Goal: Task Accomplishment & Management: Manage account settings

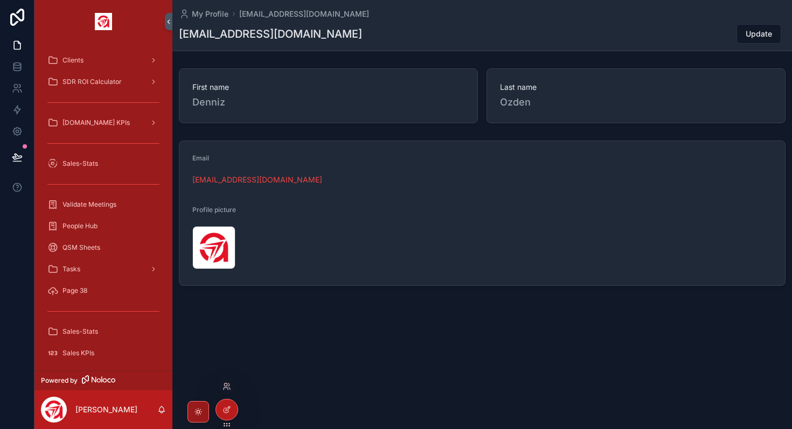
click at [232, 419] on div at bounding box center [226, 410] width 23 height 22
click at [228, 413] on icon at bounding box center [226, 410] width 9 height 9
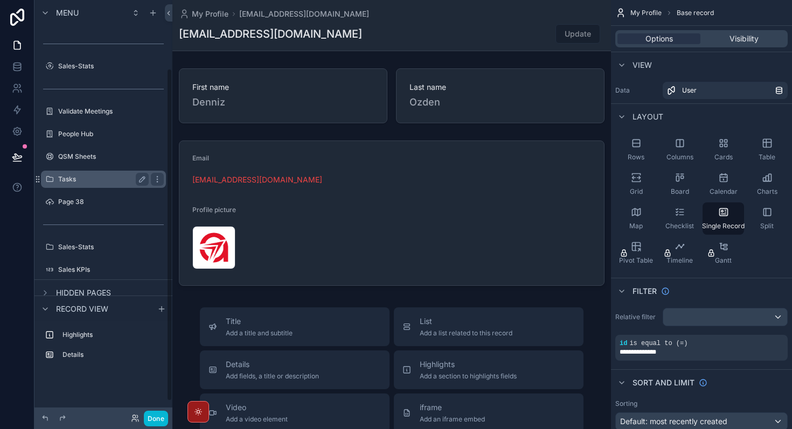
click at [75, 171] on div "Tasks" at bounding box center [103, 179] width 121 height 17
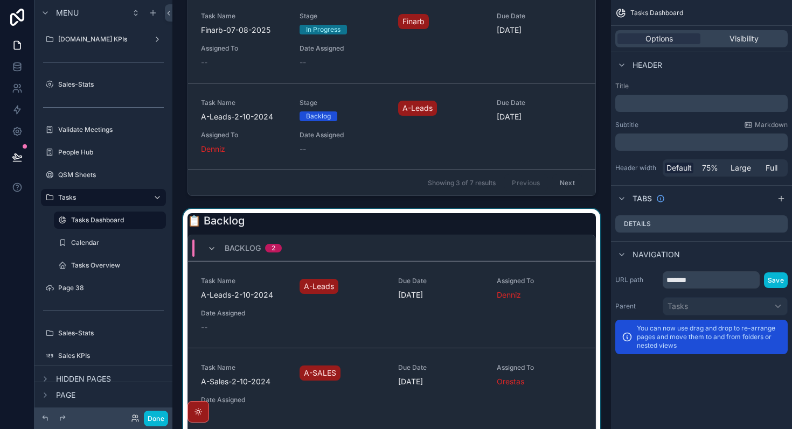
scroll to position [278, 0]
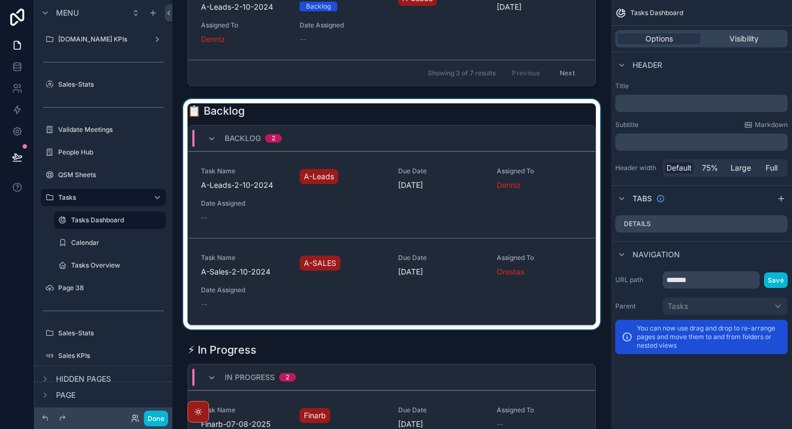
click at [371, 243] on div "scrollable content" at bounding box center [391, 214] width 421 height 231
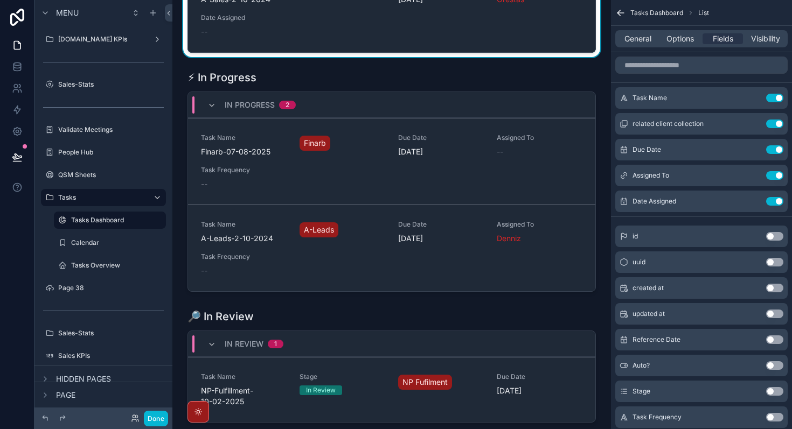
scroll to position [558, 0]
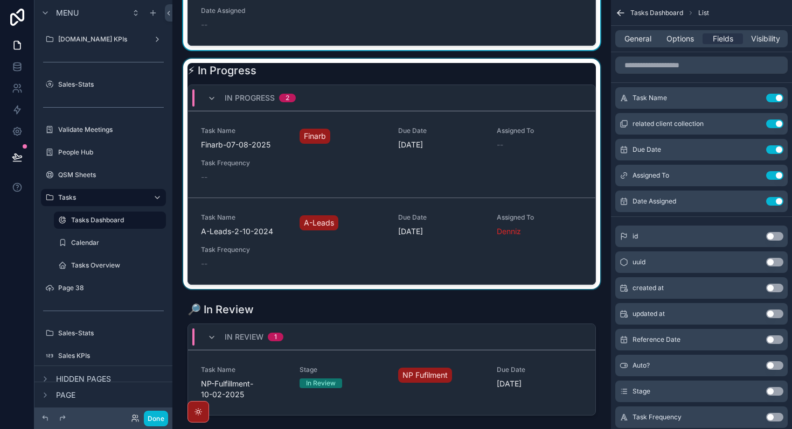
click at [368, 212] on div "scrollable content" at bounding box center [391, 174] width 421 height 231
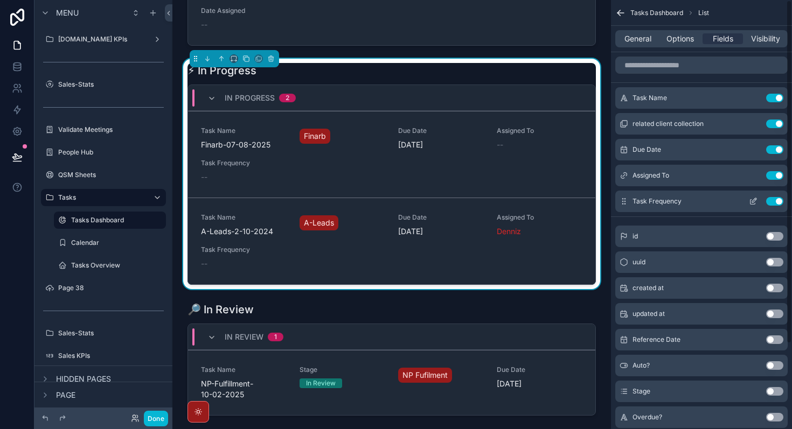
click at [781, 200] on button "Use setting" at bounding box center [774, 201] width 17 height 9
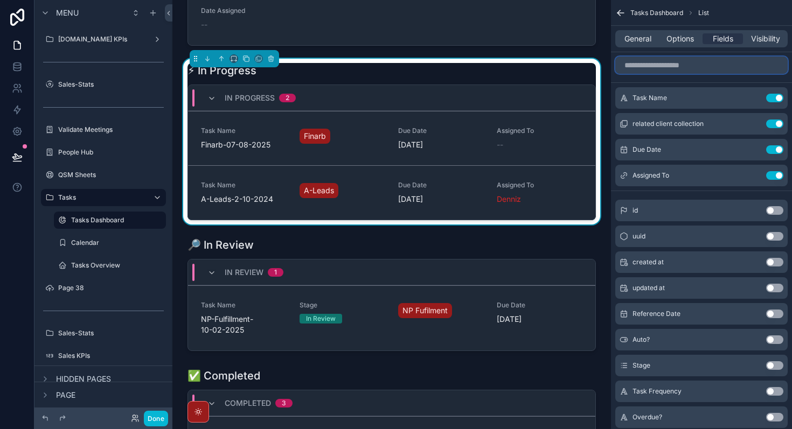
click at [704, 65] on input "scrollable content" at bounding box center [701, 65] width 172 height 17
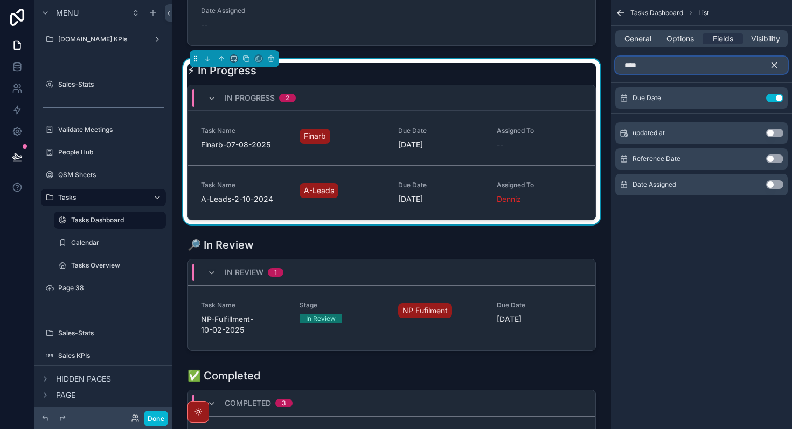
type input "****"
click at [772, 182] on button "Use setting" at bounding box center [774, 184] width 17 height 9
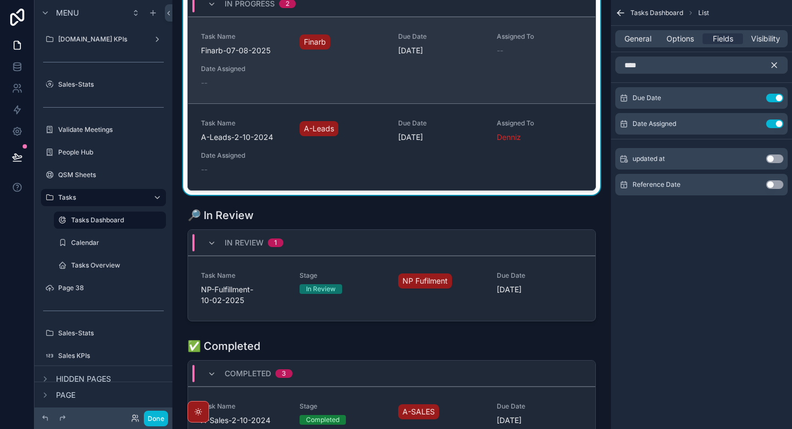
scroll to position [663, 0]
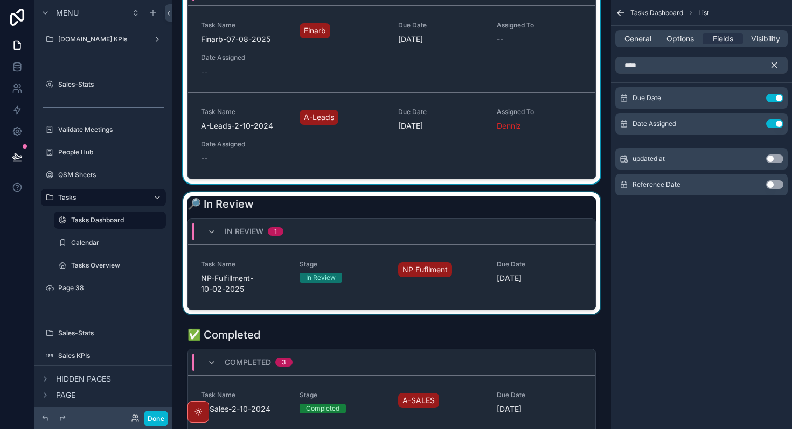
click at [460, 256] on div "scrollable content" at bounding box center [391, 253] width 421 height 122
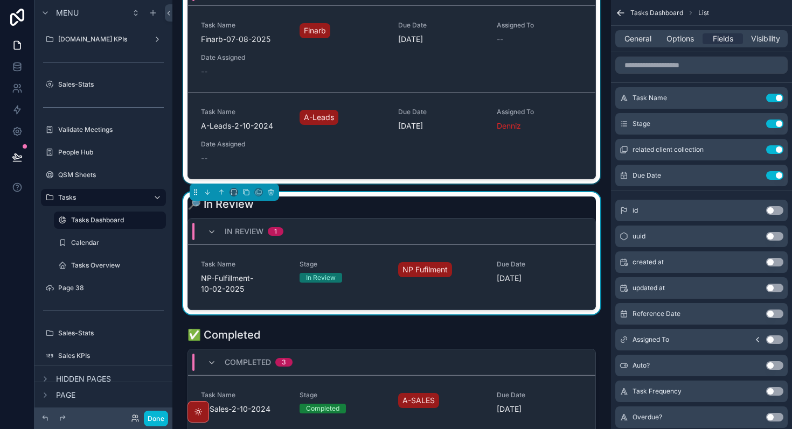
click at [478, 121] on div "scrollable content" at bounding box center [391, 68] width 421 height 231
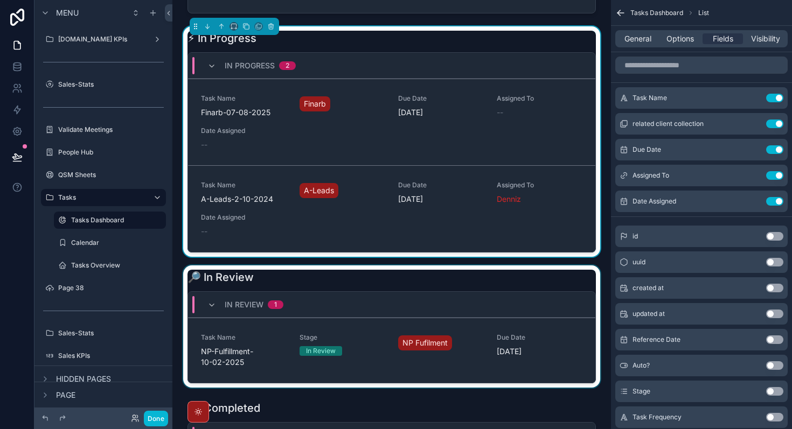
scroll to position [586, 0]
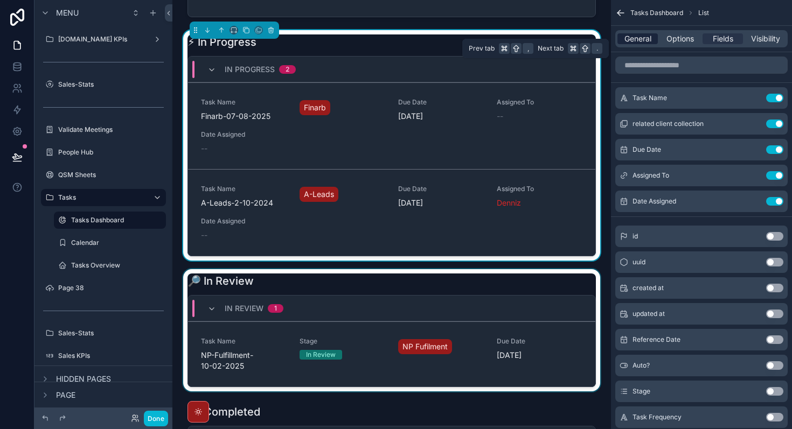
click at [635, 34] on span "General" at bounding box center [637, 38] width 27 height 11
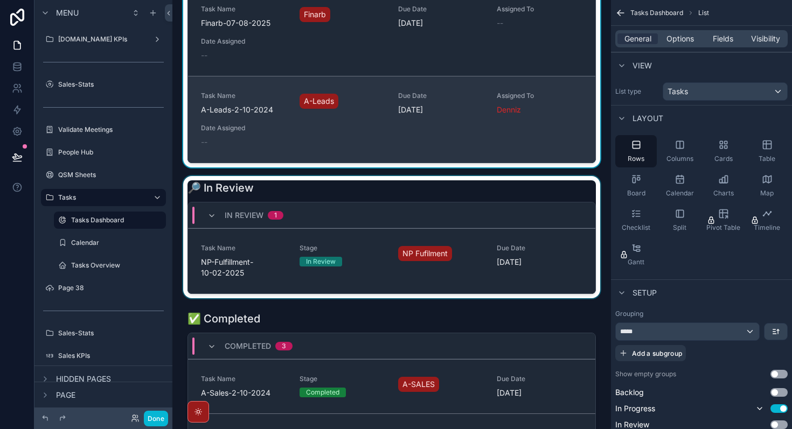
scroll to position [742, 0]
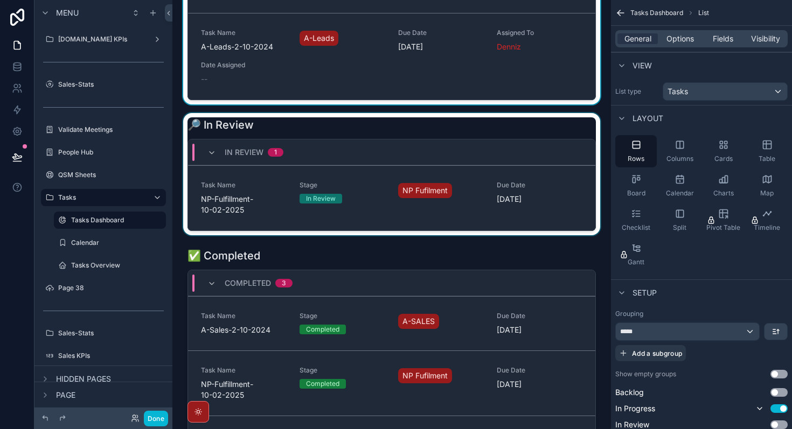
click at [482, 192] on div "scrollable content" at bounding box center [391, 174] width 421 height 122
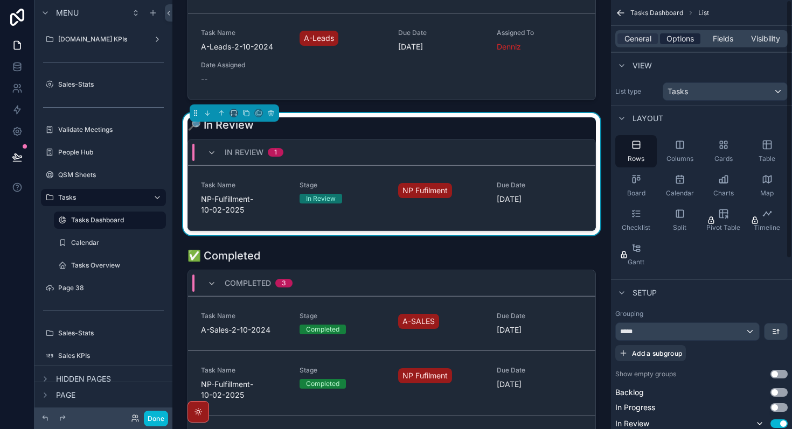
click at [687, 44] on span "Options" at bounding box center [679, 38] width 27 height 11
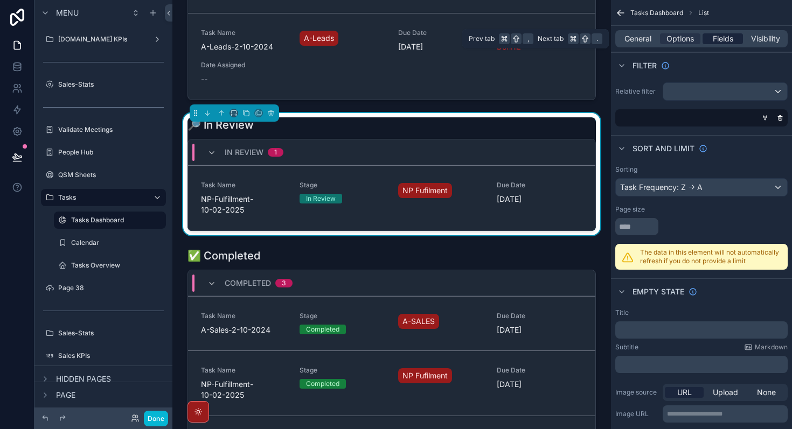
click at [731, 39] on span "Fields" at bounding box center [723, 38] width 20 height 11
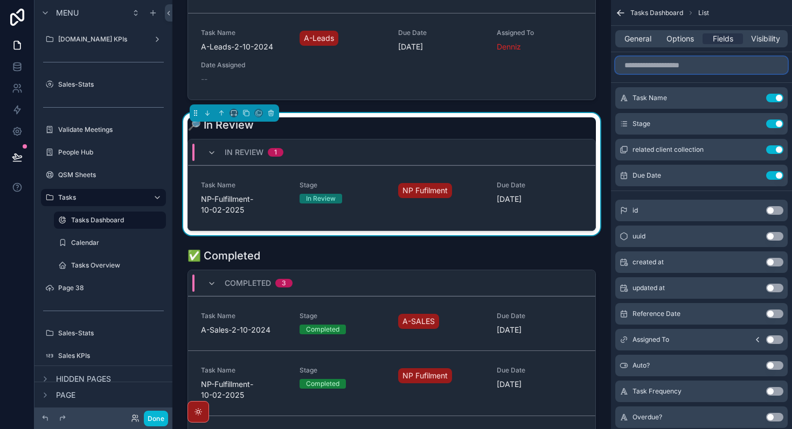
click at [678, 65] on input "scrollable content" at bounding box center [701, 65] width 172 height 17
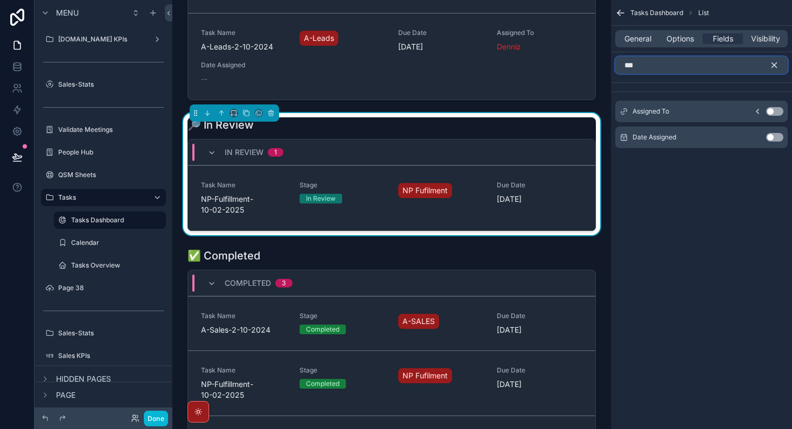
type input "***"
click at [772, 116] on div "Assigned To Use setting" at bounding box center [701, 112] width 172 height 22
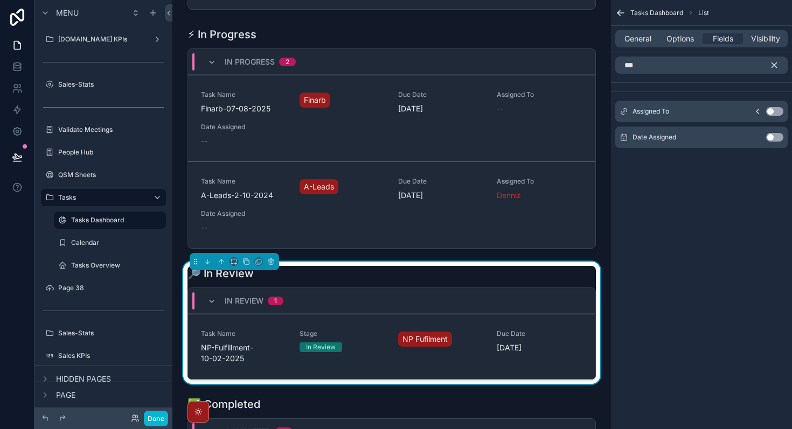
click at [771, 113] on button "Use setting" at bounding box center [774, 111] width 17 height 9
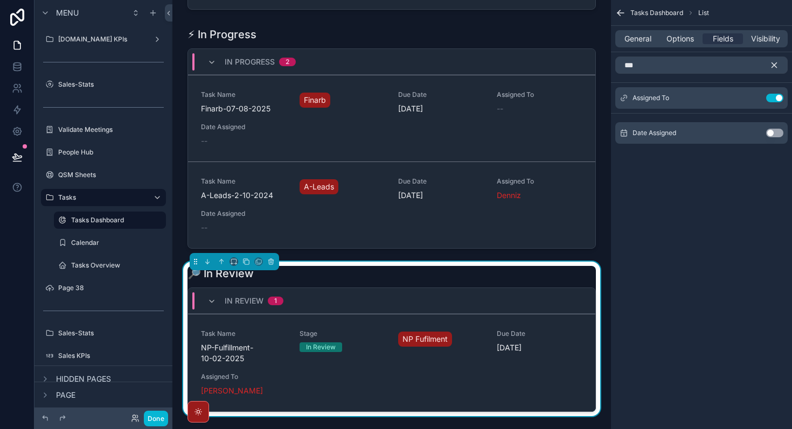
click at [771, 137] on button "Use setting" at bounding box center [774, 133] width 17 height 9
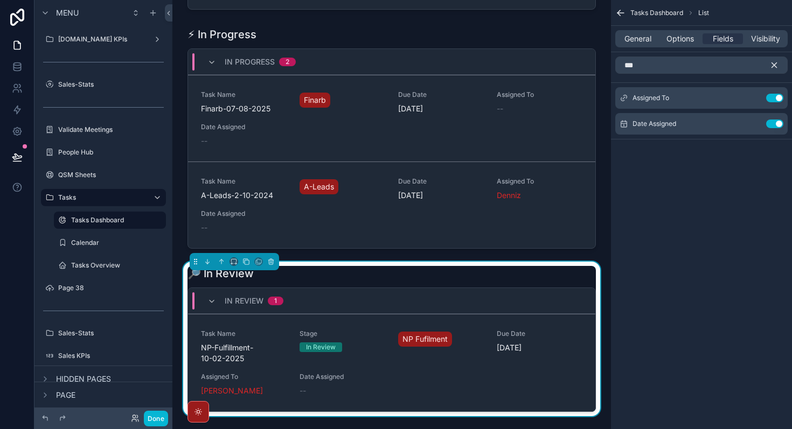
click at [776, 68] on icon "scrollable content" at bounding box center [774, 65] width 10 height 10
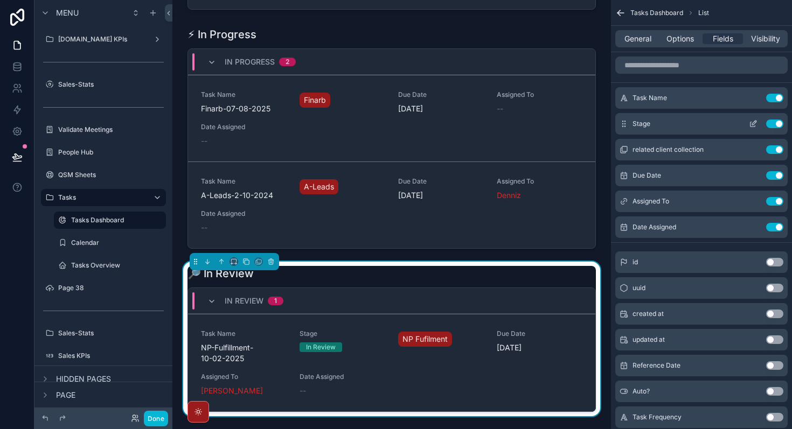
click at [772, 128] on button "Use setting" at bounding box center [774, 124] width 17 height 9
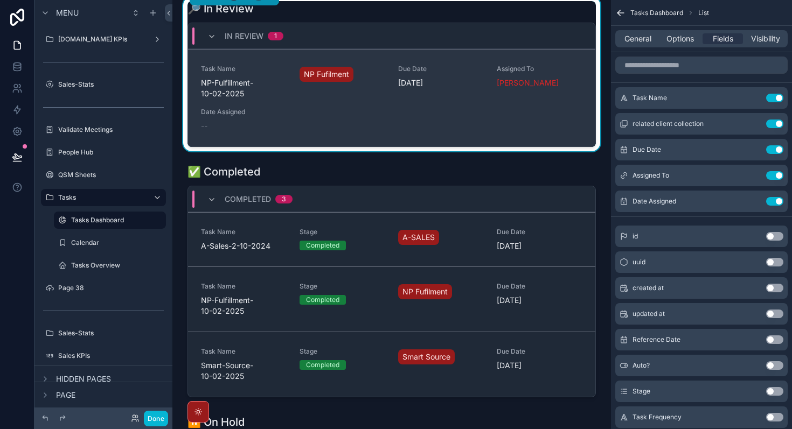
scroll to position [890, 0]
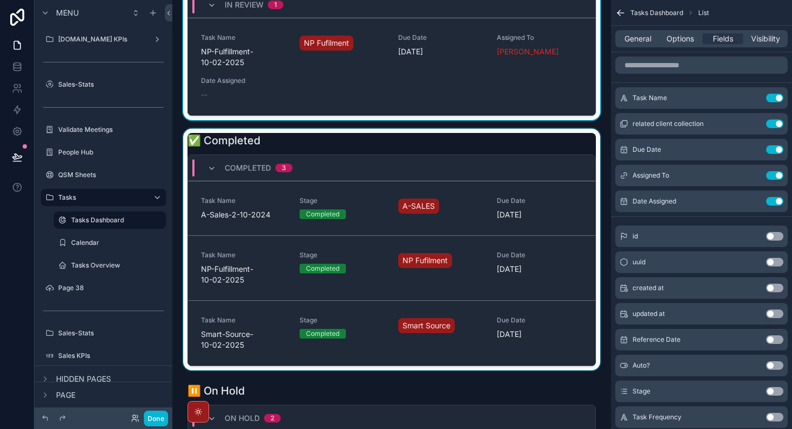
click at [457, 199] on div "scrollable content" at bounding box center [391, 250] width 421 height 242
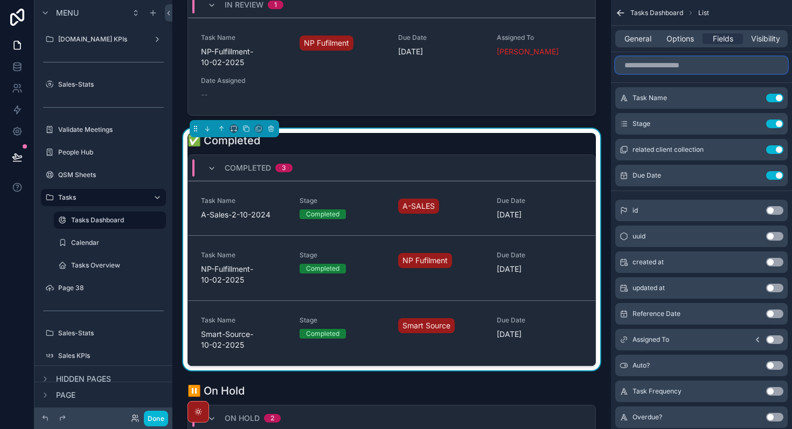
click at [742, 64] on input "scrollable content" at bounding box center [701, 65] width 172 height 17
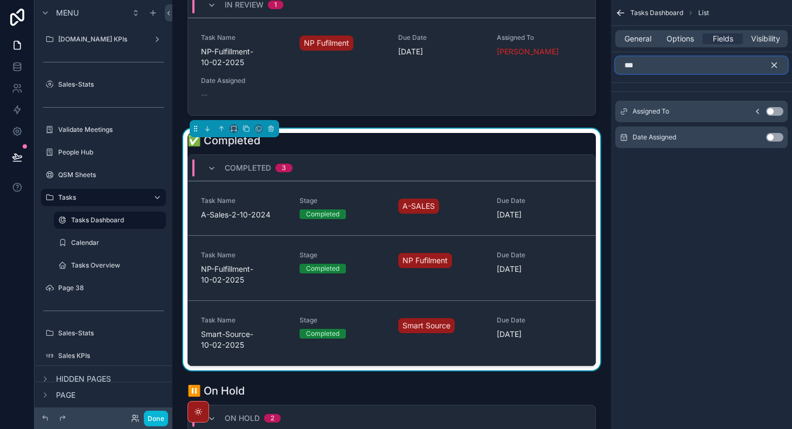
type input "***"
click at [773, 110] on button "Use setting" at bounding box center [774, 111] width 17 height 9
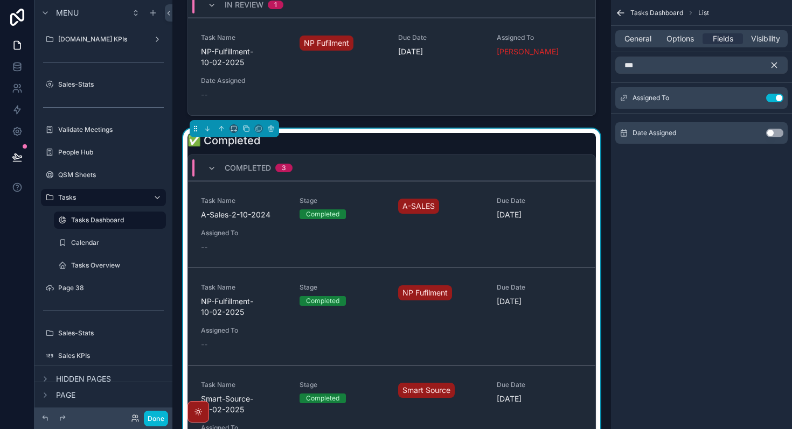
click at [777, 134] on button "Use setting" at bounding box center [774, 133] width 17 height 9
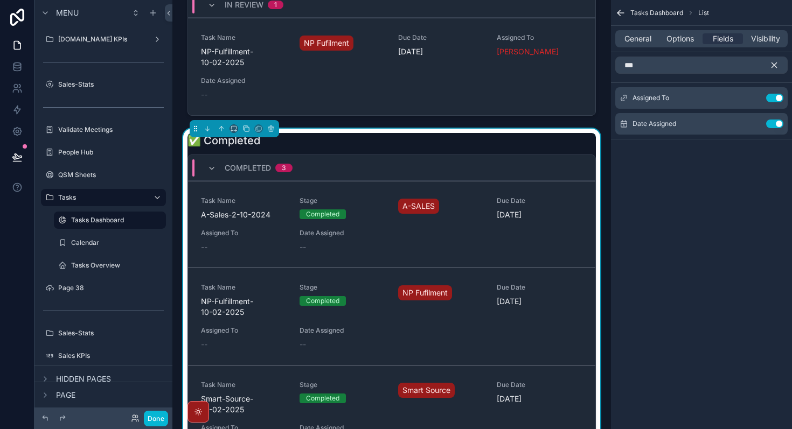
click at [777, 65] on icon "scrollable content" at bounding box center [774, 65] width 10 height 10
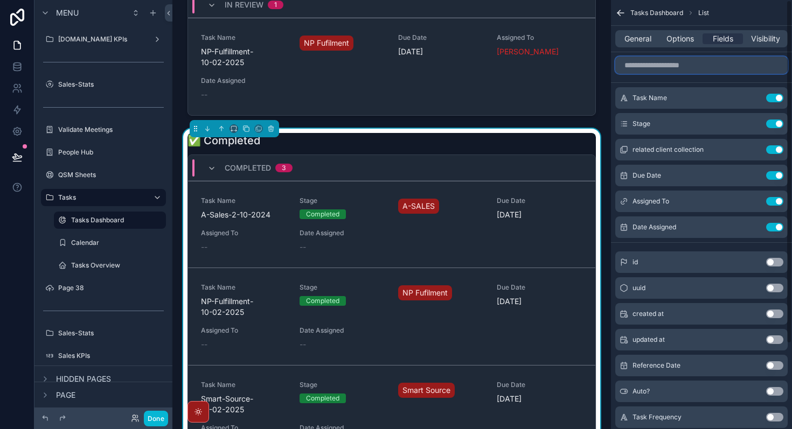
click at [731, 67] on input "scrollable content" at bounding box center [701, 65] width 172 height 17
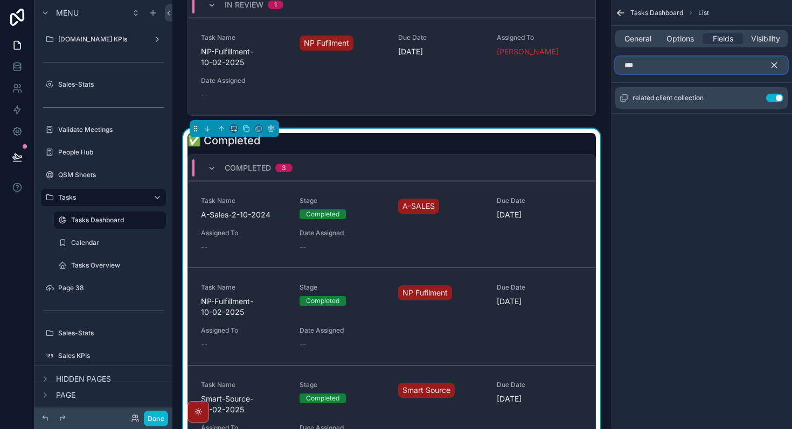
type input "****"
click at [775, 100] on button "Use setting" at bounding box center [774, 98] width 17 height 9
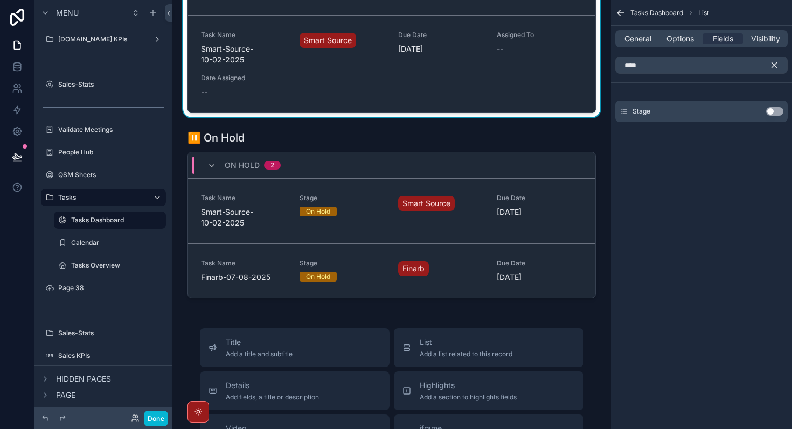
scroll to position [1249, 0]
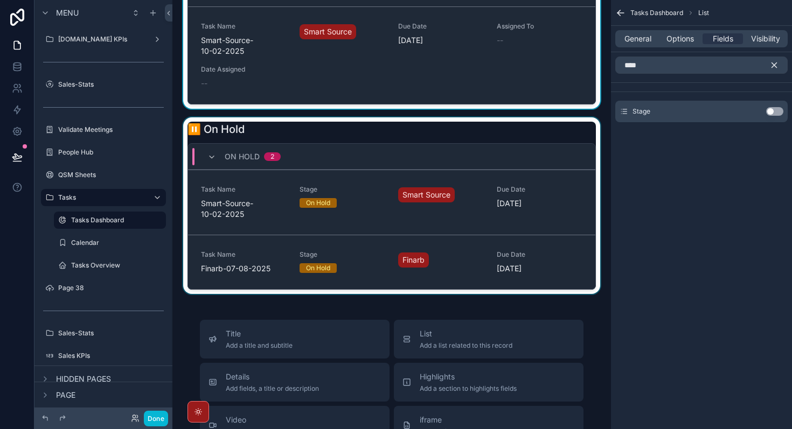
click at [444, 171] on div "scrollable content" at bounding box center [391, 205] width 421 height 177
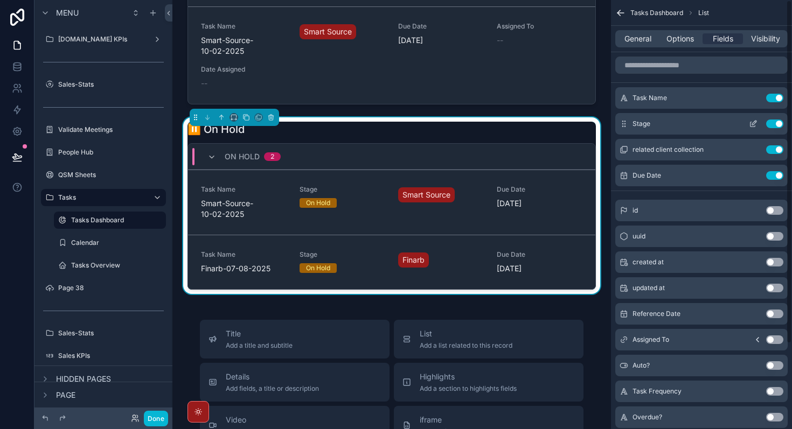
click at [773, 124] on button "Use setting" at bounding box center [774, 124] width 17 height 9
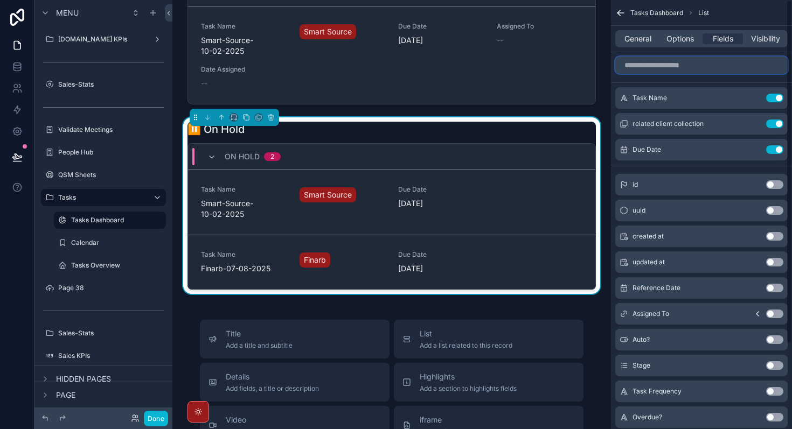
click at [682, 63] on input "scrollable content" at bounding box center [701, 65] width 172 height 17
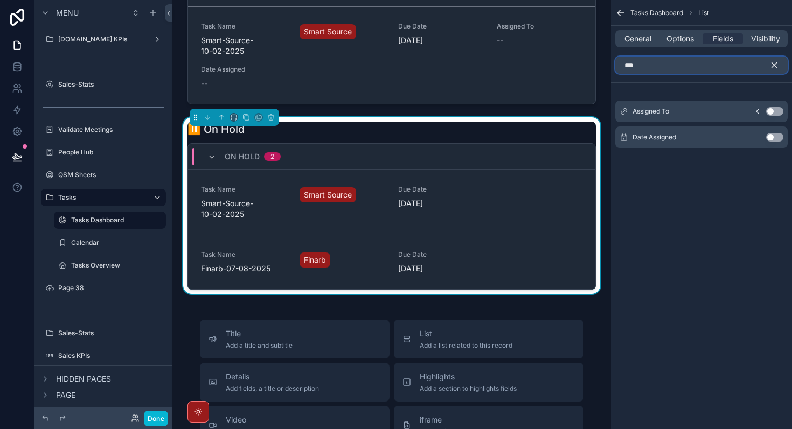
type input "***"
click at [778, 113] on button "Use setting" at bounding box center [774, 111] width 17 height 9
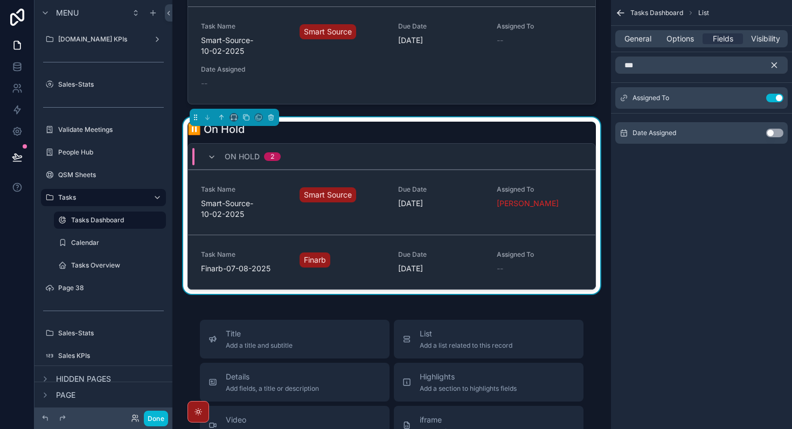
click at [773, 134] on button "Use setting" at bounding box center [774, 133] width 17 height 9
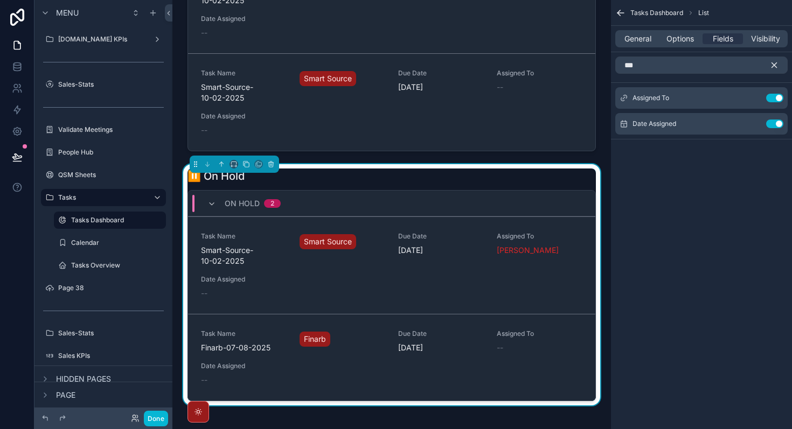
scroll to position [1218, 0]
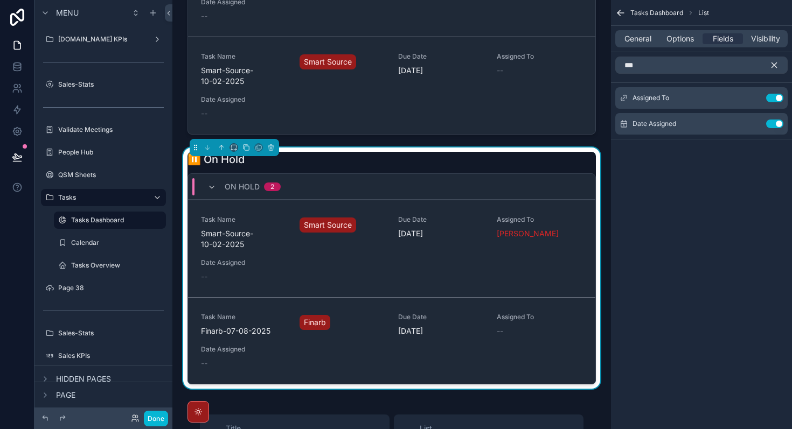
click at [394, 172] on div "⏸️ On Hold On Hold 2 Task Name Smart-Source-10-02-2025 Smart Source Due Date [D…" at bounding box center [391, 268] width 408 height 233
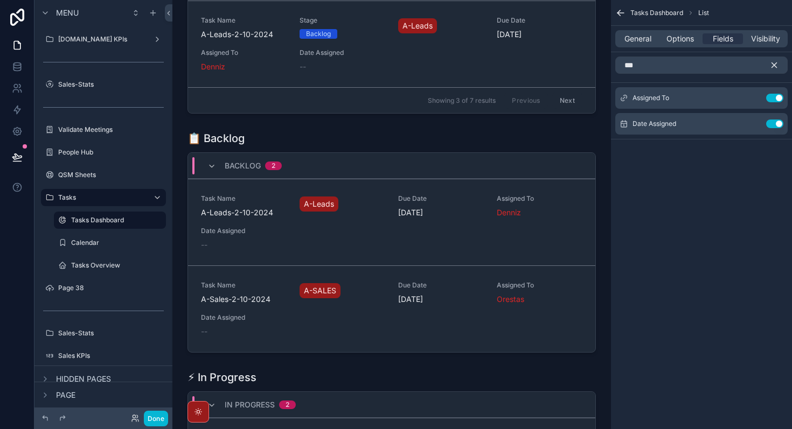
scroll to position [265, 0]
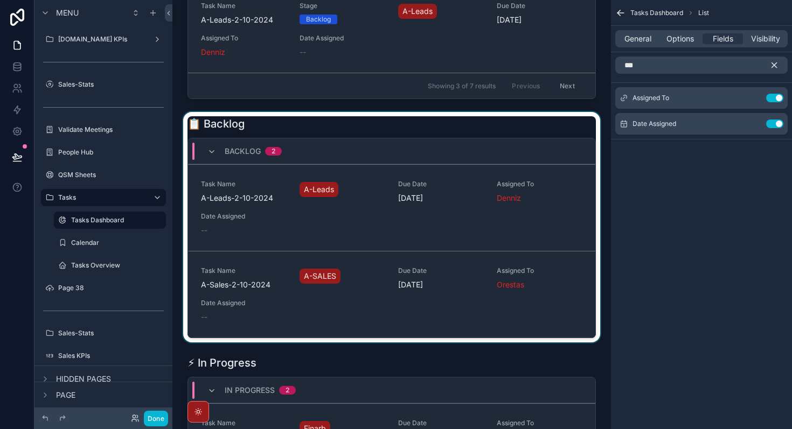
click at [379, 127] on div "scrollable content" at bounding box center [391, 227] width 421 height 231
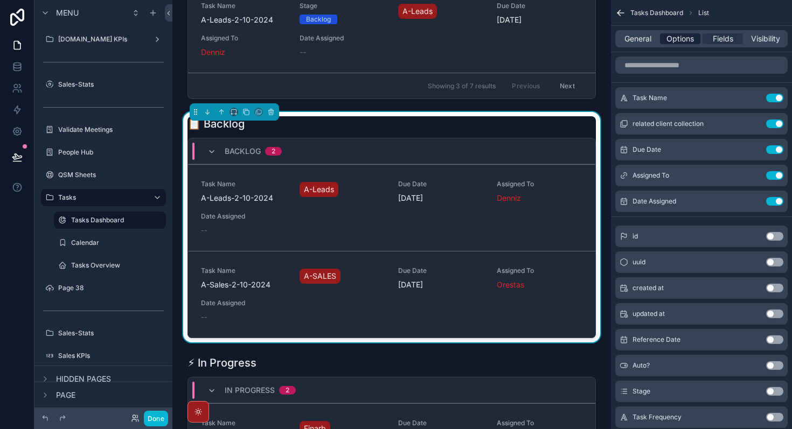
click at [676, 44] on span "Options" at bounding box center [679, 38] width 27 height 11
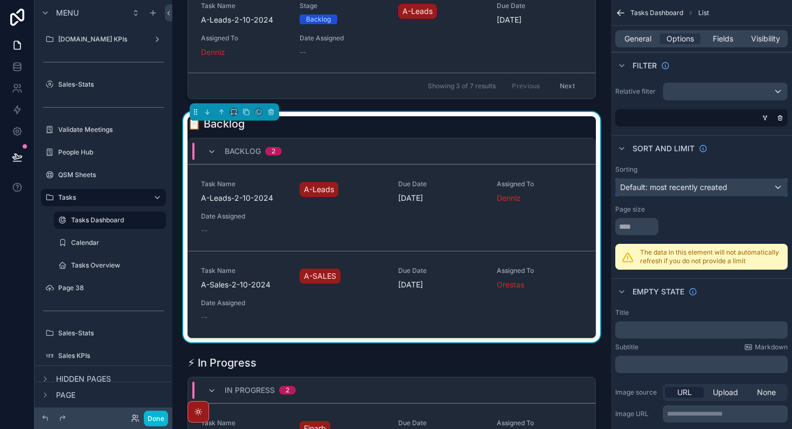
click at [728, 189] on div "Default: most recently created" at bounding box center [701, 187] width 171 height 17
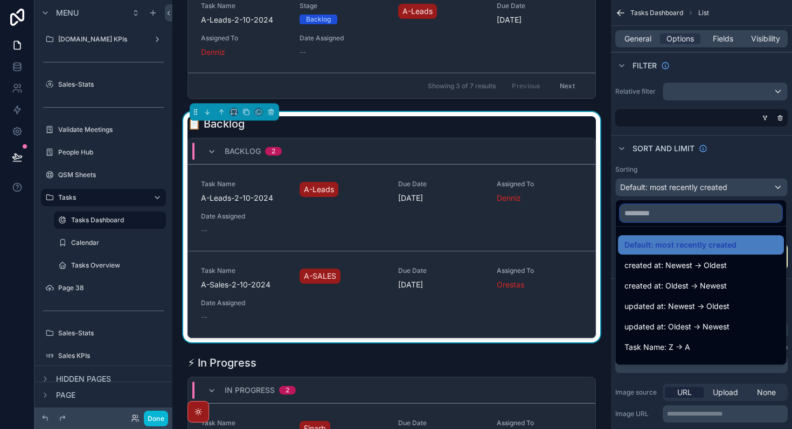
click at [701, 219] on input "text" at bounding box center [701, 213] width 162 height 17
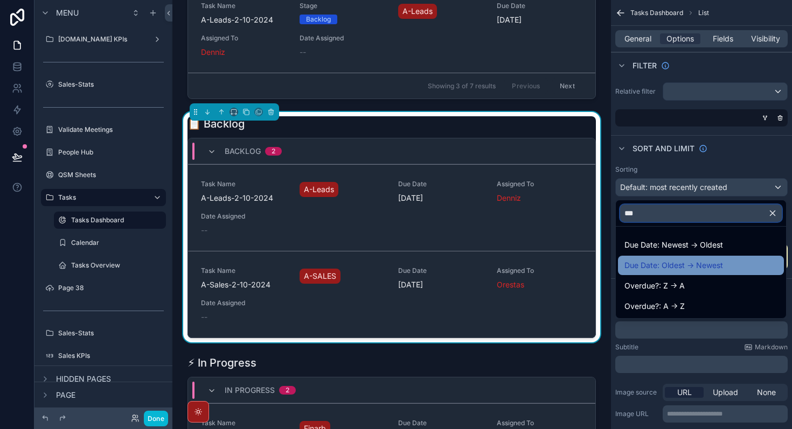
type input "***"
click at [726, 262] on div "Due Date: Oldest -> Newest" at bounding box center [700, 265] width 153 height 13
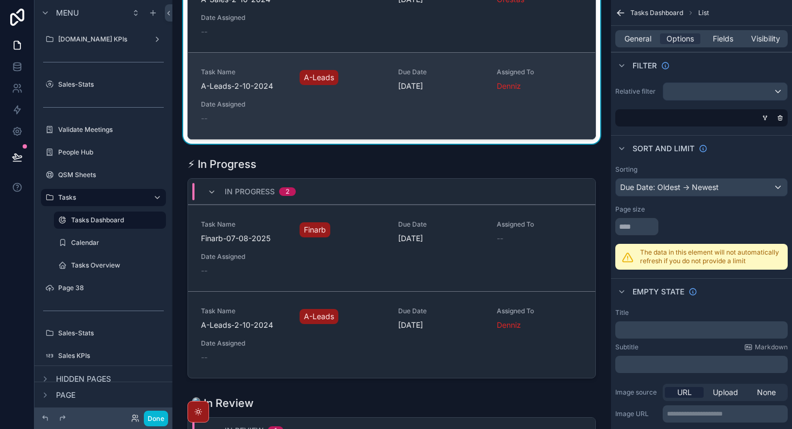
scroll to position [504, 0]
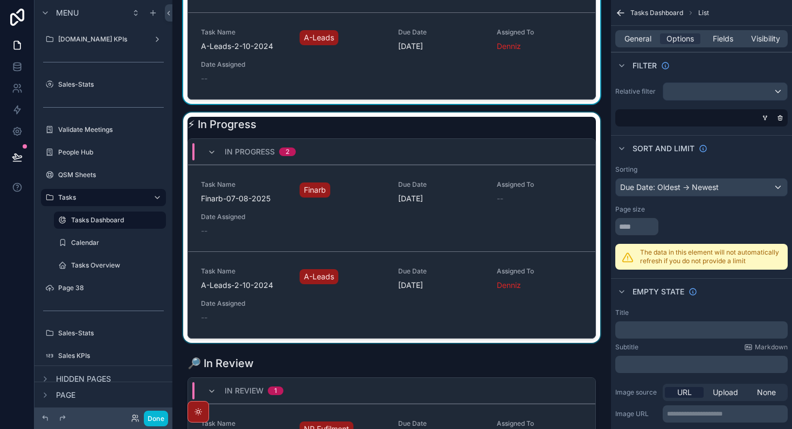
click at [443, 128] on div "scrollable content" at bounding box center [391, 228] width 421 height 231
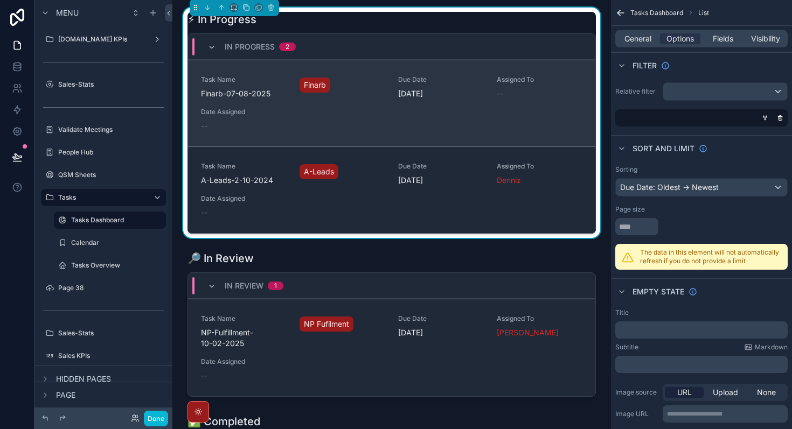
scroll to position [640, 0]
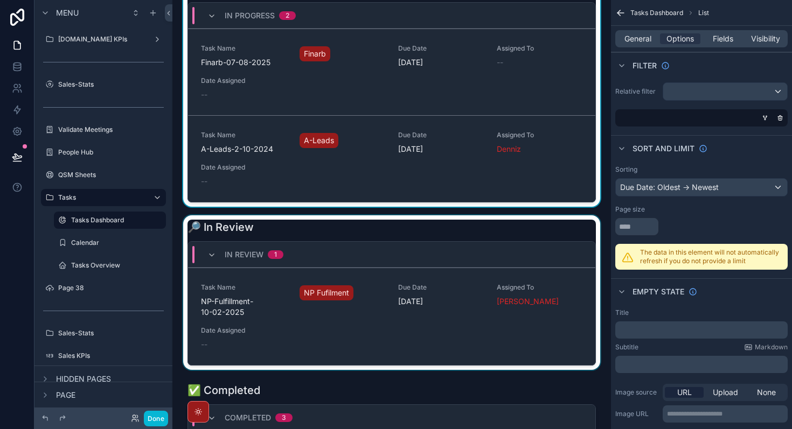
click at [501, 240] on div "scrollable content" at bounding box center [391, 292] width 421 height 155
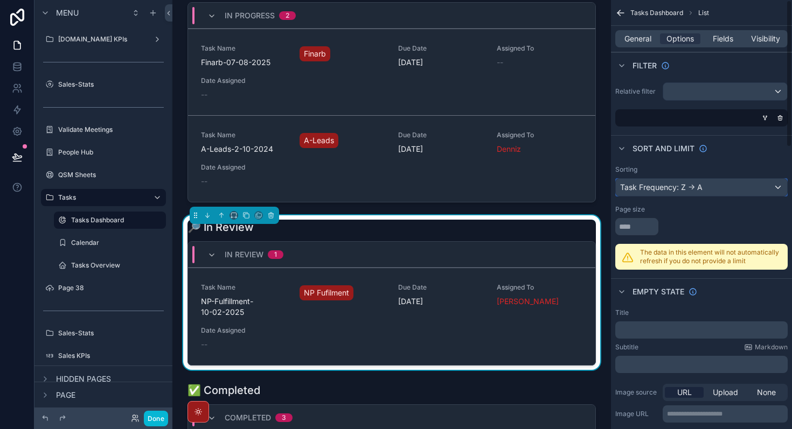
click at [652, 187] on div "Task Frequency: Z -> A" at bounding box center [701, 187] width 171 height 17
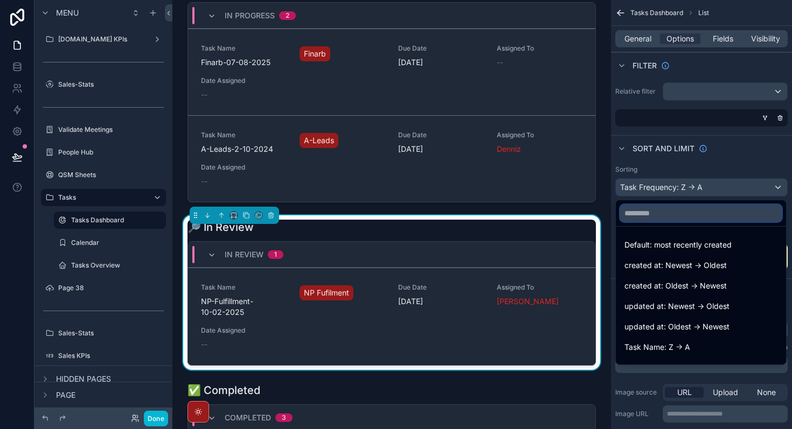
click at [652, 220] on input "text" at bounding box center [701, 213] width 162 height 17
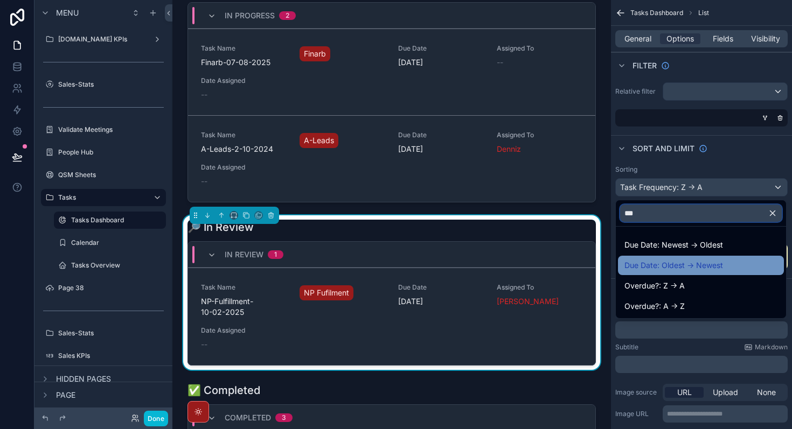
type input "***"
click at [715, 264] on span "Due Date: Oldest -> Newest" at bounding box center [673, 265] width 99 height 13
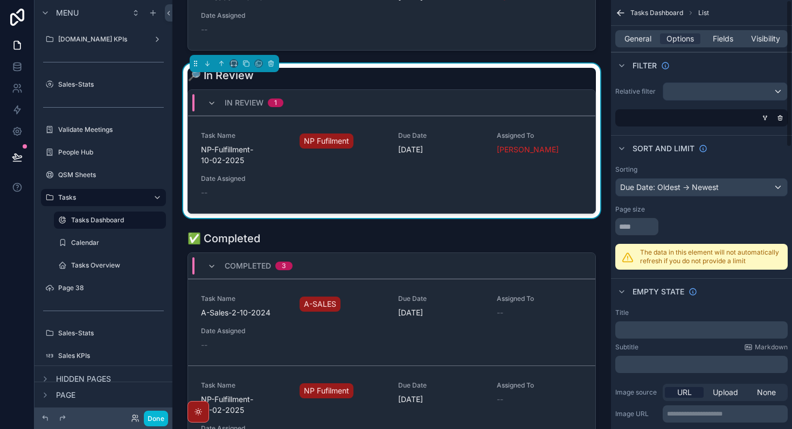
scroll to position [823, 0]
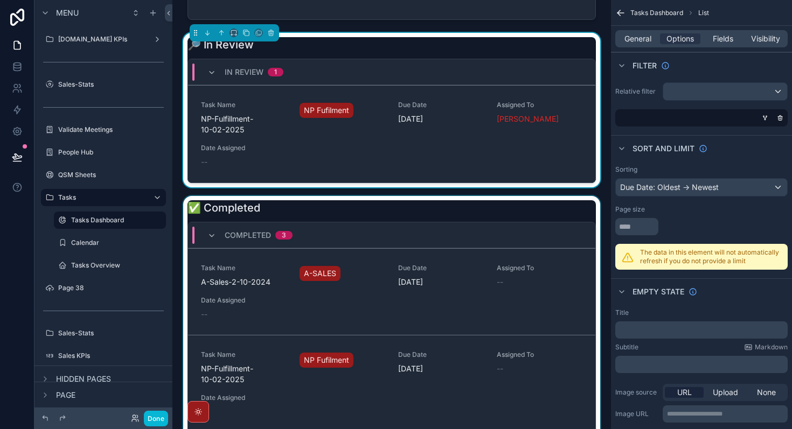
click at [429, 211] on div "scrollable content" at bounding box center [391, 365] width 421 height 339
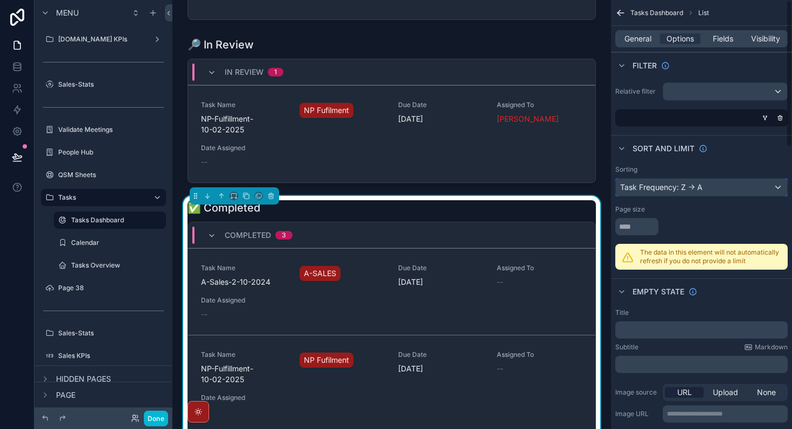
click at [685, 188] on div "Task Frequency: Z -> A" at bounding box center [701, 187] width 171 height 17
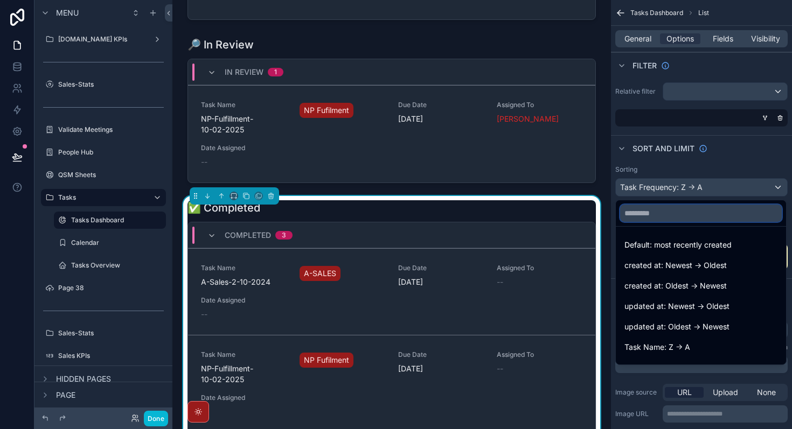
click at [678, 215] on input "text" at bounding box center [701, 213] width 162 height 17
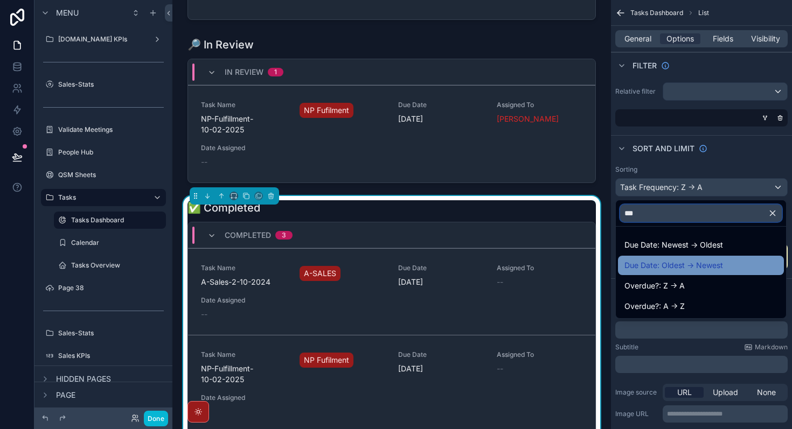
type input "***"
click at [744, 260] on div "Due Date: Oldest -> Newest" at bounding box center [700, 265] width 153 height 13
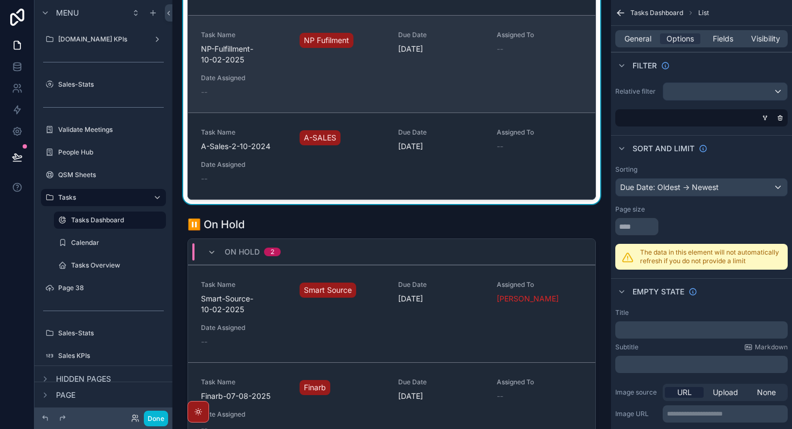
scroll to position [1167, 0]
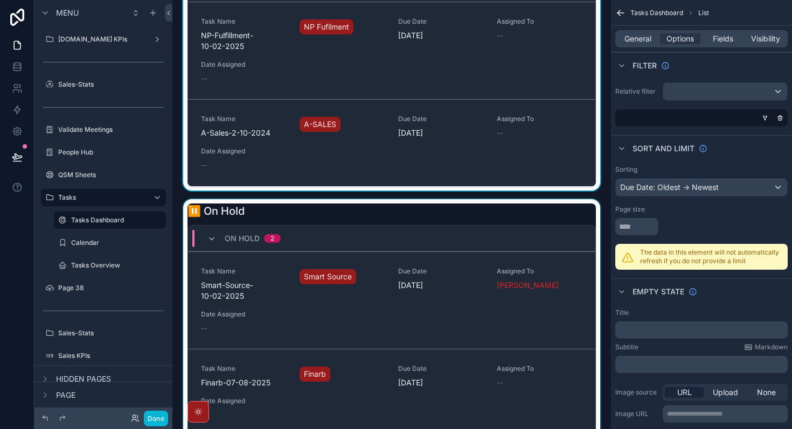
click at [406, 207] on div "scrollable content" at bounding box center [391, 319] width 421 height 241
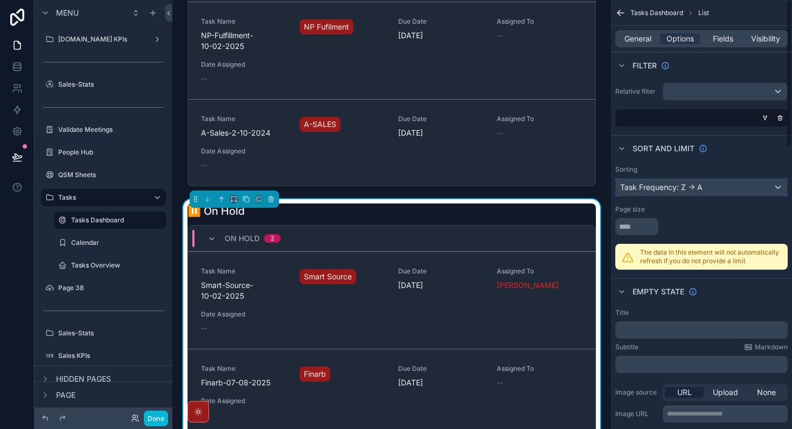
click at [717, 187] on div "Task Frequency: Z -> A" at bounding box center [701, 187] width 171 height 17
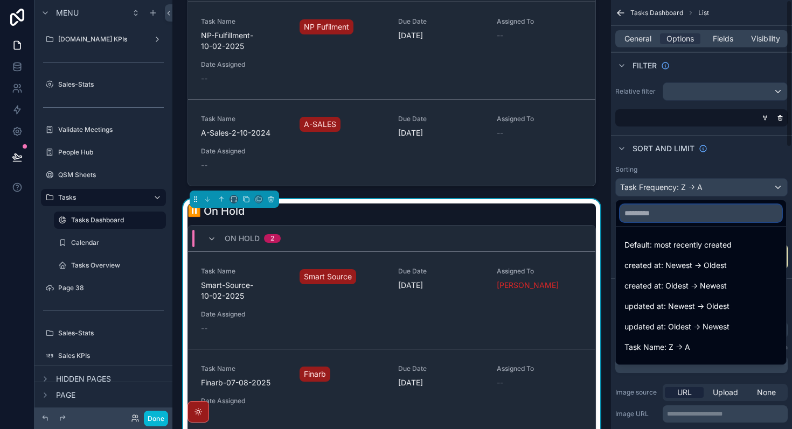
click at [699, 217] on input "text" at bounding box center [701, 213] width 162 height 17
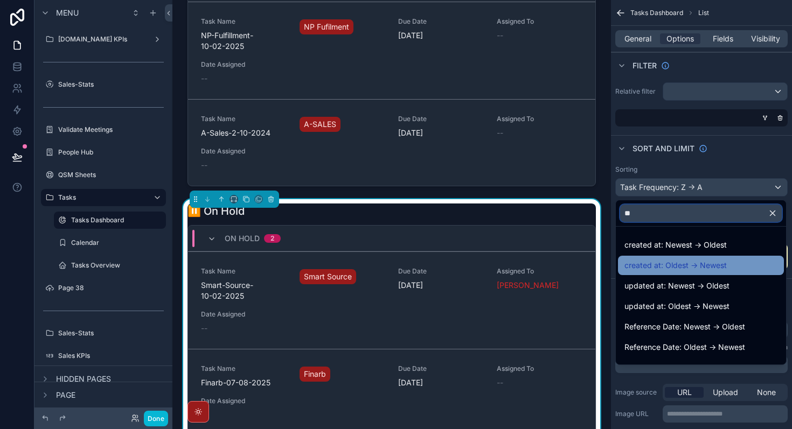
type input "**"
click at [721, 264] on span "created at: Oldest -> Newest" at bounding box center [675, 265] width 102 height 13
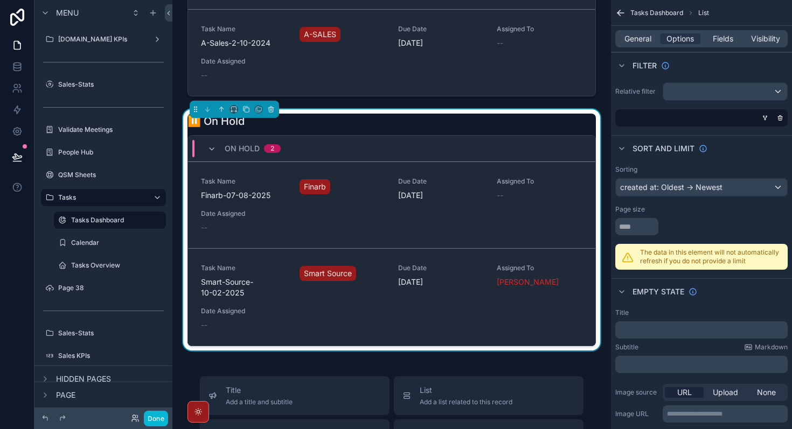
scroll to position [1329, 0]
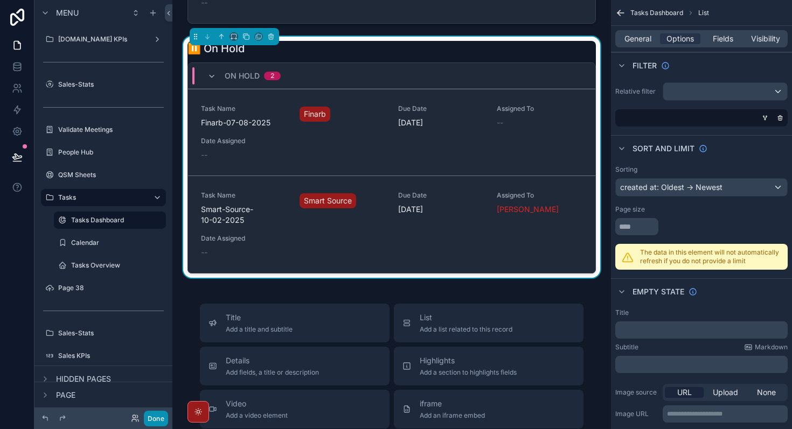
click at [160, 416] on button "Done" at bounding box center [156, 419] width 24 height 16
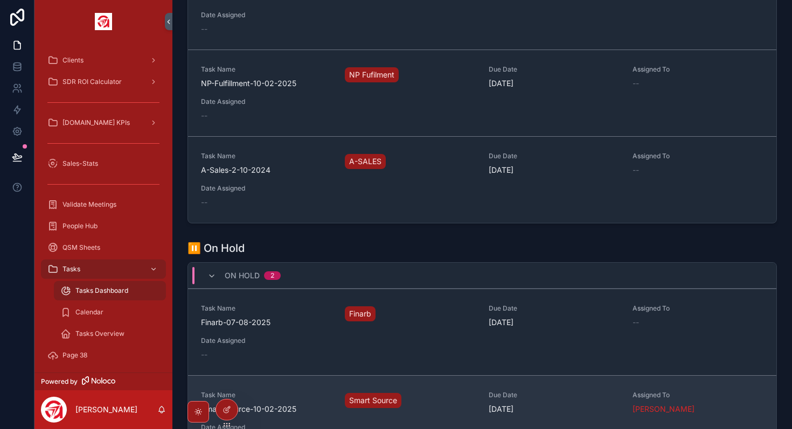
scroll to position [1076, 0]
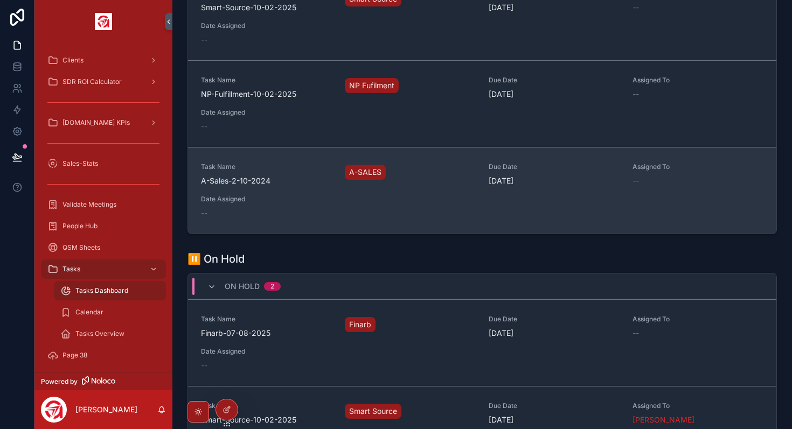
click at [303, 184] on span "A-Sales-2-10-2024" at bounding box center [266, 181] width 131 height 11
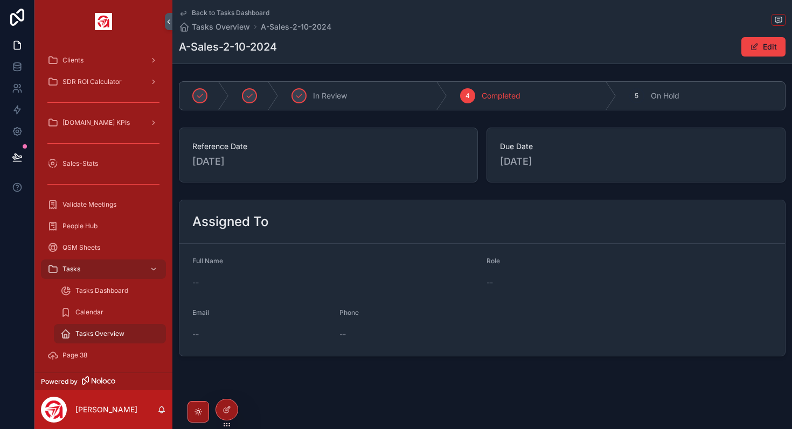
click at [185, 13] on icon "scrollable content" at bounding box center [182, 13] width 5 height 4
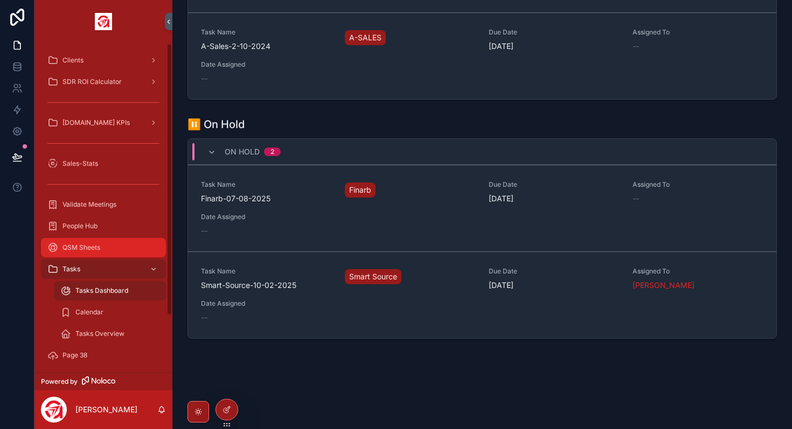
click at [91, 245] on span "QSM Sheets" at bounding box center [81, 247] width 38 height 9
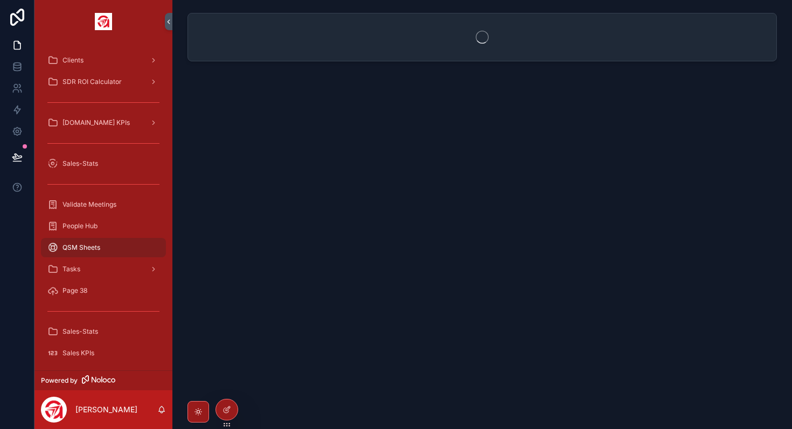
scroll to position [6, 0]
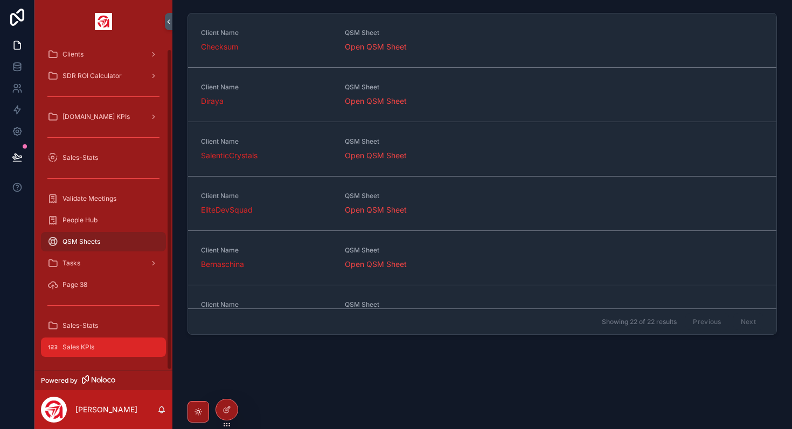
click at [97, 352] on div "Sales KPIs" at bounding box center [103, 347] width 112 height 17
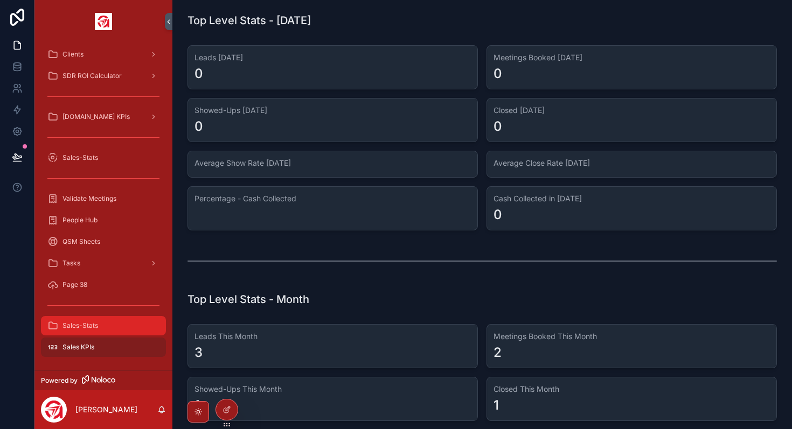
click at [88, 333] on div "Sales-Stats" at bounding box center [103, 325] width 112 height 17
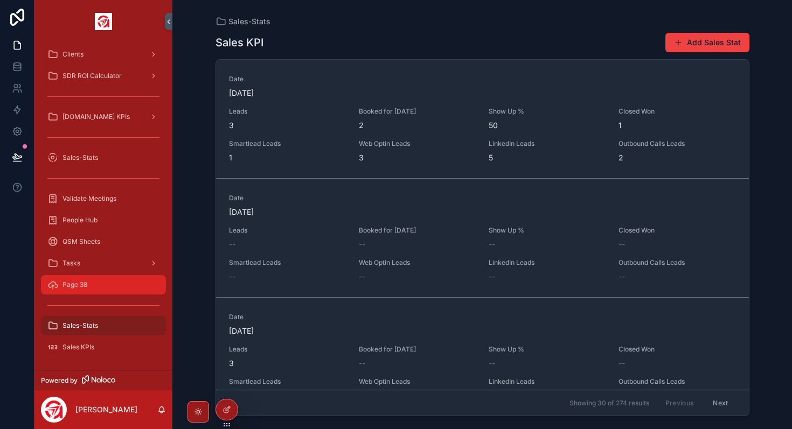
click at [92, 283] on div "Page 38" at bounding box center [103, 284] width 112 height 17
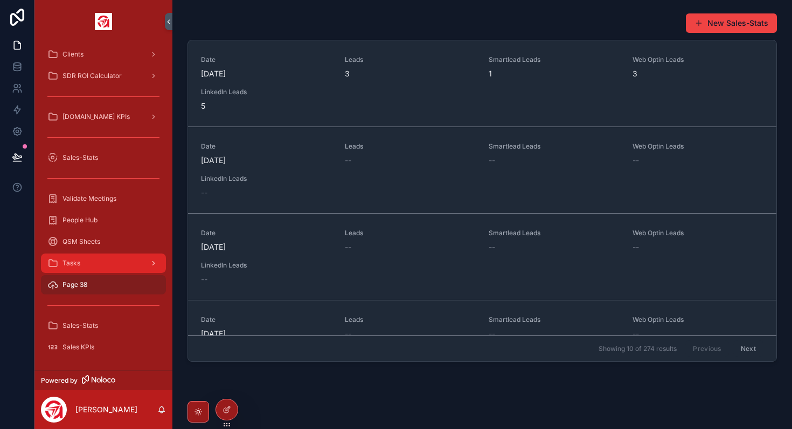
click at [92, 258] on div "Tasks" at bounding box center [103, 263] width 112 height 17
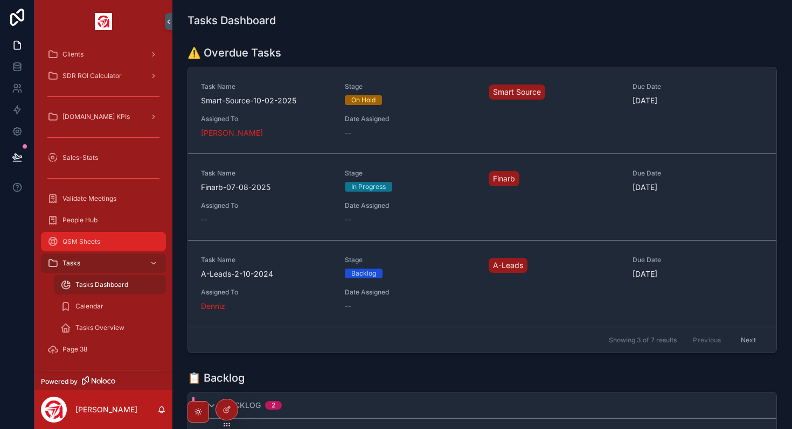
click at [94, 246] on span "QSM Sheets" at bounding box center [81, 242] width 38 height 9
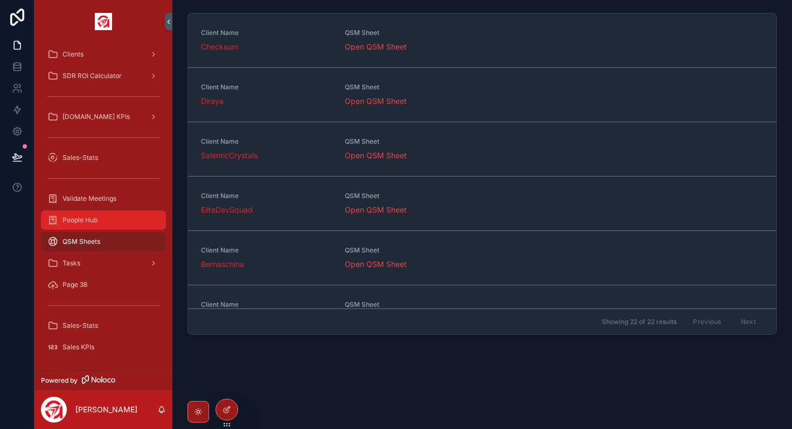
click at [93, 228] on div "People Hub" at bounding box center [103, 220] width 112 height 17
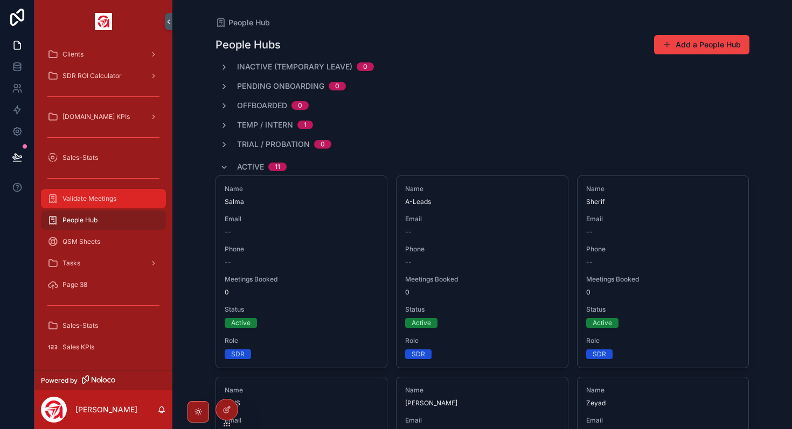
click at [96, 202] on span "Validate Meetings" at bounding box center [89, 198] width 54 height 9
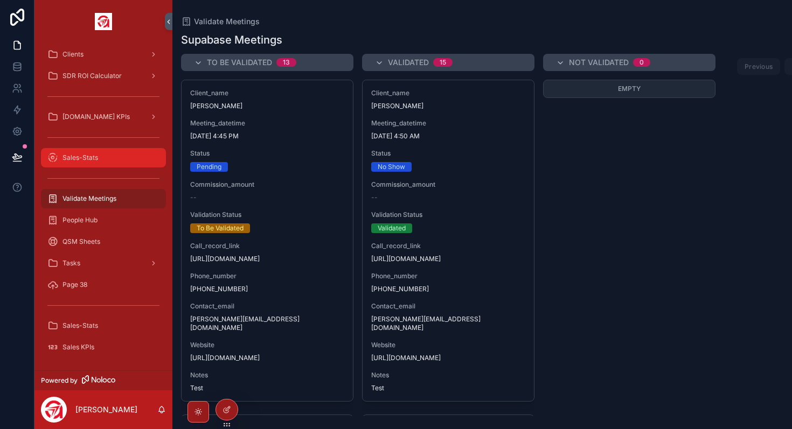
click at [90, 157] on span "Sales-Stats" at bounding box center [80, 158] width 36 height 9
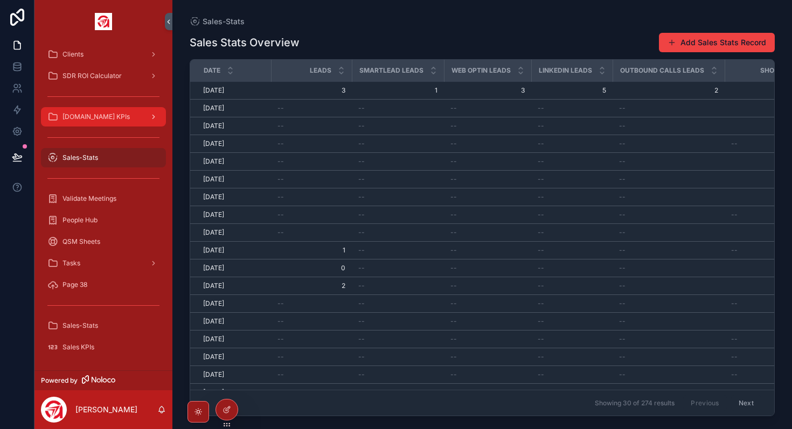
click at [105, 122] on div "[DOMAIN_NAME] KPIs" at bounding box center [103, 116] width 112 height 17
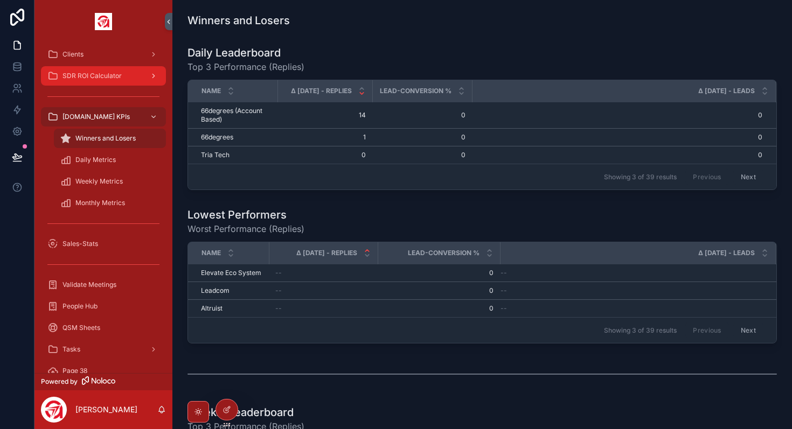
click at [99, 75] on span "SDR ROI Calculator" at bounding box center [91, 76] width 59 height 9
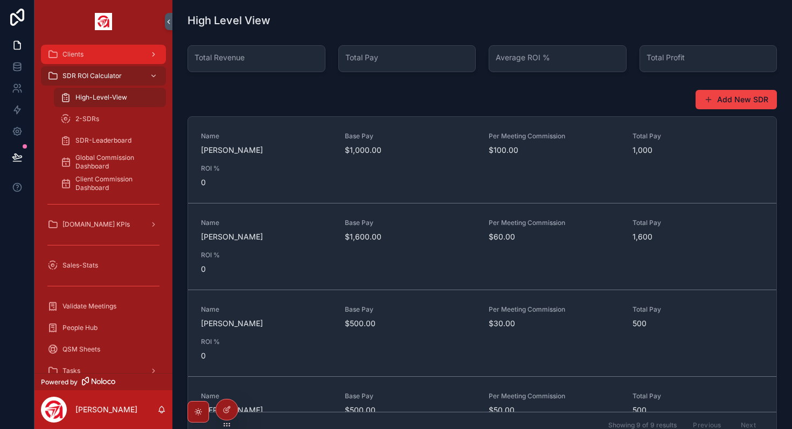
click at [92, 52] on div "Clients" at bounding box center [103, 54] width 112 height 17
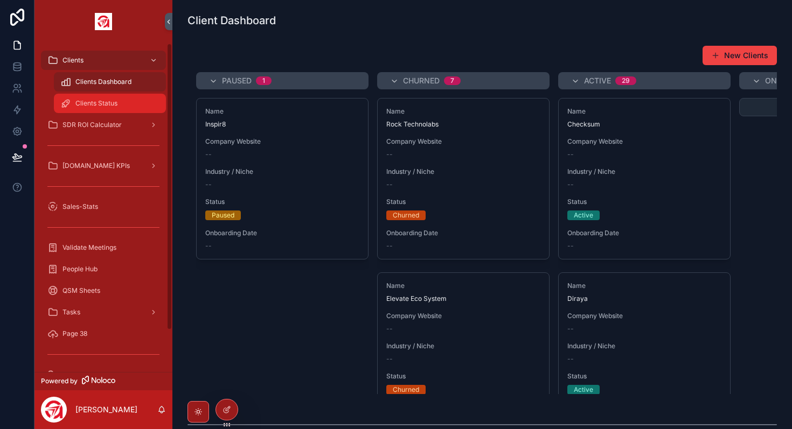
click at [102, 104] on span "Clients Status" at bounding box center [96, 103] width 42 height 9
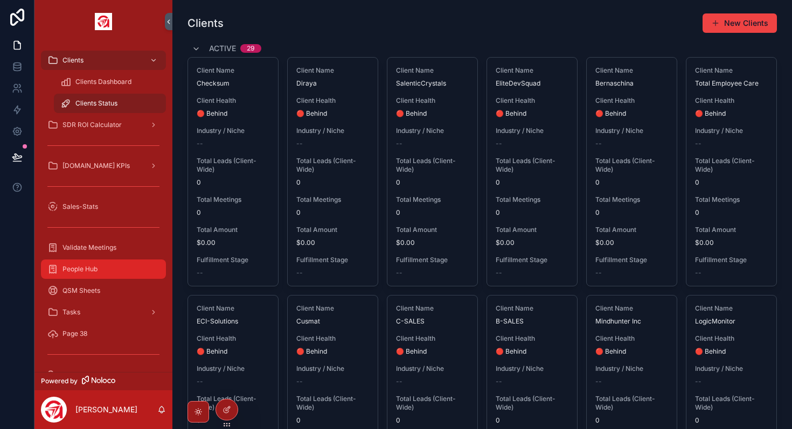
scroll to position [48, 0]
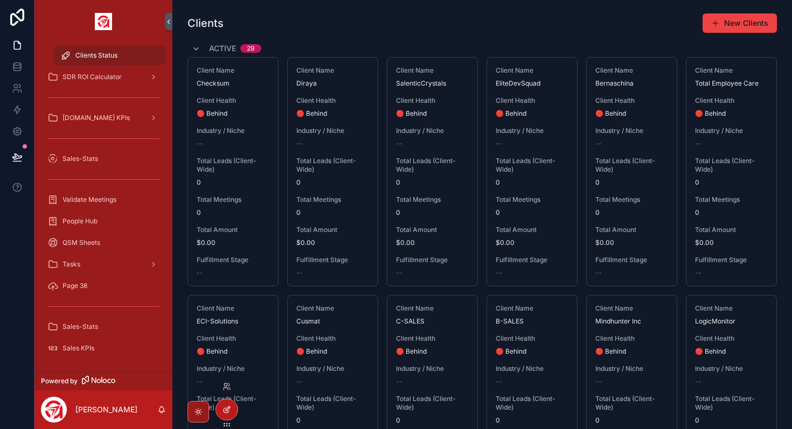
click at [224, 408] on icon at bounding box center [226, 410] width 9 height 9
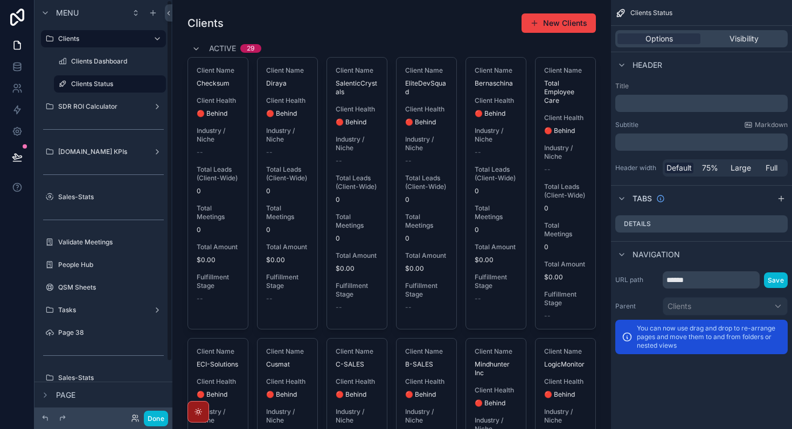
scroll to position [63, 0]
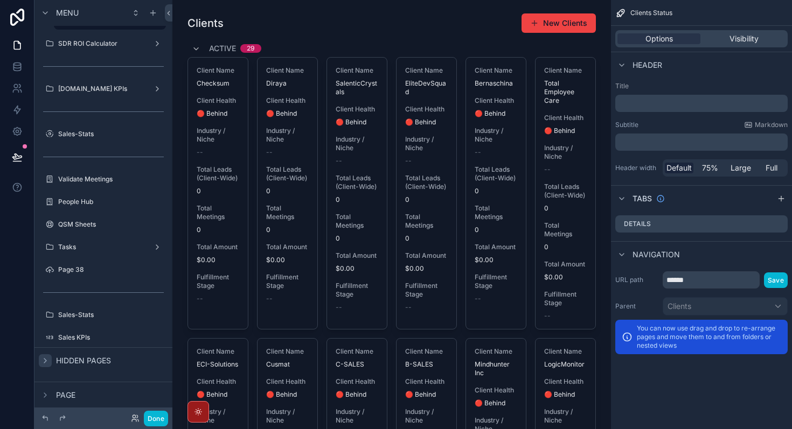
click at [45, 360] on icon "scrollable content" at bounding box center [45, 361] width 9 height 9
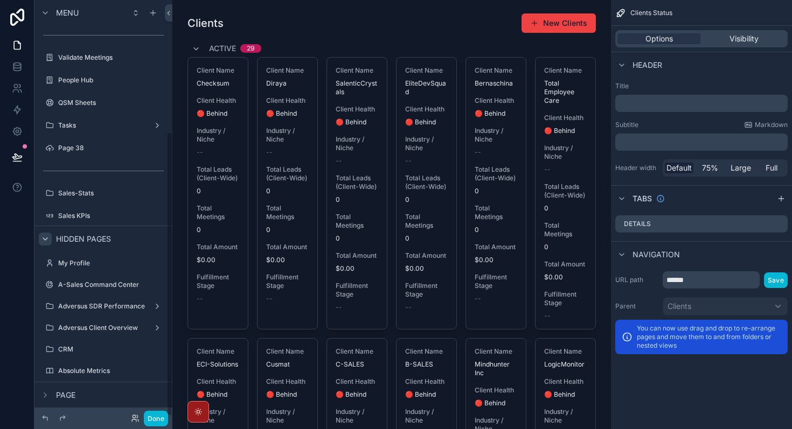
scroll to position [192, 0]
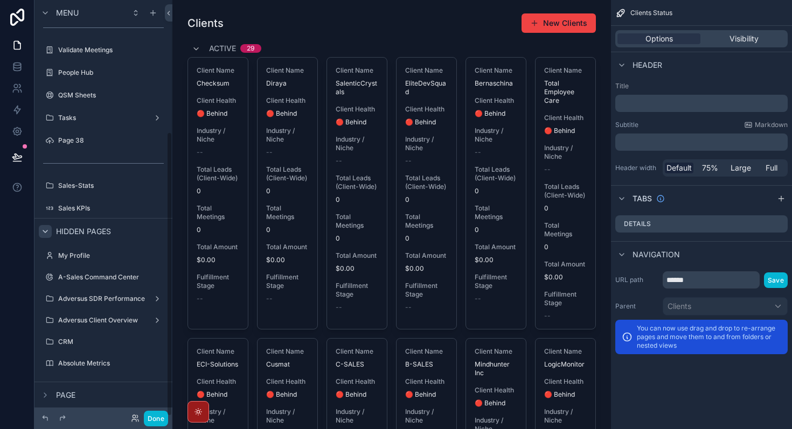
click at [80, 150] on div "scrollable content" at bounding box center [103, 151] width 138 height 2
click at [79, 142] on label "Page 38" at bounding box center [101, 140] width 86 height 9
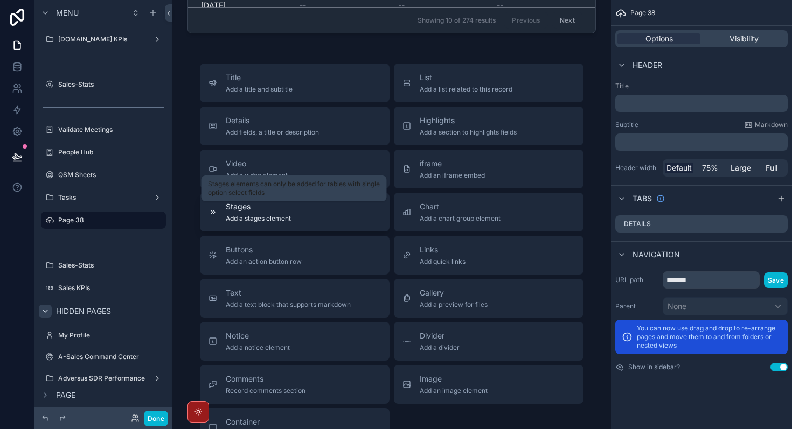
scroll to position [318, 0]
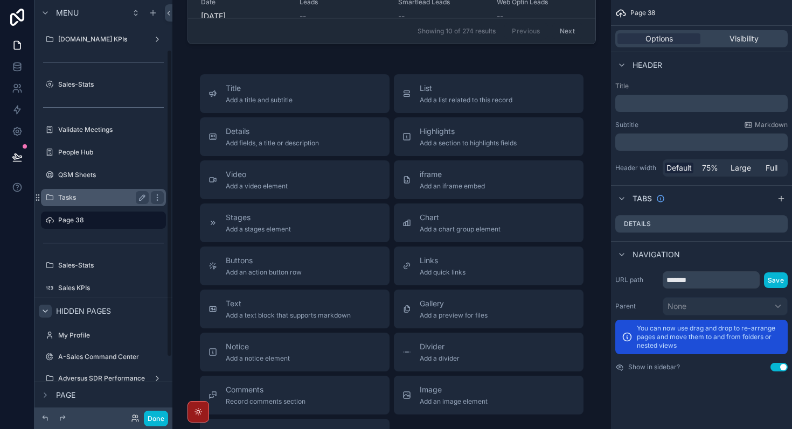
click at [84, 191] on div "Tasks" at bounding box center [103, 197] width 90 height 13
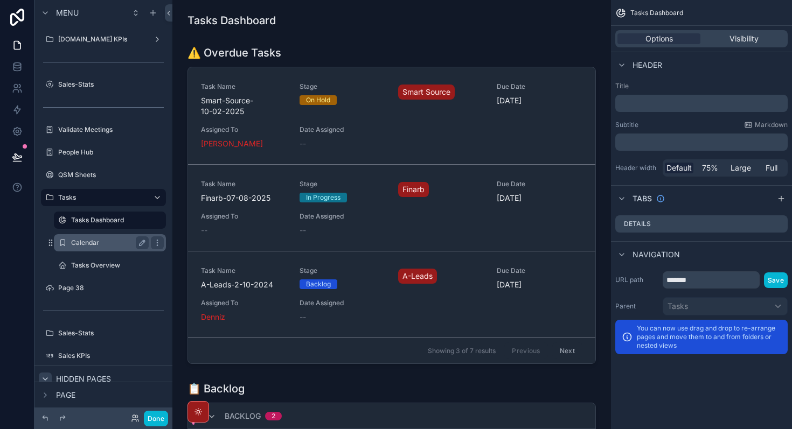
click at [92, 243] on label "Calendar" at bounding box center [107, 243] width 73 height 9
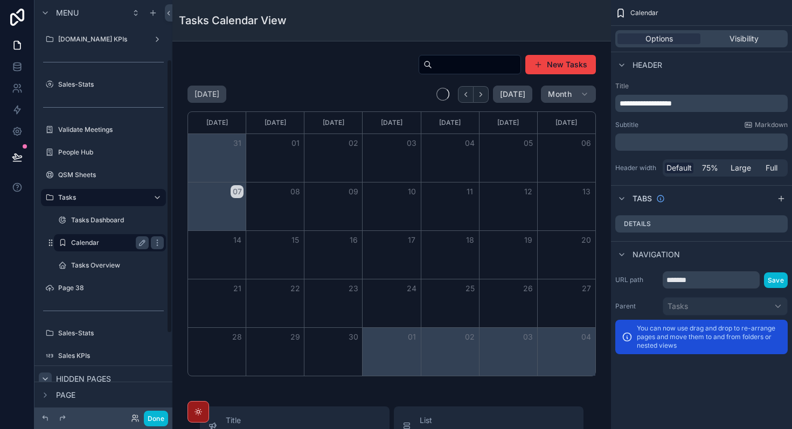
scroll to position [90, 0]
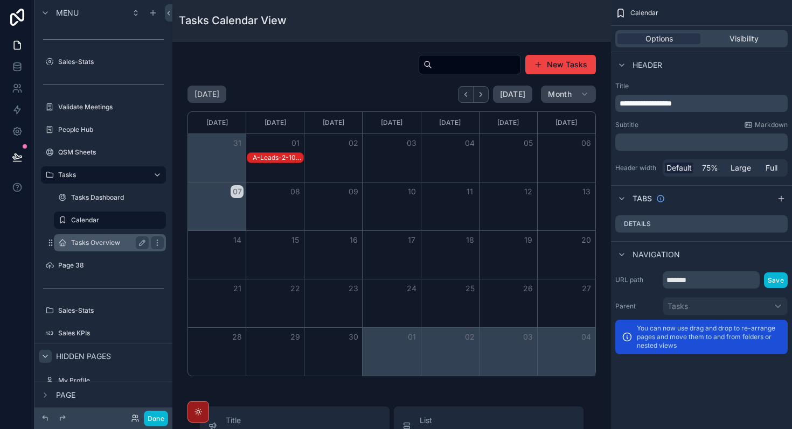
click at [89, 239] on label "Tasks Overview" at bounding box center [107, 243] width 73 height 9
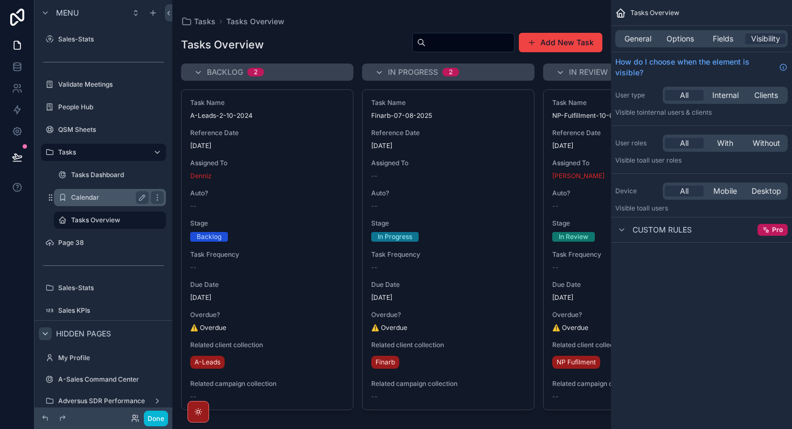
click at [115, 204] on div "Calendar" at bounding box center [110, 197] width 78 height 13
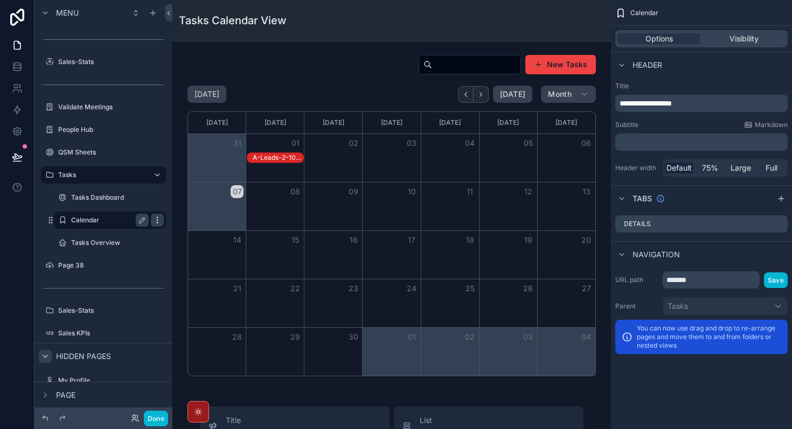
click at [157, 221] on icon "scrollable content" at bounding box center [157, 220] width 9 height 9
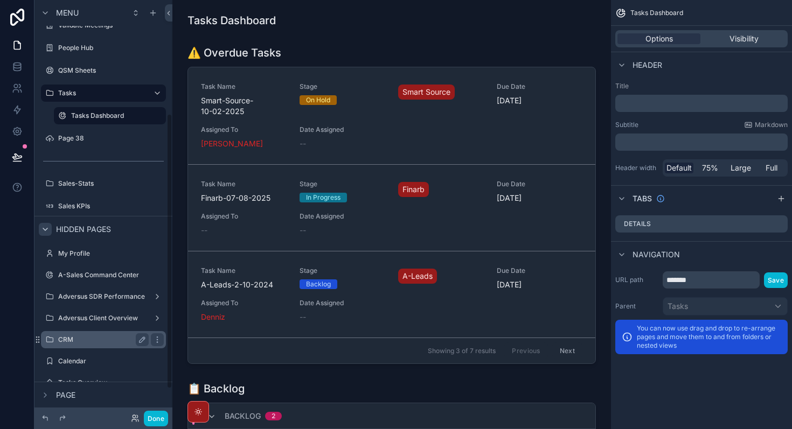
scroll to position [213, 0]
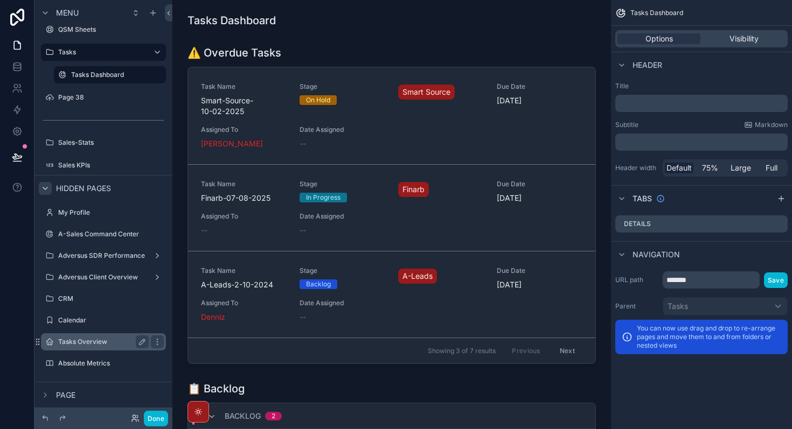
click at [104, 347] on div "Tasks Overview" at bounding box center [103, 342] width 90 height 13
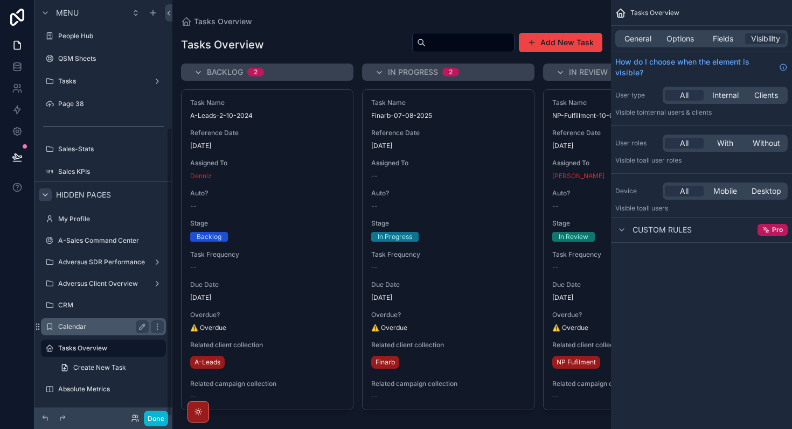
click at [81, 323] on label "Calendar" at bounding box center [101, 327] width 86 height 9
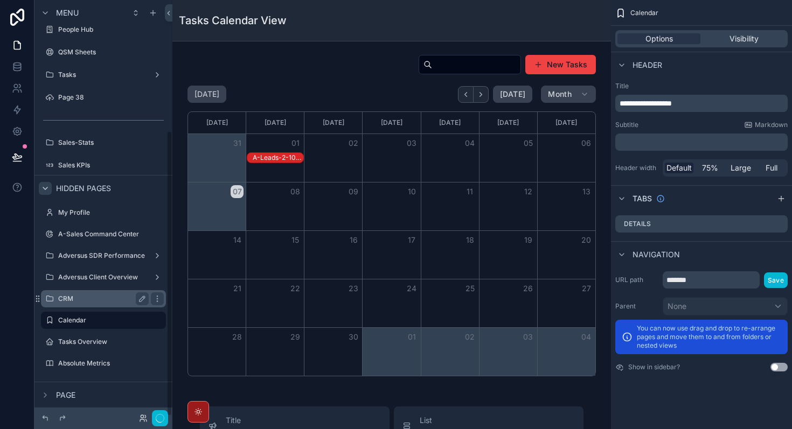
click at [80, 298] on label "CRM" at bounding box center [101, 299] width 86 height 9
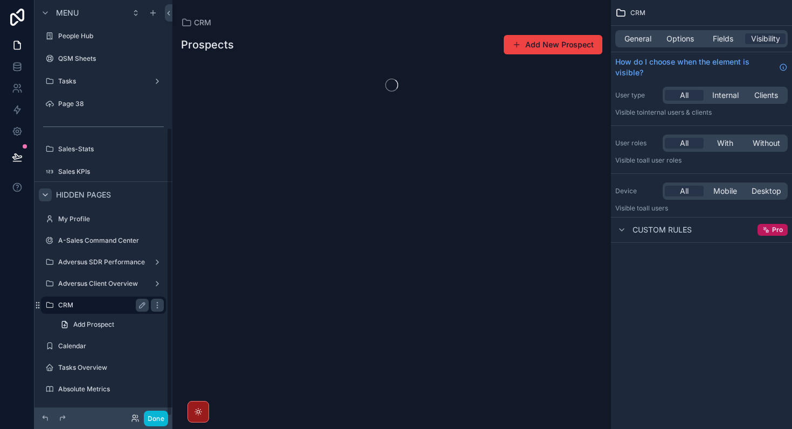
scroll to position [184, 0]
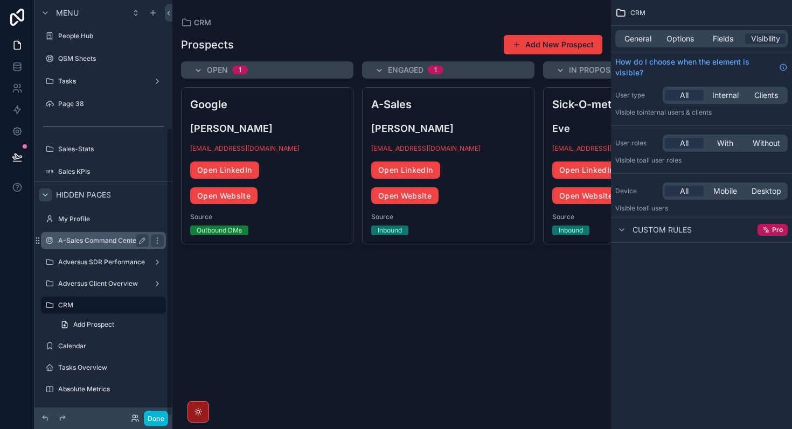
click at [85, 239] on label "A-Sales Command Center" at bounding box center [101, 240] width 86 height 9
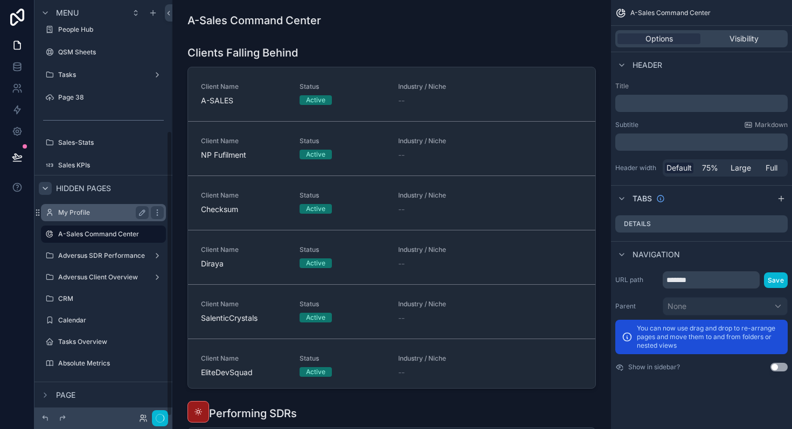
click at [72, 213] on label "My Profile" at bounding box center [101, 212] width 86 height 9
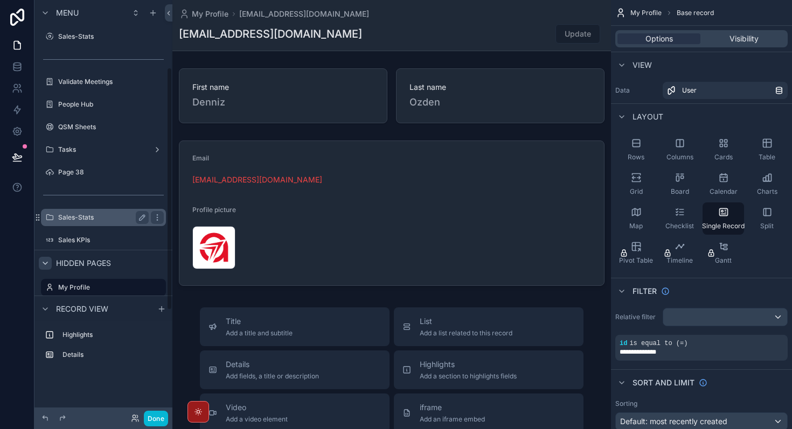
click at [74, 209] on div "Sales-Stats" at bounding box center [103, 217] width 121 height 17
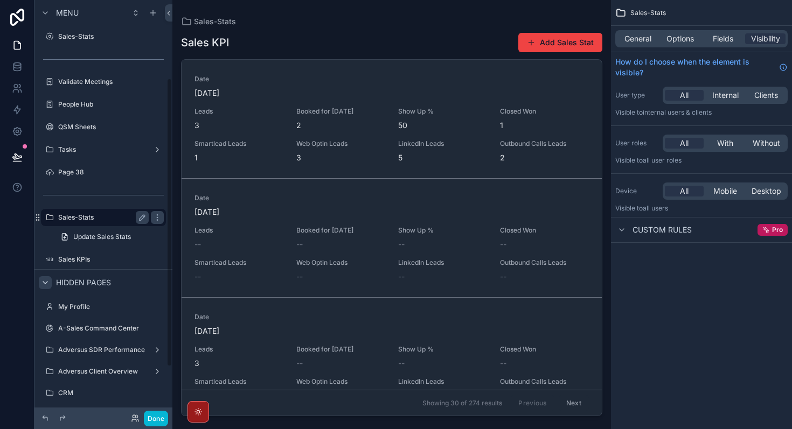
scroll to position [113, 0]
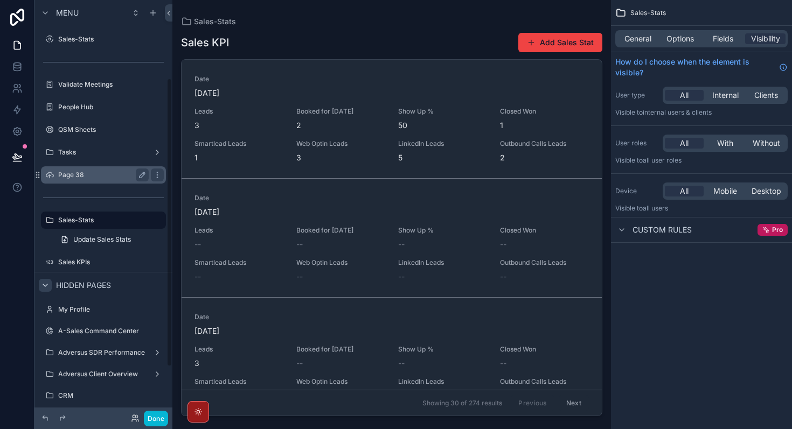
click at [75, 177] on label "Page 38" at bounding box center [101, 175] width 86 height 9
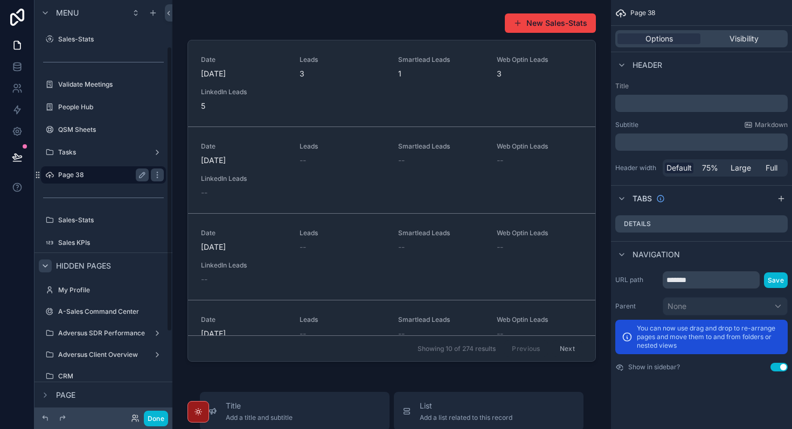
scroll to position [67, 0]
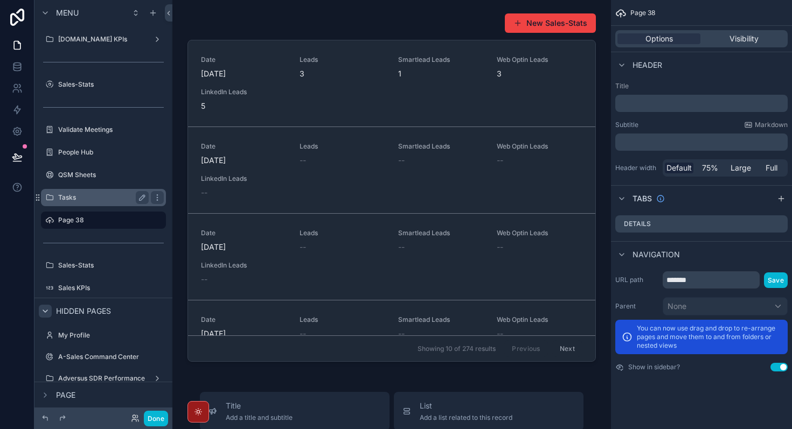
click at [78, 198] on label "Tasks" at bounding box center [101, 197] width 86 height 9
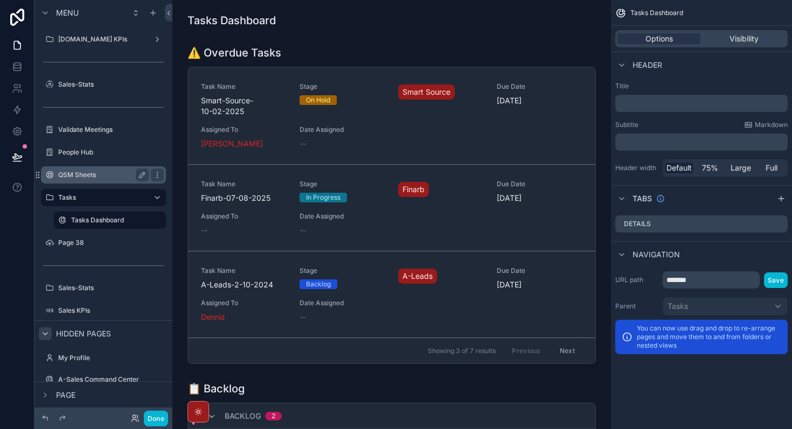
click at [83, 179] on div "QSM Sheets" at bounding box center [103, 175] width 90 height 13
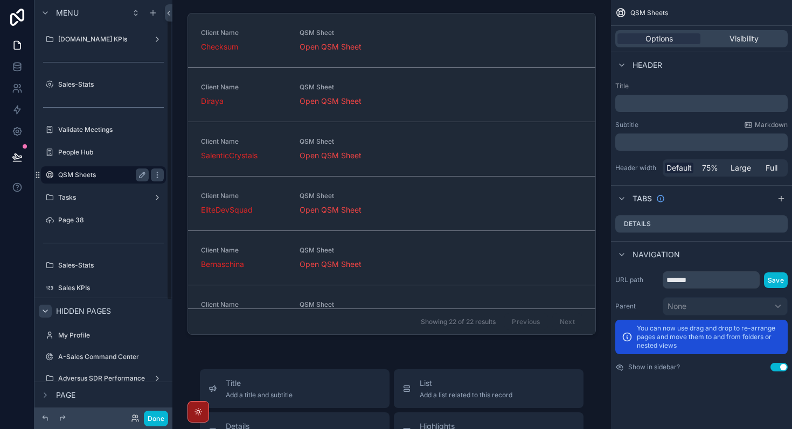
scroll to position [22, 0]
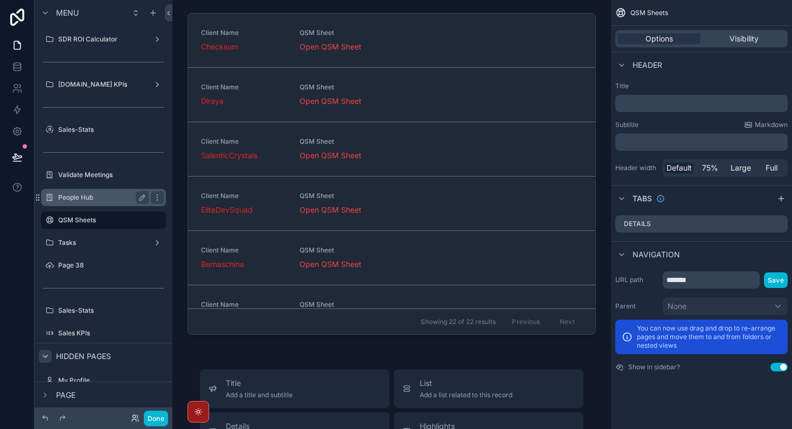
click at [87, 202] on div "People Hub" at bounding box center [103, 197] width 90 height 13
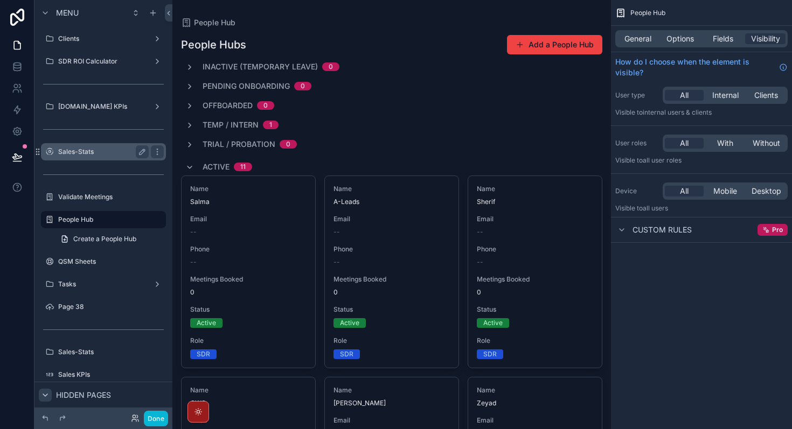
click at [82, 149] on label "Sales-Stats" at bounding box center [101, 152] width 86 height 9
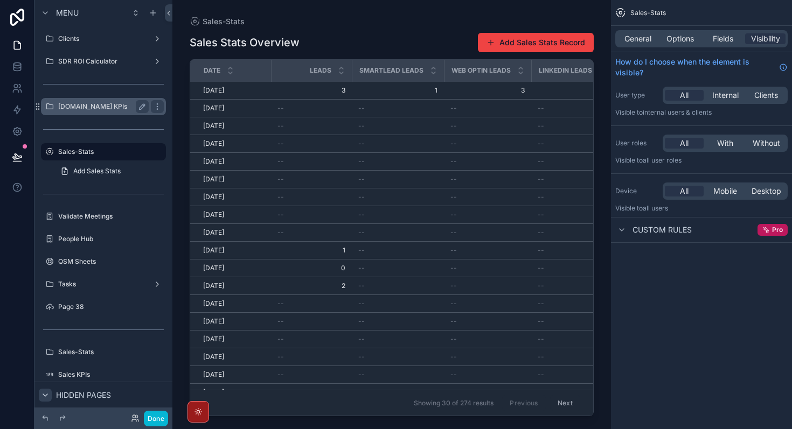
click at [90, 110] on label "[DOMAIN_NAME] KPIs" at bounding box center [101, 106] width 86 height 9
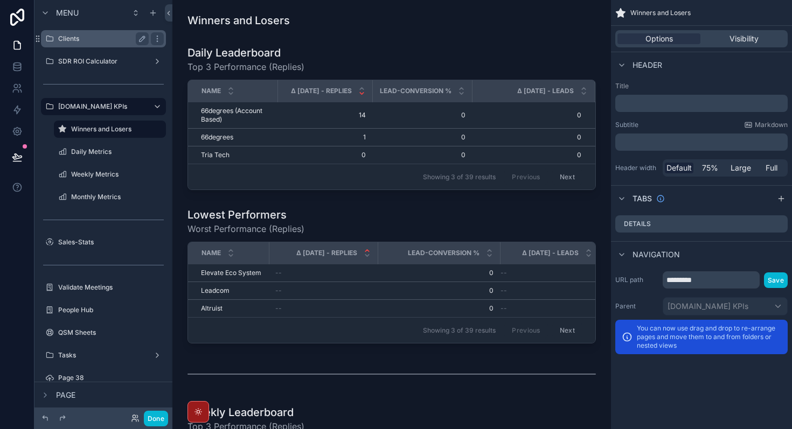
click at [85, 40] on label "Clients" at bounding box center [101, 38] width 86 height 9
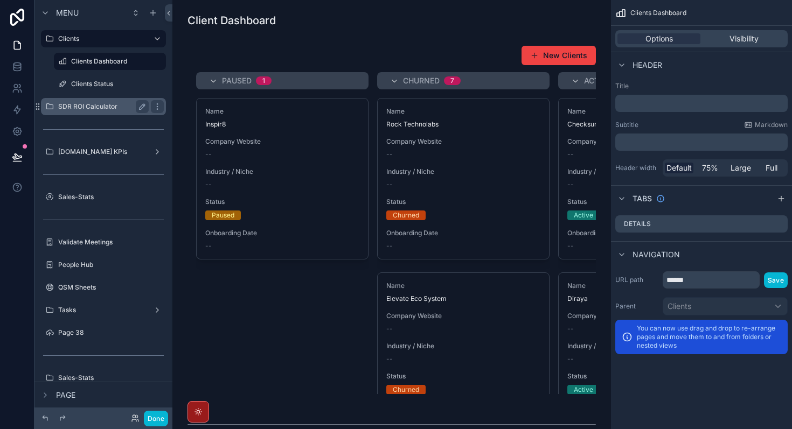
click at [91, 101] on div "SDR ROI Calculator" at bounding box center [103, 106] width 90 height 13
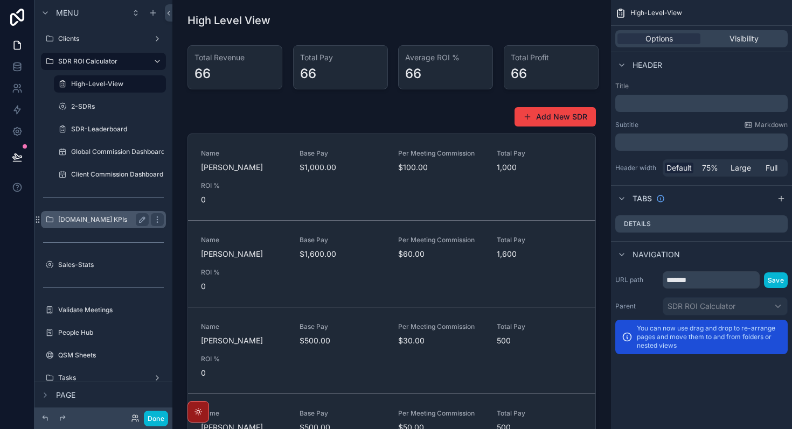
click at [72, 217] on label "[DOMAIN_NAME] KPIs" at bounding box center [101, 219] width 86 height 9
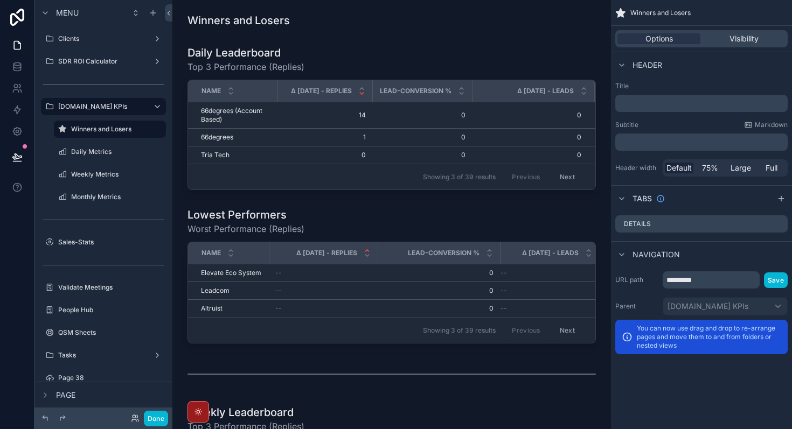
click at [90, 52] on div "SDR ROI Calculator" at bounding box center [103, 61] width 138 height 19
click at [89, 67] on div "SDR ROI Calculator" at bounding box center [103, 61] width 90 height 13
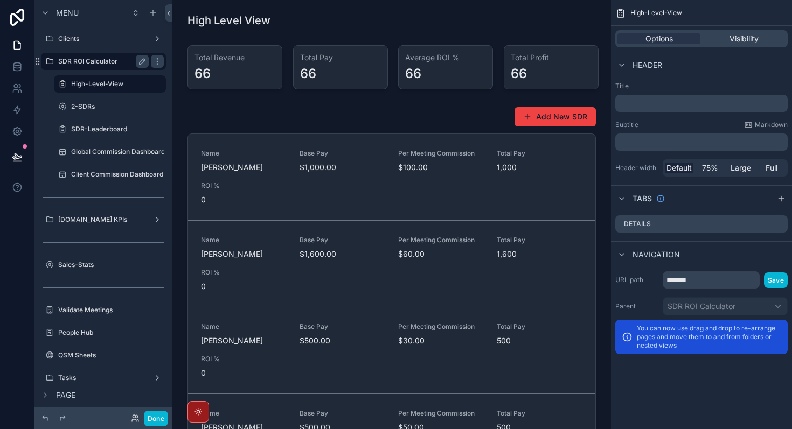
click at [82, 63] on label "SDR ROI Calculator" at bounding box center [101, 61] width 86 height 9
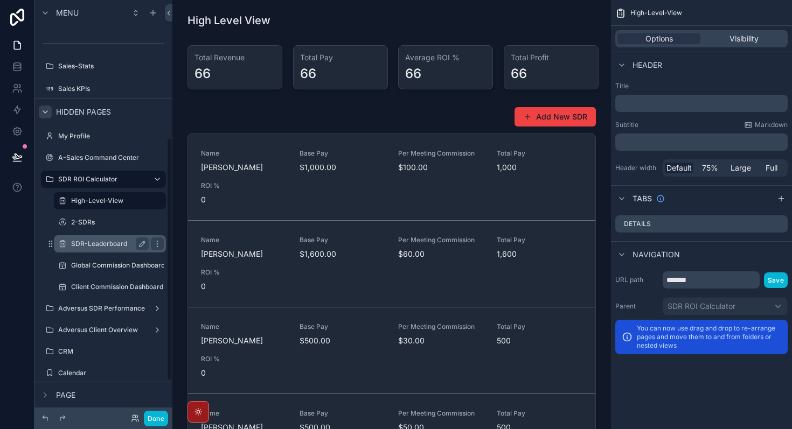
scroll to position [230, 0]
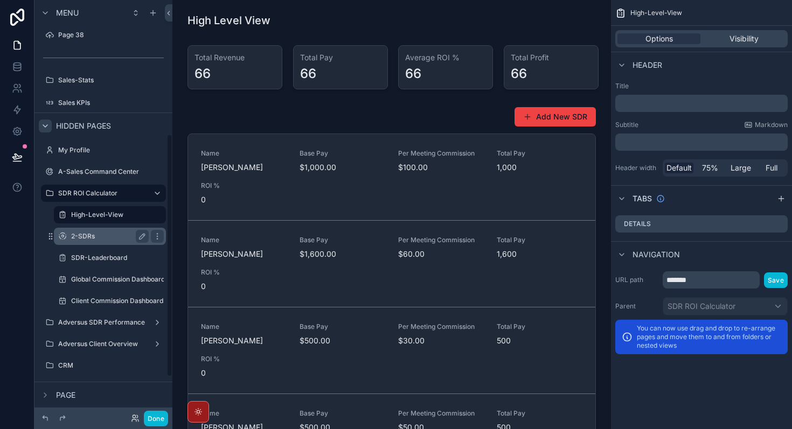
click at [96, 238] on label "2-SDRs" at bounding box center [107, 236] width 73 height 9
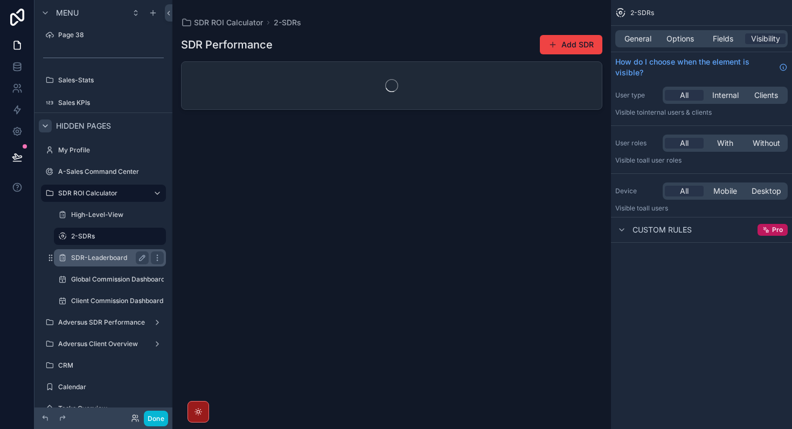
click at [100, 259] on label "SDR-Leaderboard" at bounding box center [107, 258] width 73 height 9
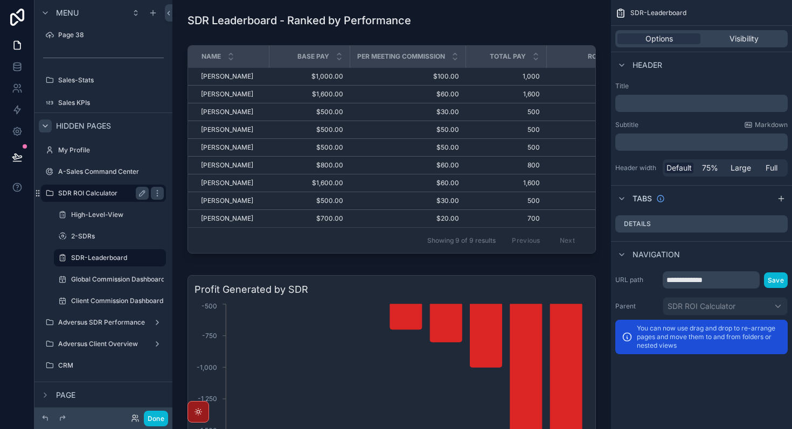
click at [85, 187] on div "SDR ROI Calculator" at bounding box center [103, 193] width 90 height 13
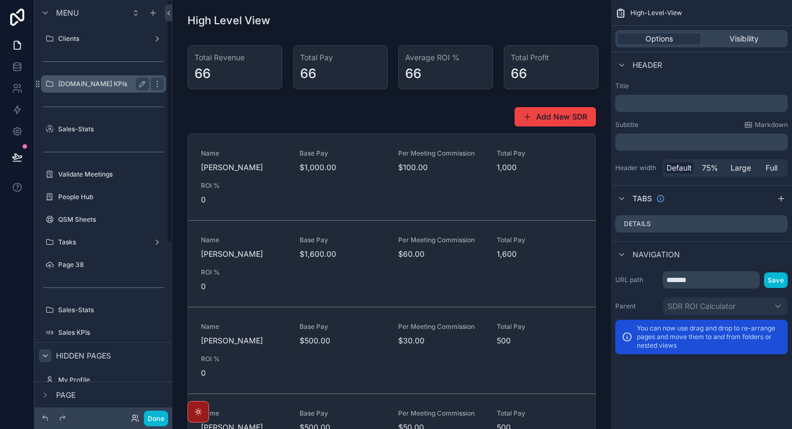
click at [77, 87] on label "[DOMAIN_NAME] KPIs" at bounding box center [101, 84] width 86 height 9
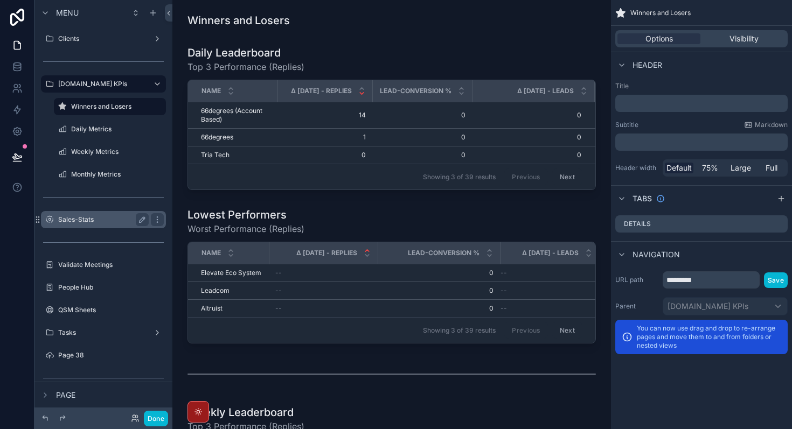
click at [80, 225] on div "Sales-Stats" at bounding box center [103, 219] width 90 height 13
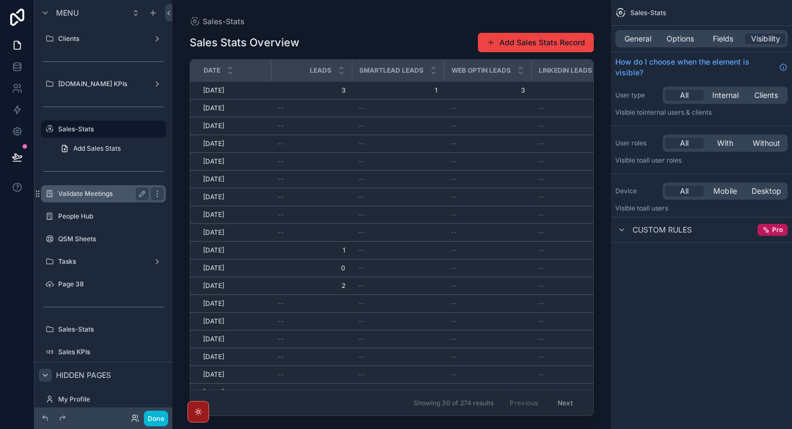
click at [80, 200] on div "Validate Meetings" at bounding box center [103, 193] width 121 height 17
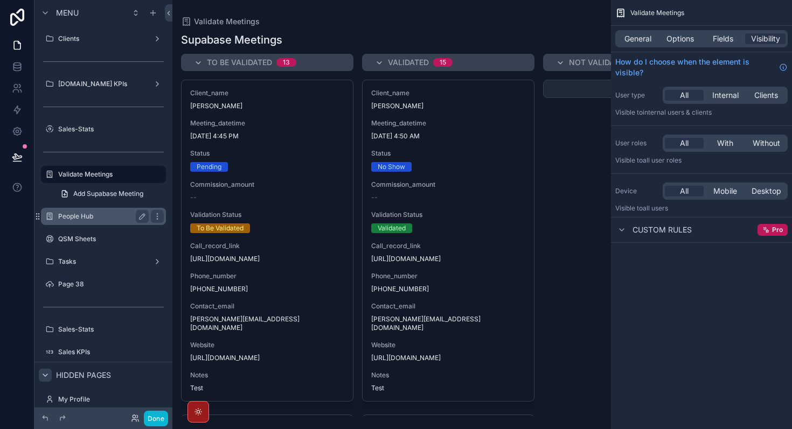
click at [80, 219] on label "People Hub" at bounding box center [101, 216] width 86 height 9
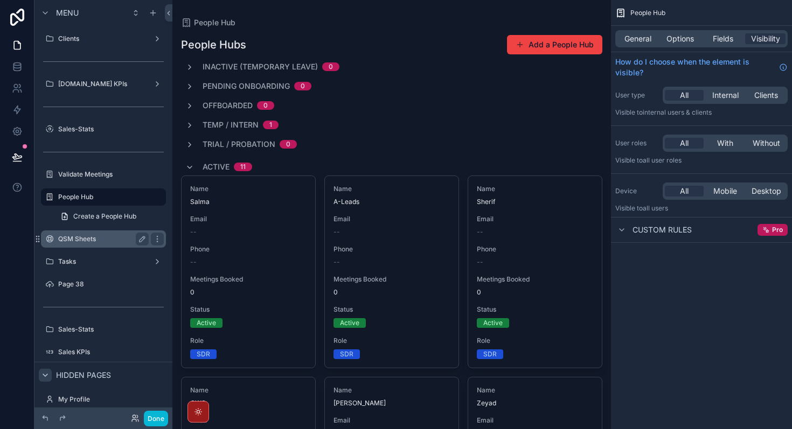
click at [79, 238] on label "QSM Sheets" at bounding box center [101, 239] width 86 height 9
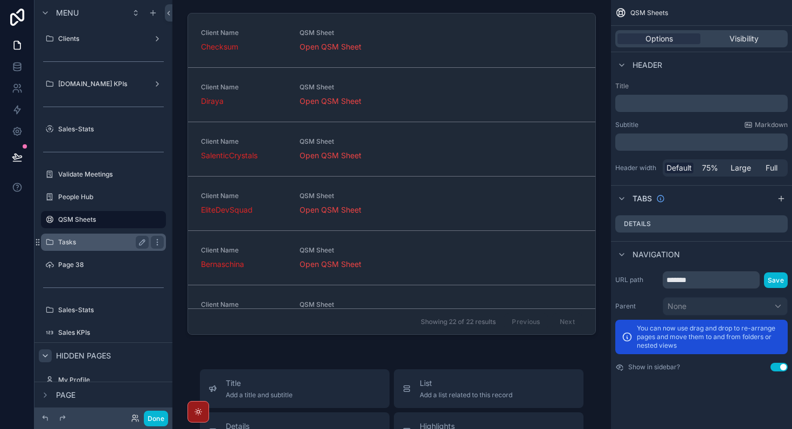
click at [68, 249] on div "Tasks" at bounding box center [103, 242] width 121 height 17
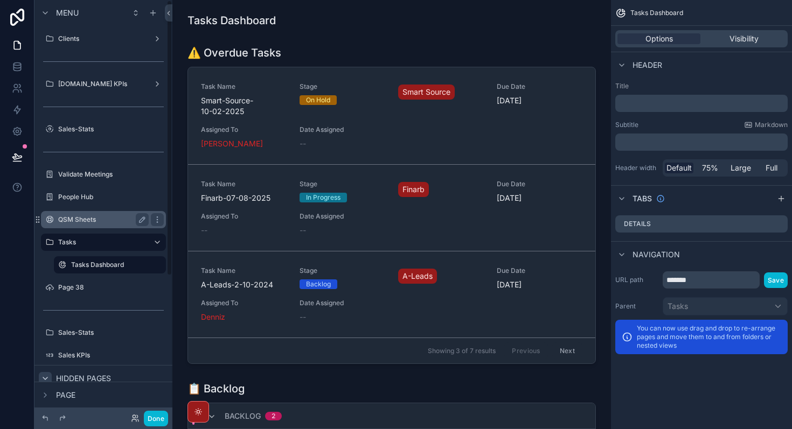
click at [83, 220] on label "QSM Sheets" at bounding box center [101, 219] width 86 height 9
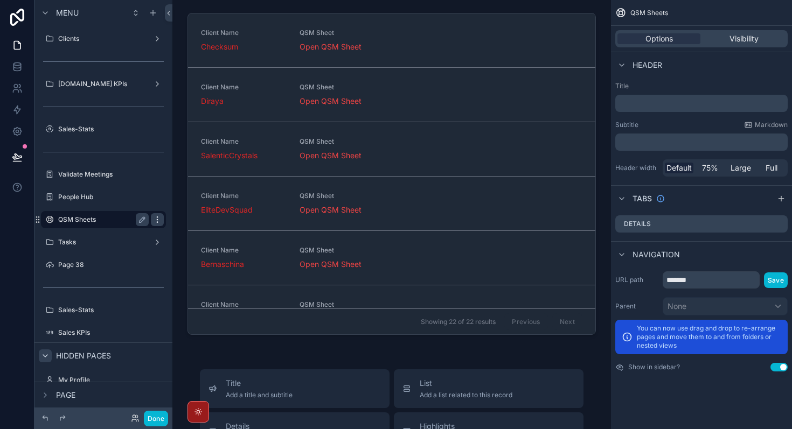
click at [158, 220] on icon "scrollable content" at bounding box center [157, 219] width 9 height 9
click at [198, 213] on span "Clone" at bounding box center [202, 212] width 20 height 11
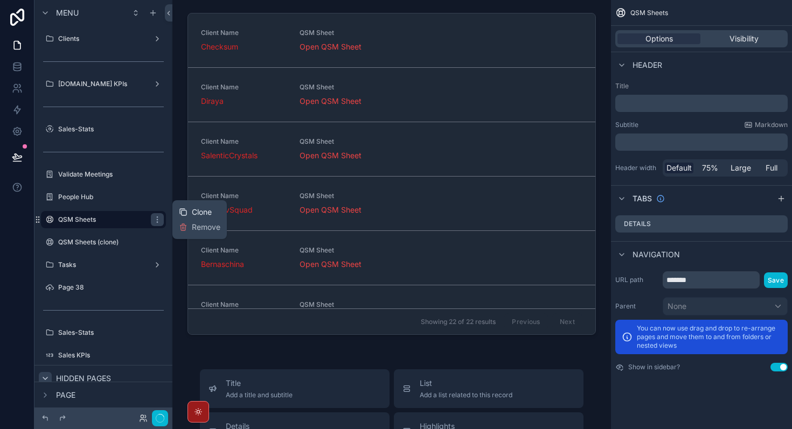
scroll to position [22, 0]
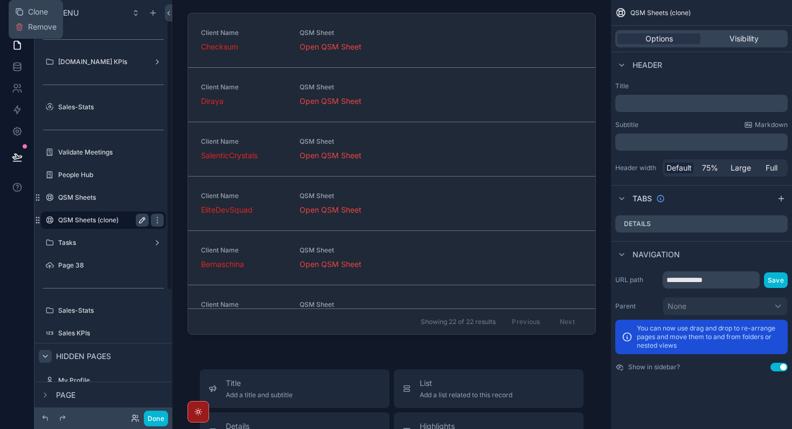
click at [142, 219] on icon "scrollable content" at bounding box center [142, 220] width 9 height 9
click at [114, 219] on input "**********" at bounding box center [94, 220] width 73 height 13
type input "**********"
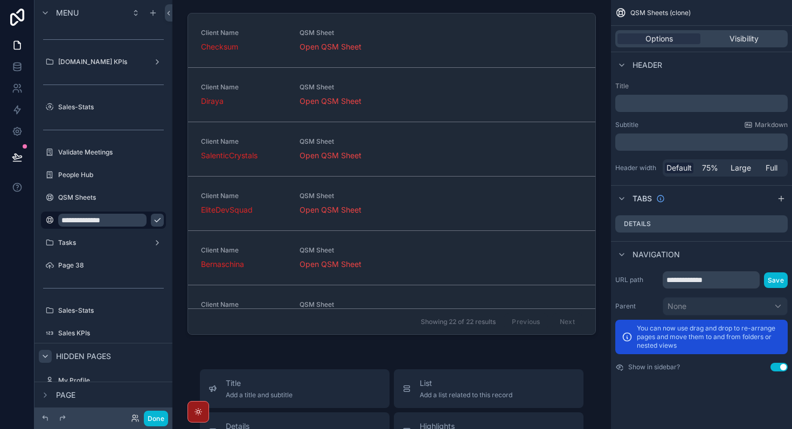
click at [155, 221] on icon "scrollable content" at bounding box center [157, 221] width 5 height 4
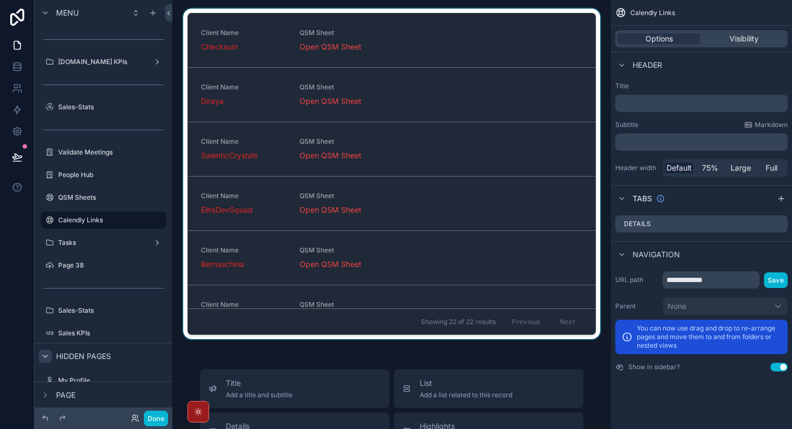
click at [391, 295] on div "scrollable content" at bounding box center [391, 176] width 421 height 335
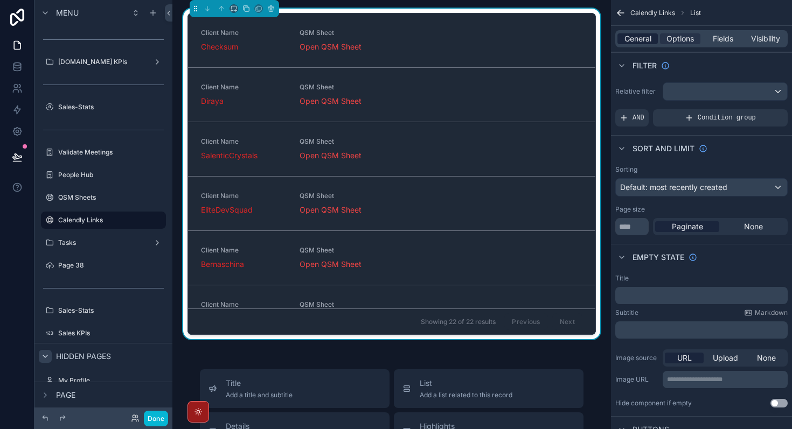
click at [644, 37] on span "General" at bounding box center [637, 38] width 27 height 11
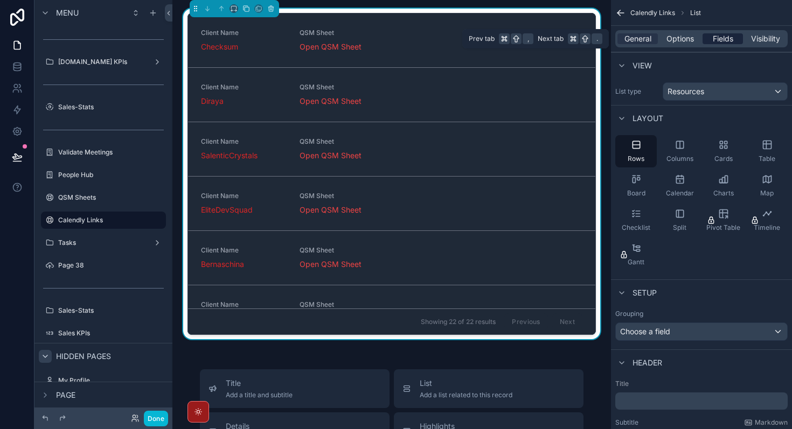
click at [735, 35] on div "Fields" at bounding box center [722, 38] width 40 height 11
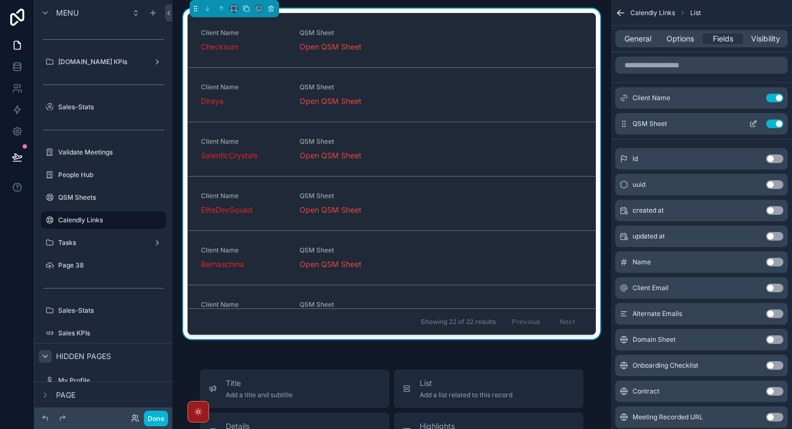
click at [777, 125] on button "Use setting" at bounding box center [774, 124] width 17 height 9
click at [752, 125] on icon "scrollable content" at bounding box center [753, 124] width 9 height 9
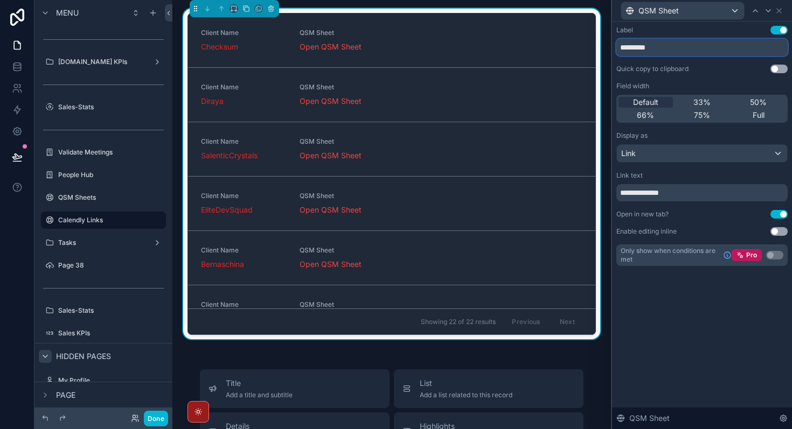
click at [717, 50] on input "*********" at bounding box center [701, 47] width 171 height 17
click at [689, 59] on div "**********" at bounding box center [701, 146] width 171 height 240
click at [686, 52] on input "*********" at bounding box center [701, 47] width 171 height 17
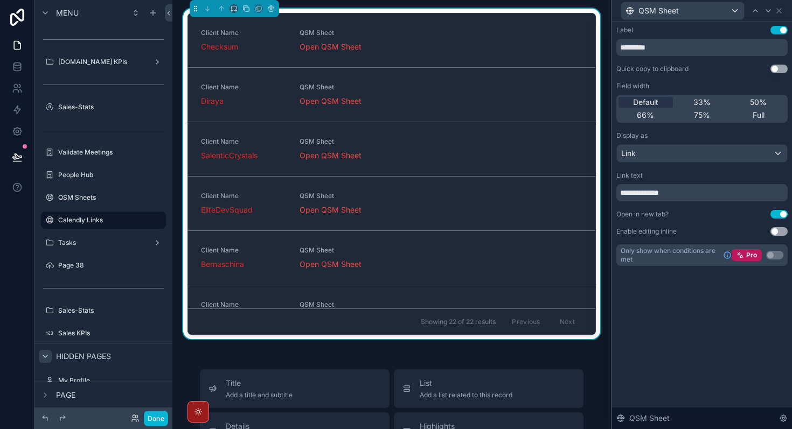
click at [781, 15] on div "QSM Sheet" at bounding box center [701, 10] width 171 height 21
click at [779, 9] on icon at bounding box center [779, 10] width 9 height 9
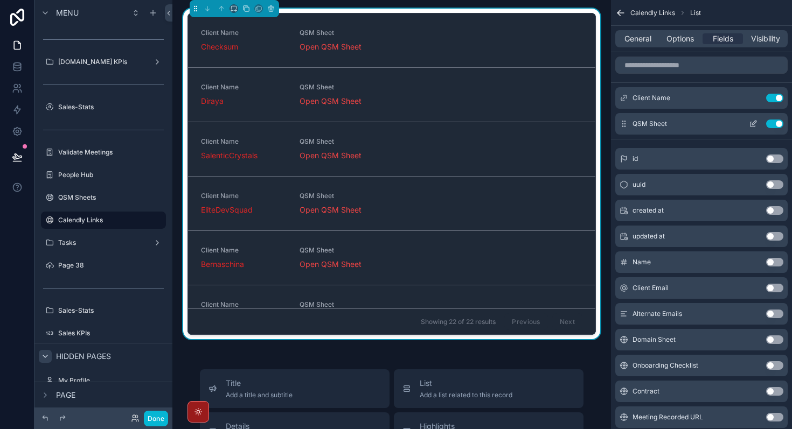
click at [752, 126] on icon "scrollable content" at bounding box center [753, 124] width 9 height 9
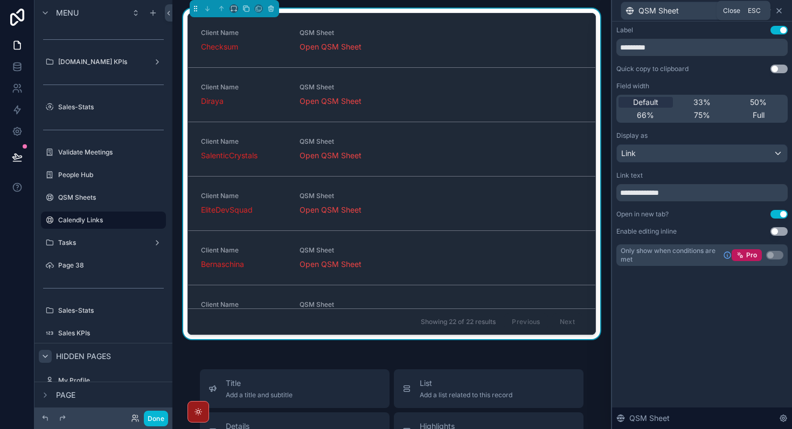
click at [778, 12] on icon at bounding box center [779, 10] width 9 height 9
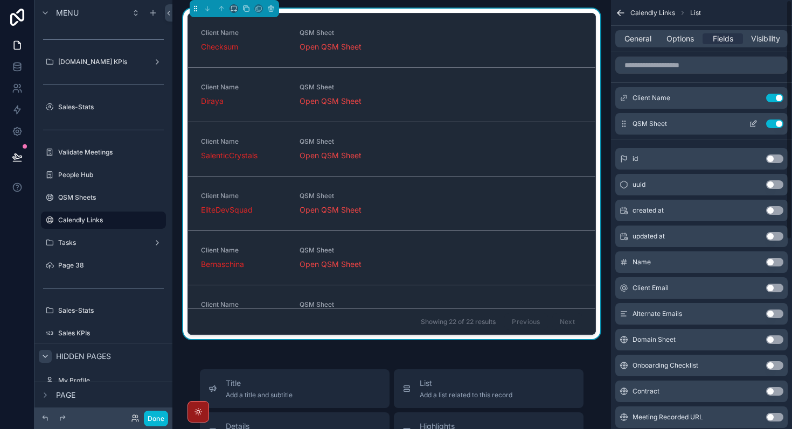
click at [777, 123] on button "Use setting" at bounding box center [774, 124] width 17 height 9
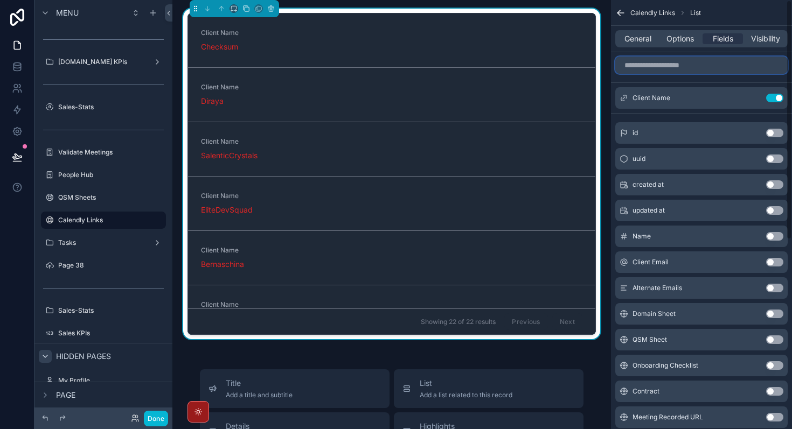
click at [701, 66] on input "scrollable content" at bounding box center [701, 65] width 172 height 17
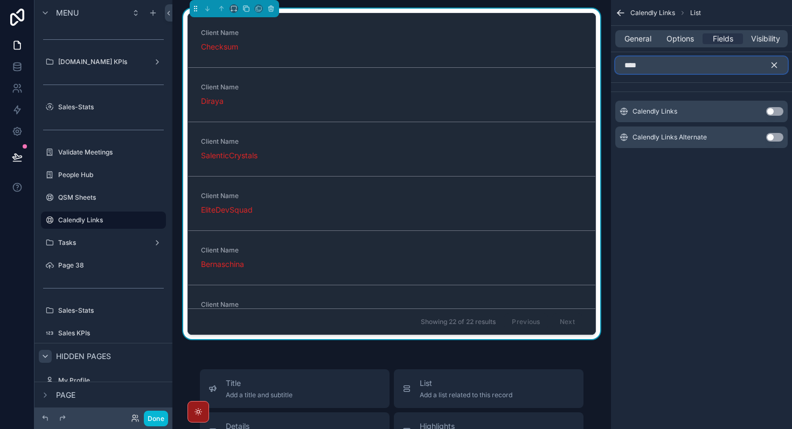
type input "****"
click at [776, 112] on button "Use setting" at bounding box center [774, 111] width 17 height 9
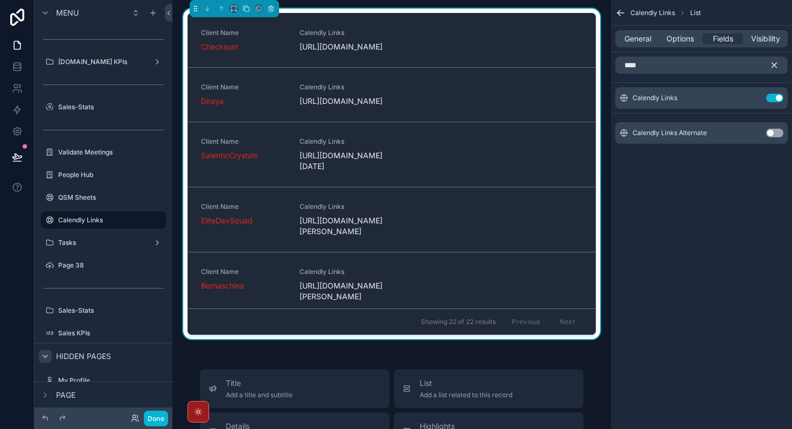
click at [777, 131] on button "Use setting" at bounding box center [774, 133] width 17 height 9
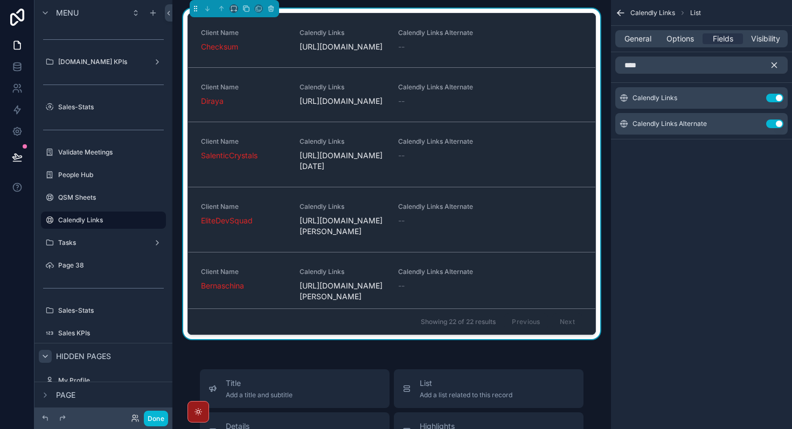
click at [774, 65] on icon "scrollable content" at bounding box center [774, 65] width 5 height 5
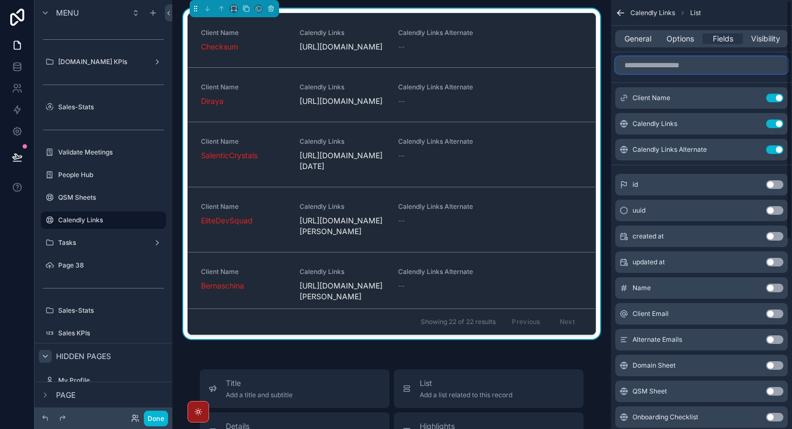
click at [726, 69] on input "scrollable content" at bounding box center [701, 65] width 172 height 17
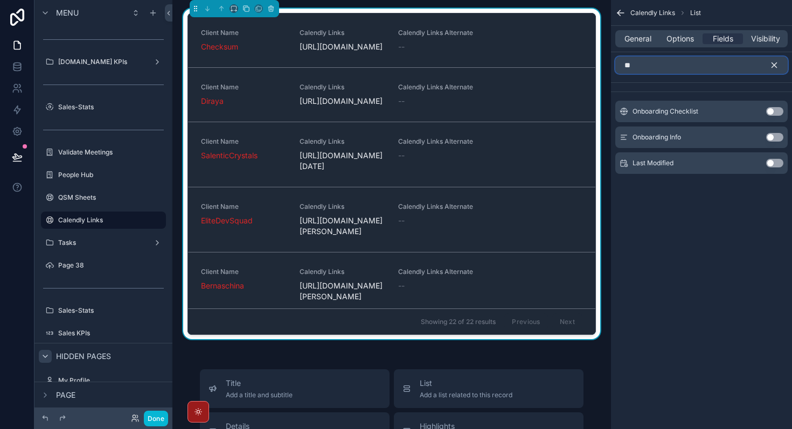
type input "*"
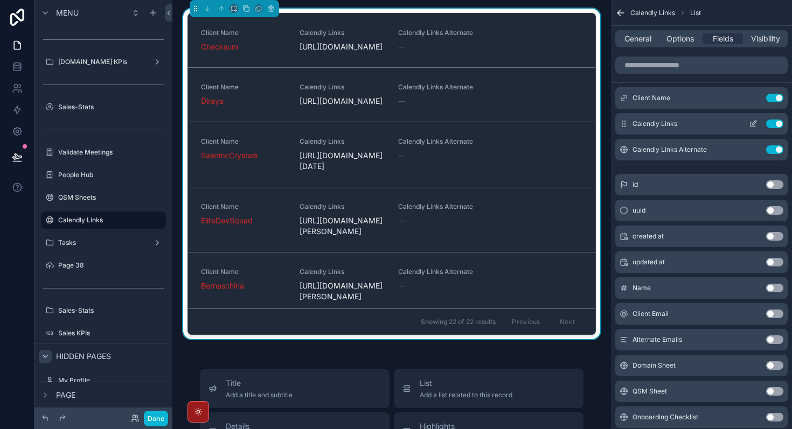
click at [756, 126] on icon "scrollable content" at bounding box center [753, 124] width 9 height 9
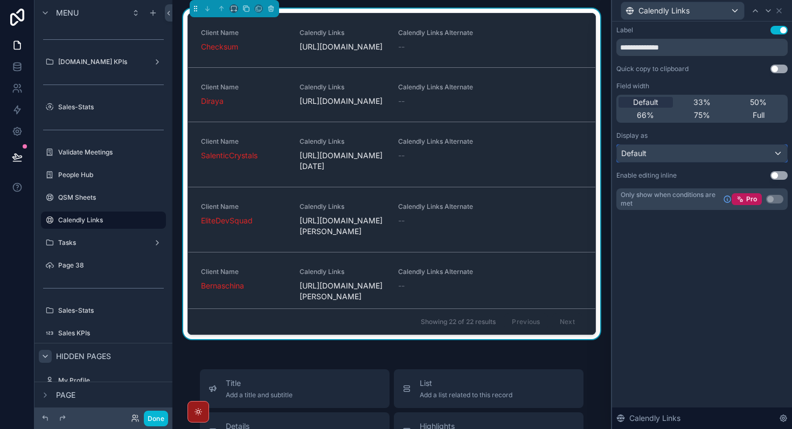
click at [697, 153] on div "Default" at bounding box center [702, 153] width 170 height 17
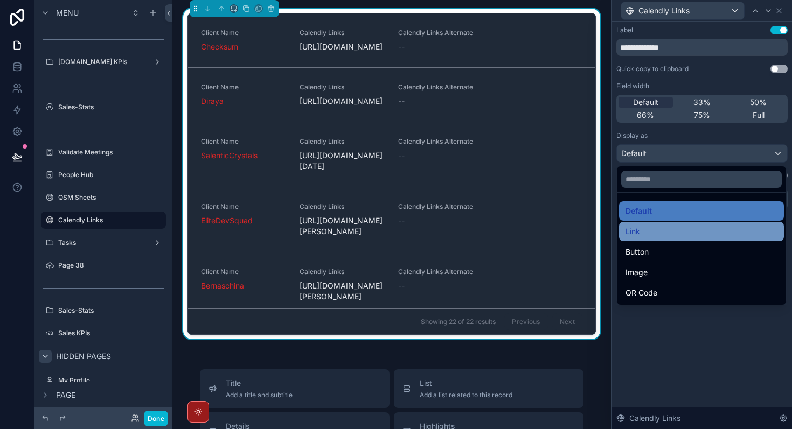
click at [667, 231] on div "Link" at bounding box center [701, 231] width 152 height 13
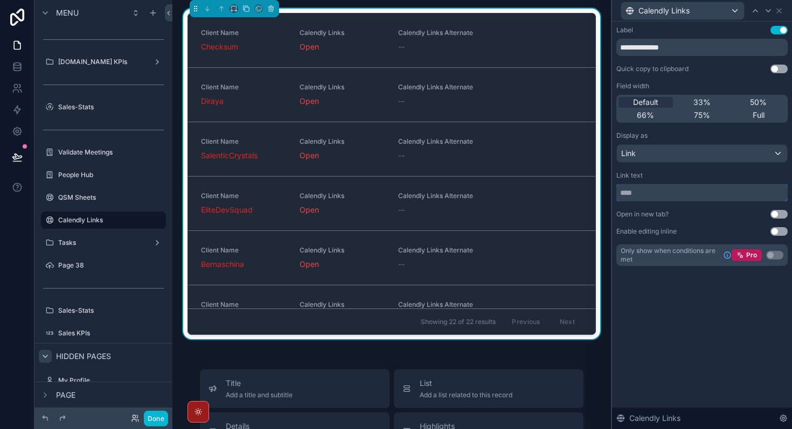
click at [645, 195] on input "text" at bounding box center [701, 192] width 171 height 17
type input "**********"
click at [779, 26] on button "Use setting" at bounding box center [778, 30] width 17 height 9
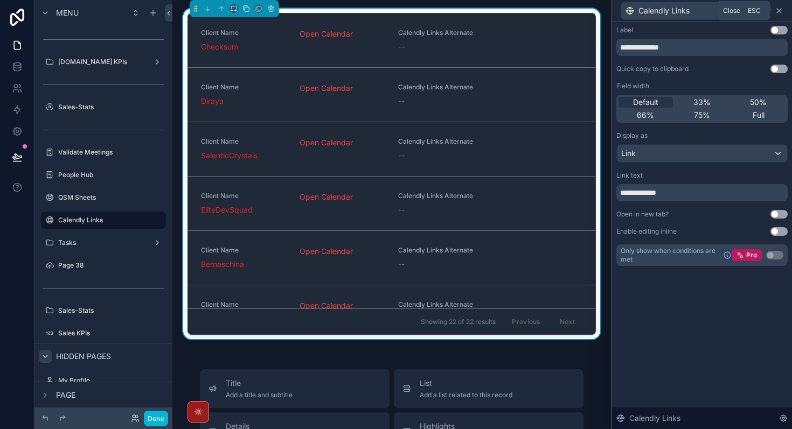
click at [780, 11] on icon at bounding box center [779, 10] width 9 height 9
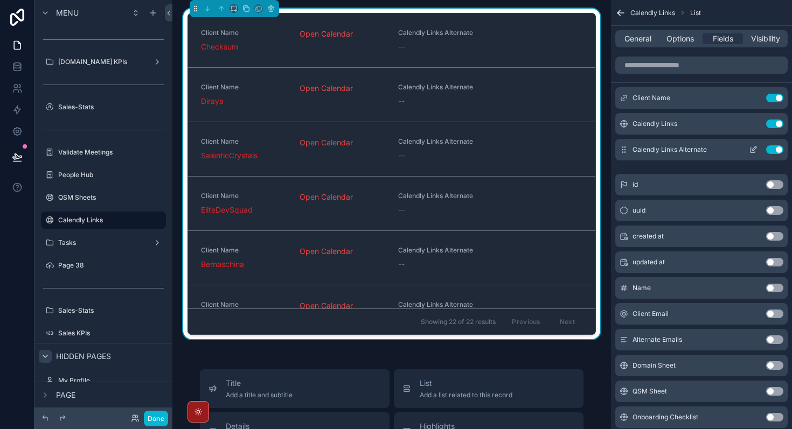
click at [752, 149] on icon "scrollable content" at bounding box center [754, 149] width 4 height 4
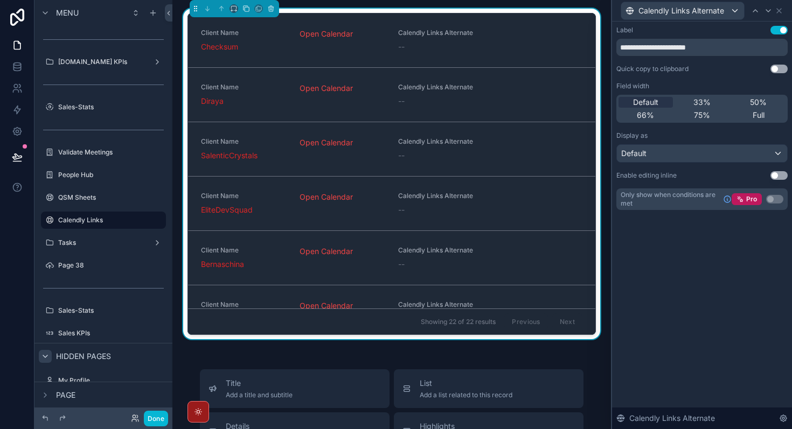
click at [777, 31] on button "Use setting" at bounding box center [778, 30] width 17 height 9
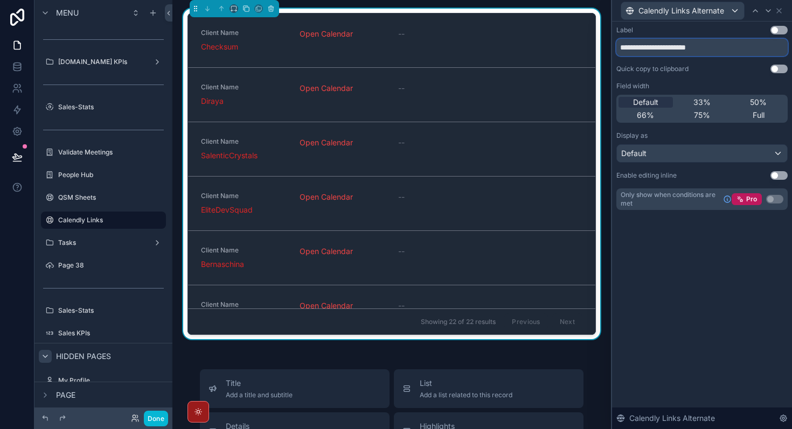
drag, startPoint x: 721, startPoint y: 51, endPoint x: 654, endPoint y: 50, distance: 66.8
click at [654, 50] on input "**********" at bounding box center [701, 47] width 171 height 17
type input "**********"
click at [660, 155] on div "Default" at bounding box center [702, 153] width 170 height 17
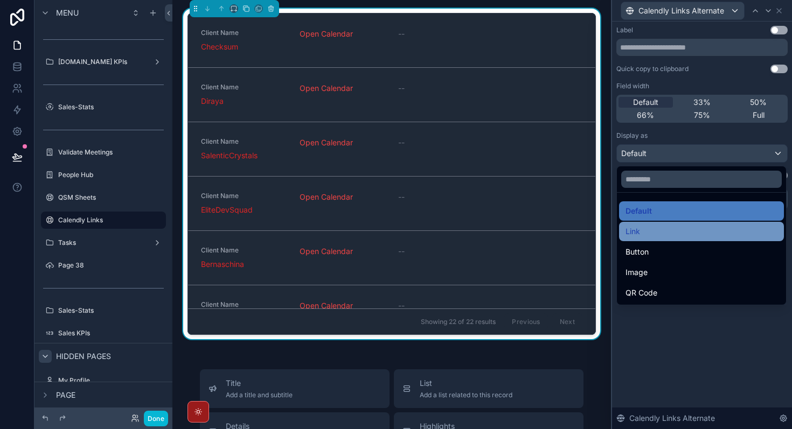
click at [656, 230] on div "Link" at bounding box center [701, 231] width 152 height 13
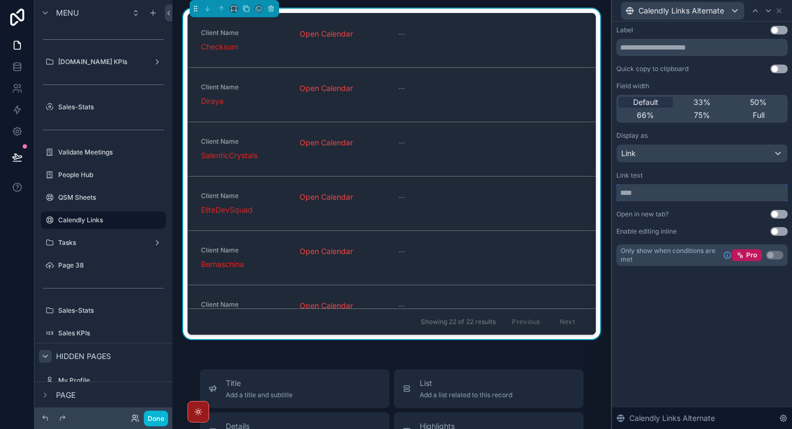
click at [654, 198] on input "text" at bounding box center [701, 192] width 171 height 17
type input "**********"
click at [778, 12] on icon at bounding box center [779, 10] width 9 height 9
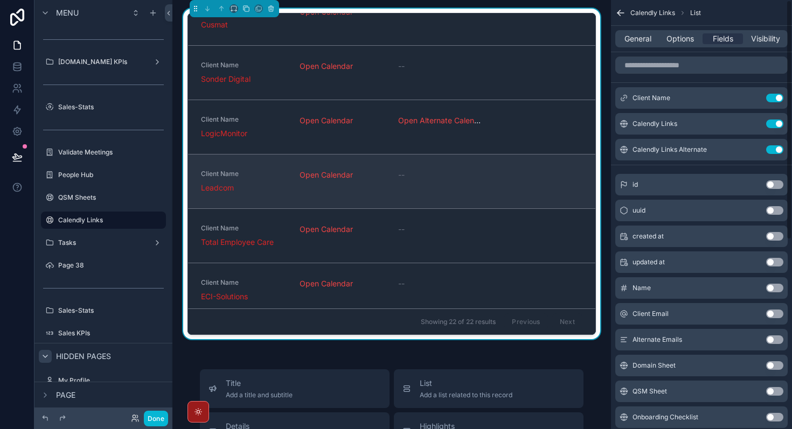
scroll to position [0, 0]
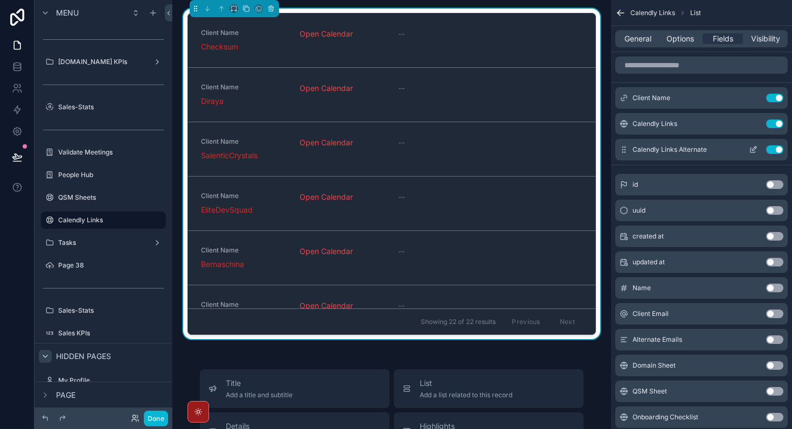
click at [756, 149] on icon "scrollable content" at bounding box center [753, 149] width 9 height 9
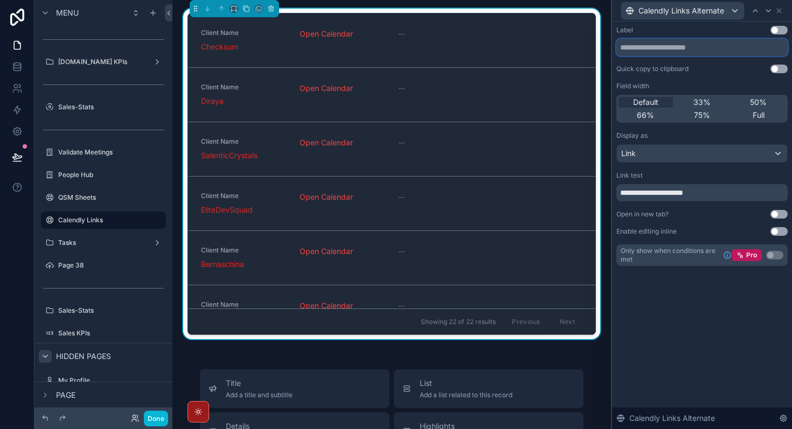
click at [691, 46] on input "text" at bounding box center [701, 47] width 171 height 17
click at [661, 194] on input "**********" at bounding box center [701, 192] width 171 height 17
click at [688, 192] on input "**********" at bounding box center [701, 192] width 171 height 17
click at [627, 196] on input "**********" at bounding box center [701, 192] width 171 height 17
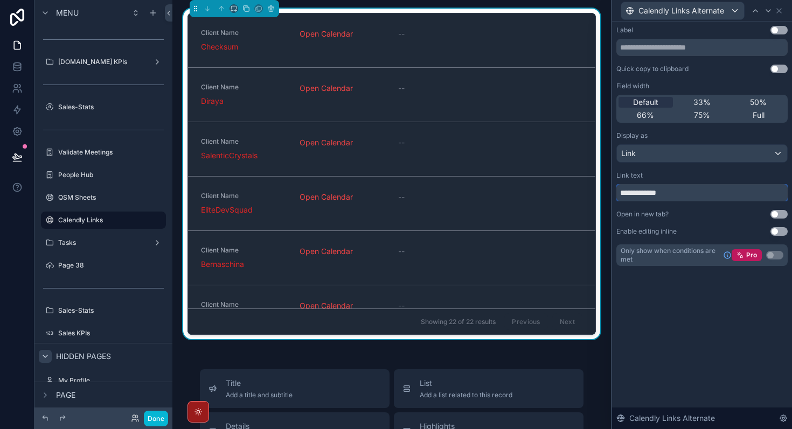
click at [627, 196] on input "**********" at bounding box center [701, 192] width 171 height 17
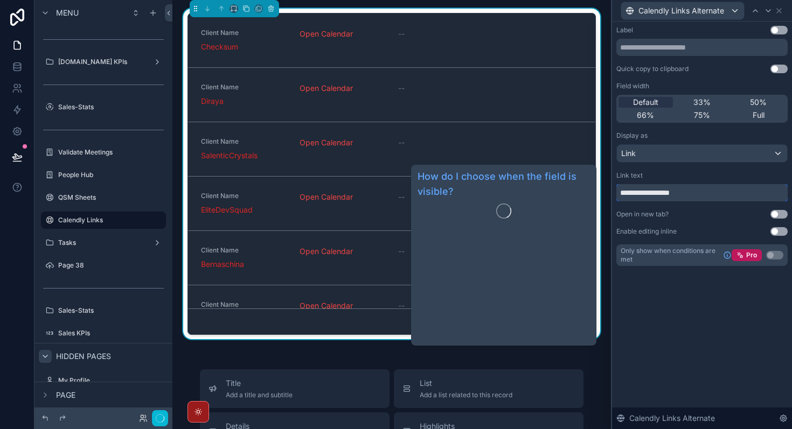
type input "**********"
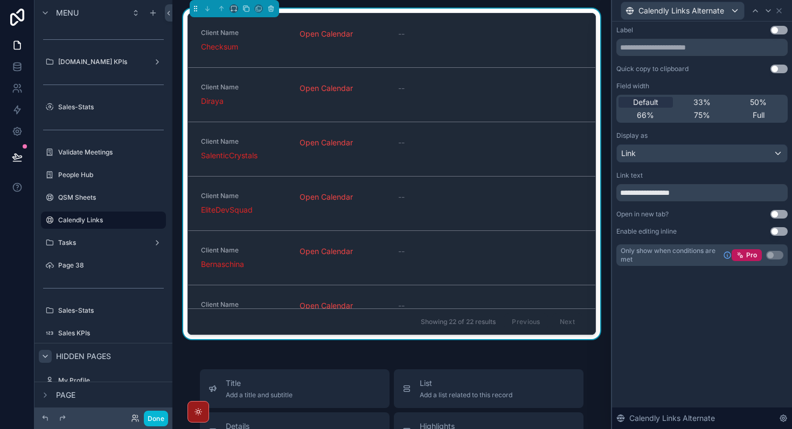
click at [693, 312] on div "**********" at bounding box center [702, 226] width 180 height 408
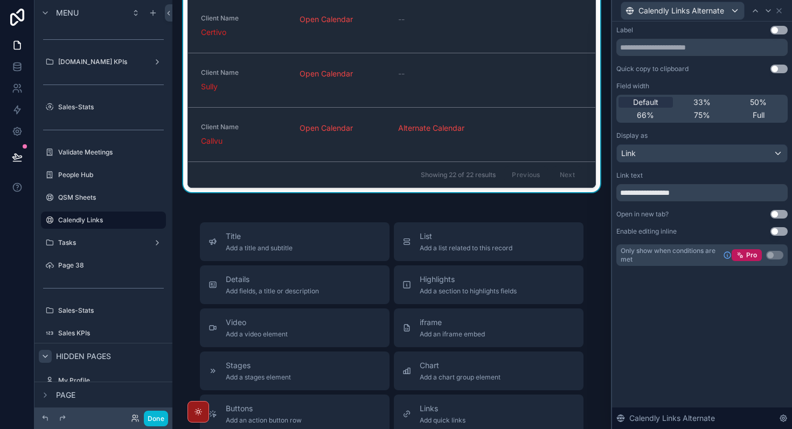
scroll to position [175, 0]
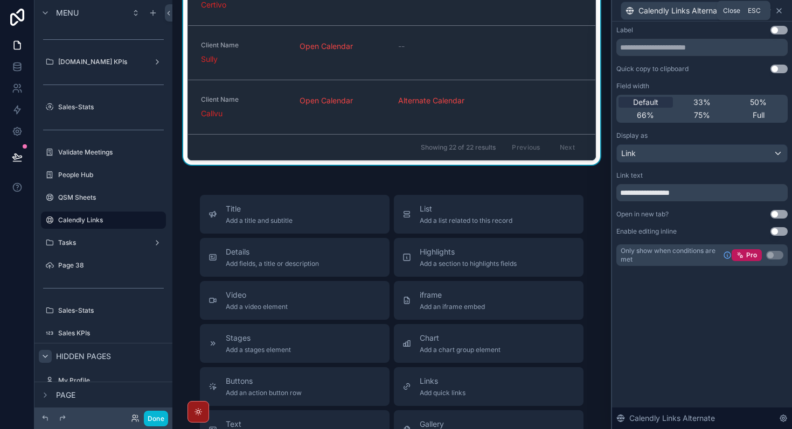
click at [780, 11] on icon at bounding box center [779, 10] width 9 height 9
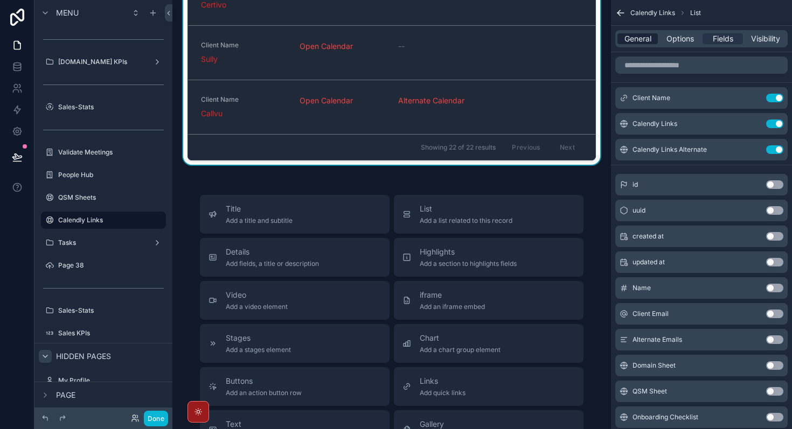
click at [644, 44] on span "General" at bounding box center [637, 38] width 27 height 11
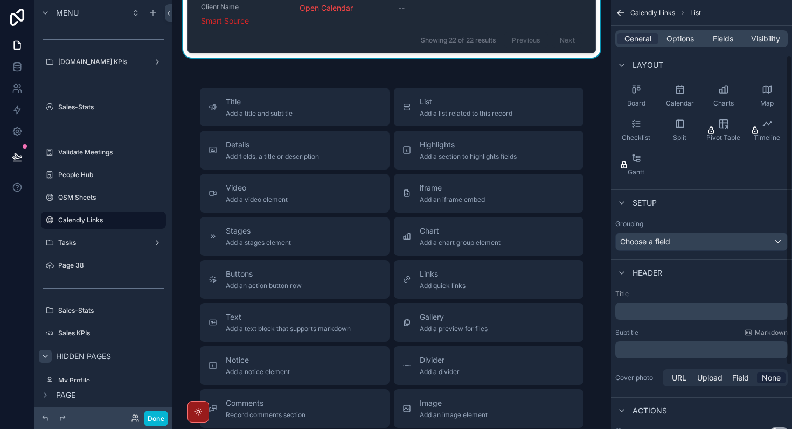
scroll to position [54, 0]
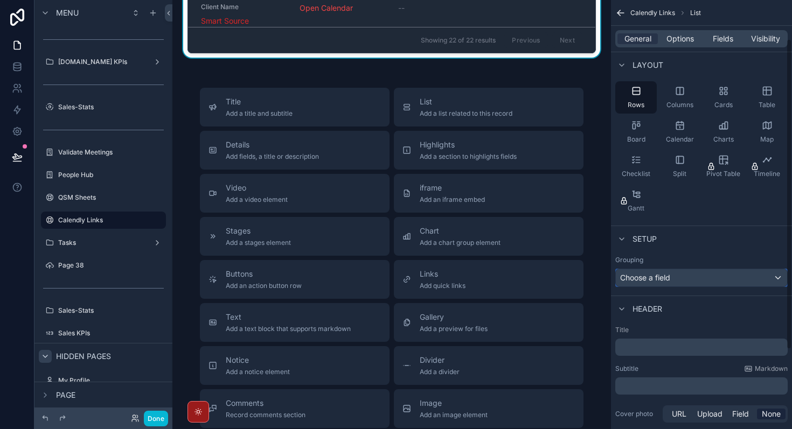
click at [710, 280] on div "Choose a field" at bounding box center [701, 277] width 171 height 17
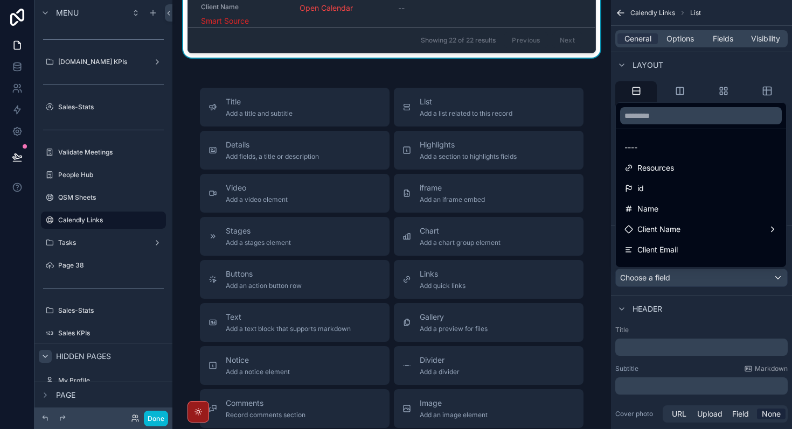
click at [710, 280] on div "scrollable content" at bounding box center [396, 214] width 792 height 429
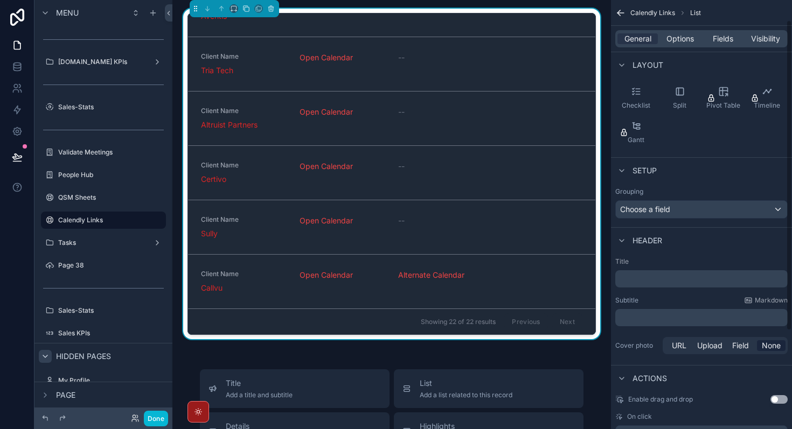
scroll to position [0, 0]
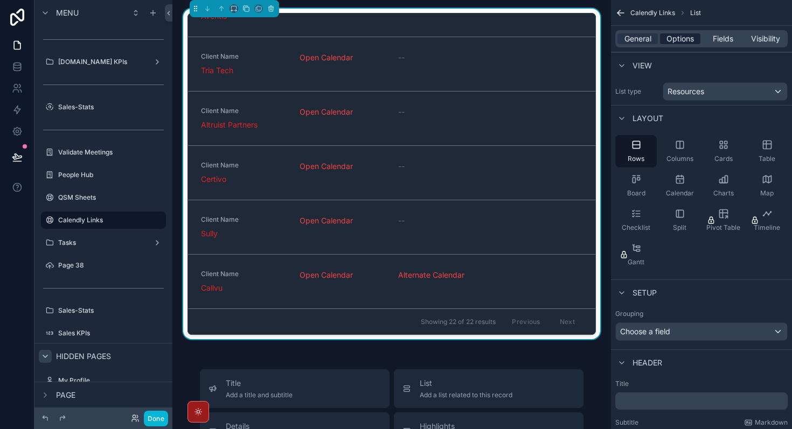
click at [682, 38] on span "Options" at bounding box center [679, 38] width 27 height 11
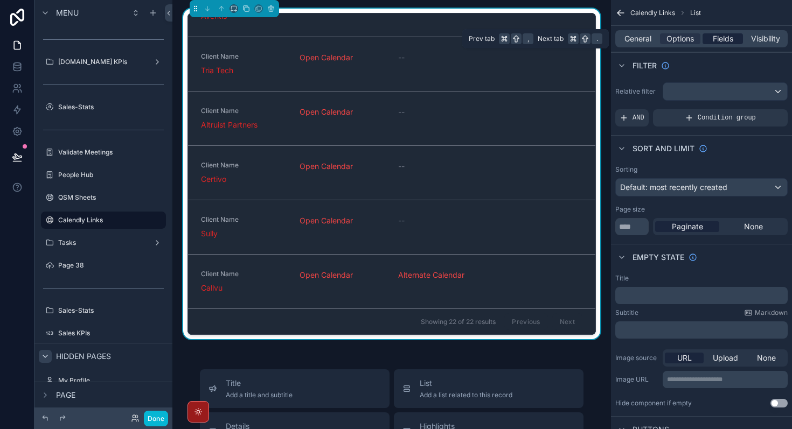
click at [727, 40] on span "Fields" at bounding box center [723, 38] width 20 height 11
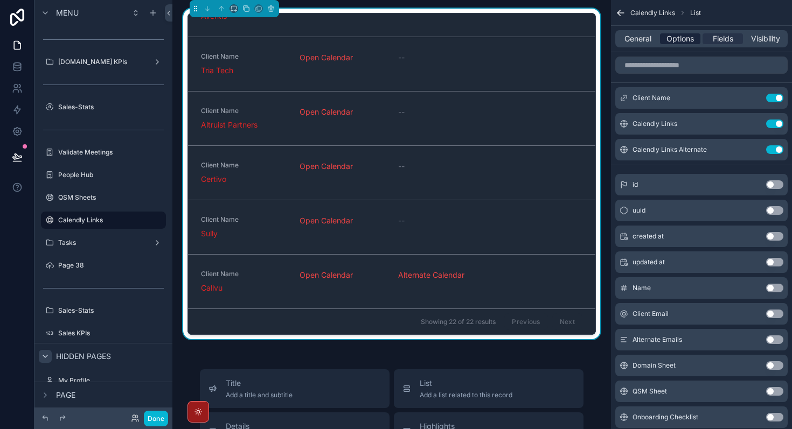
click at [682, 38] on span "Options" at bounding box center [679, 38] width 27 height 11
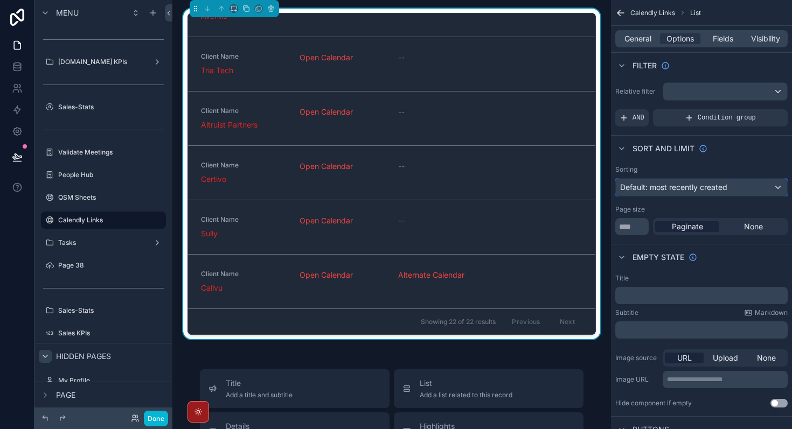
click at [719, 196] on button "Default: most recently created" at bounding box center [701, 187] width 172 height 18
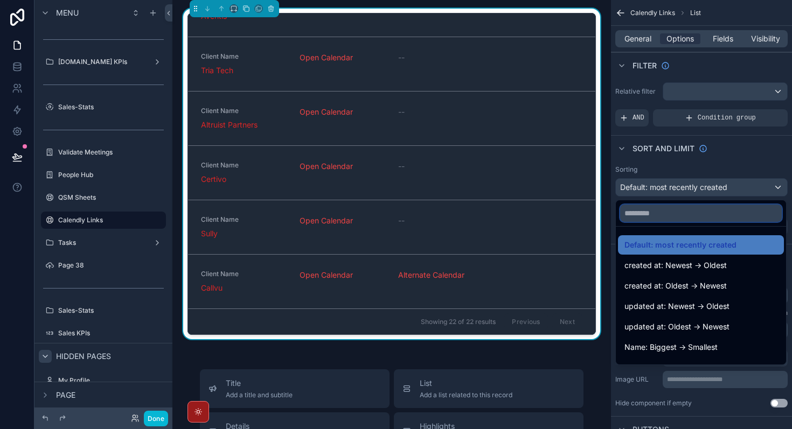
click at [710, 217] on input "text" at bounding box center [701, 213] width 162 height 17
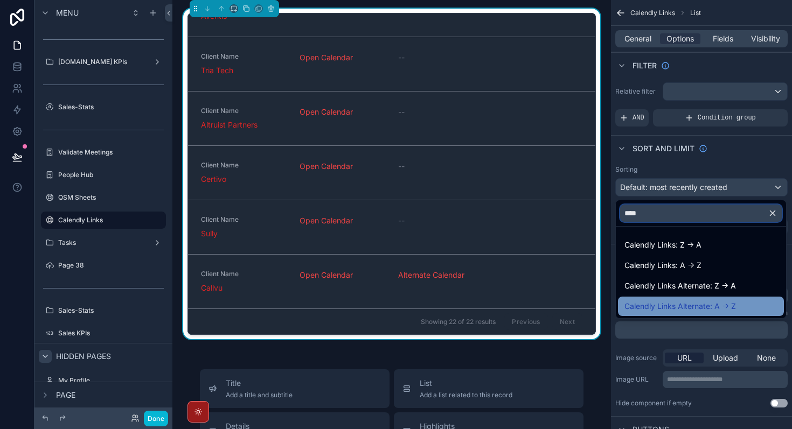
type input "****"
click at [721, 302] on span "Calendly Links Alternate: A -> Z" at bounding box center [680, 306] width 112 height 13
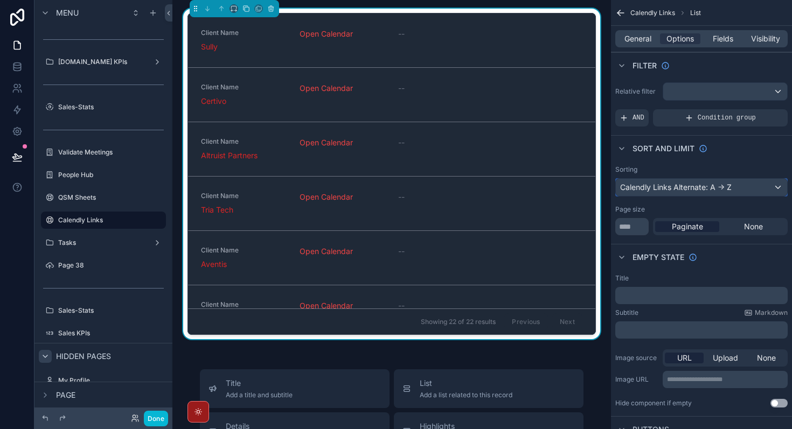
click at [708, 190] on div "Calendly Links Alternate: A -> Z" at bounding box center [701, 187] width 171 height 17
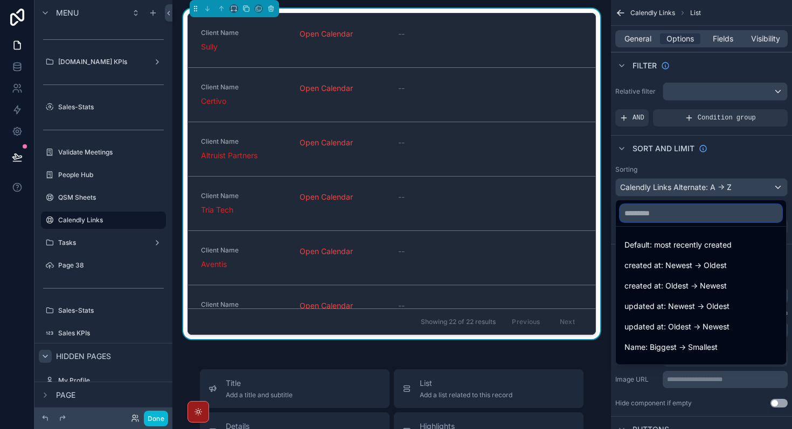
click at [692, 211] on input "text" at bounding box center [701, 213] width 162 height 17
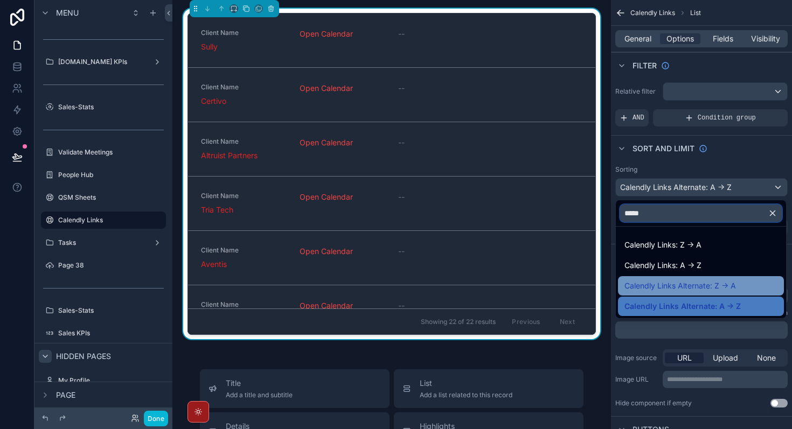
type input "*****"
click at [746, 284] on div "Calendly Links Alternate: Z -> A" at bounding box center [700, 286] width 153 height 13
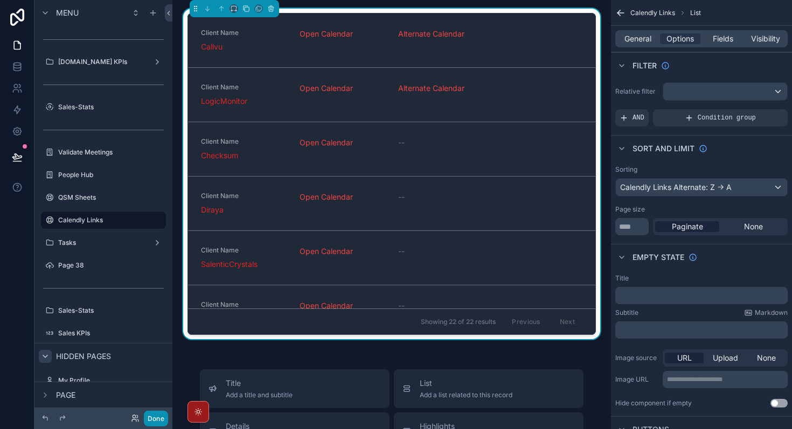
click at [157, 421] on button "Done" at bounding box center [156, 419] width 24 height 16
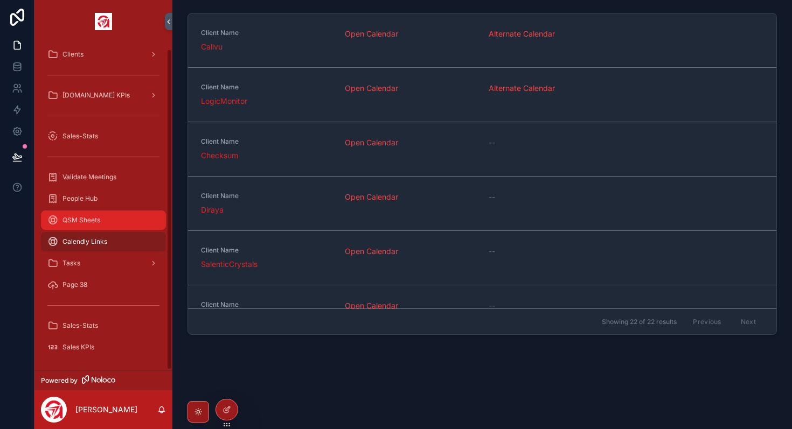
click at [100, 218] on span "QSM Sheets" at bounding box center [81, 220] width 38 height 9
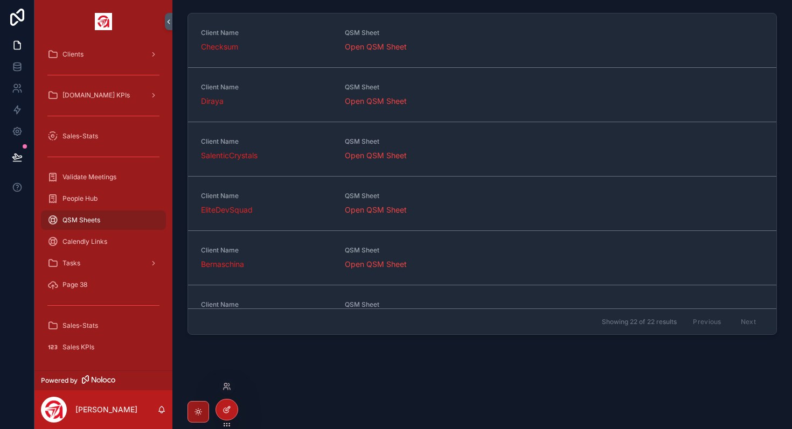
click at [226, 406] on icon at bounding box center [226, 410] width 9 height 9
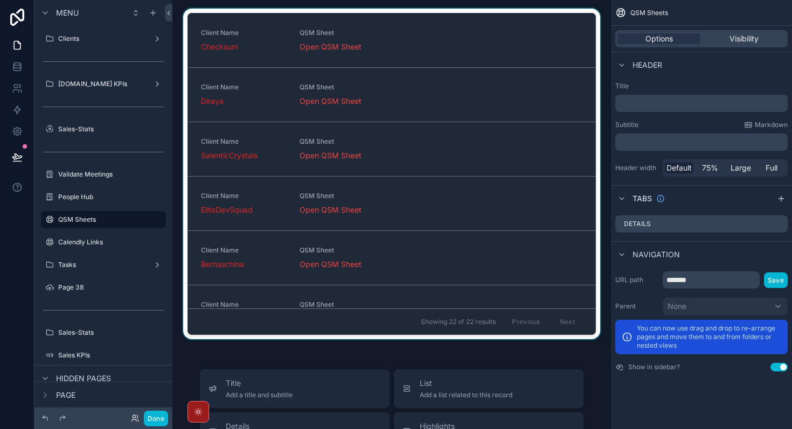
click at [502, 190] on div "scrollable content" at bounding box center [391, 176] width 421 height 335
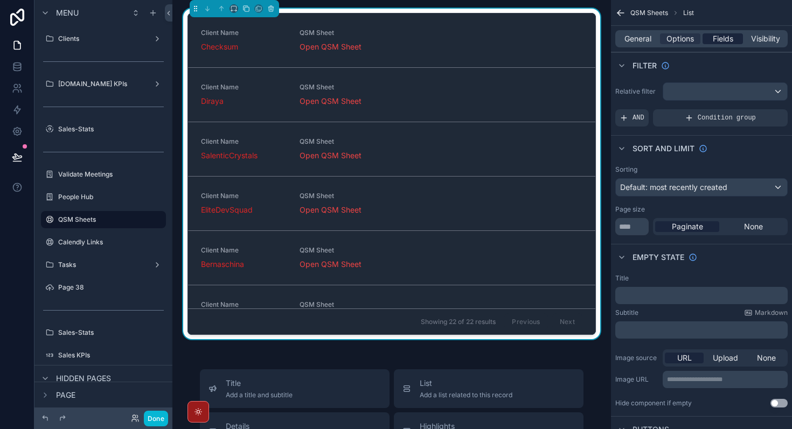
click at [720, 37] on span "Fields" at bounding box center [723, 38] width 20 height 11
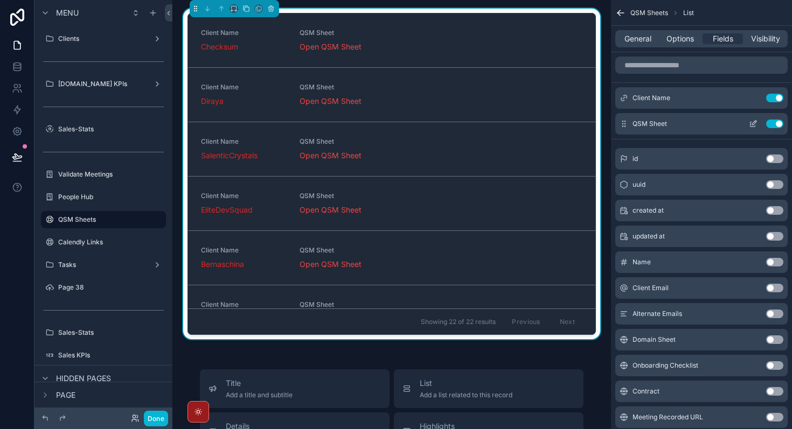
click at [750, 124] on icon "scrollable content" at bounding box center [753, 124] width 9 height 9
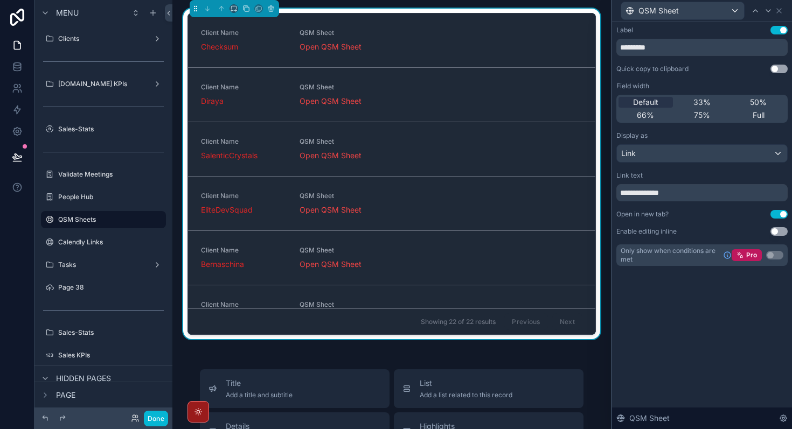
click at [781, 30] on button "Use setting" at bounding box center [778, 30] width 17 height 9
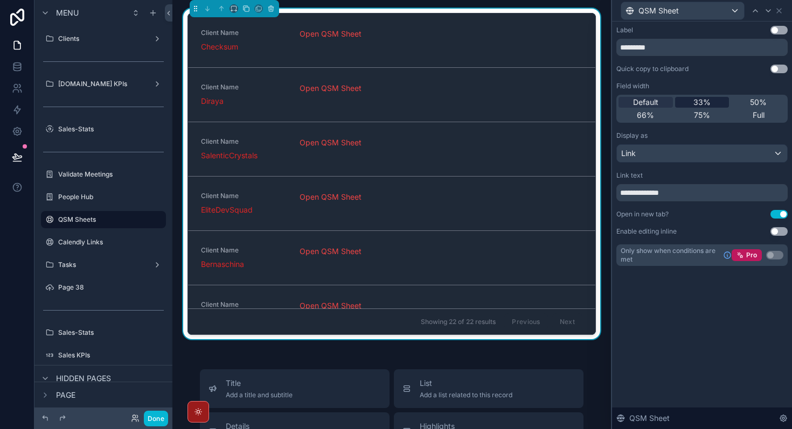
click at [703, 104] on span "33%" at bounding box center [701, 102] width 17 height 11
click at [700, 117] on span "75%" at bounding box center [702, 115] width 16 height 11
click at [653, 102] on span "Default" at bounding box center [645, 102] width 25 height 11
click at [716, 322] on div "**********" at bounding box center [702, 226] width 180 height 408
click at [774, 233] on button "Use setting" at bounding box center [778, 231] width 17 height 9
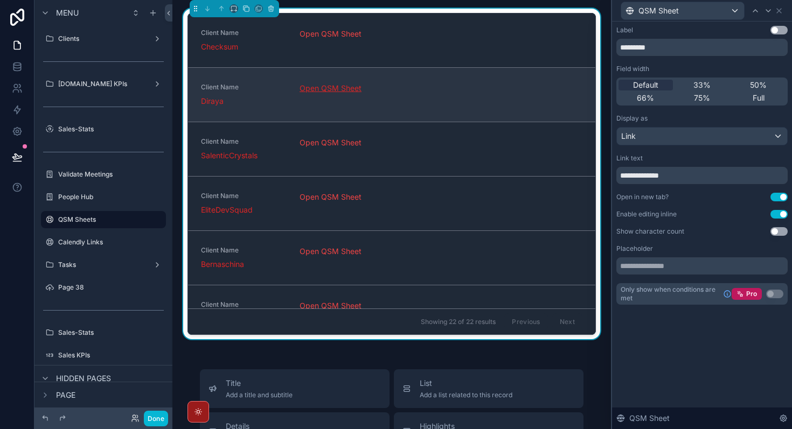
click at [337, 89] on link "Open QSM Sheet" at bounding box center [330, 87] width 62 height 9
click at [435, 93] on div "Client Name Diraya Open QSM Sheet" at bounding box center [391, 95] width 381 height 24
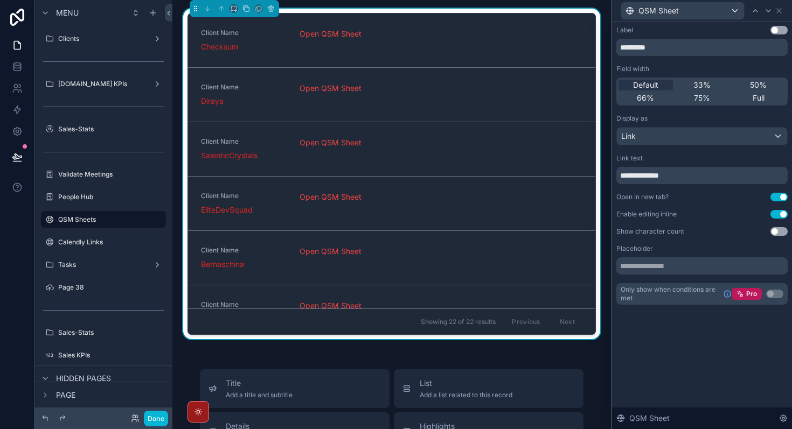
click at [780, 211] on button "Use setting" at bounding box center [778, 214] width 17 height 9
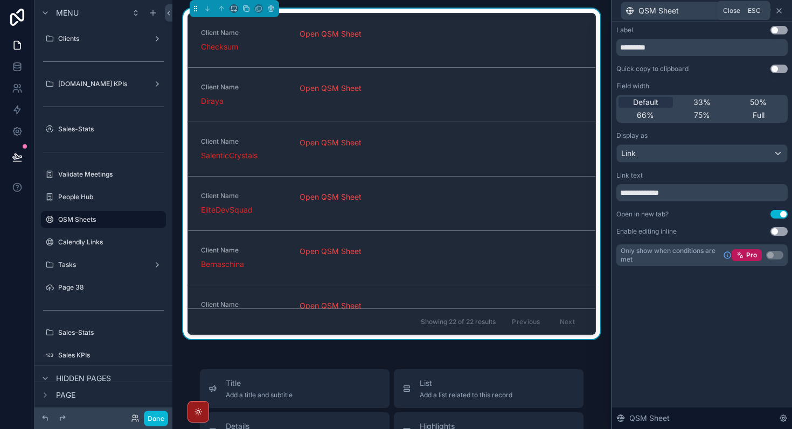
click at [779, 15] on icon at bounding box center [779, 10] width 9 height 9
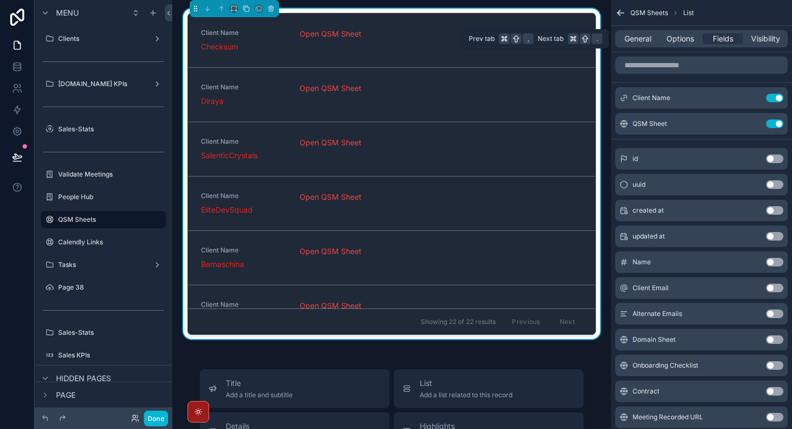
click at [766, 46] on div "General Options Fields Visibility" at bounding box center [701, 38] width 172 height 17
click at [769, 37] on span "Visibility" at bounding box center [765, 38] width 29 height 11
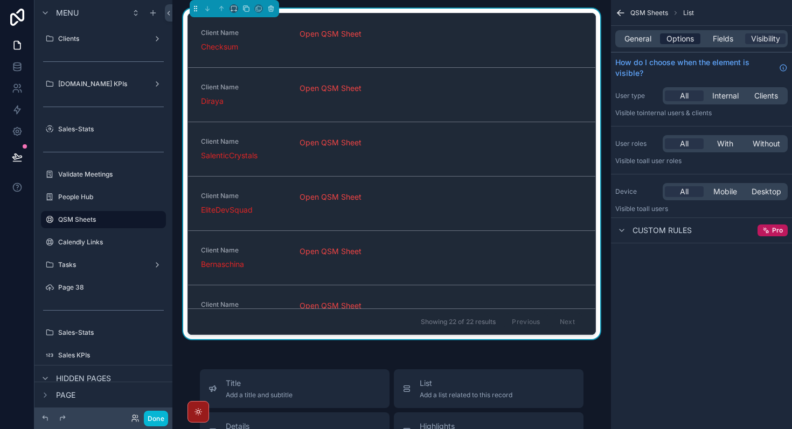
click at [688, 40] on span "Options" at bounding box center [679, 38] width 27 height 11
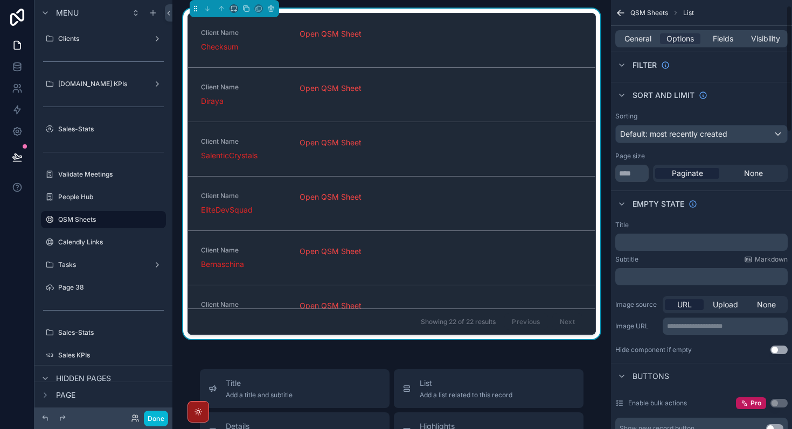
scroll to position [65, 0]
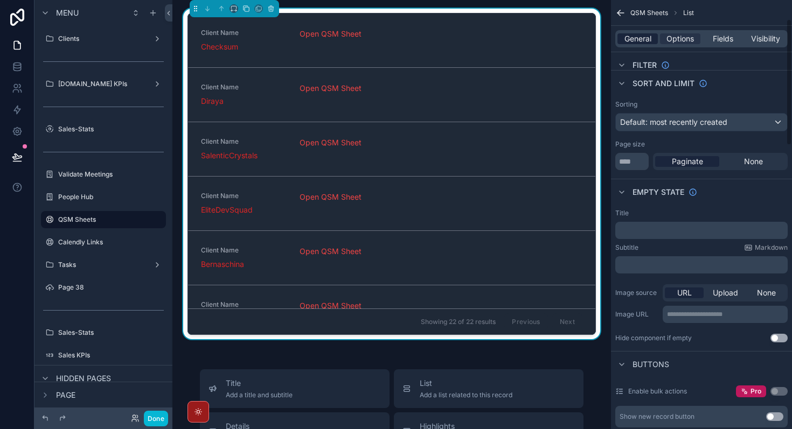
click at [632, 33] on span "General" at bounding box center [637, 38] width 27 height 11
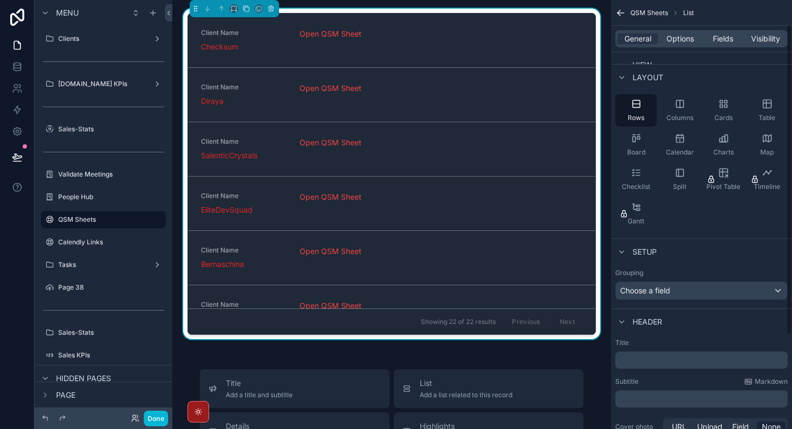
scroll to position [0, 0]
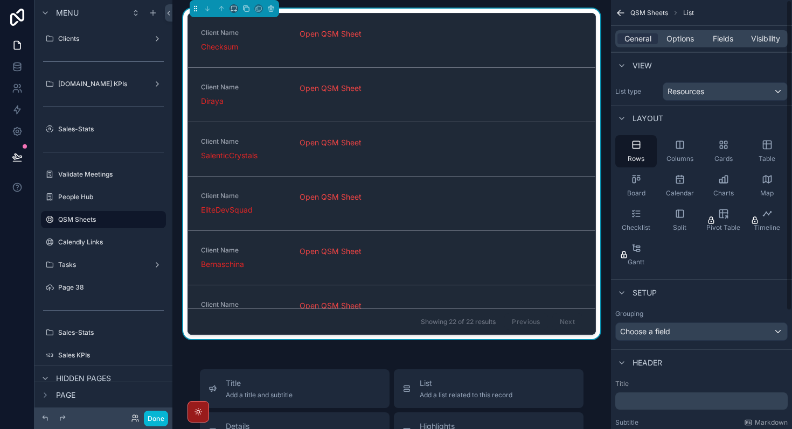
click at [678, 53] on div "View" at bounding box center [701, 65] width 181 height 26
click at [681, 43] on span "Options" at bounding box center [679, 38] width 27 height 11
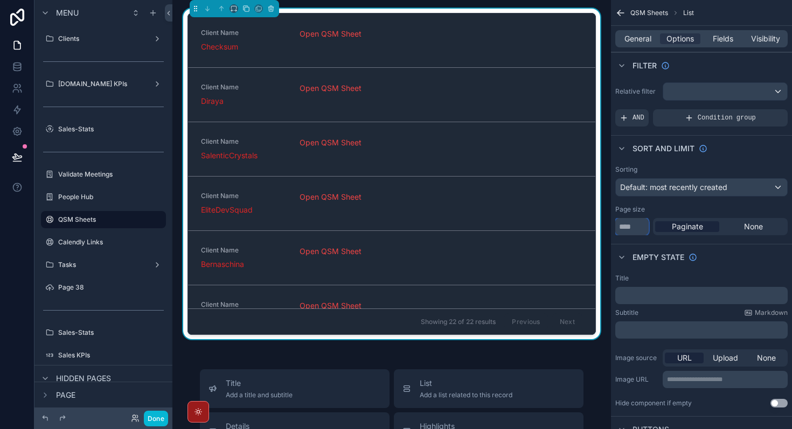
click at [633, 228] on input "**" at bounding box center [631, 226] width 33 height 17
click at [755, 228] on span "None" at bounding box center [753, 226] width 19 height 11
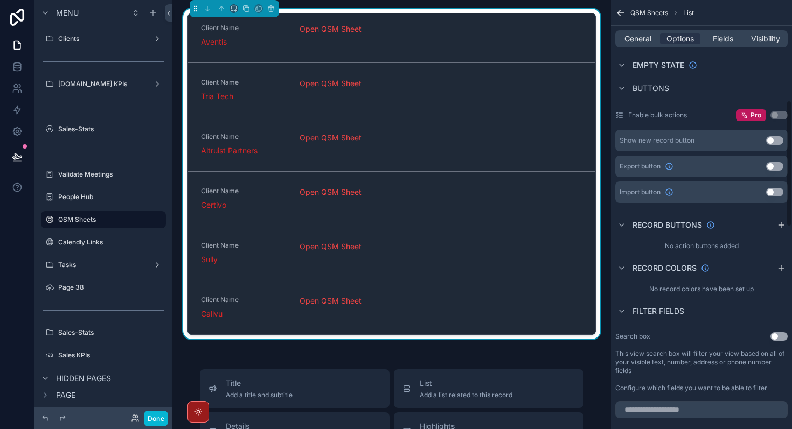
scroll to position [339, 0]
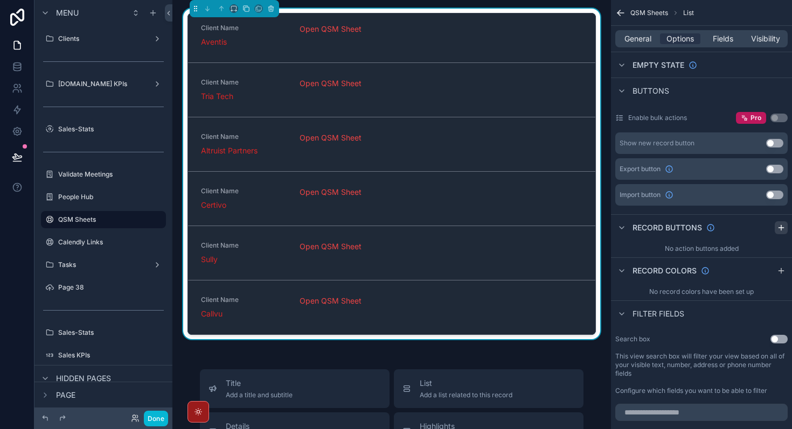
click at [783, 226] on icon "scrollable content" at bounding box center [781, 228] width 9 height 9
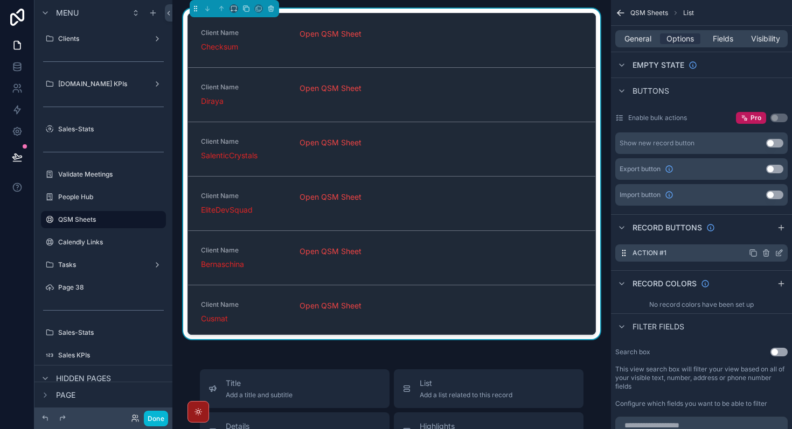
click at [727, 257] on div "Action #1" at bounding box center [701, 253] width 172 height 17
click at [776, 256] on icon "scrollable content" at bounding box center [778, 254] width 5 height 5
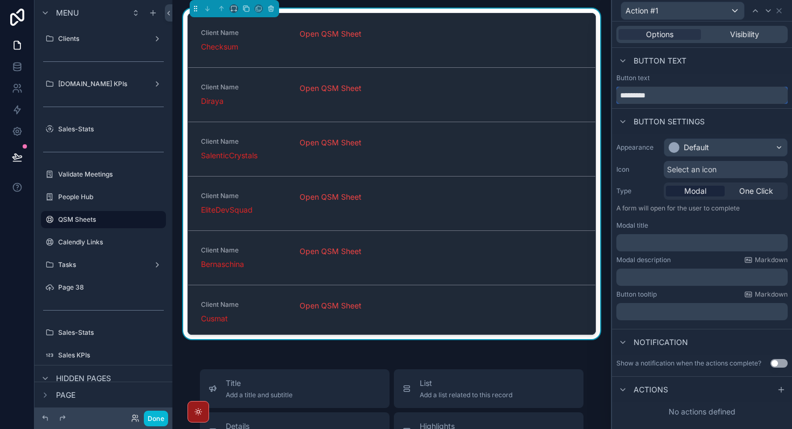
click at [643, 94] on input "*********" at bounding box center [701, 95] width 171 height 17
type input "**********"
click at [750, 65] on div "Button text" at bounding box center [702, 61] width 180 height 26
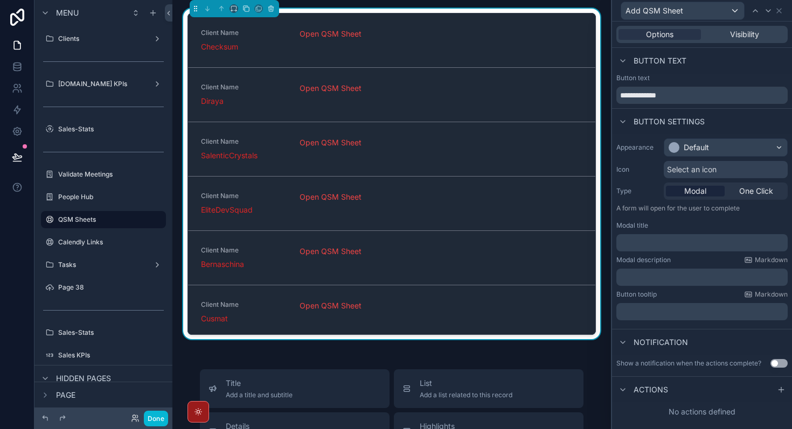
click at [699, 224] on div "Modal title" at bounding box center [701, 225] width 171 height 9
click at [782, 7] on icon at bounding box center [779, 10] width 9 height 9
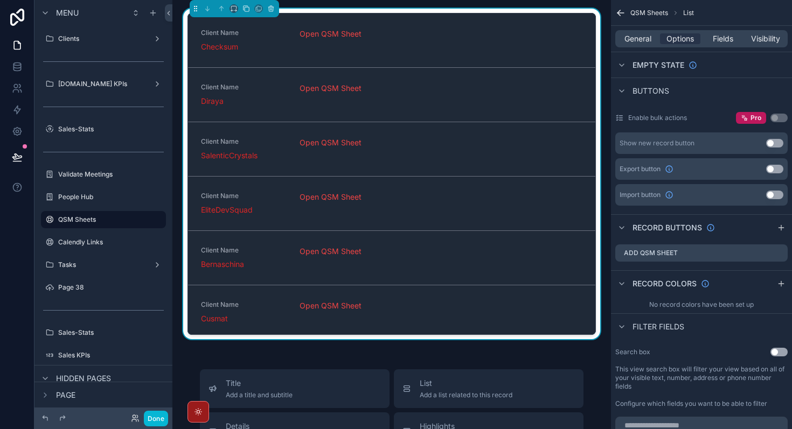
click at [775, 146] on button "Use setting" at bounding box center [774, 143] width 17 height 9
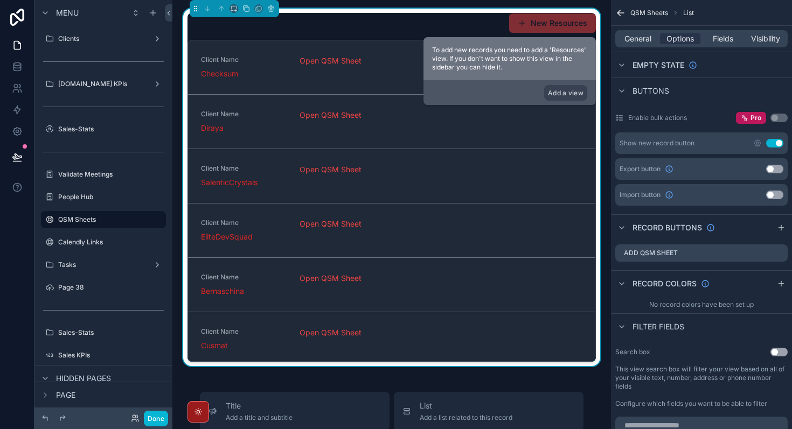
click at [730, 146] on div "Show new record button Use setting" at bounding box center [701, 144] width 172 height 22
click at [743, 273] on div "Record colors" at bounding box center [701, 283] width 181 height 26
click at [780, 253] on icon "scrollable content" at bounding box center [779, 253] width 9 height 9
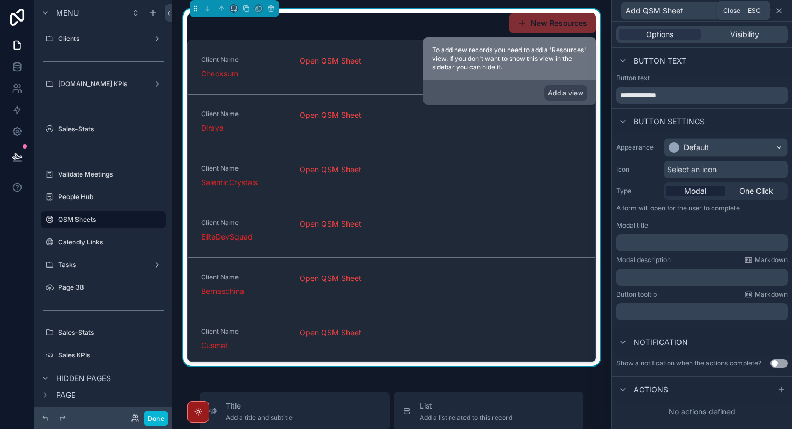
click at [779, 13] on icon at bounding box center [779, 10] width 9 height 9
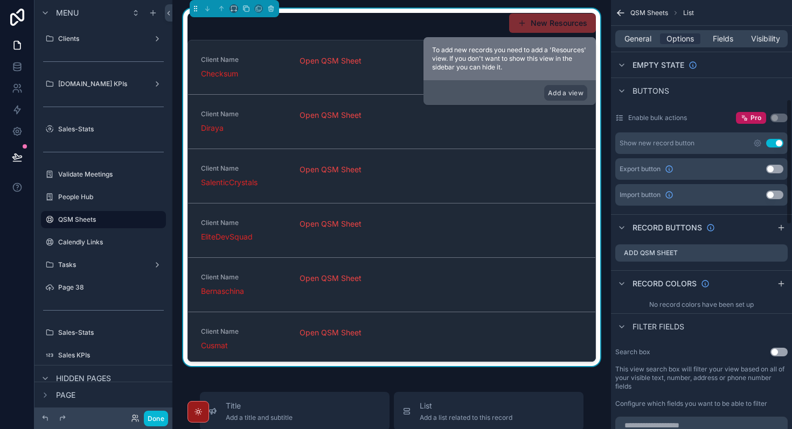
click at [694, 148] on div "Show new record button Use setting" at bounding box center [701, 144] width 172 height 22
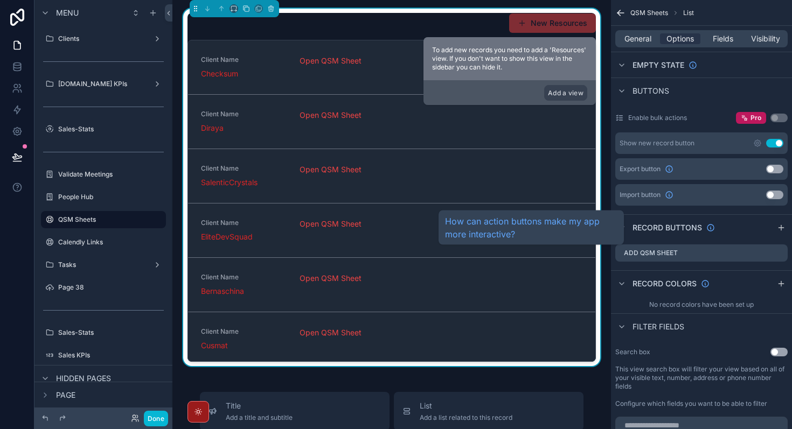
click at [533, 212] on div "How can action buttons make my app more interactive?" at bounding box center [530, 228] width 185 height 34
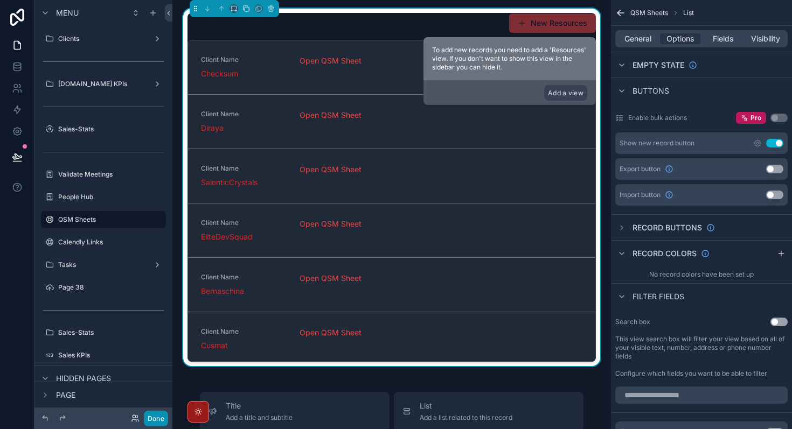
click at [158, 420] on button "Done" at bounding box center [156, 419] width 24 height 16
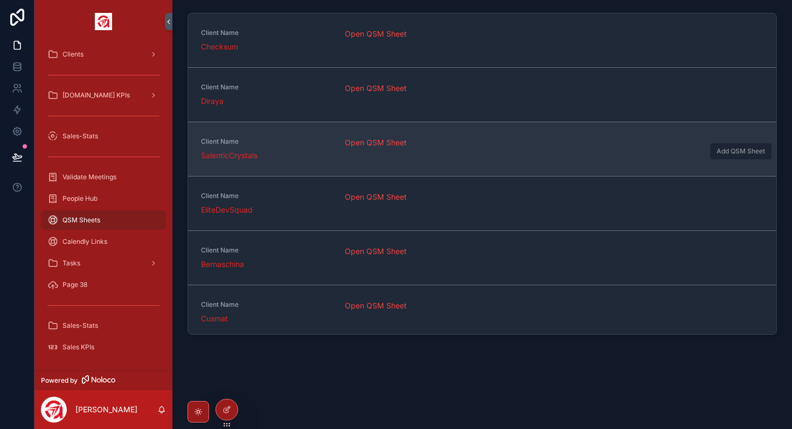
click at [734, 150] on span "Add QSM Sheet" at bounding box center [740, 150] width 62 height 9
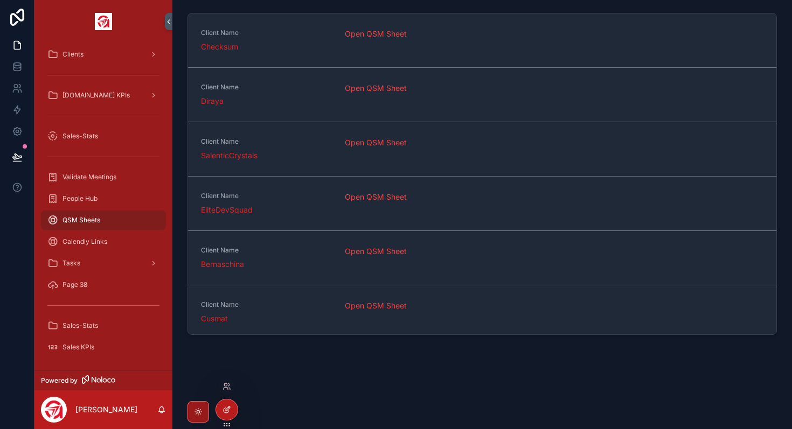
click at [227, 405] on div at bounding box center [227, 410] width 22 height 20
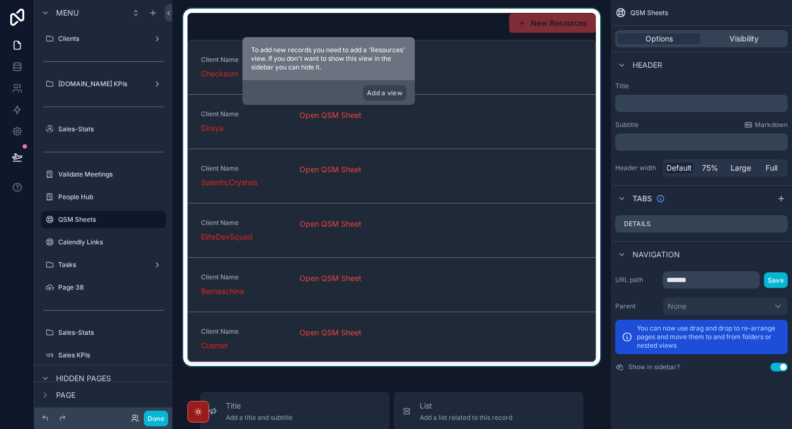
click at [484, 29] on div "scrollable content" at bounding box center [391, 188] width 421 height 358
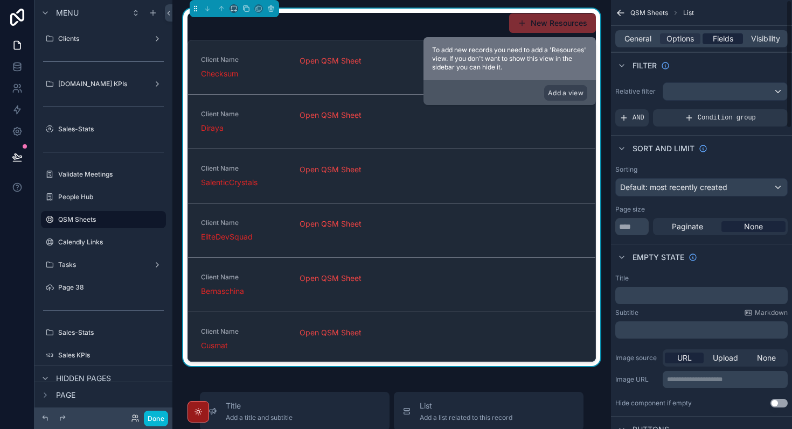
click at [722, 43] on span "Fields" at bounding box center [723, 38] width 20 height 11
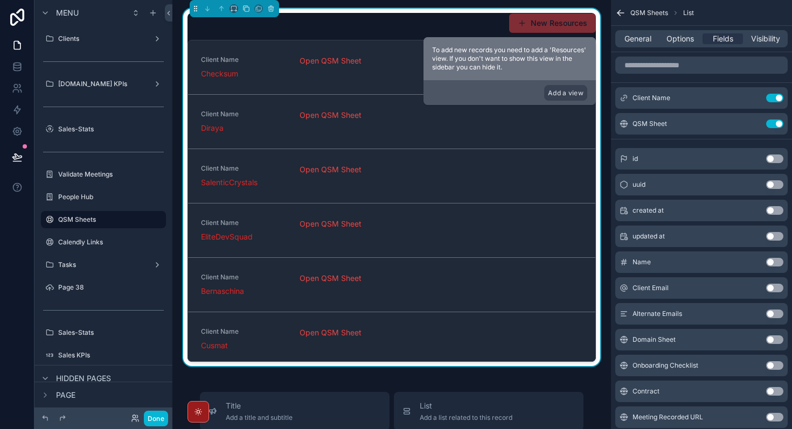
click at [759, 46] on div "General Options Fields Visibility" at bounding box center [701, 38] width 172 height 17
click at [764, 41] on span "Visibility" at bounding box center [765, 38] width 29 height 11
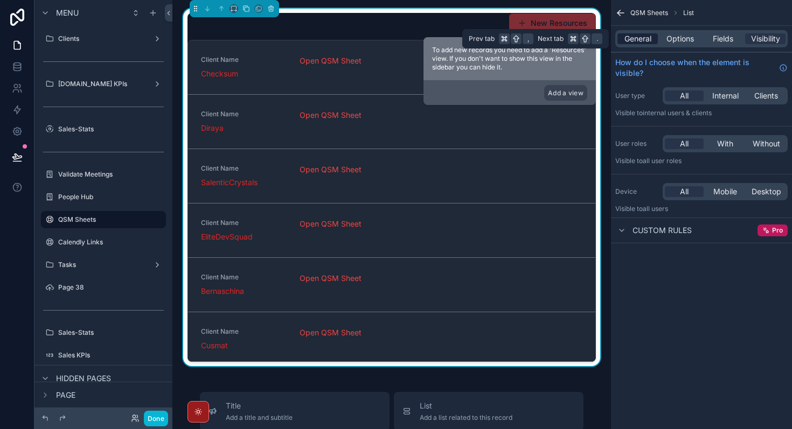
click at [633, 41] on span "General" at bounding box center [637, 38] width 27 height 11
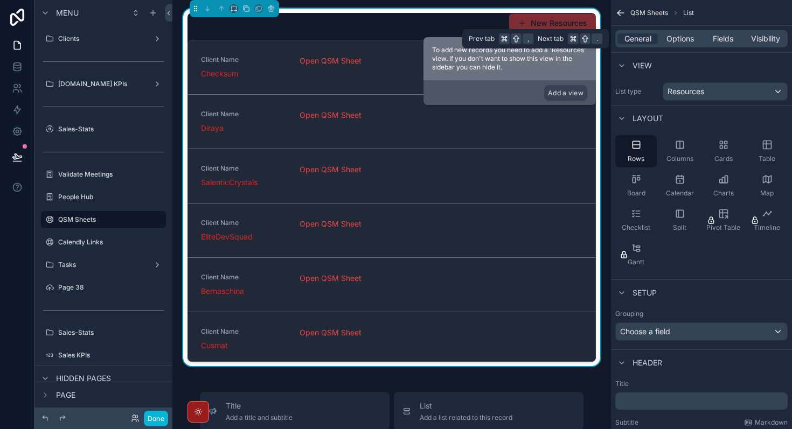
click at [733, 44] on div "General Options Fields Visibility" at bounding box center [701, 38] width 172 height 17
click at [725, 39] on span "Fields" at bounding box center [723, 38] width 20 height 11
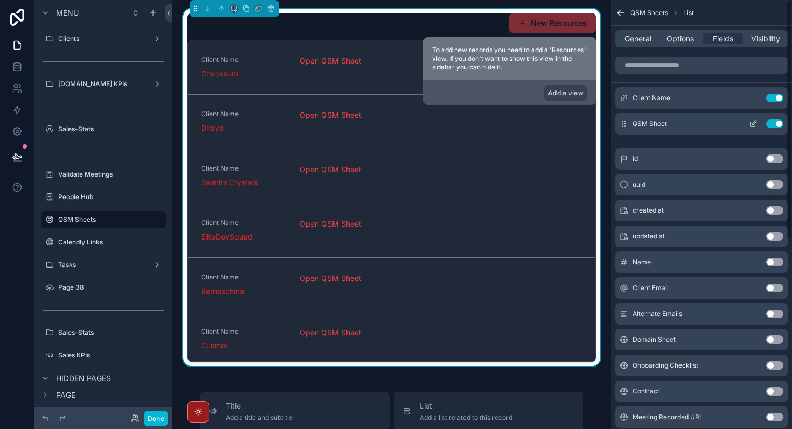
click at [753, 124] on icon "scrollable content" at bounding box center [754, 123] width 4 height 4
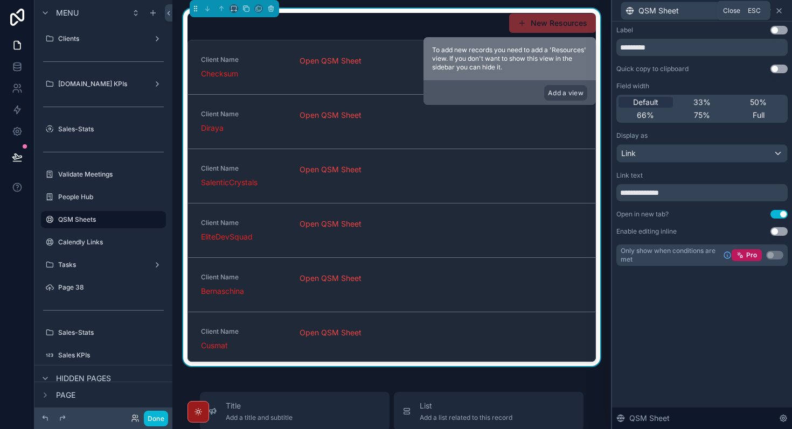
click at [781, 9] on icon at bounding box center [779, 10] width 9 height 9
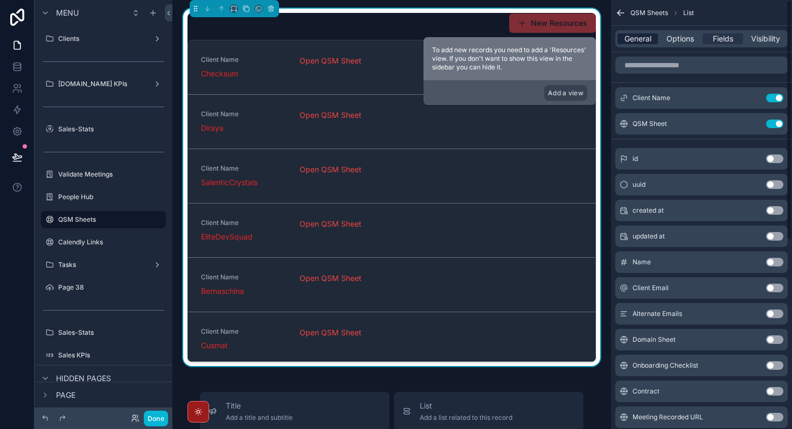
click at [647, 40] on span "General" at bounding box center [637, 38] width 27 height 11
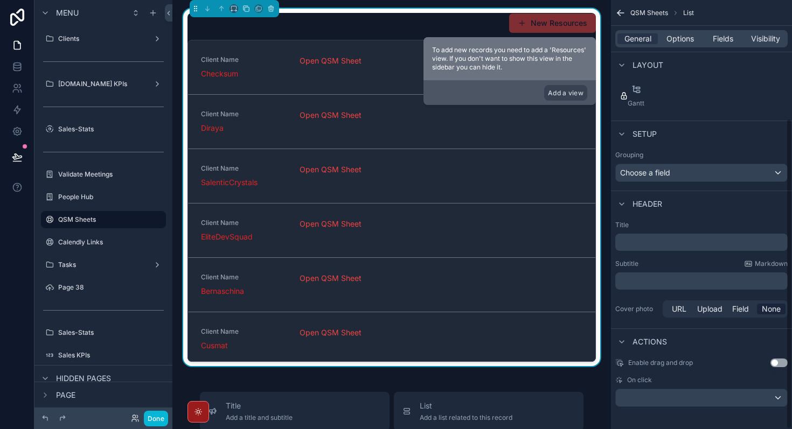
scroll to position [163, 0]
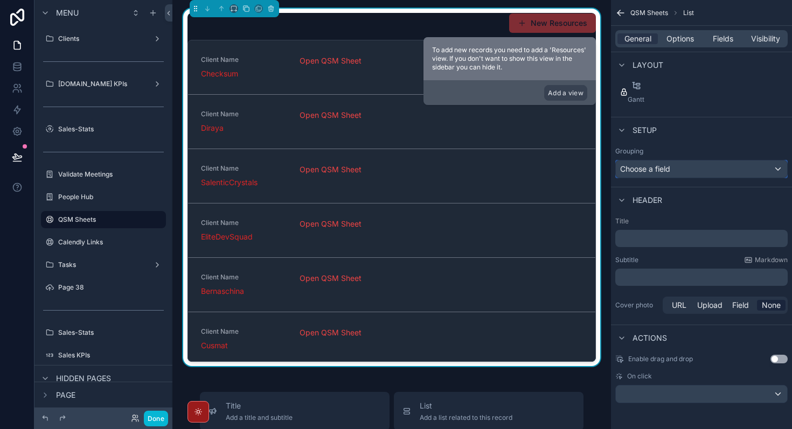
click at [724, 171] on div "Choose a field" at bounding box center [701, 169] width 171 height 17
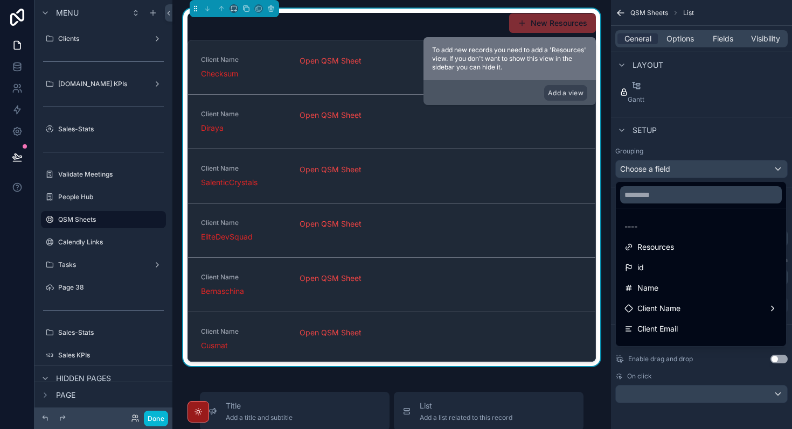
click at [724, 171] on div "scrollable content" at bounding box center [396, 214] width 792 height 429
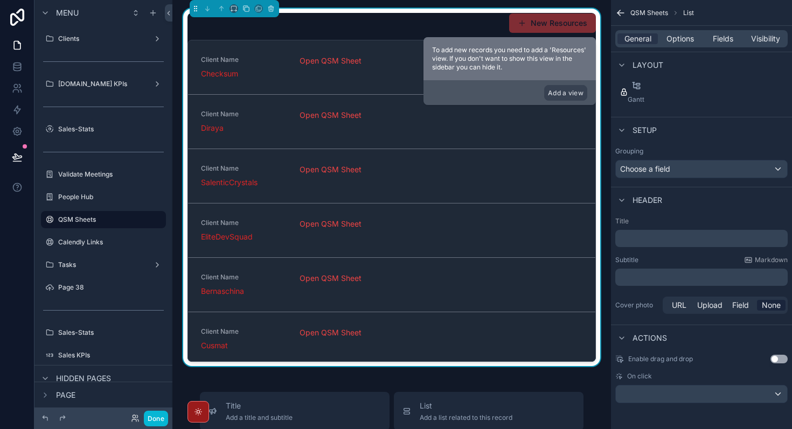
click at [482, 366] on div "New Resources Client Name Checksum Open QSM Sheet Add QSM Sheet Client Name Dir…" at bounding box center [391, 431] width 438 height 862
click at [391, 16] on div "New Resources" at bounding box center [391, 23] width 408 height 20
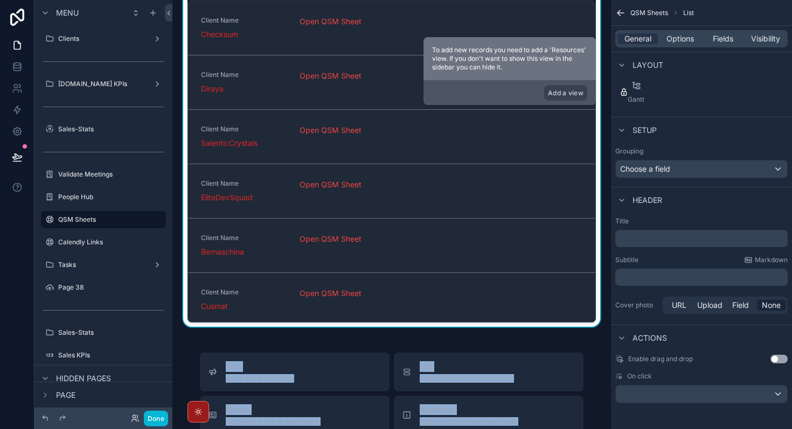
scroll to position [71, 0]
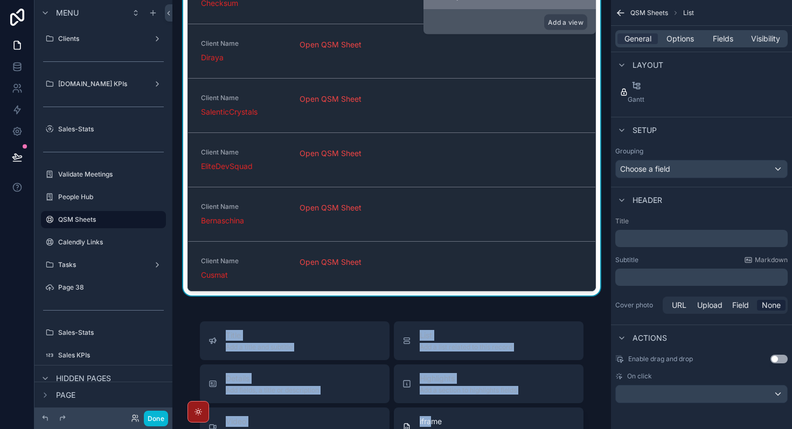
drag, startPoint x: 430, startPoint y: 367, endPoint x: 430, endPoint y: 425, distance: 57.6
click at [430, 425] on div "New Resources Client Name Checksum Open QSM Sheet Add QSM Sheet Client Name Dir…" at bounding box center [391, 360] width 438 height 862
click at [372, 326] on button "Title Add a title and subtitle" at bounding box center [295, 341] width 190 height 39
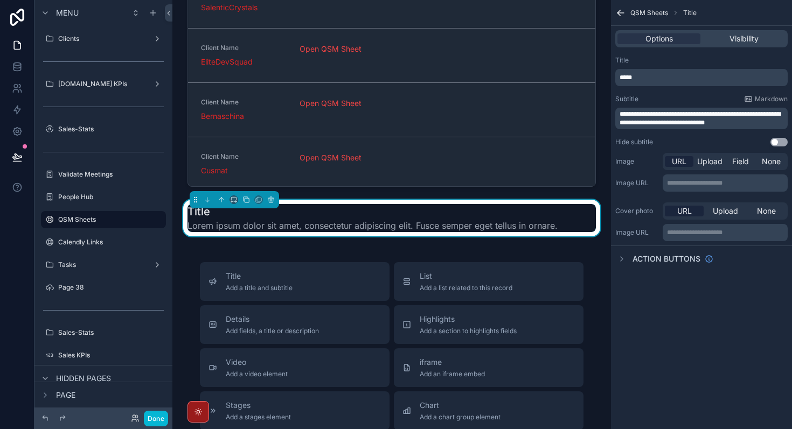
scroll to position [178, 0]
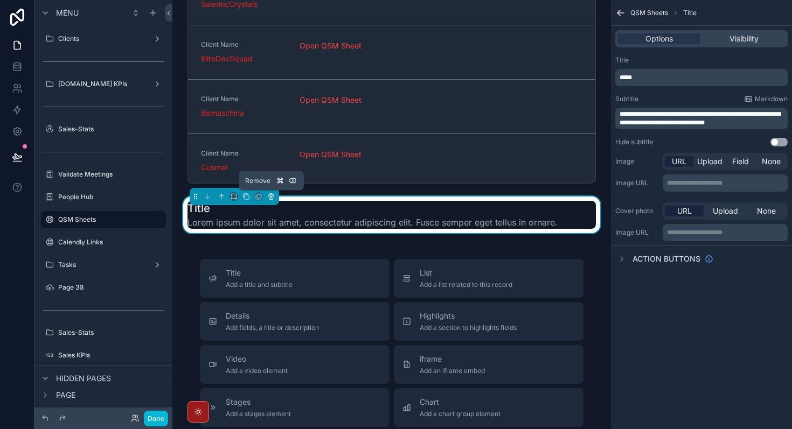
click at [269, 199] on icon "scrollable content" at bounding box center [271, 197] width 8 height 8
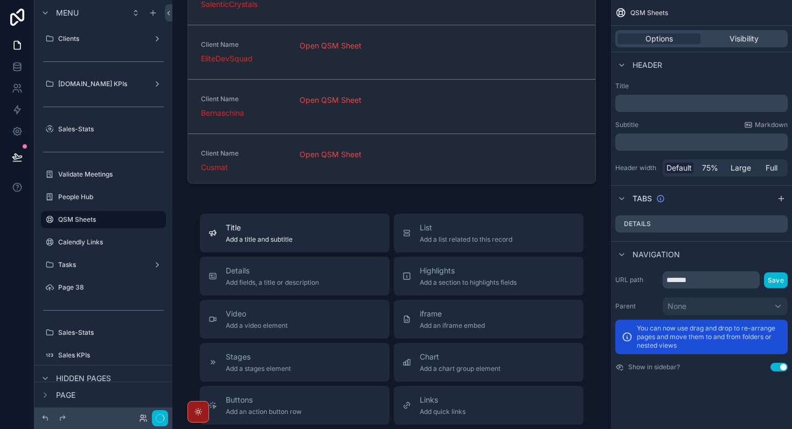
scroll to position [0, 0]
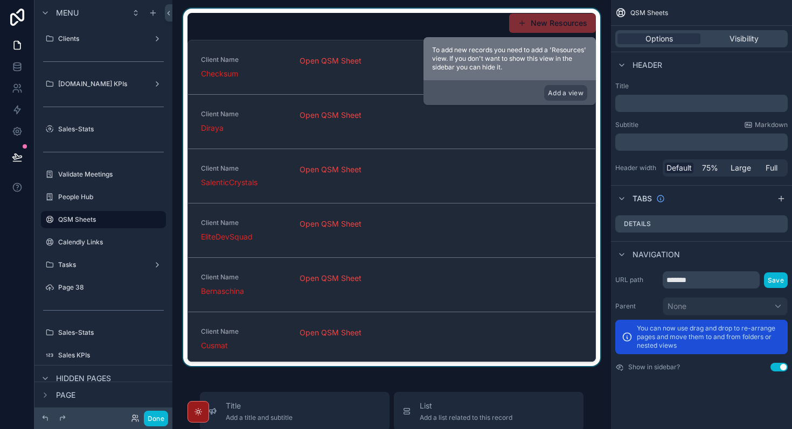
click at [295, 13] on div "scrollable content" at bounding box center [391, 188] width 421 height 358
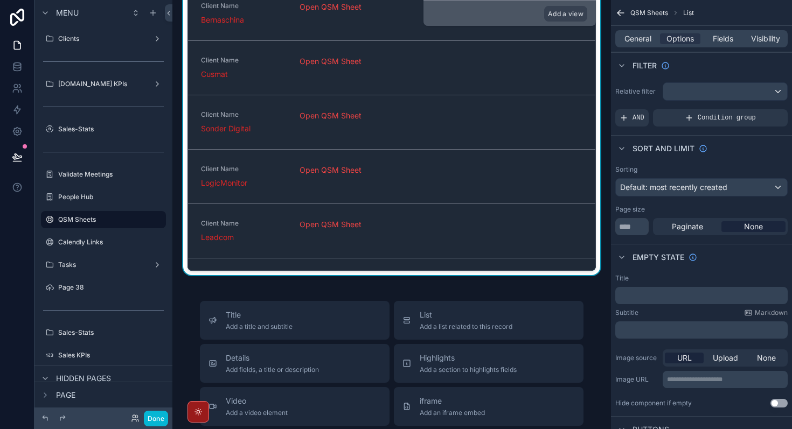
scroll to position [97, 0]
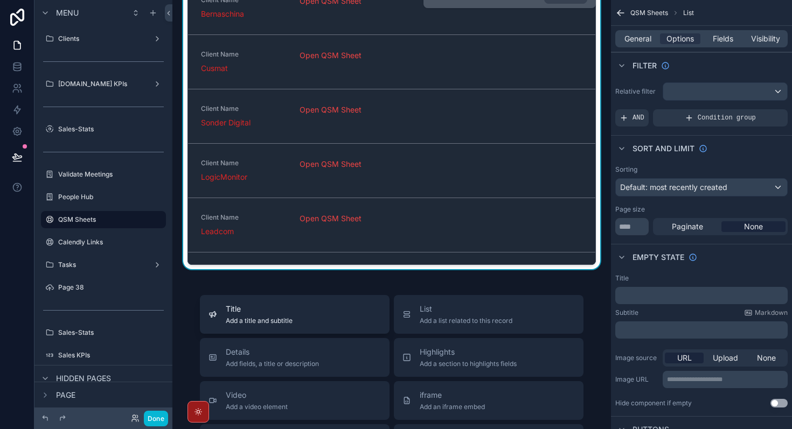
click at [298, 317] on div "Title Add a title and subtitle" at bounding box center [294, 315] width 172 height 22
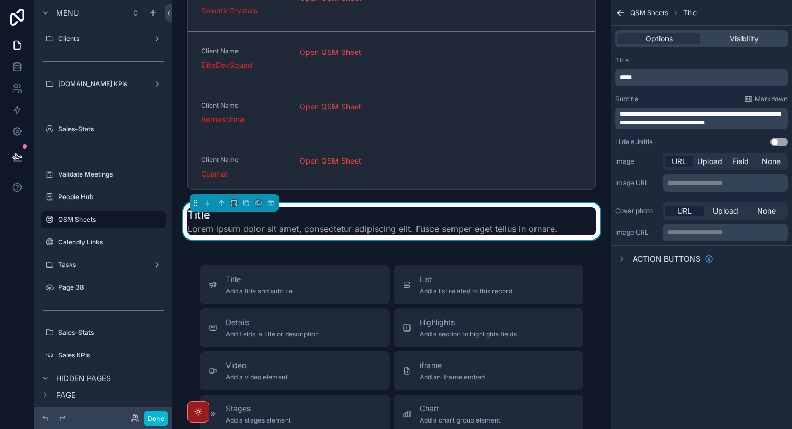
scroll to position [178, 0]
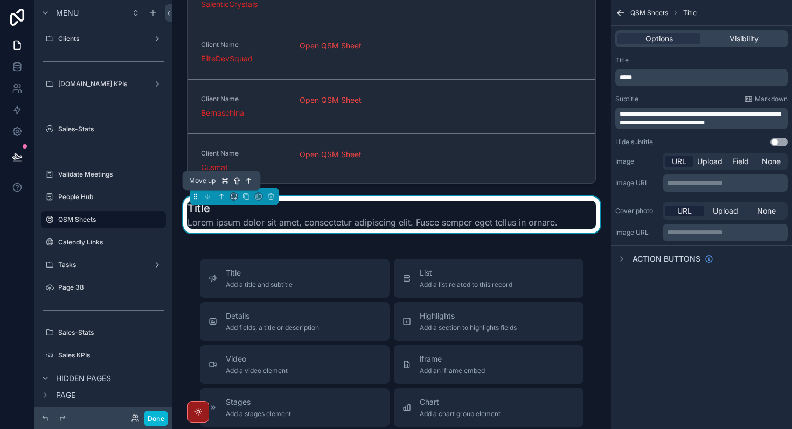
click at [224, 198] on icon "scrollable content" at bounding box center [222, 197] width 8 height 8
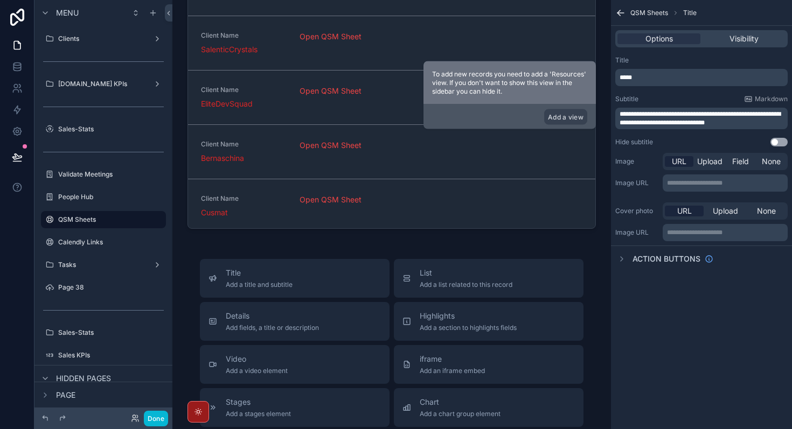
scroll to position [0, 0]
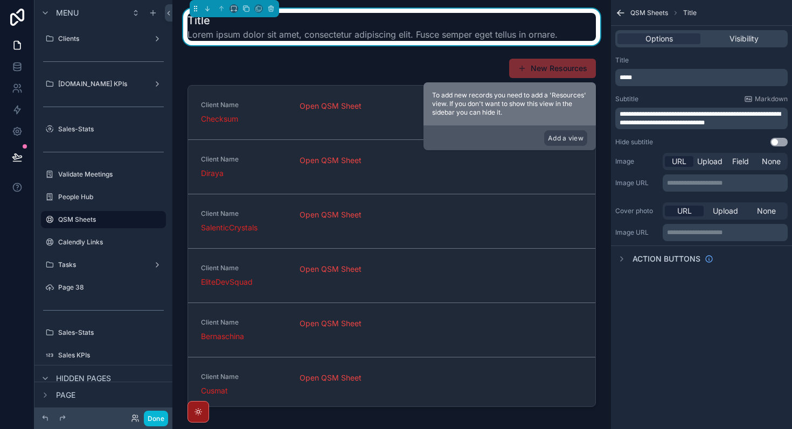
click at [284, 34] on span "Lorem ipsum dolor sit amet, consectetur adipiscing elit. Fusce semper eget tell…" at bounding box center [372, 34] width 370 height 13
click at [284, 33] on span "Lorem ipsum dolor sit amet, consectetur adipiscing elit. Fusce semper eget tell…" at bounding box center [372, 34] width 370 height 13
click at [686, 119] on span "**********" at bounding box center [699, 118] width 161 height 15
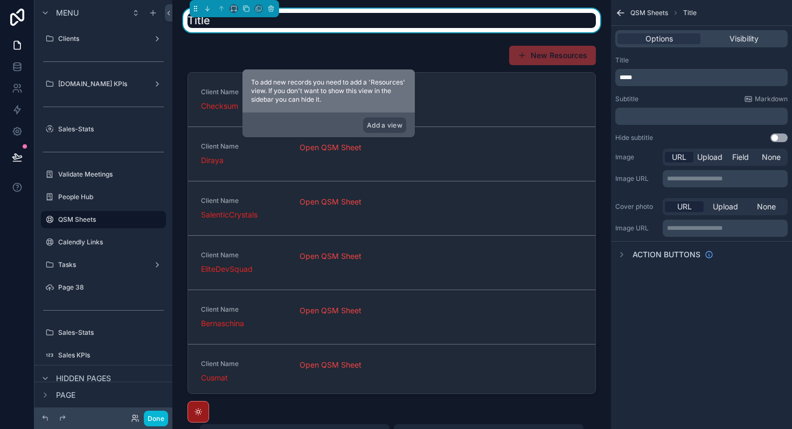
click at [660, 74] on p "*****" at bounding box center [702, 77] width 166 height 9
click at [660, 73] on p "*****" at bounding box center [702, 77] width 166 height 9
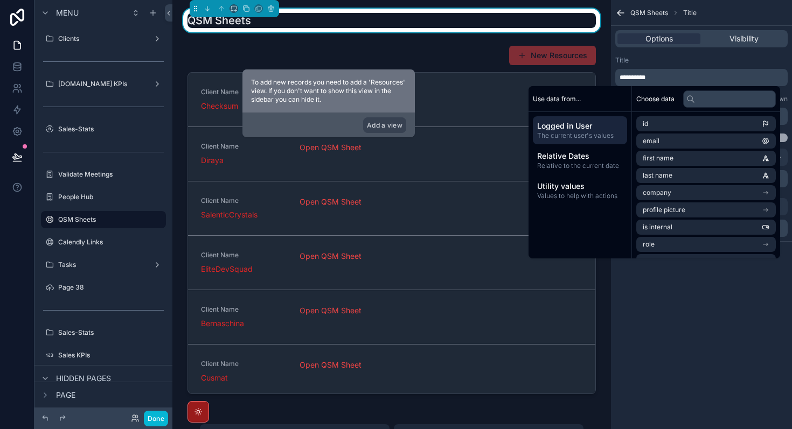
click at [721, 402] on div "**********" at bounding box center [701, 214] width 181 height 429
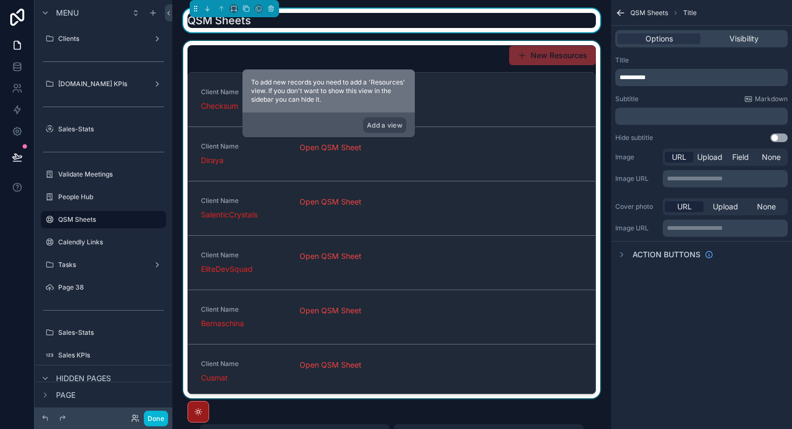
click at [573, 69] on div "scrollable content" at bounding box center [391, 220] width 421 height 358
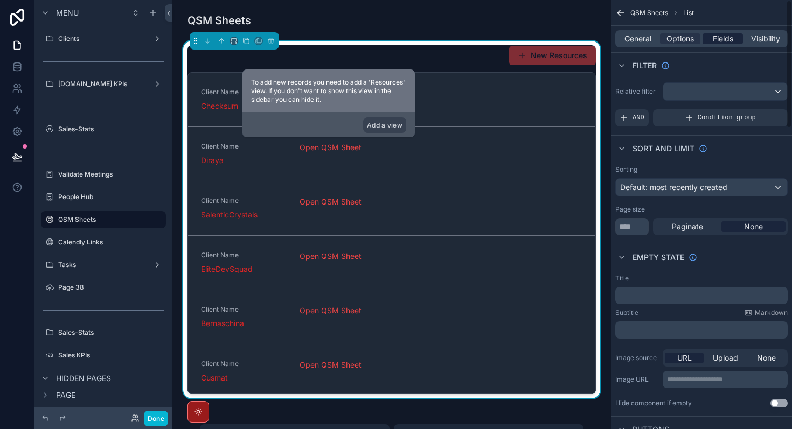
click at [726, 36] on span "Fields" at bounding box center [723, 38] width 20 height 11
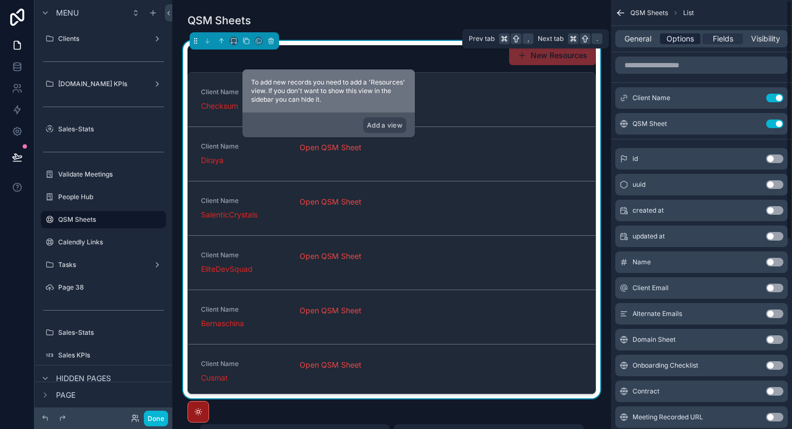
click at [678, 39] on span "Options" at bounding box center [679, 38] width 27 height 11
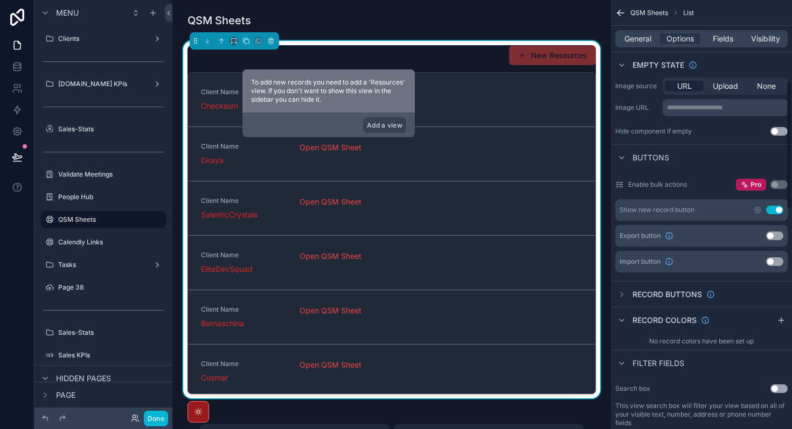
scroll to position [273, 0]
click at [757, 210] on icon "scrollable content" at bounding box center [757, 209] width 2 height 2
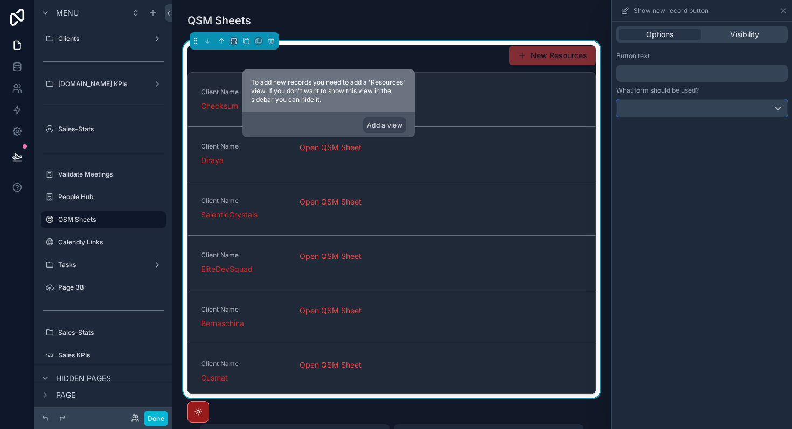
click at [695, 114] on div at bounding box center [702, 108] width 170 height 17
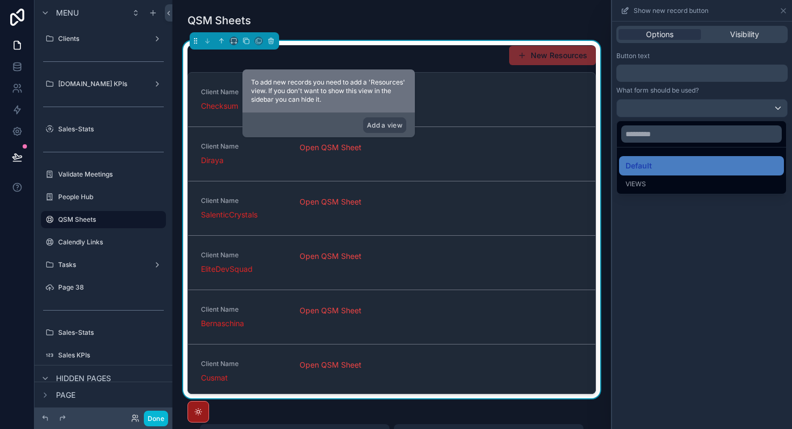
click at [663, 71] on div at bounding box center [702, 214] width 180 height 429
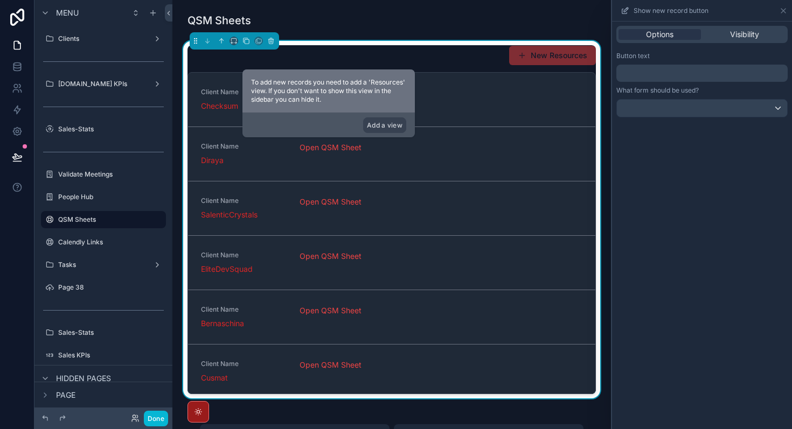
click at [662, 81] on div "﻿" at bounding box center [701, 73] width 171 height 17
click at [653, 71] on p "﻿" at bounding box center [703, 73] width 165 height 13
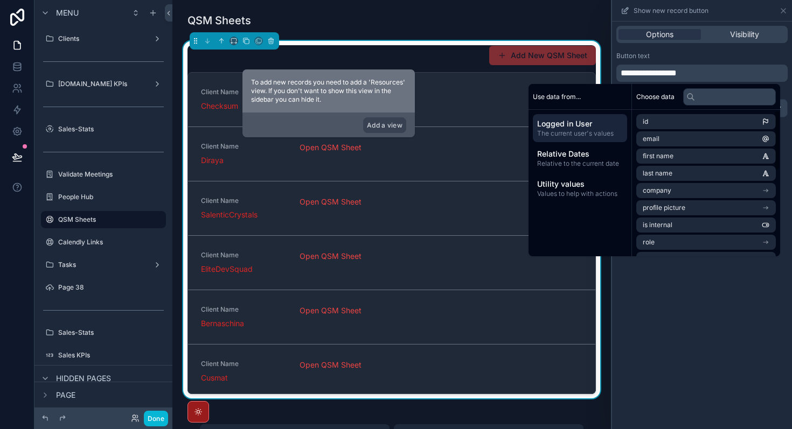
click at [740, 346] on div "**********" at bounding box center [702, 226] width 180 height 408
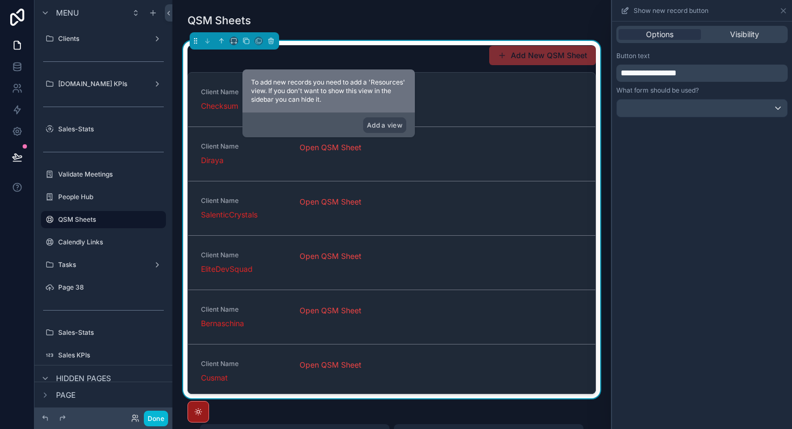
click at [778, 17] on div "Show new record button" at bounding box center [701, 10] width 171 height 21
click at [785, 12] on icon at bounding box center [783, 10] width 9 height 9
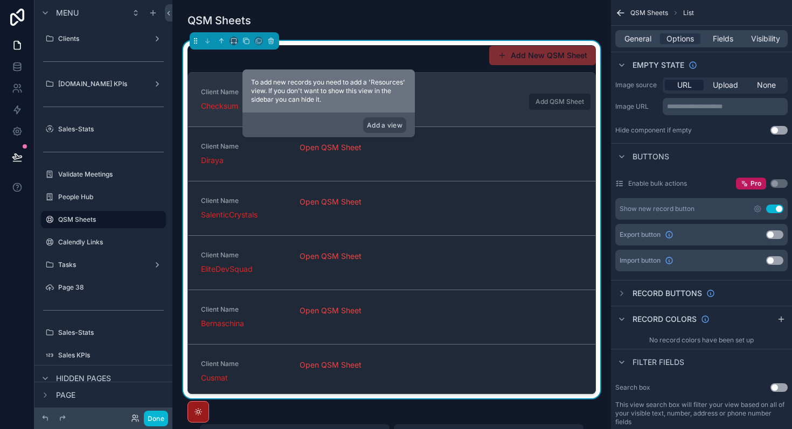
click at [548, 116] on div "Client Name Checksum Open QSM Sheet Add QSM Sheet" at bounding box center [391, 100] width 407 height 54
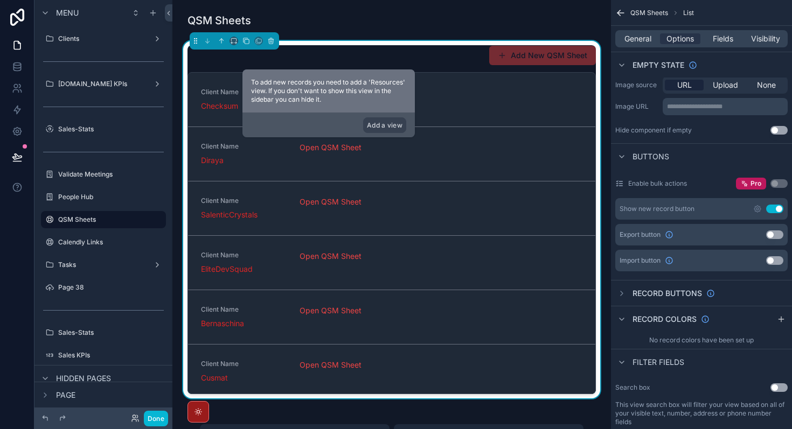
click at [550, 60] on button "Add New QSM Sheet" at bounding box center [542, 55] width 107 height 19
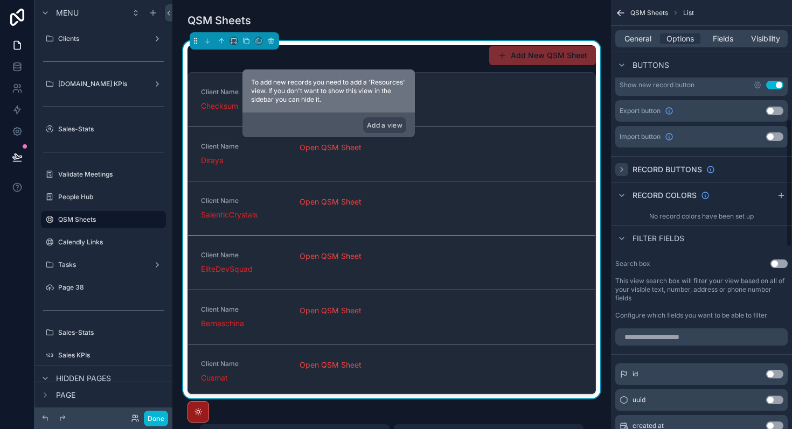
click at [617, 167] on div "scrollable content" at bounding box center [621, 169] width 13 height 13
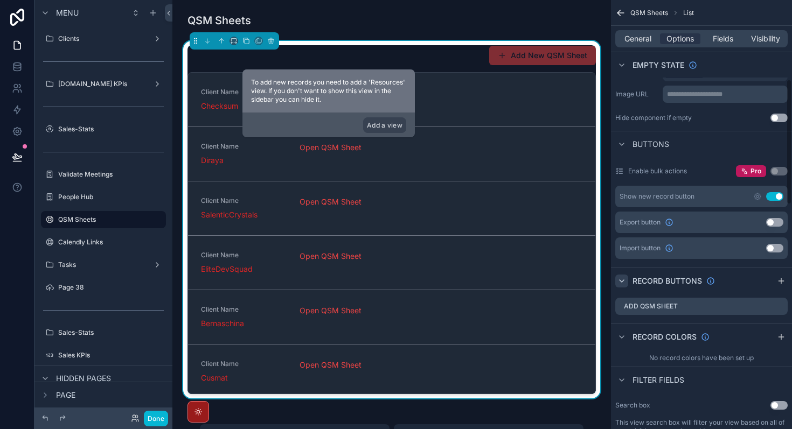
scroll to position [301, 0]
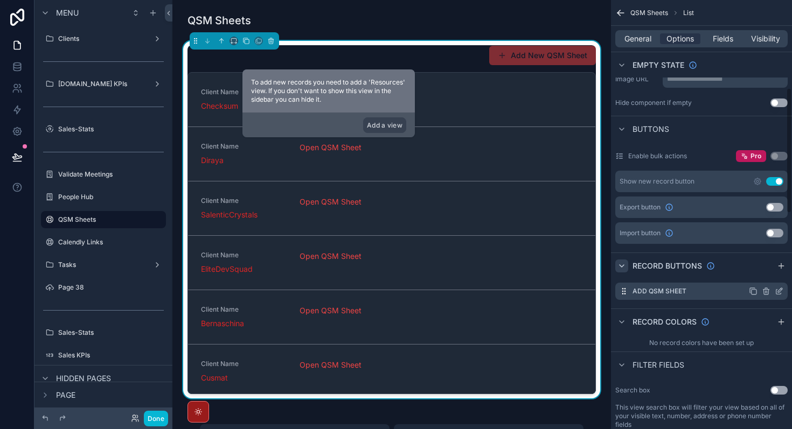
click at [696, 294] on div "Add QSM Sheet" at bounding box center [701, 291] width 172 height 17
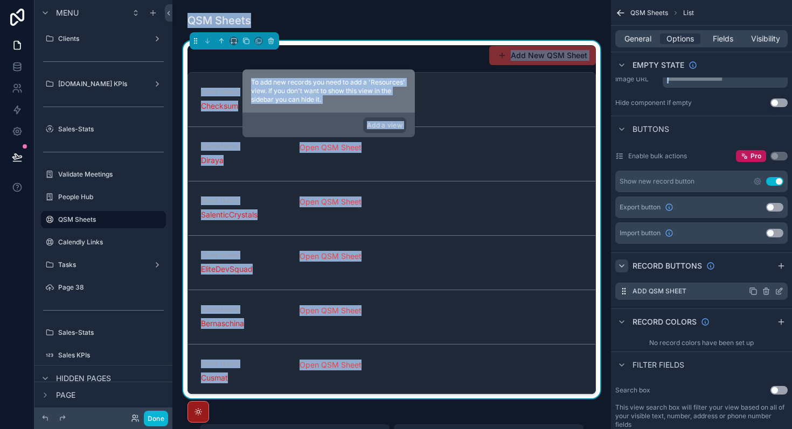
click at [766, 292] on icon "scrollable content" at bounding box center [766, 292] width 0 height 2
click at [761, 274] on icon at bounding box center [761, 274] width 9 height 9
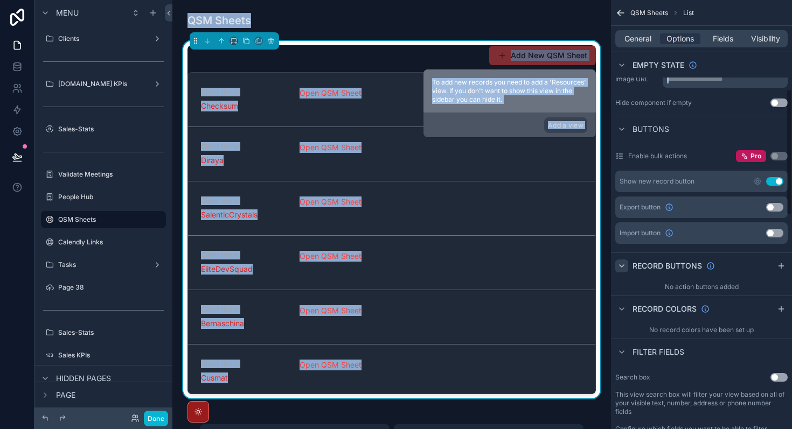
click at [701, 133] on div "Buttons" at bounding box center [701, 129] width 181 height 26
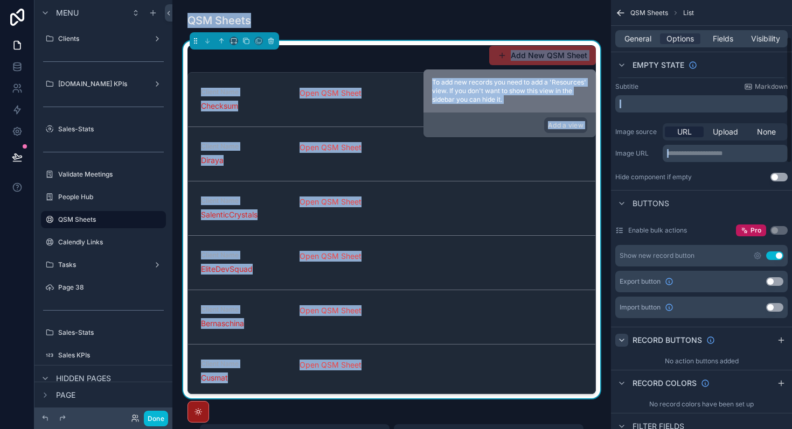
scroll to position [124, 0]
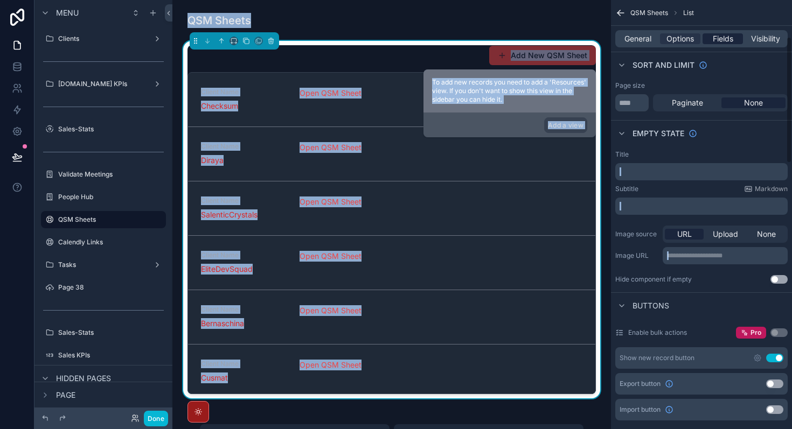
click at [721, 36] on span "Fields" at bounding box center [723, 38] width 20 height 11
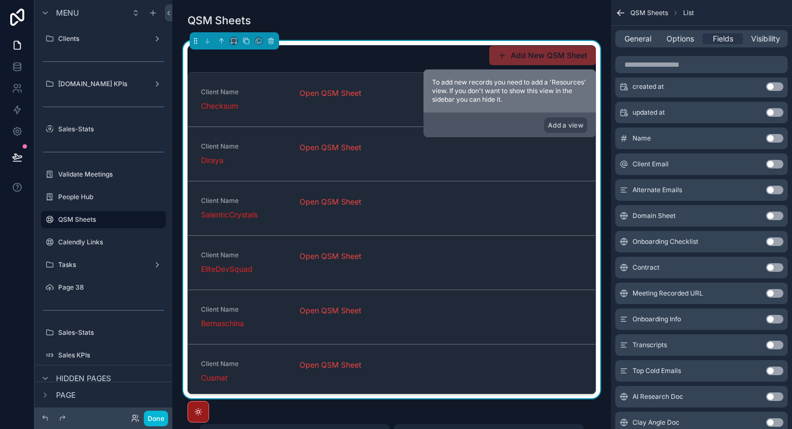
click at [430, 62] on div "Add New QSM Sheet" at bounding box center [391, 55] width 408 height 20
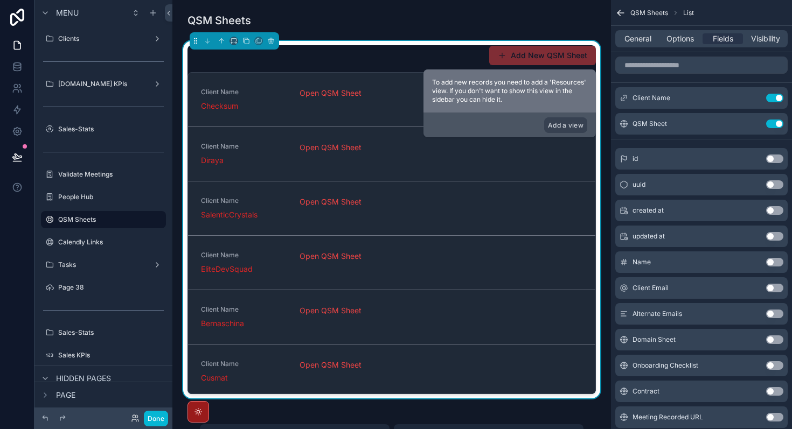
click at [633, 47] on div "General Options Fields Visibility" at bounding box center [701, 38] width 172 height 17
click at [635, 44] on div "General Options Fields Visibility" at bounding box center [701, 38] width 172 height 17
click at [642, 43] on span "General" at bounding box center [637, 38] width 27 height 11
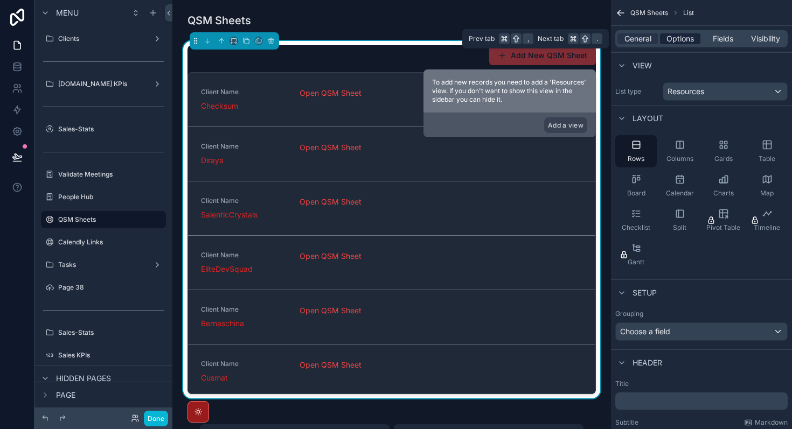
click at [694, 43] on div "Options" at bounding box center [680, 38] width 40 height 11
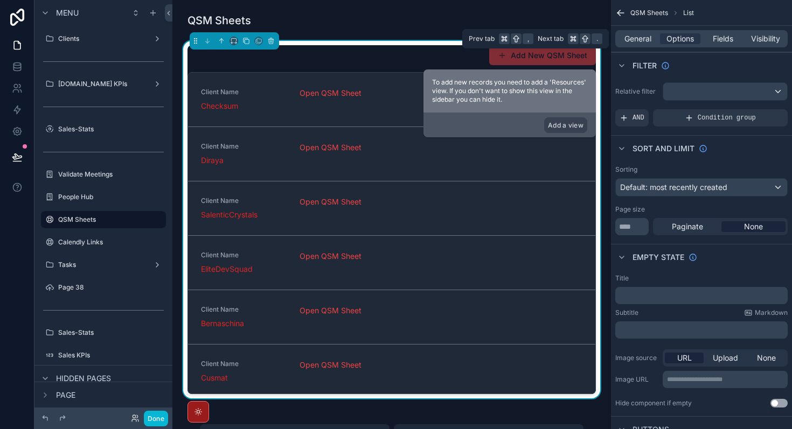
click at [633, 28] on div "General Options Fields Visibility" at bounding box center [701, 39] width 181 height 26
click at [635, 39] on span "General" at bounding box center [637, 38] width 27 height 11
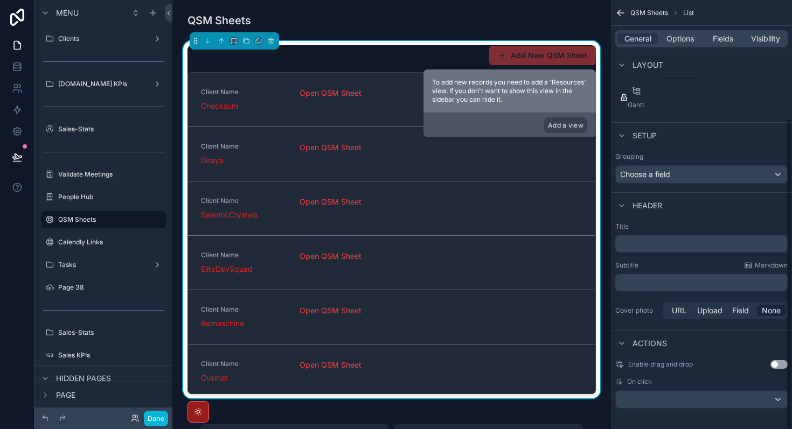
scroll to position [163, 0]
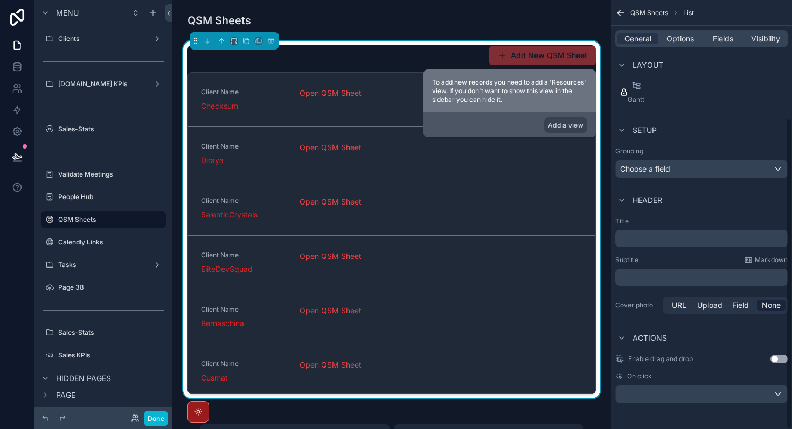
click at [654, 242] on p "﻿" at bounding box center [702, 238] width 166 height 11
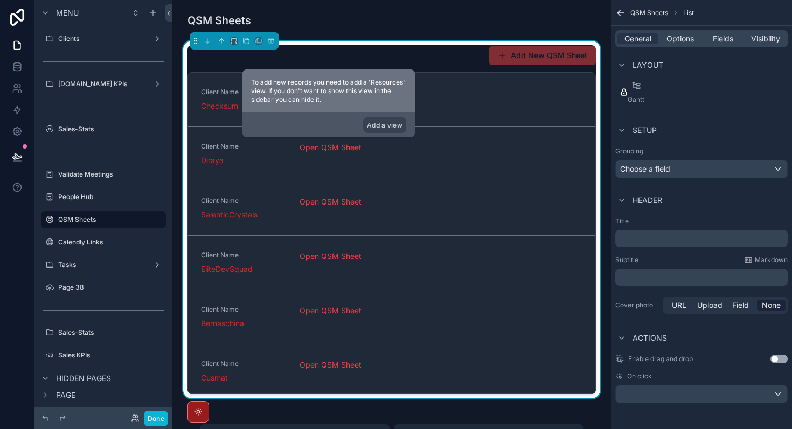
click at [708, 260] on div "Subtitle Markdown" at bounding box center [701, 260] width 172 height 9
click at [159, 423] on button "Done" at bounding box center [156, 419] width 24 height 16
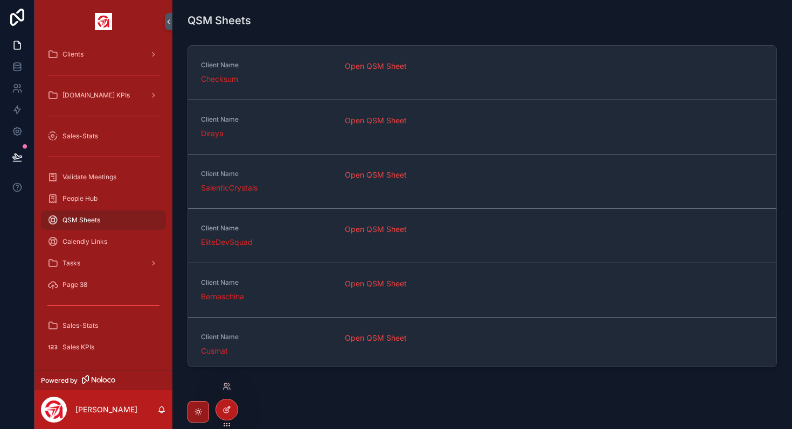
click at [232, 407] on div at bounding box center [227, 410] width 22 height 20
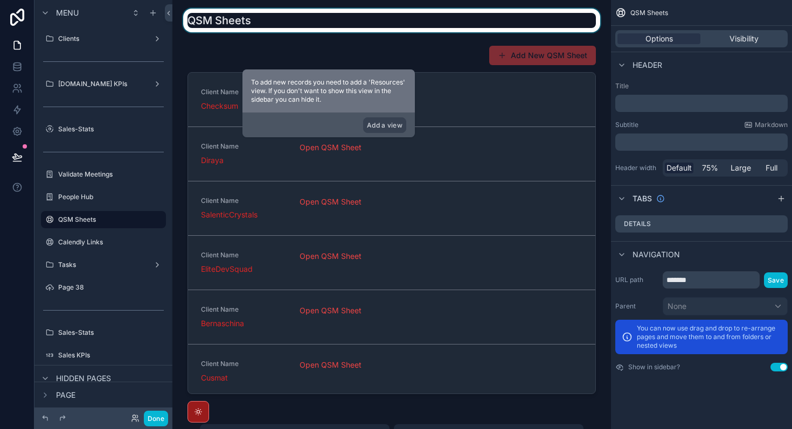
click at [434, 27] on div "scrollable content" at bounding box center [391, 21] width 421 height 24
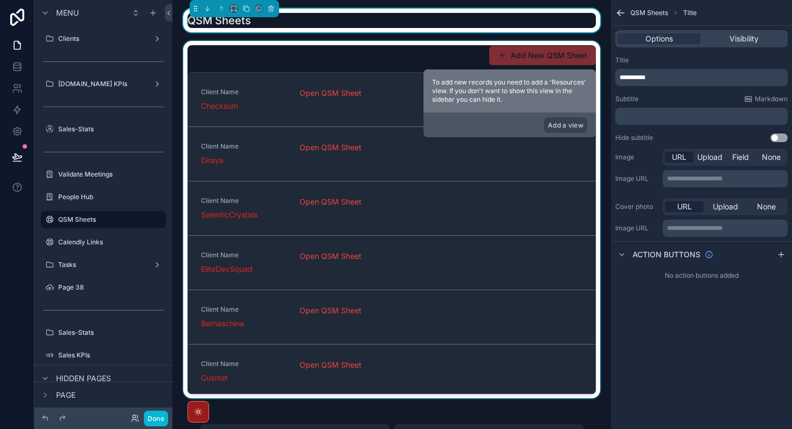
click at [510, 52] on div "scrollable content" at bounding box center [391, 220] width 421 height 358
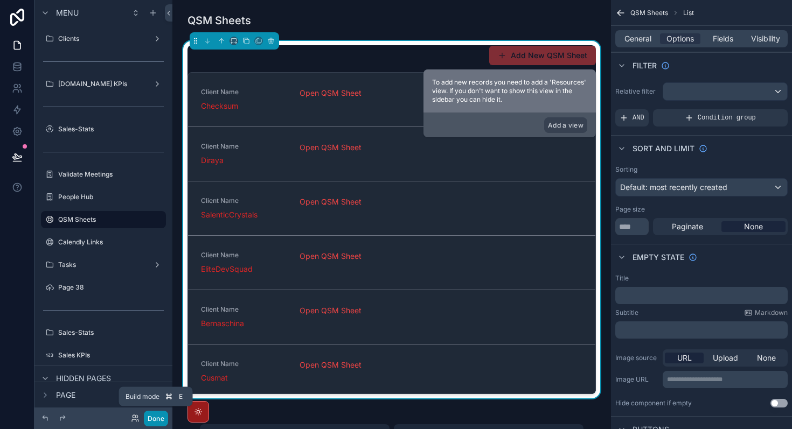
click at [153, 416] on button "Done" at bounding box center [156, 419] width 24 height 16
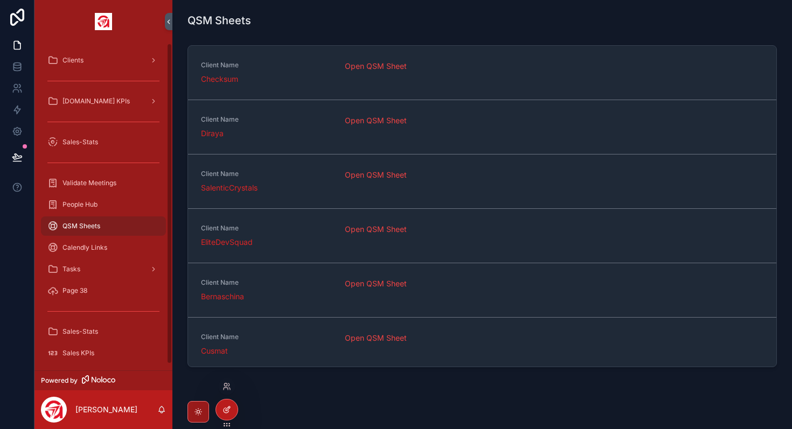
click at [227, 410] on icon at bounding box center [228, 409] width 4 height 4
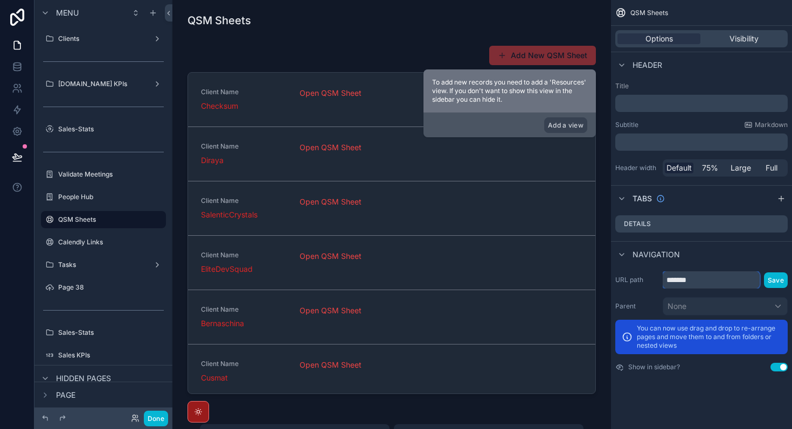
click at [718, 284] on input "*******" at bounding box center [711, 279] width 97 height 17
type input "**********"
click at [770, 280] on button "Save" at bounding box center [776, 281] width 24 height 16
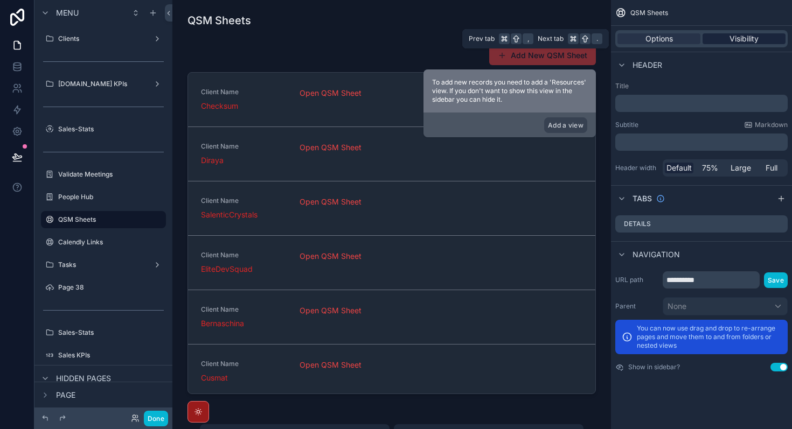
click at [734, 39] on span "Visibility" at bounding box center [743, 38] width 29 height 11
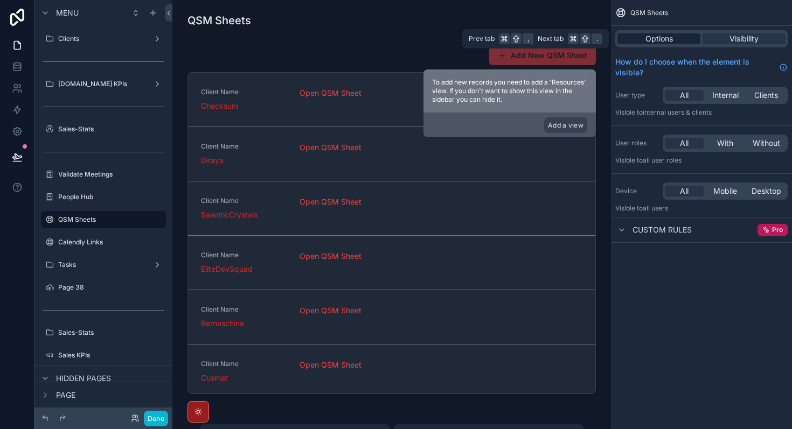
click at [661, 38] on span "Options" at bounding box center [658, 38] width 27 height 11
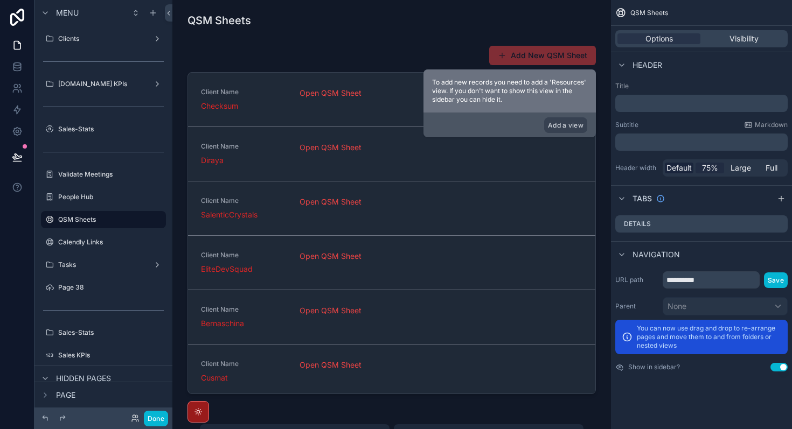
click at [710, 168] on span "75%" at bounding box center [710, 168] width 16 height 11
click at [570, 127] on button "Add a view" at bounding box center [565, 125] width 43 height 16
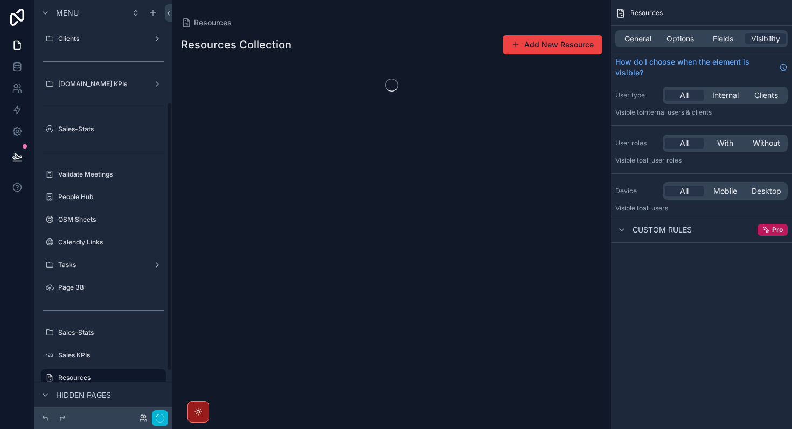
scroll to position [158, 0]
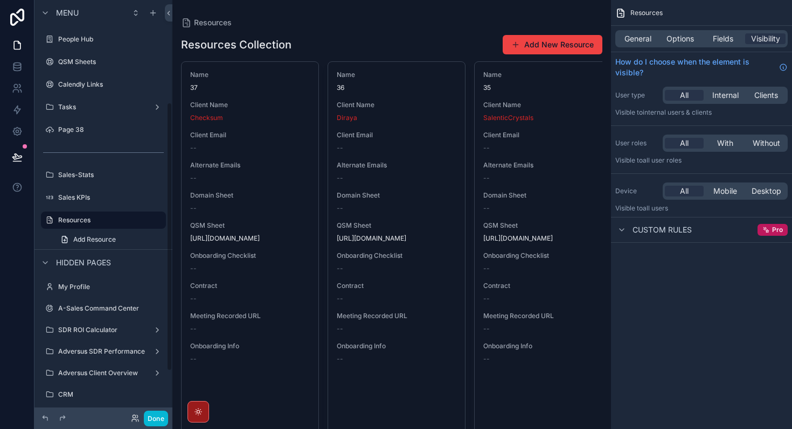
drag, startPoint x: 570, startPoint y: 127, endPoint x: 566, endPoint y: 111, distance: 16.1
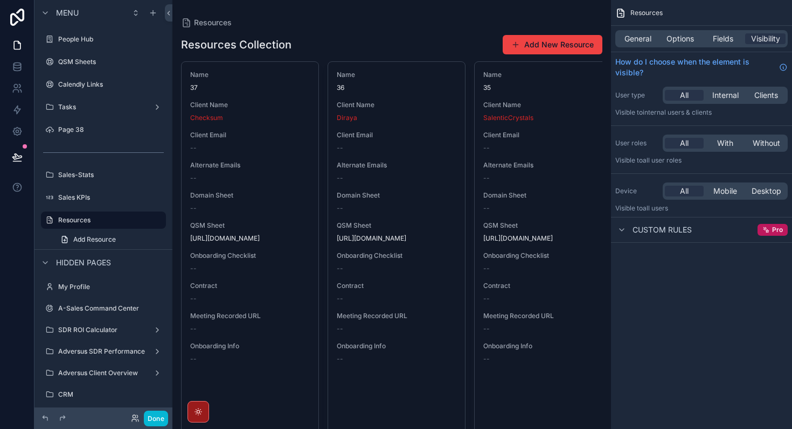
click at [727, 45] on div "General Options Fields Visibility" at bounding box center [701, 38] width 172 height 17
click at [723, 38] on span "Fields" at bounding box center [723, 38] width 20 height 11
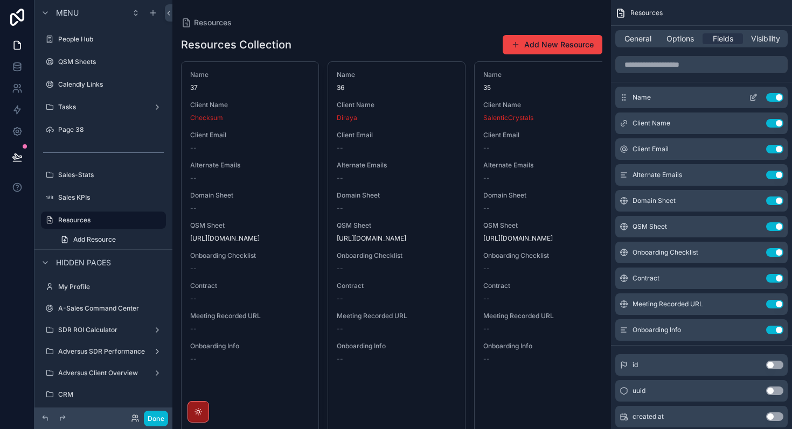
click at [775, 101] on button "Use setting" at bounding box center [774, 97] width 17 height 9
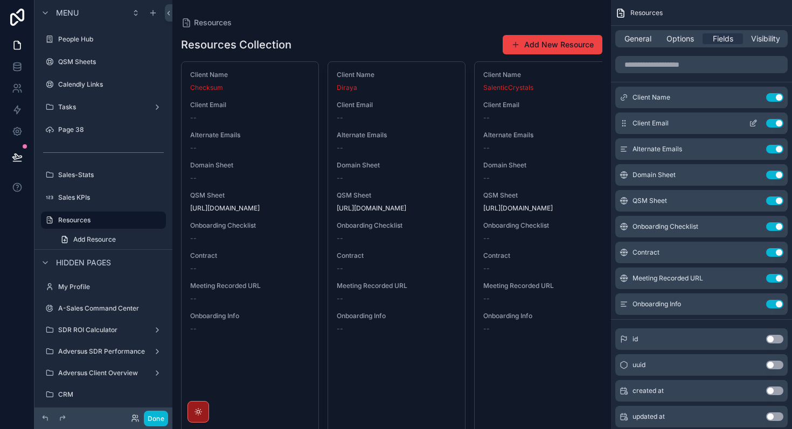
click at [777, 126] on button "Use setting" at bounding box center [774, 123] width 17 height 9
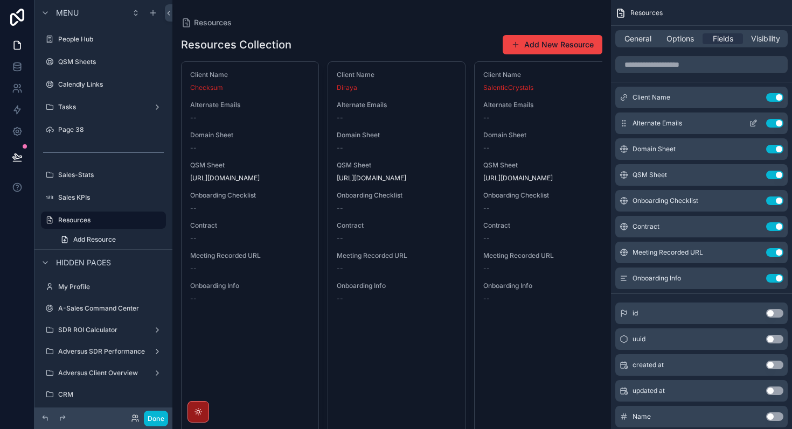
click at [777, 124] on button "Use setting" at bounding box center [774, 123] width 17 height 9
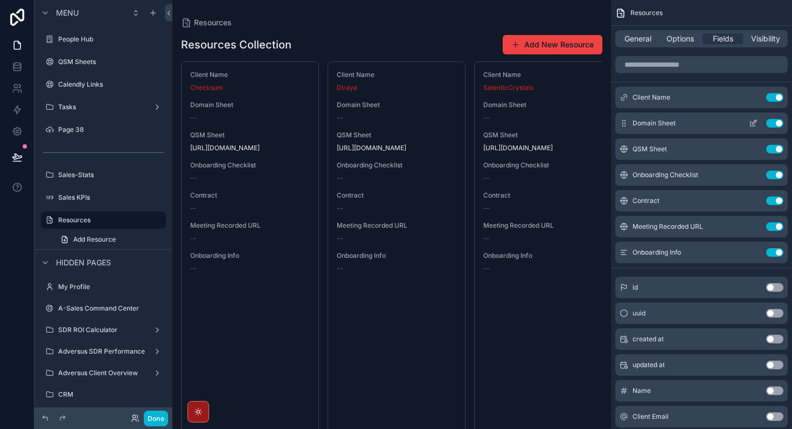
click at [777, 124] on button "Use setting" at bounding box center [774, 123] width 17 height 9
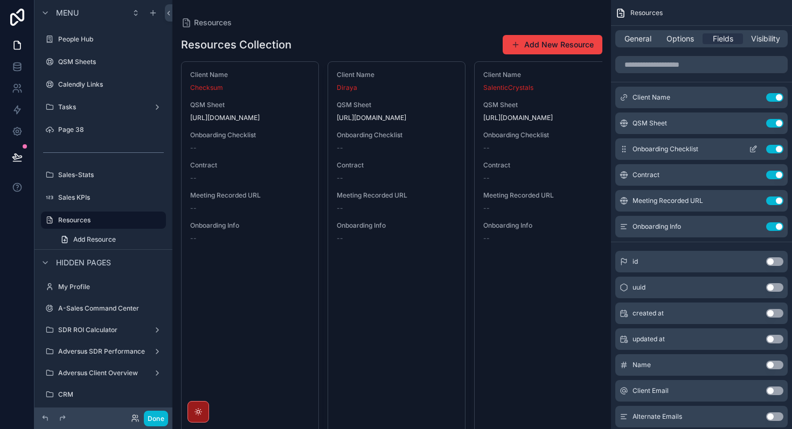
click at [777, 150] on button "Use setting" at bounding box center [774, 149] width 17 height 9
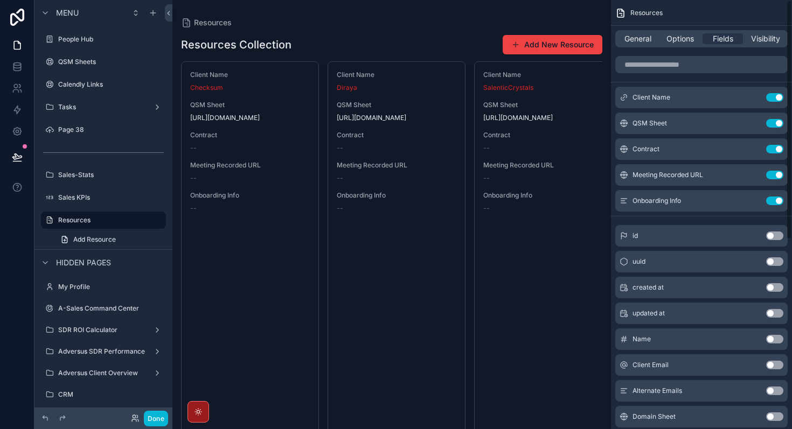
click at [777, 150] on button "Use setting" at bounding box center [774, 149] width 17 height 9
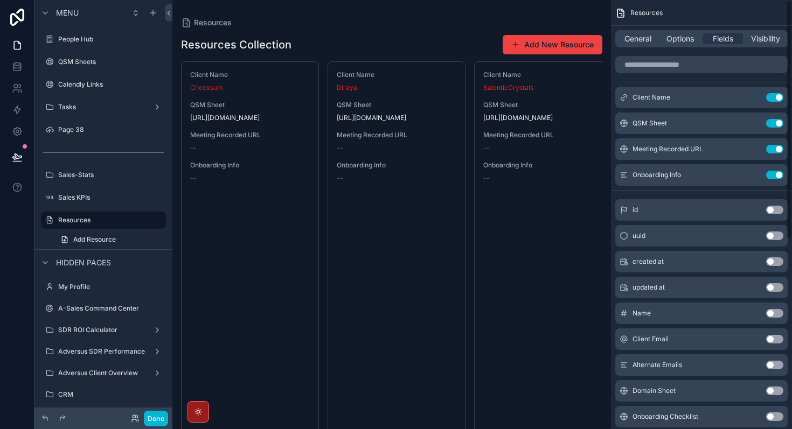
click at [777, 150] on button "Use setting" at bounding box center [774, 149] width 17 height 9
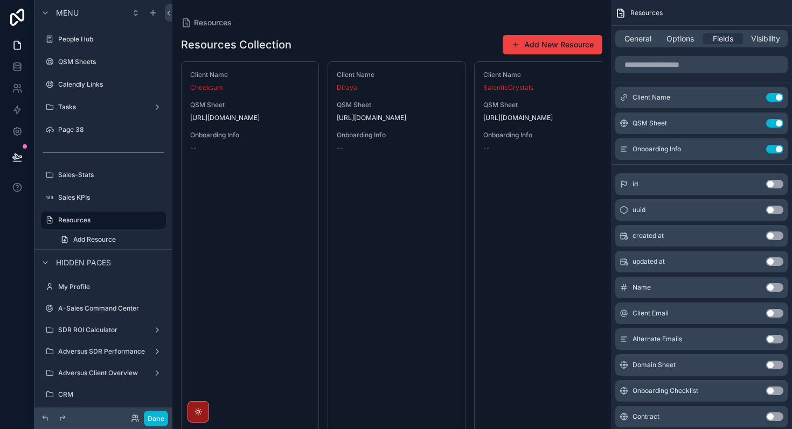
click at [777, 150] on button "Use setting" at bounding box center [774, 149] width 17 height 9
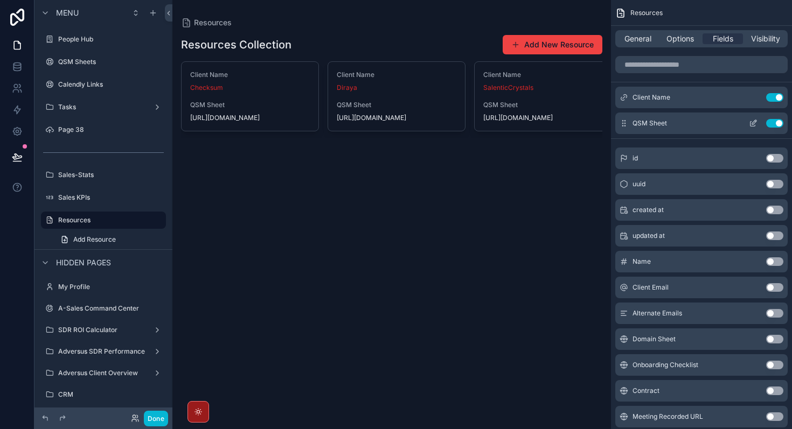
click at [753, 125] on icon "scrollable content" at bounding box center [753, 123] width 9 height 9
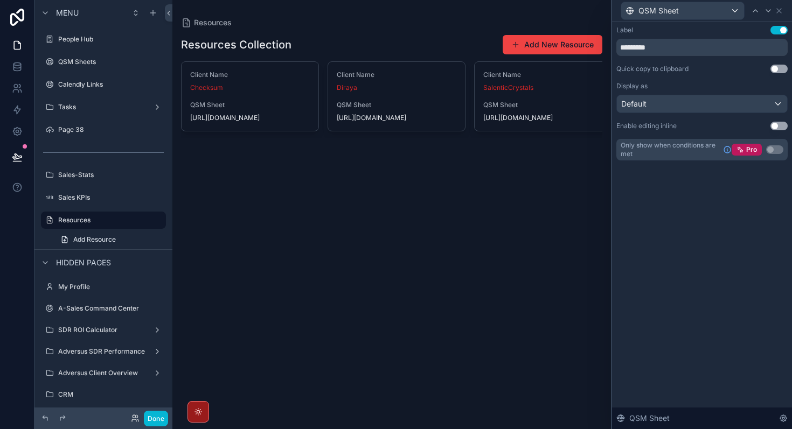
click at [714, 262] on div "Label Use setting ********* Quick copy to clipboard Use setting Display as Defa…" at bounding box center [702, 226] width 180 height 408
click at [713, 111] on div "Default" at bounding box center [702, 103] width 170 height 17
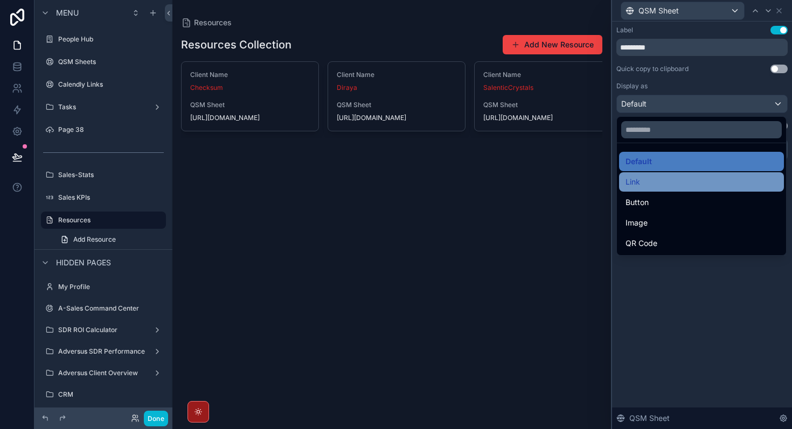
click at [690, 173] on div "Link" at bounding box center [701, 181] width 165 height 19
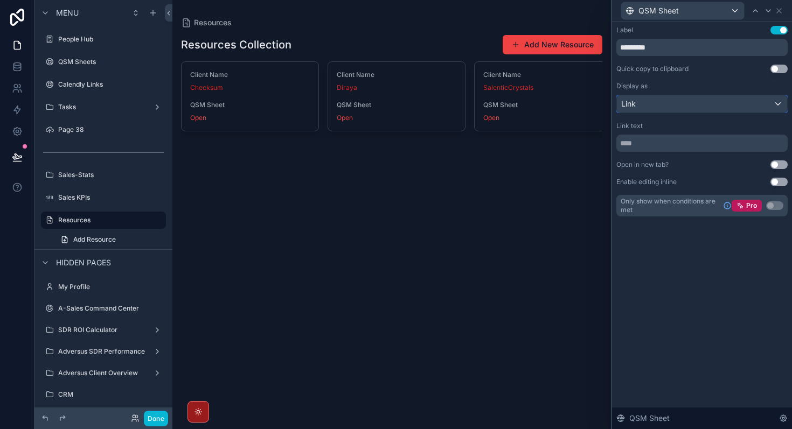
click at [696, 104] on div "Link" at bounding box center [702, 103] width 170 height 17
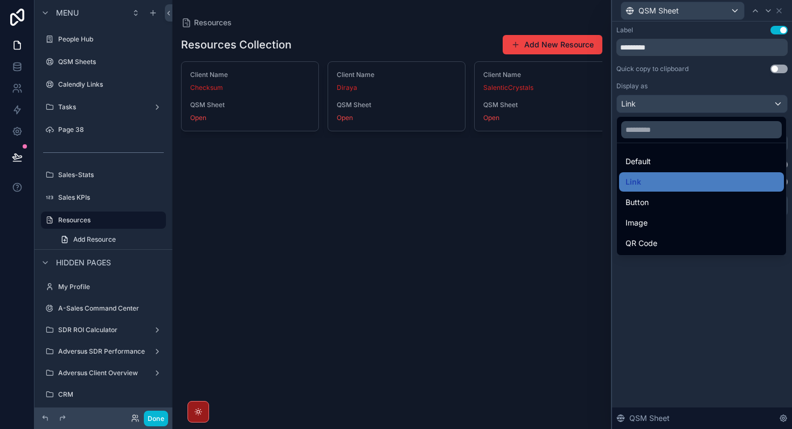
click at [696, 104] on div at bounding box center [702, 214] width 180 height 429
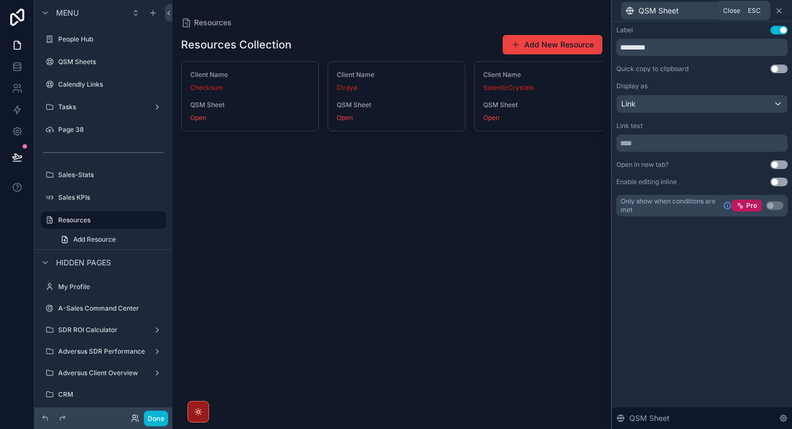
click at [781, 10] on icon at bounding box center [779, 10] width 9 height 9
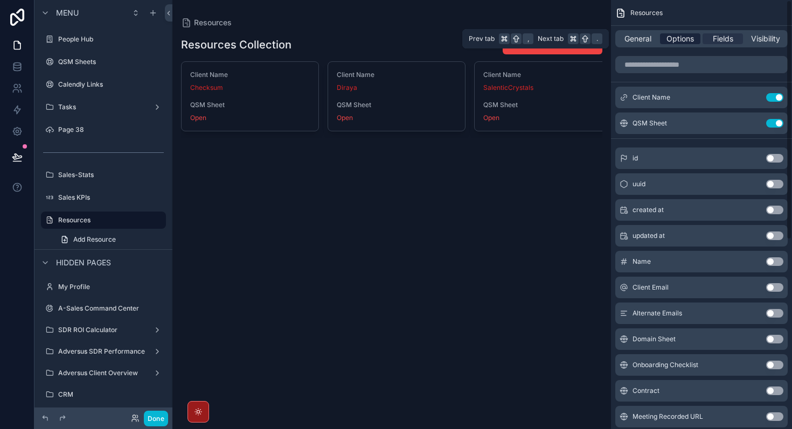
click at [667, 38] on span "Options" at bounding box center [679, 38] width 27 height 11
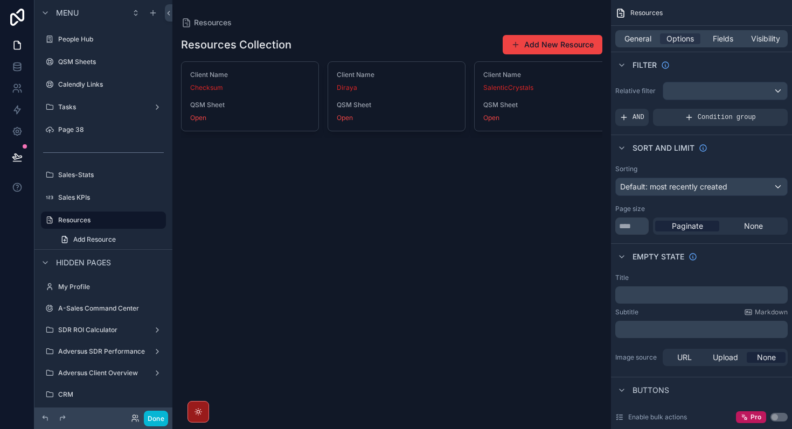
click at [491, 285] on div "Resources Resources Collection Add New Resource Client Name Checksum QSM Sheet …" at bounding box center [391, 214] width 438 height 429
click at [159, 420] on button "Done" at bounding box center [156, 419] width 24 height 16
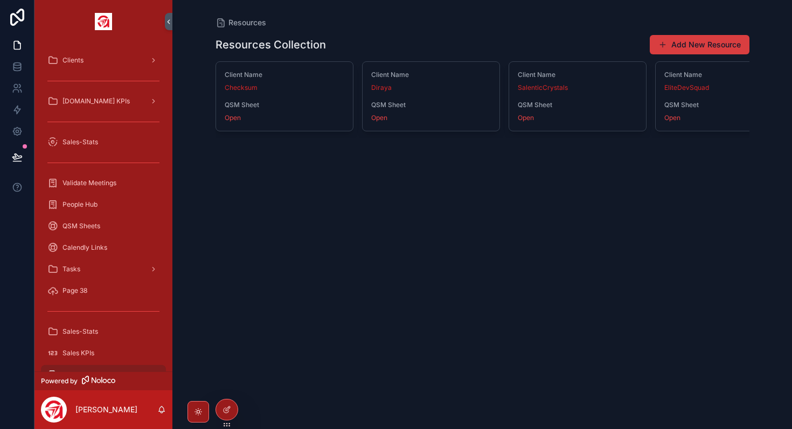
click at [696, 38] on button "Add New Resource" at bounding box center [700, 44] width 100 height 19
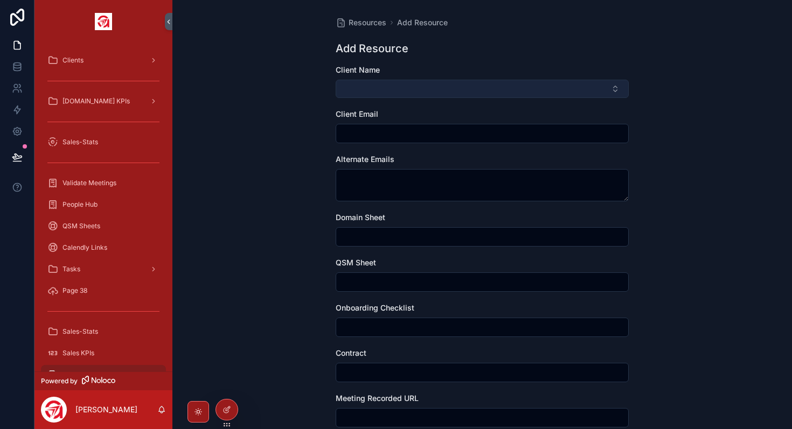
click at [407, 93] on button "Select Button" at bounding box center [482, 89] width 293 height 18
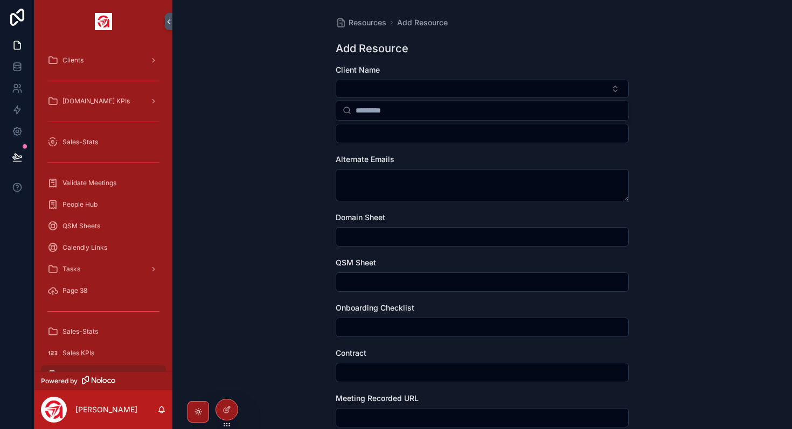
click at [262, 263] on div "Resources Add Resource Add Resource Client Name Client Email Alternate Emails D…" at bounding box center [481, 214] width 619 height 429
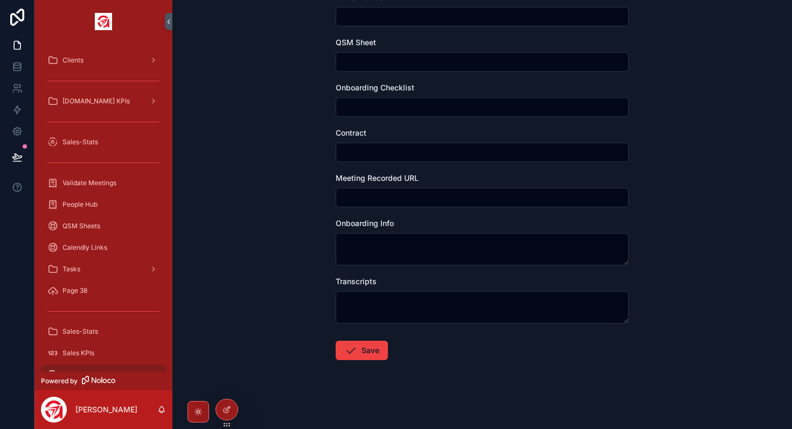
scroll to position [182, 0]
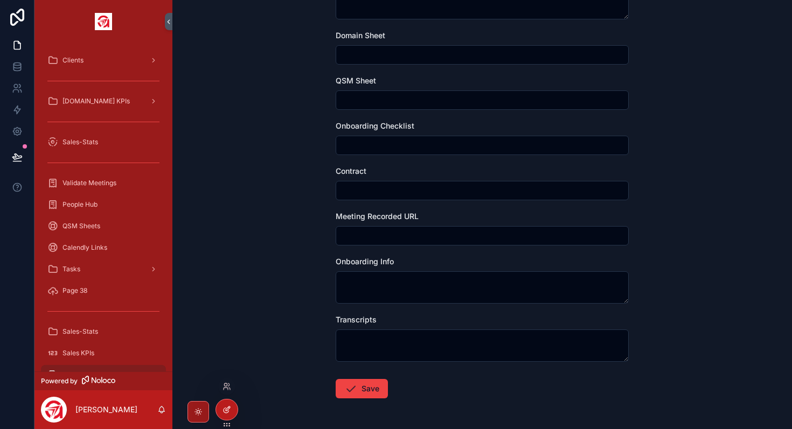
click at [226, 405] on div at bounding box center [227, 410] width 22 height 20
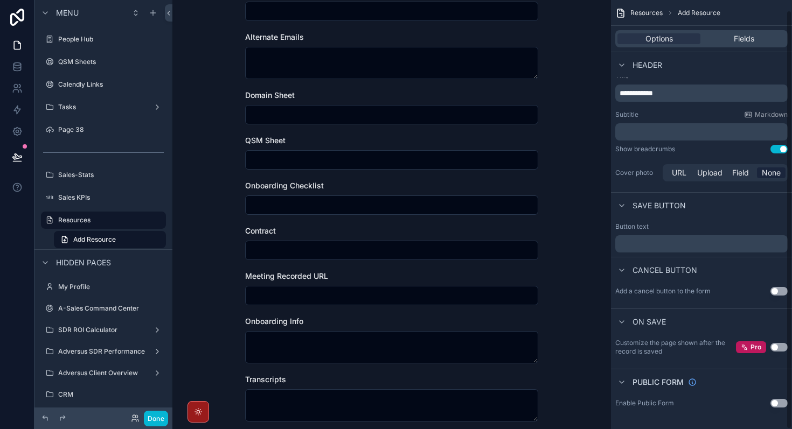
scroll to position [0, 0]
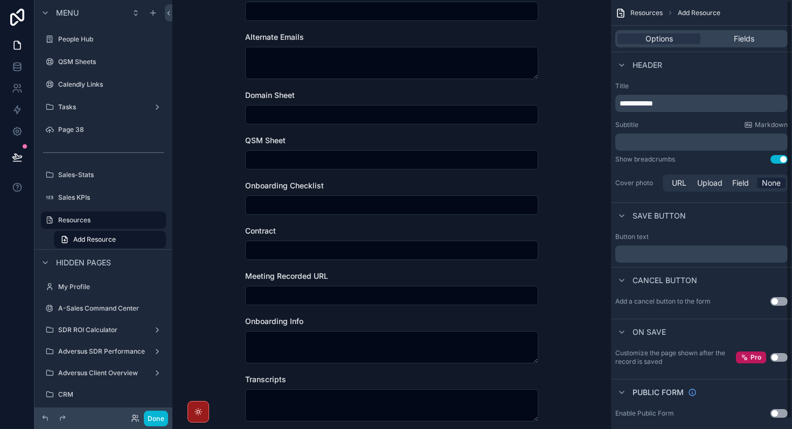
click at [761, 30] on div "Options Fields" at bounding box center [701, 38] width 172 height 17
click at [757, 37] on div "Fields" at bounding box center [743, 38] width 83 height 11
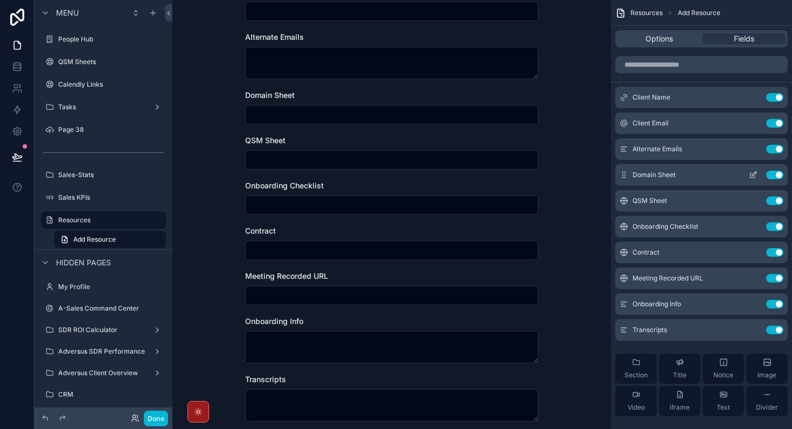
click at [777, 173] on button "Use setting" at bounding box center [774, 175] width 17 height 9
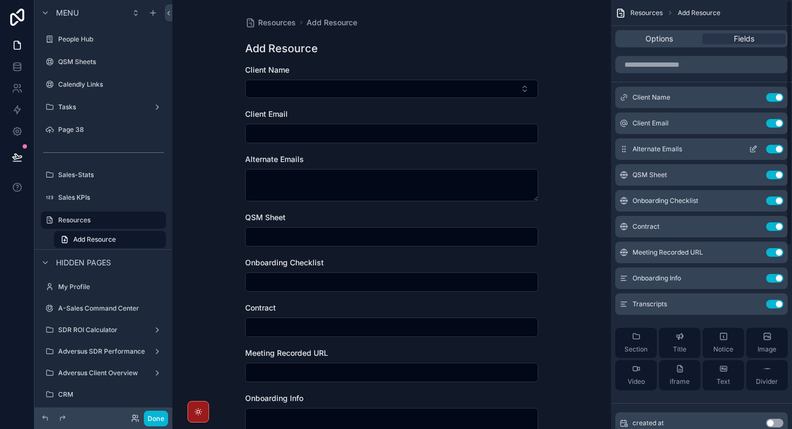
click at [776, 150] on button "Use setting" at bounding box center [774, 149] width 17 height 9
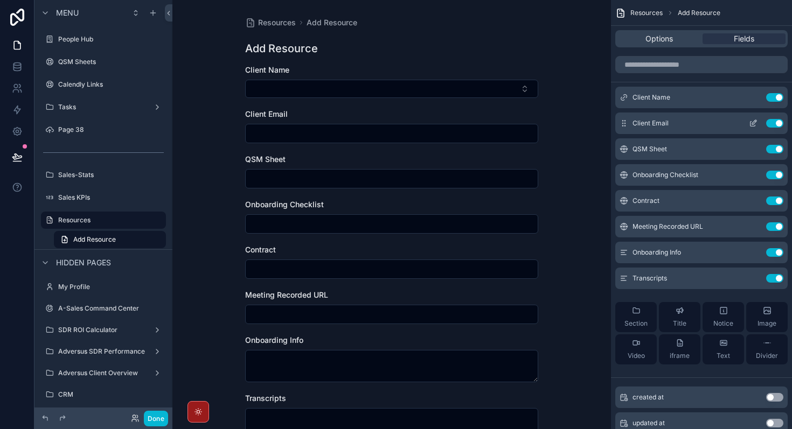
click at [776, 120] on button "Use setting" at bounding box center [774, 123] width 17 height 9
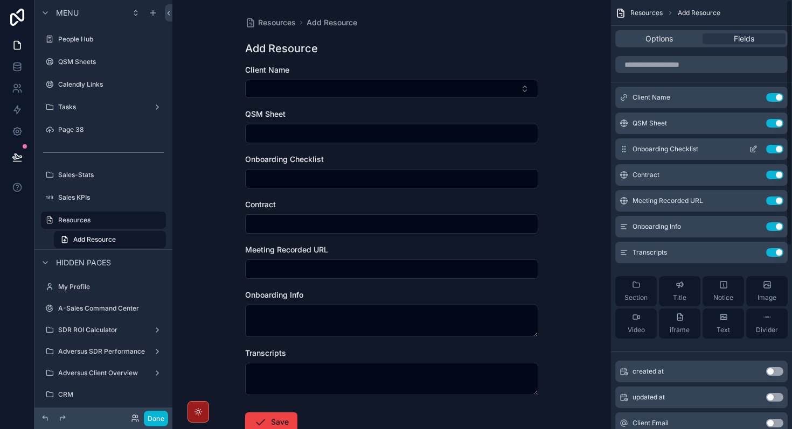
click at [775, 150] on button "Use setting" at bounding box center [774, 149] width 17 height 9
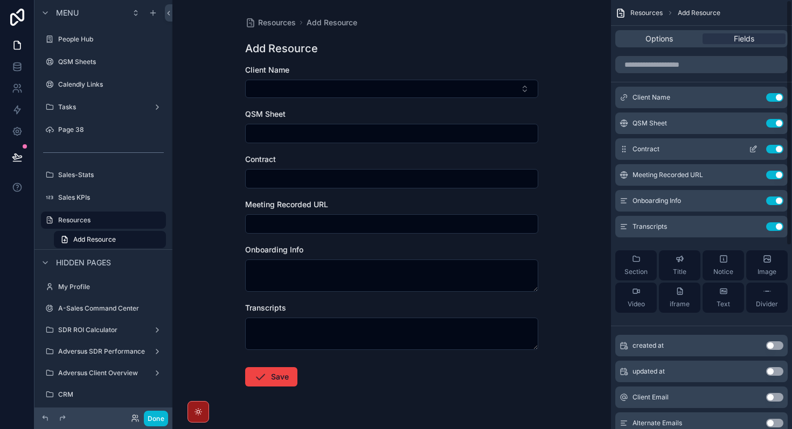
click at [776, 151] on button "Use setting" at bounding box center [774, 149] width 17 height 9
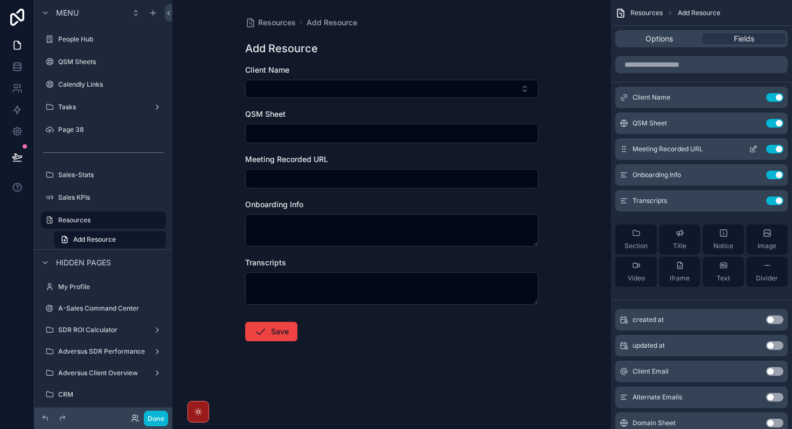
click at [776, 151] on button "Use setting" at bounding box center [774, 149] width 17 height 9
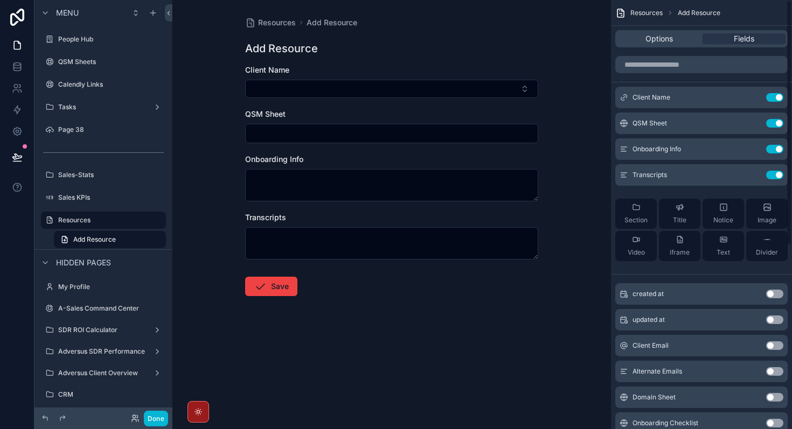
click at [776, 151] on button "Use setting" at bounding box center [774, 149] width 17 height 9
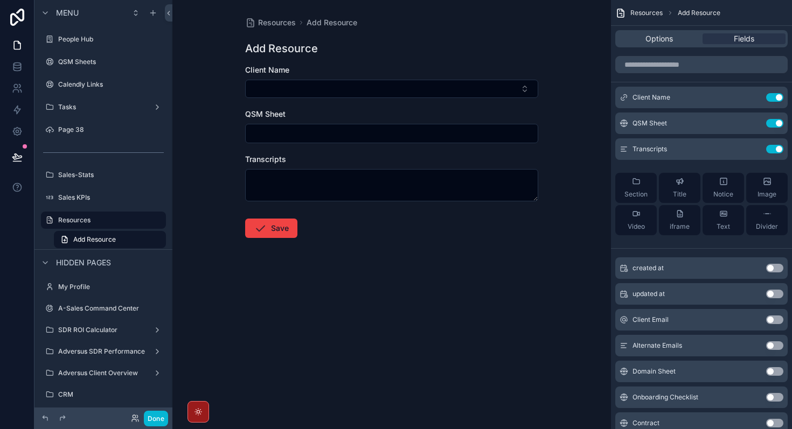
click at [776, 151] on button "Use setting" at bounding box center [774, 149] width 17 height 9
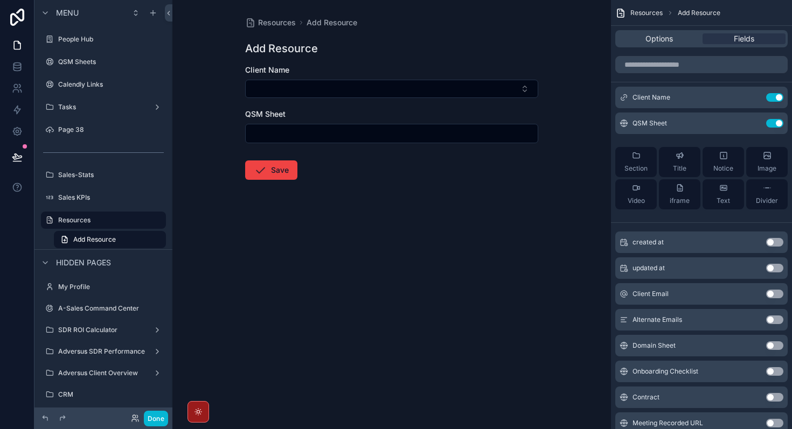
click at [272, 180] on form "Client Name QSM Sheet Save" at bounding box center [391, 157] width 293 height 184
click at [284, 168] on button "Save" at bounding box center [271, 170] width 52 height 19
click at [402, 234] on form "Client Name QSM Sheet Save" at bounding box center [391, 157] width 293 height 184
click at [266, 170] on icon "scrollable content" at bounding box center [260, 170] width 13 height 13
click at [156, 422] on button "Done" at bounding box center [156, 419] width 24 height 16
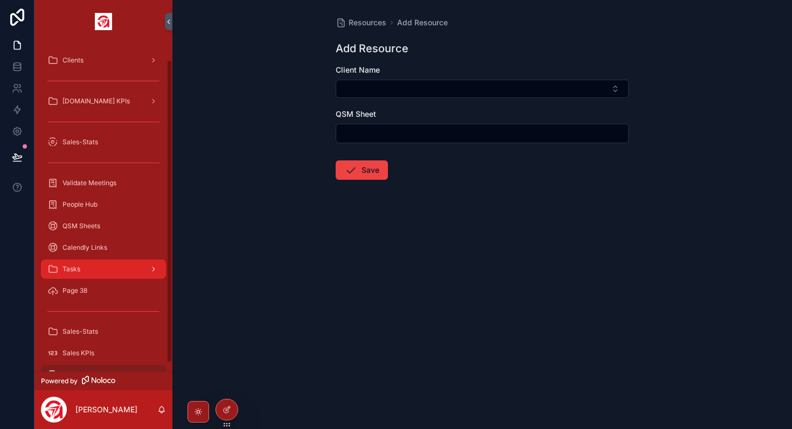
scroll to position [27, 0]
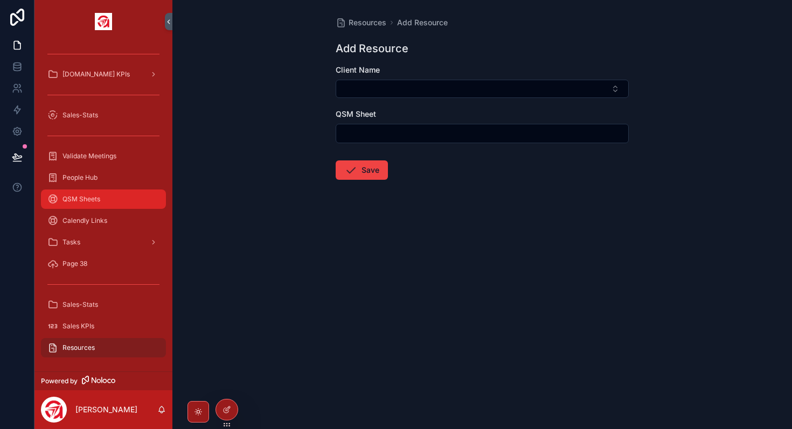
click at [97, 194] on div "QSM Sheets" at bounding box center [103, 199] width 112 height 17
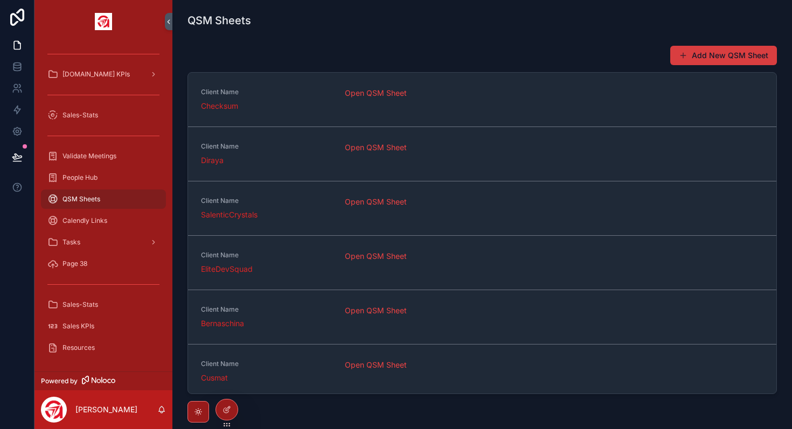
click at [738, 55] on button "Add New QSM Sheet" at bounding box center [723, 55] width 107 height 19
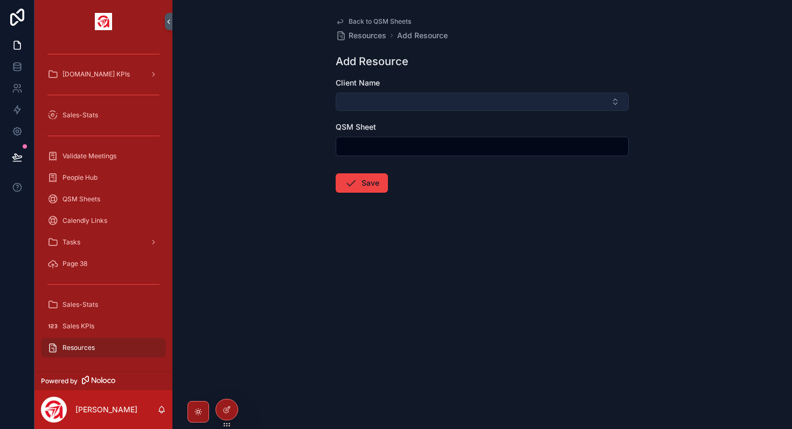
click at [540, 99] on button "Select Button" at bounding box center [482, 102] width 293 height 18
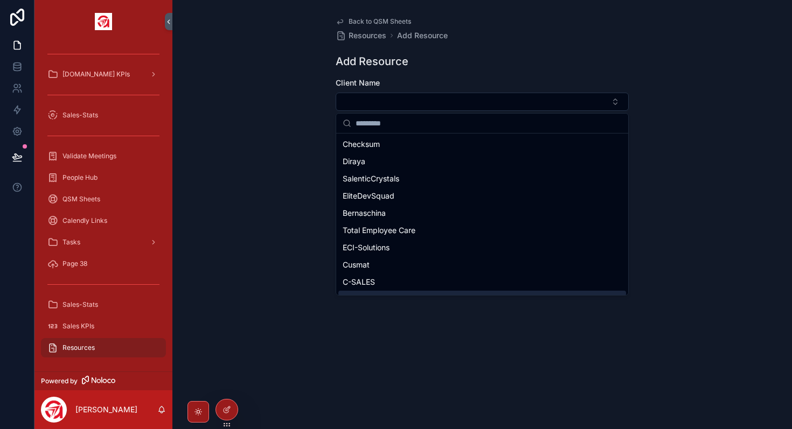
click at [494, 322] on div "Back to QSM Sheets Resources Add Resource Add Resource Client Name QSM Sheet Sa…" at bounding box center [481, 214] width 619 height 429
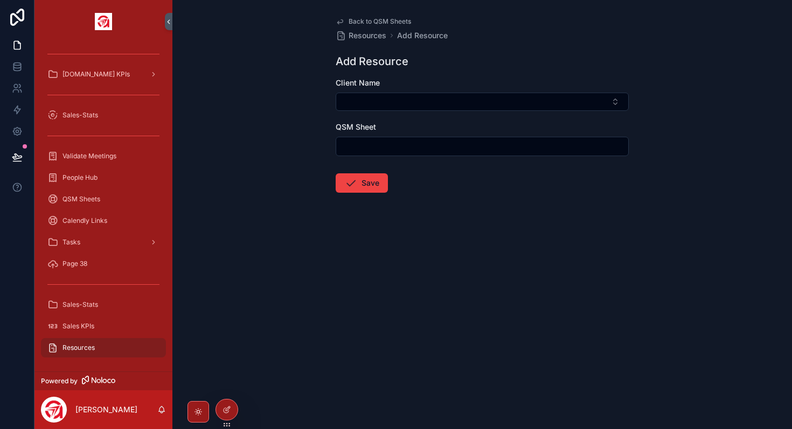
click at [430, 145] on input "scrollable content" at bounding box center [482, 146] width 292 height 15
click at [278, 331] on div "Back to QSM Sheets Resources Add Resource Add Resource Client Name QSM Sheet Sa…" at bounding box center [481, 214] width 619 height 429
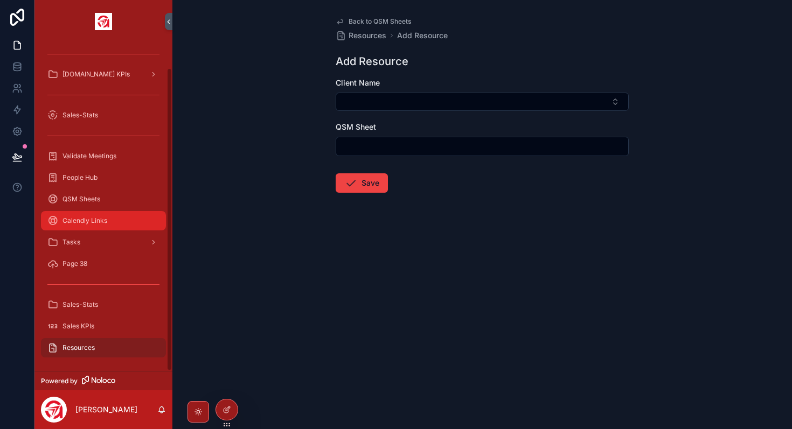
click at [94, 228] on div "Calendly Links" at bounding box center [103, 220] width 112 height 17
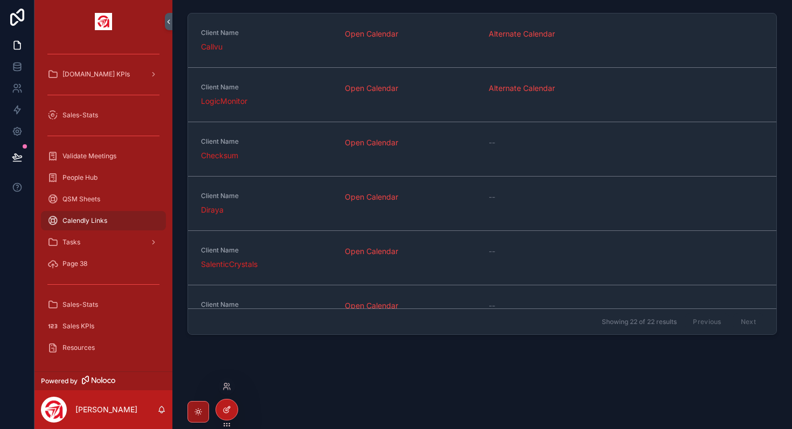
click at [228, 413] on icon at bounding box center [226, 410] width 9 height 9
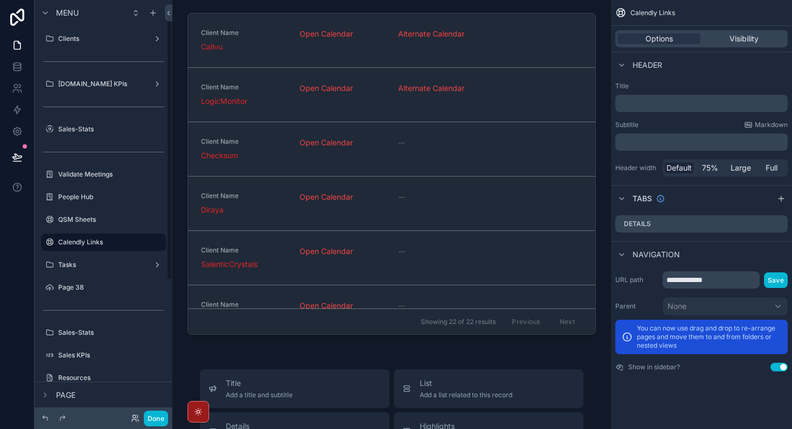
scroll to position [22, 0]
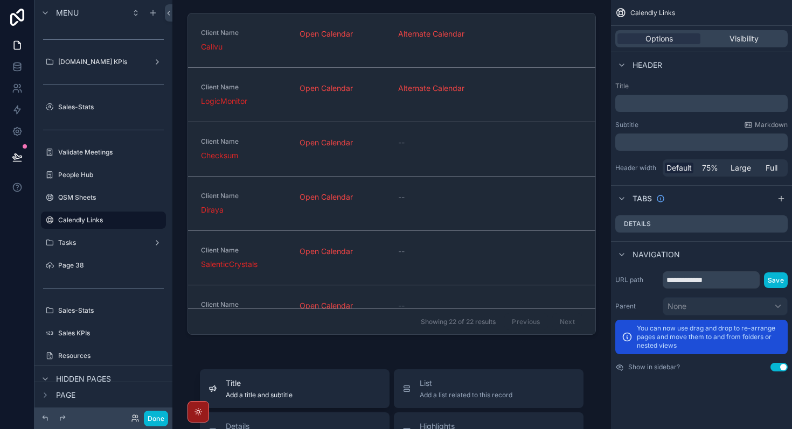
click at [295, 387] on div "Title Add a title and subtitle" at bounding box center [294, 389] width 172 height 22
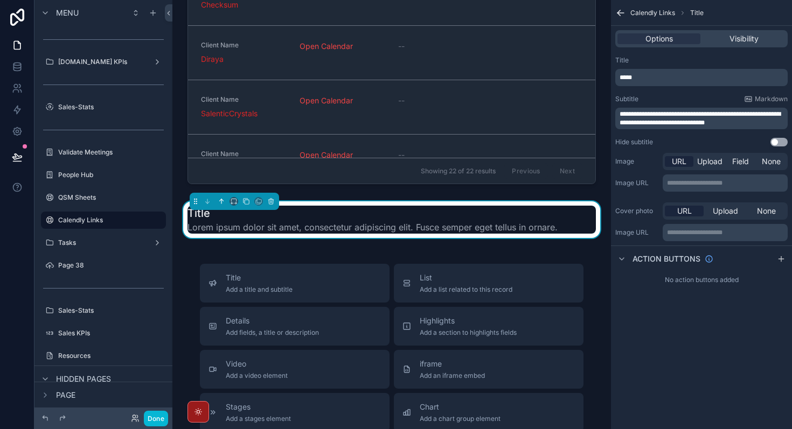
scroll to position [156, 0]
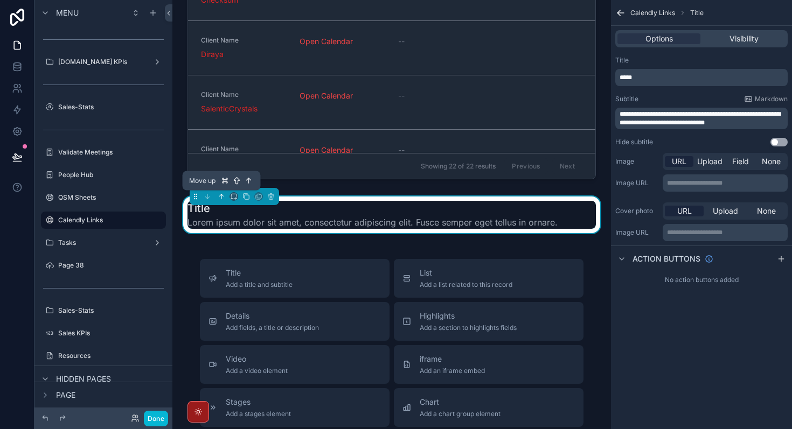
click at [222, 196] on icon "scrollable content" at bounding box center [222, 195] width 2 height 2
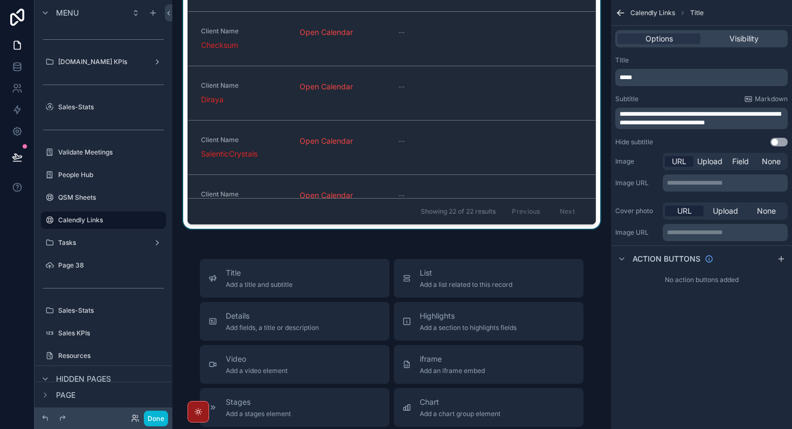
scroll to position [0, 0]
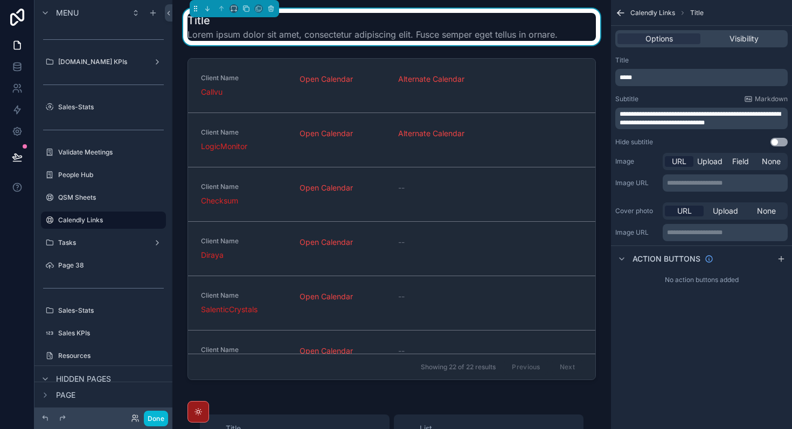
click at [736, 115] on span "**********" at bounding box center [699, 118] width 161 height 15
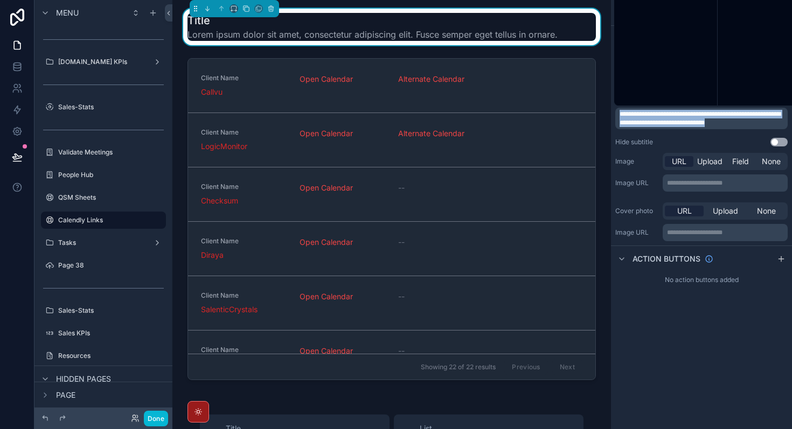
click at [736, 115] on span "**********" at bounding box center [699, 118] width 161 height 15
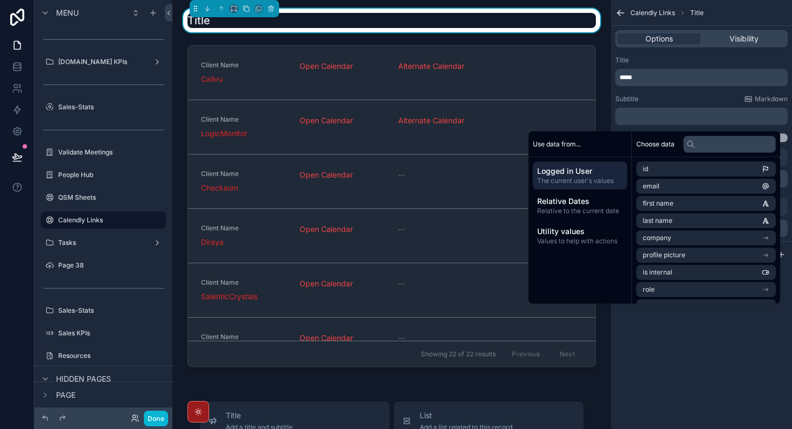
click at [702, 81] on p "*****" at bounding box center [702, 77] width 166 height 9
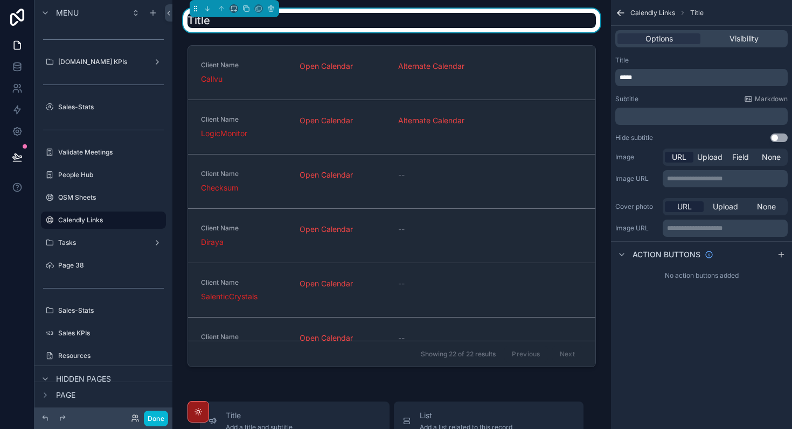
click at [702, 81] on p "*****" at bounding box center [702, 77] width 166 height 9
click at [726, 314] on div "**********" at bounding box center [701, 214] width 181 height 429
click at [685, 77] on p "**********" at bounding box center [702, 77] width 166 height 9
click at [647, 77] on span "**********" at bounding box center [637, 77] width 37 height 6
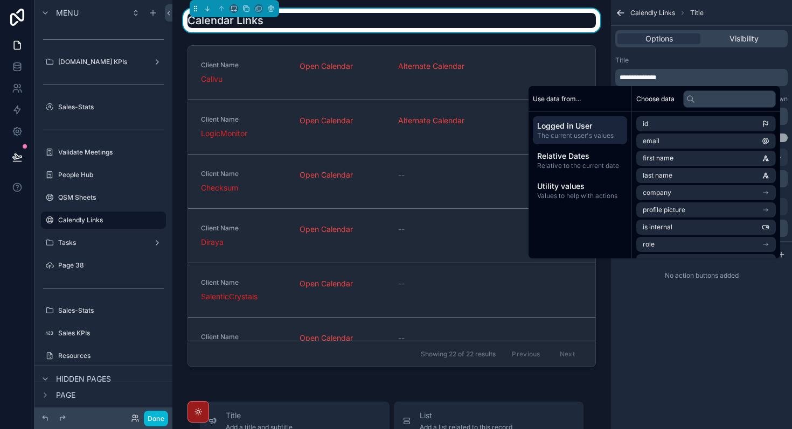
click at [676, 365] on div "**********" at bounding box center [701, 214] width 181 height 429
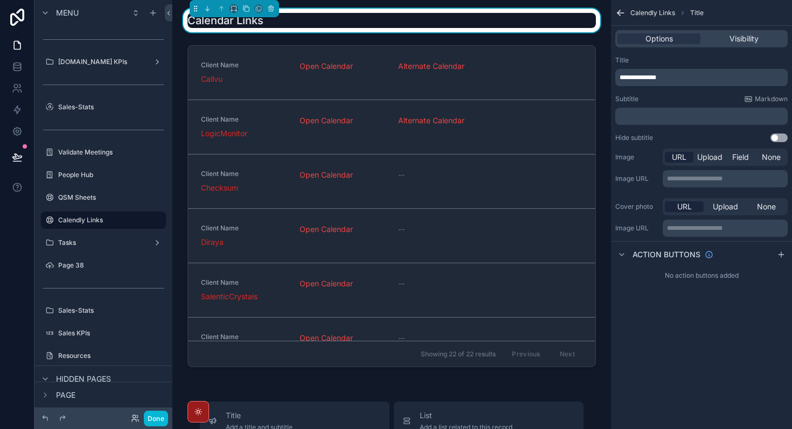
click at [617, 16] on icon "scrollable content" at bounding box center [620, 13] width 11 height 11
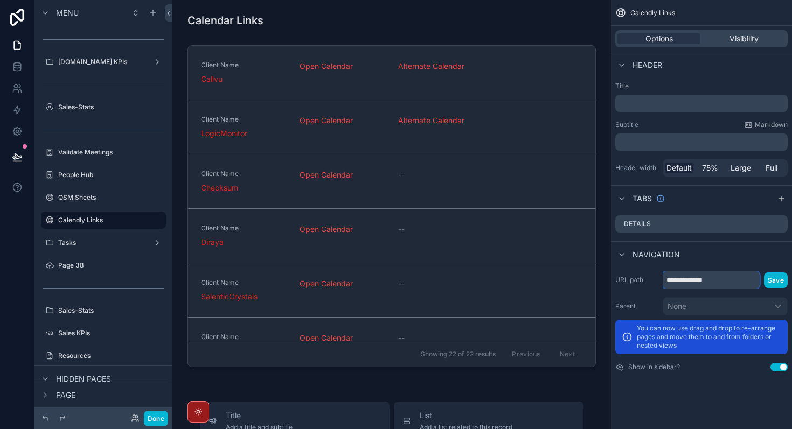
click at [722, 281] on input "**********" at bounding box center [711, 279] width 97 height 17
type input "**********"
click at [722, 403] on div "**********" at bounding box center [701, 214] width 181 height 429
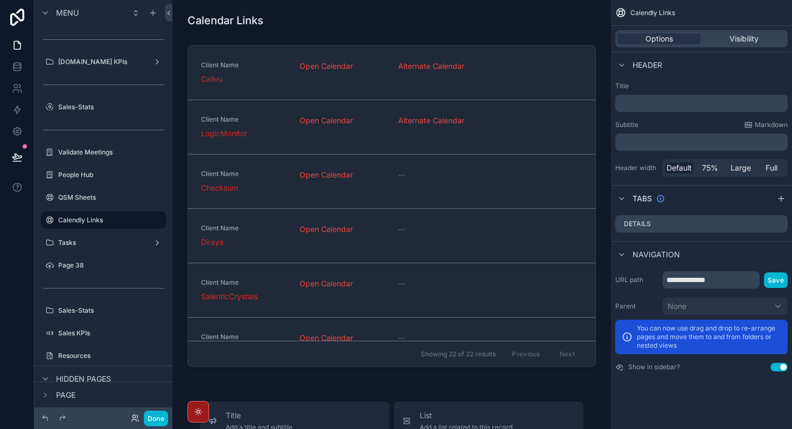
click at [737, 44] on div "Options Visibility" at bounding box center [701, 38] width 172 height 17
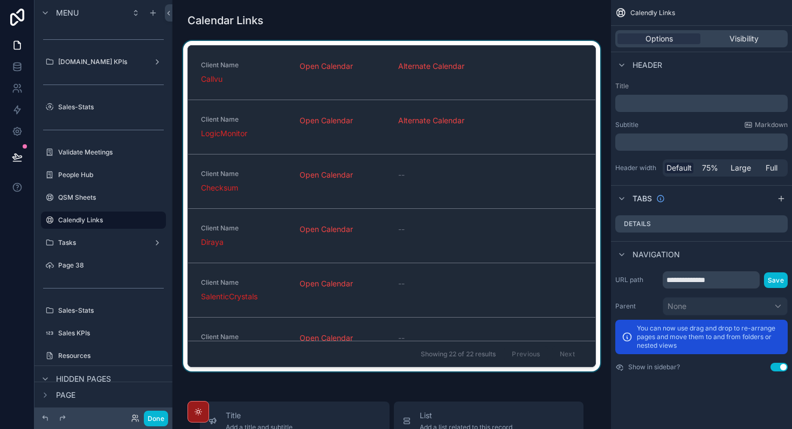
click at [454, 57] on div "scrollable content" at bounding box center [391, 208] width 421 height 335
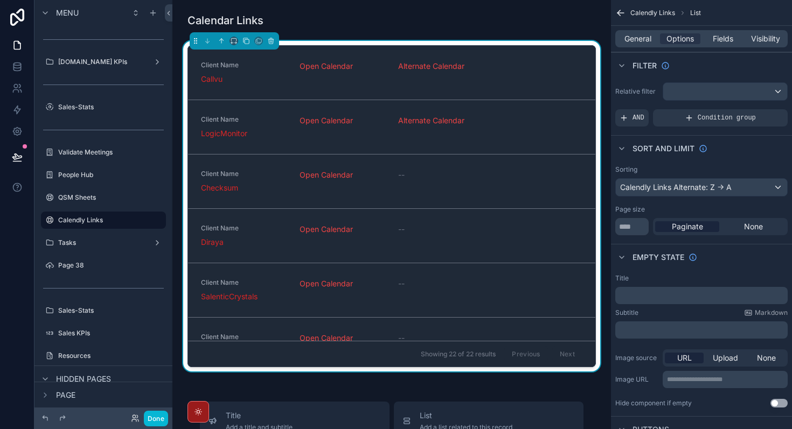
click at [726, 31] on div "General Options Fields Visibility" at bounding box center [701, 38] width 172 height 17
click at [726, 39] on span "Fields" at bounding box center [723, 38] width 20 height 11
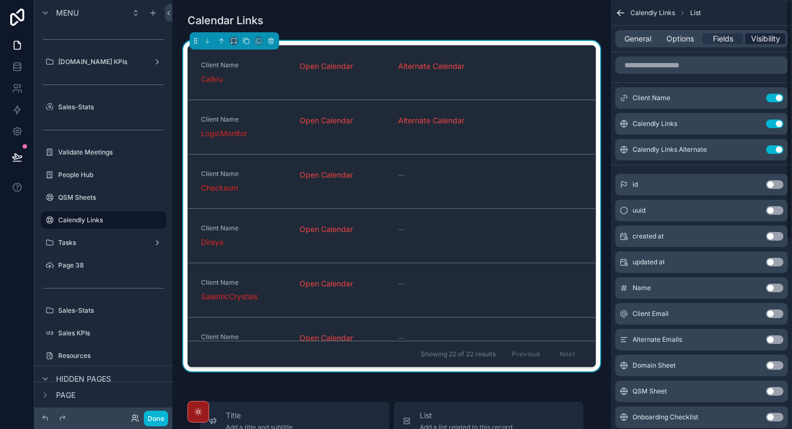
click at [763, 38] on span "Visibility" at bounding box center [765, 38] width 29 height 11
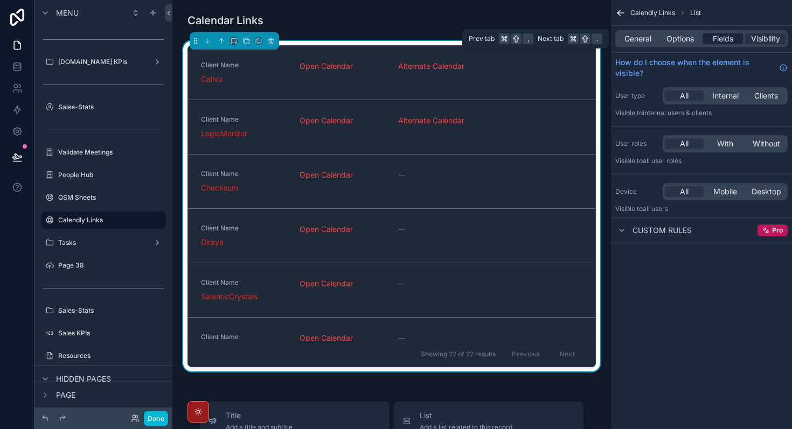
click at [714, 39] on span "Fields" at bounding box center [723, 38] width 20 height 11
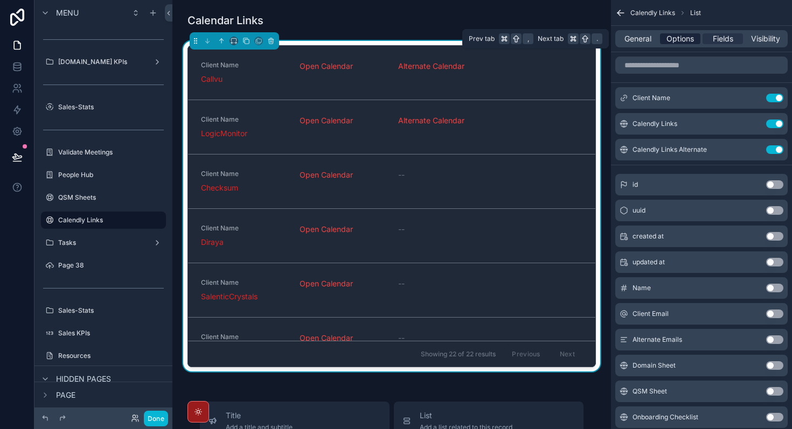
click at [671, 41] on span "Options" at bounding box center [679, 38] width 27 height 11
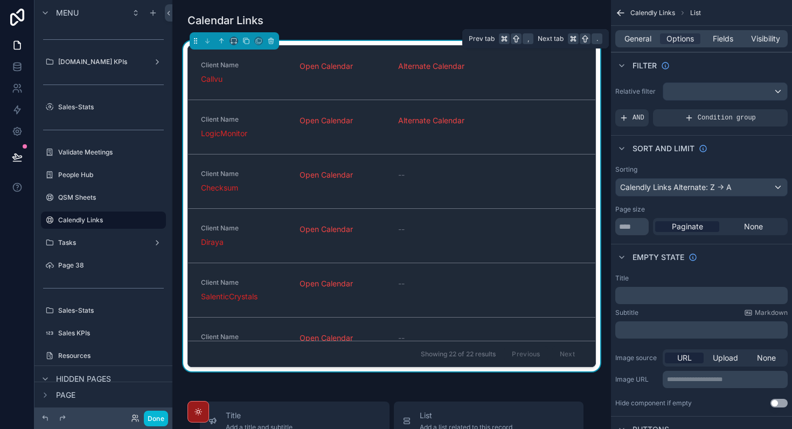
click at [640, 44] on div "General Options Fields Visibility" at bounding box center [701, 38] width 172 height 17
click at [745, 225] on span "None" at bounding box center [753, 226] width 19 height 11
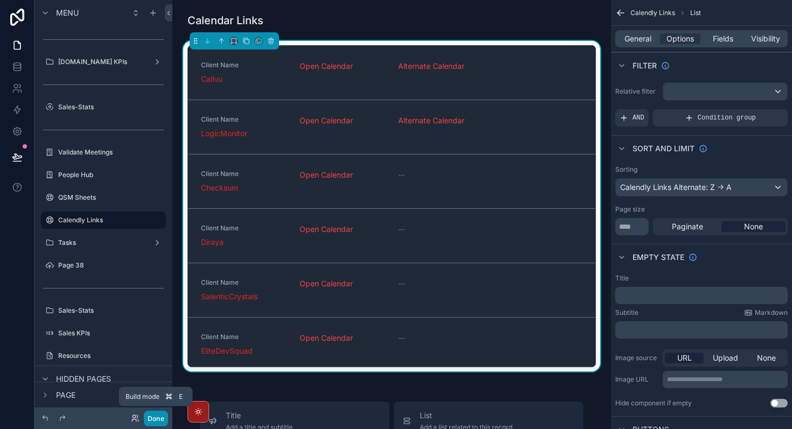
click at [156, 416] on button "Done" at bounding box center [156, 419] width 24 height 16
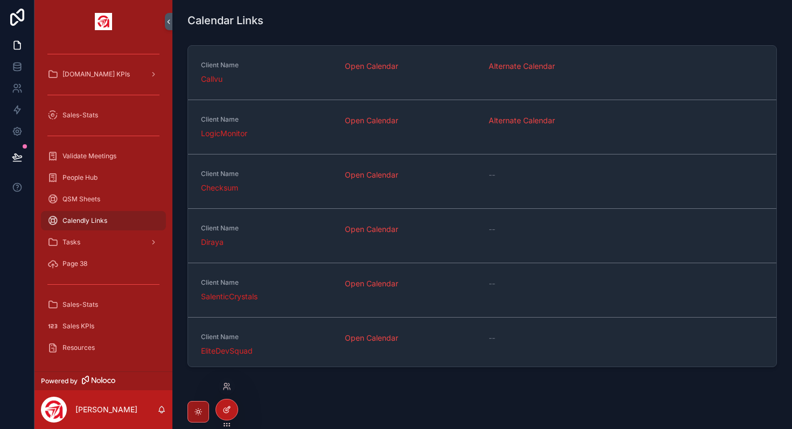
click at [227, 413] on icon at bounding box center [226, 410] width 5 height 5
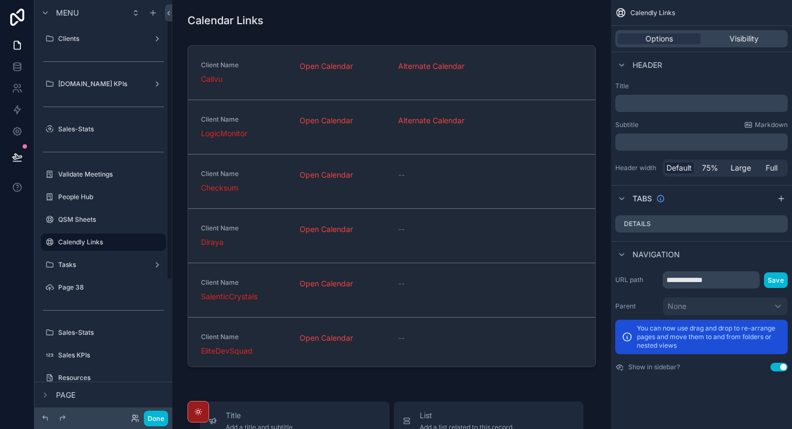
scroll to position [22, 0]
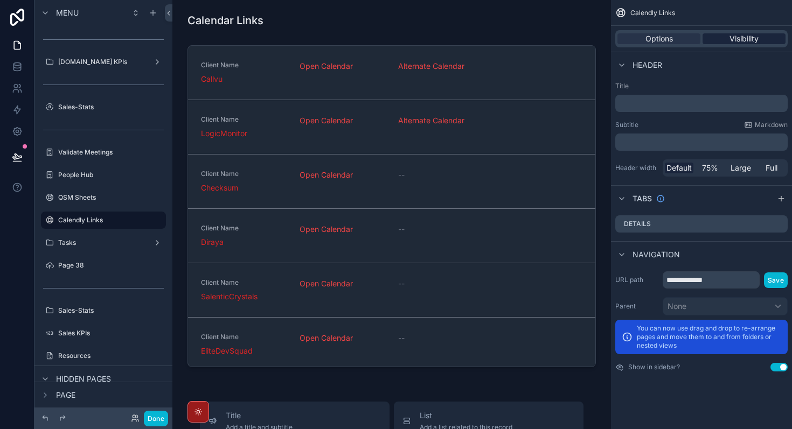
click at [735, 39] on span "Visibility" at bounding box center [743, 38] width 29 height 11
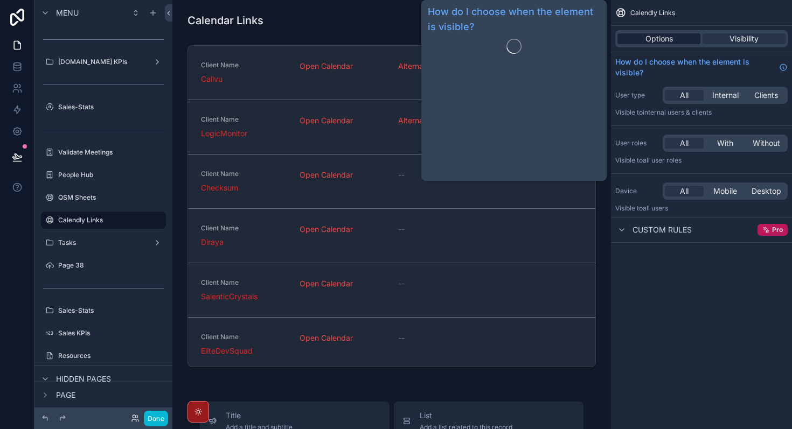
click at [660, 33] on span "Options" at bounding box center [658, 38] width 27 height 11
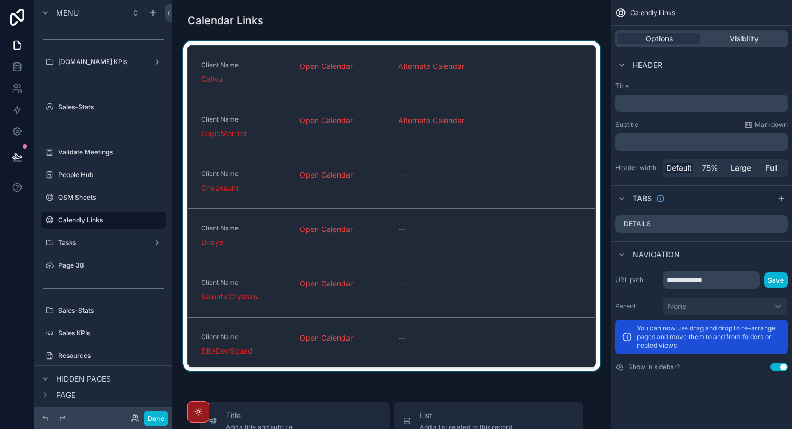
click at [456, 50] on div "scrollable content" at bounding box center [391, 208] width 421 height 335
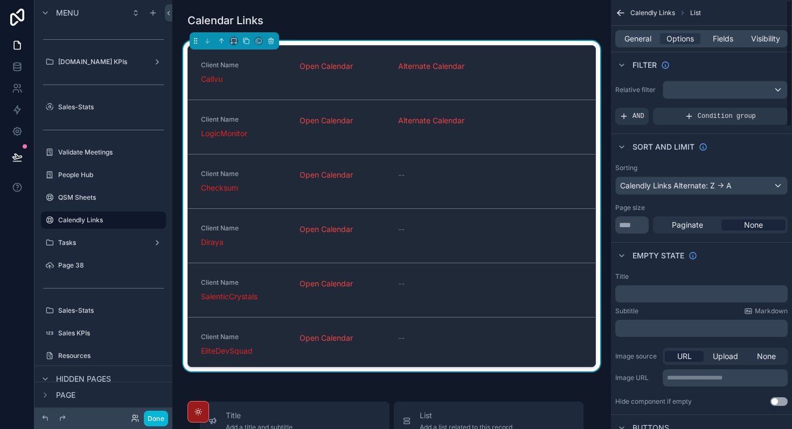
scroll to position [0, 0]
click at [645, 35] on span "General" at bounding box center [637, 38] width 27 height 11
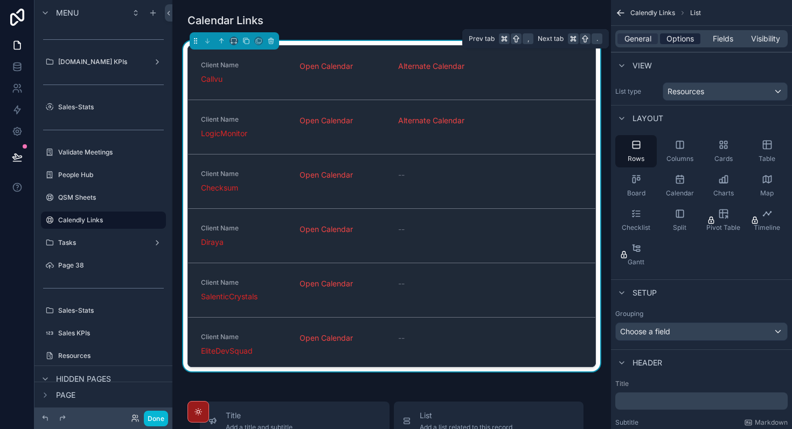
click at [680, 38] on span "Options" at bounding box center [679, 38] width 27 height 11
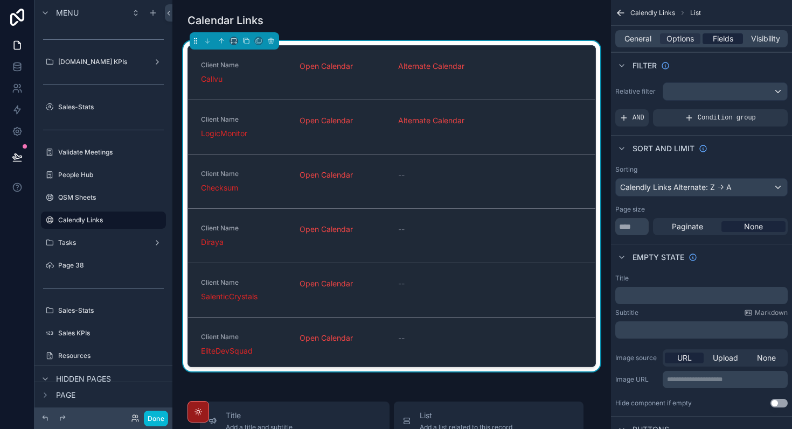
click at [722, 39] on span "Fields" at bounding box center [723, 38] width 20 height 11
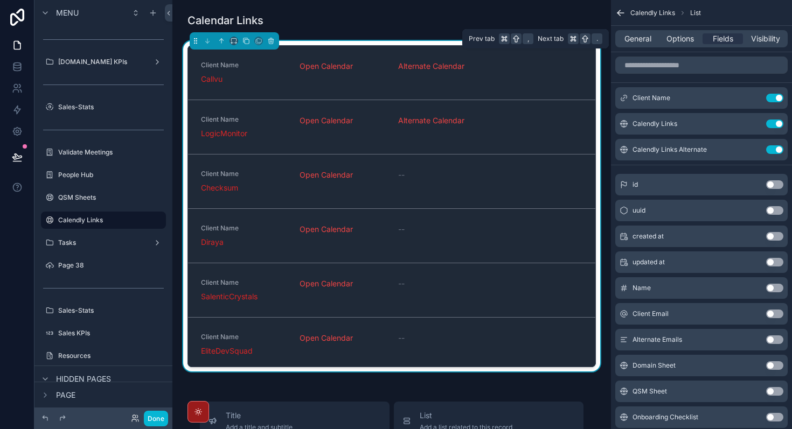
click at [761, 45] on div "General Options Fields Visibility" at bounding box center [701, 38] width 172 height 17
click at [762, 41] on span "Visibility" at bounding box center [765, 38] width 29 height 11
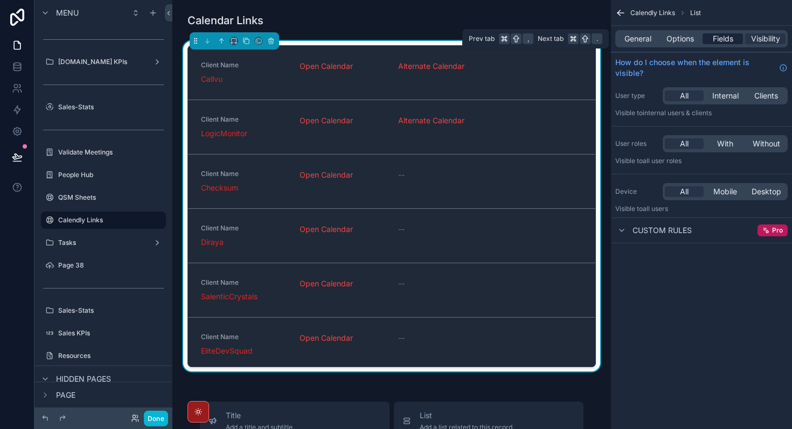
click at [731, 41] on span "Fields" at bounding box center [723, 38] width 20 height 11
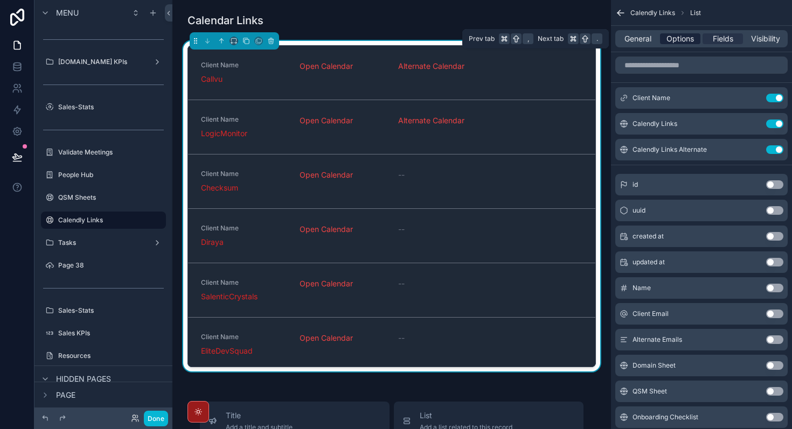
click at [681, 38] on span "Options" at bounding box center [679, 38] width 27 height 11
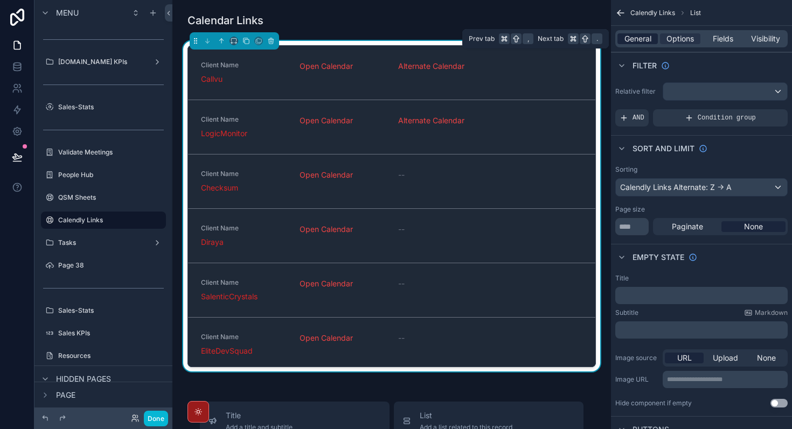
click at [640, 39] on span "General" at bounding box center [637, 38] width 27 height 11
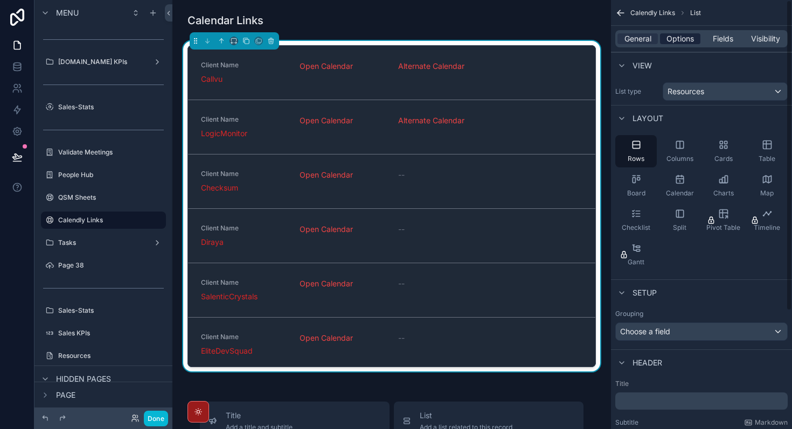
click at [680, 42] on span "Options" at bounding box center [679, 38] width 27 height 11
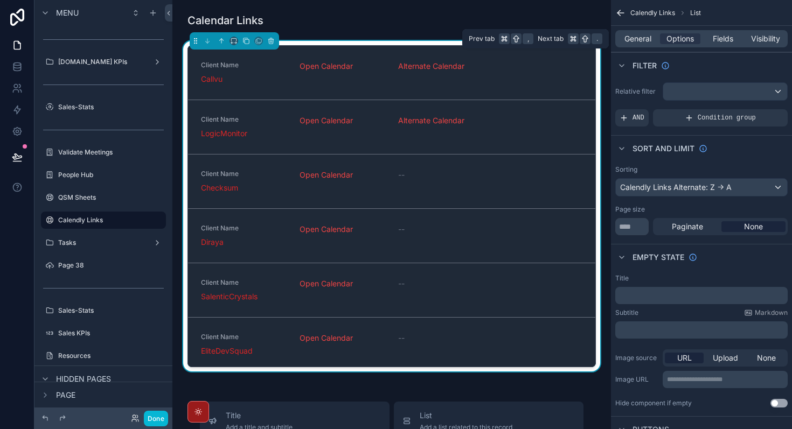
click at [638, 33] on div "General Options Fields Visibility" at bounding box center [701, 38] width 172 height 17
click at [639, 38] on span "General" at bounding box center [637, 38] width 27 height 11
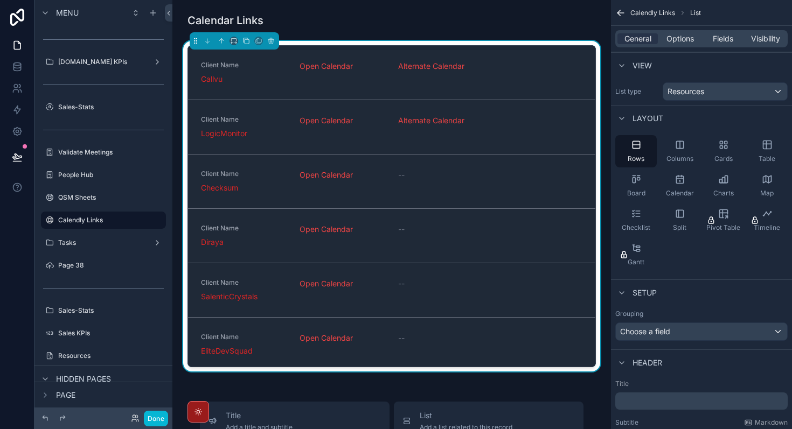
click at [618, 13] on icon "scrollable content" at bounding box center [618, 14] width 3 height 3
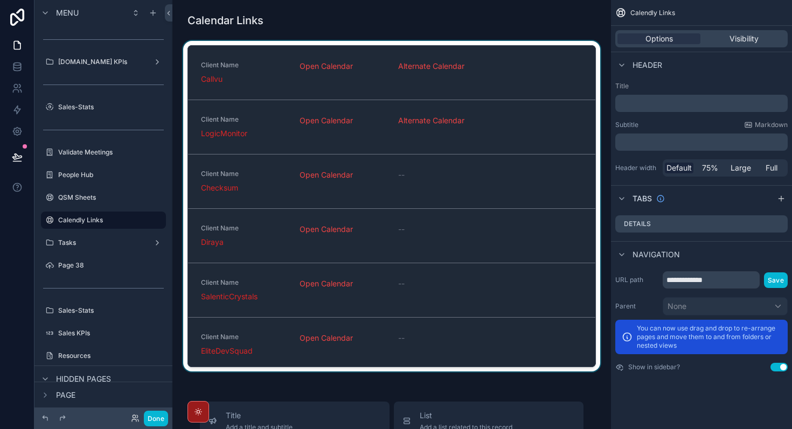
click at [430, 152] on div "scrollable content" at bounding box center [391, 208] width 421 height 335
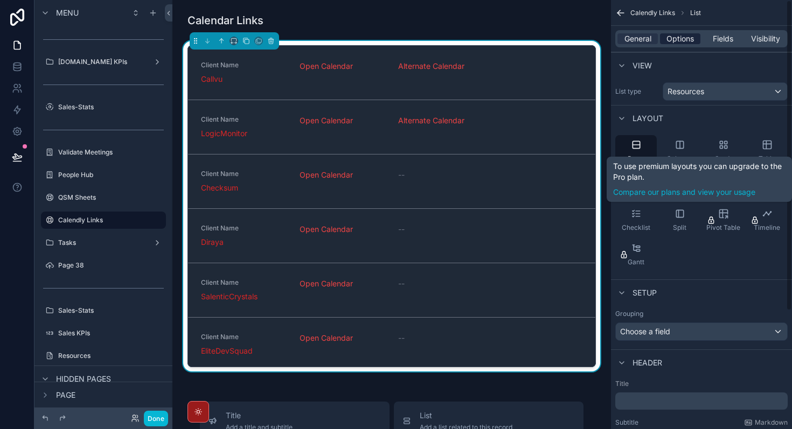
click at [679, 41] on span "Options" at bounding box center [679, 38] width 27 height 11
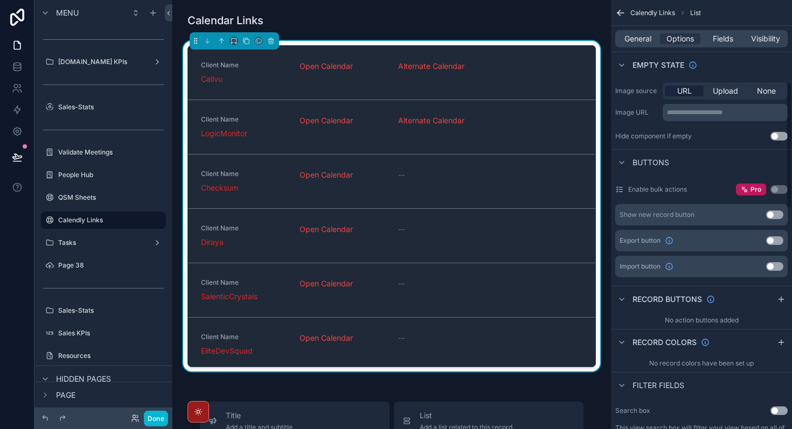
scroll to position [278, 0]
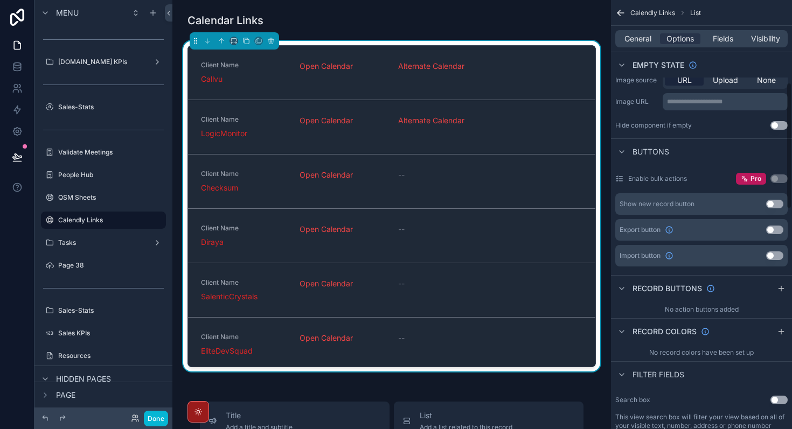
click at [773, 207] on button "Use setting" at bounding box center [774, 204] width 17 height 9
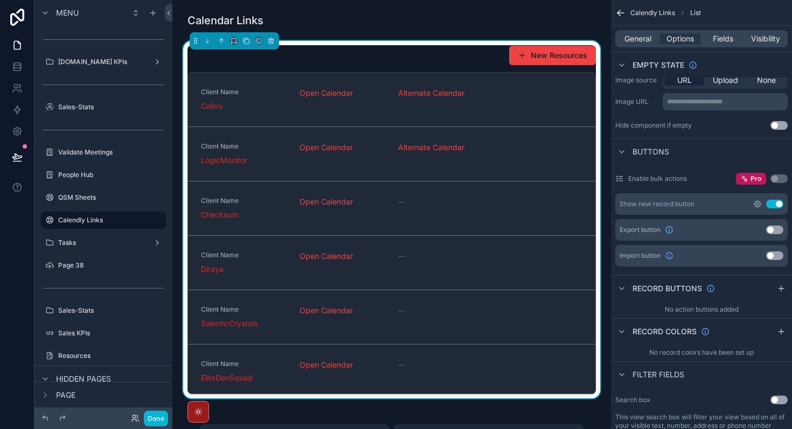
click at [757, 201] on icon "scrollable content" at bounding box center [757, 204] width 9 height 9
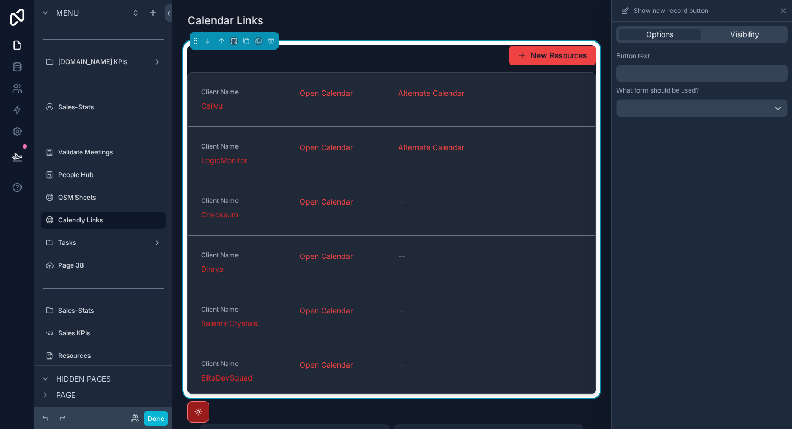
click at [687, 83] on div "Button text ﻿ What form should be used?" at bounding box center [702, 84] width 180 height 74
click at [689, 78] on p "﻿" at bounding box center [703, 73] width 165 height 13
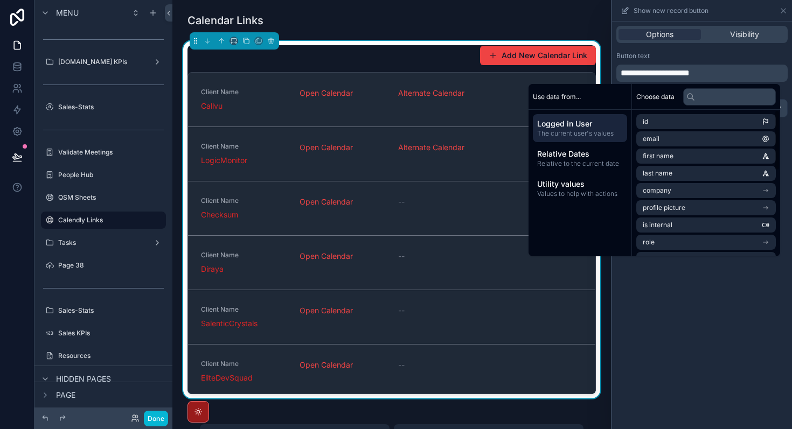
click at [684, 361] on div "**********" at bounding box center [702, 226] width 180 height 408
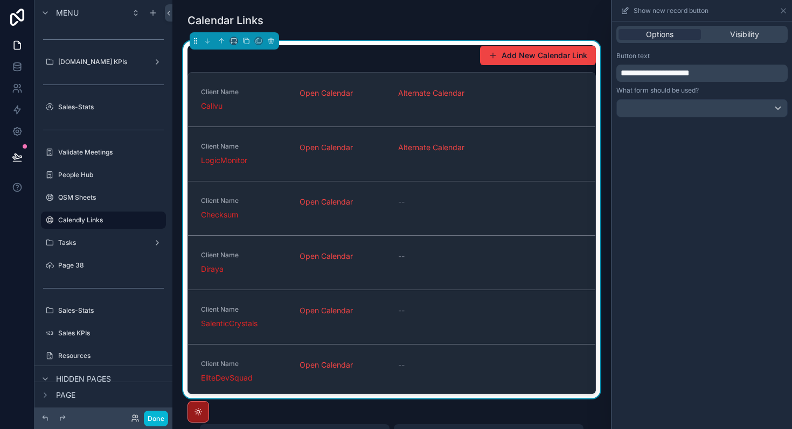
click at [698, 124] on div "**********" at bounding box center [702, 226] width 180 height 408
click at [708, 111] on div at bounding box center [702, 108] width 170 height 17
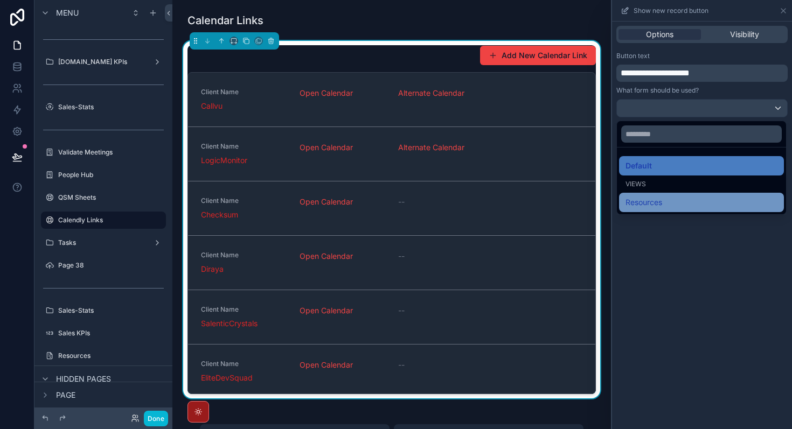
click at [680, 202] on div "Resources" at bounding box center [701, 202] width 152 height 13
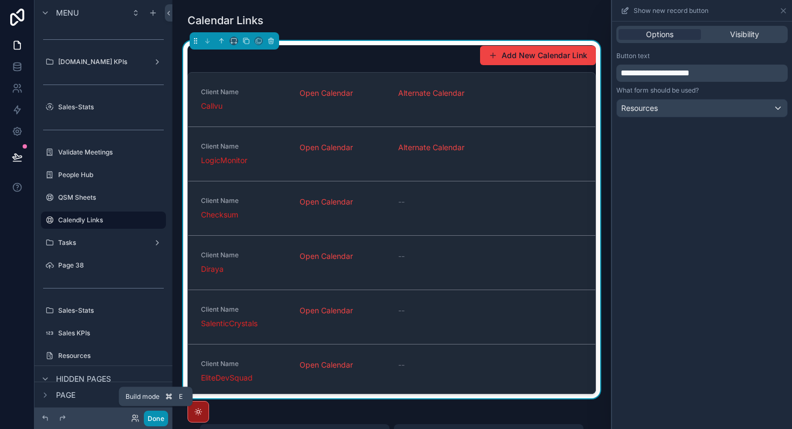
click at [157, 420] on button "Done" at bounding box center [156, 419] width 24 height 16
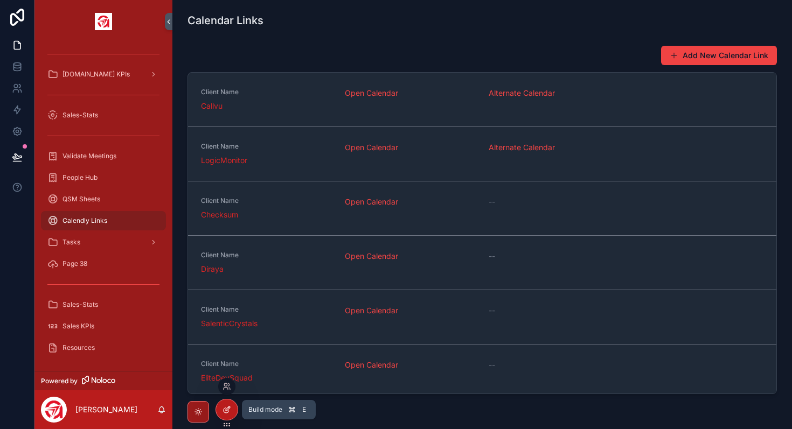
click at [226, 410] on icon at bounding box center [228, 409] width 4 height 4
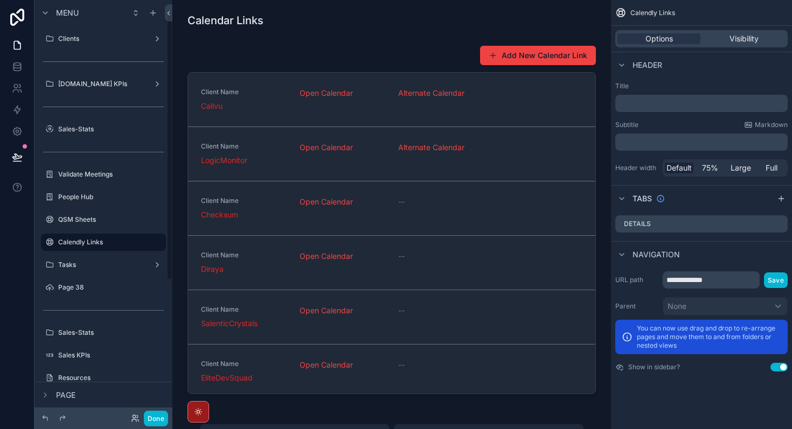
scroll to position [22, 0]
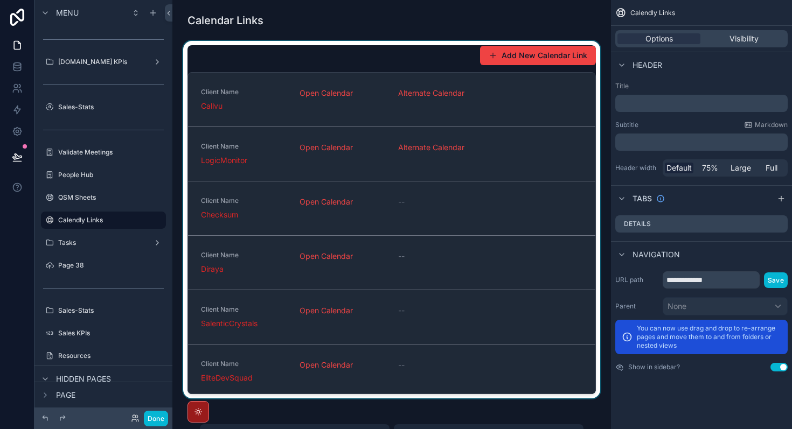
click at [553, 56] on div "scrollable content" at bounding box center [391, 220] width 421 height 358
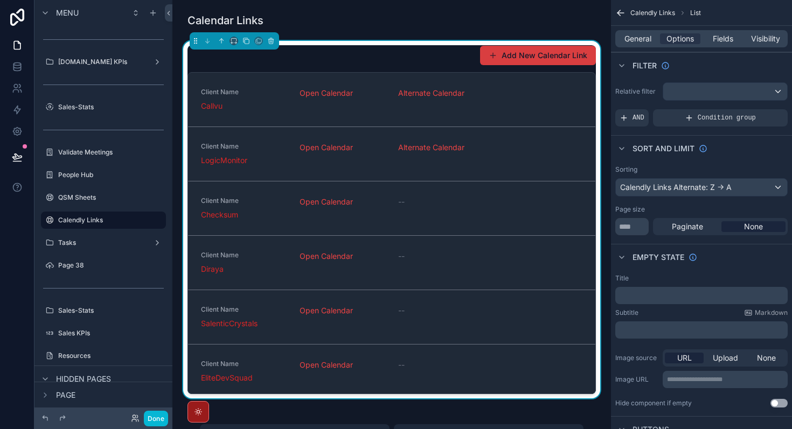
click at [561, 56] on button "Add New Calendar Link" at bounding box center [538, 55] width 116 height 19
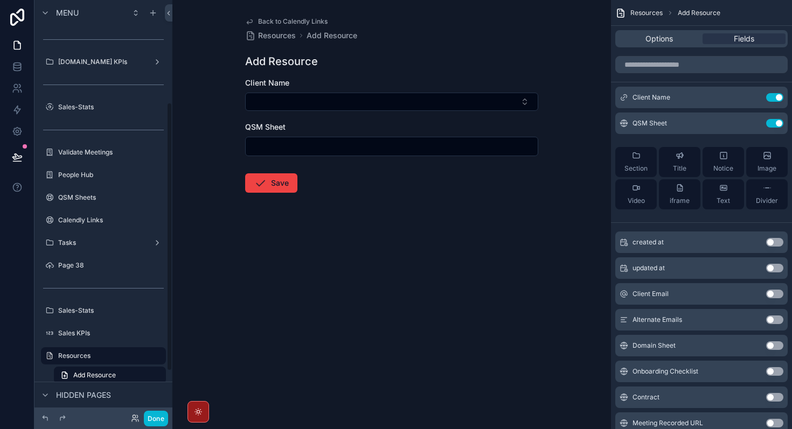
scroll to position [158, 0]
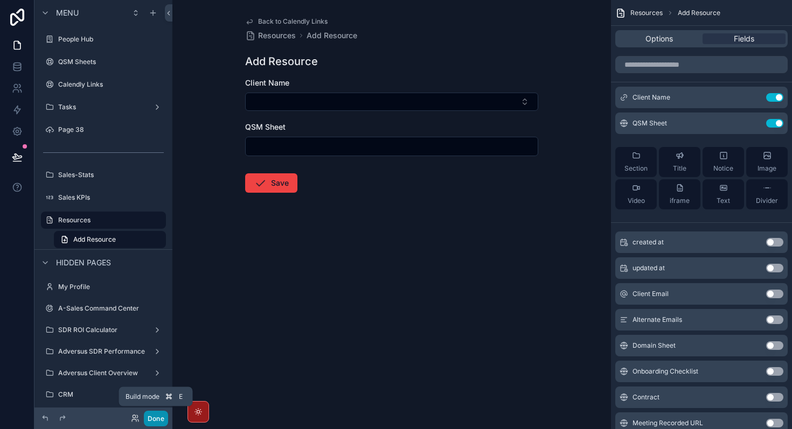
click at [155, 416] on button "Done" at bounding box center [156, 419] width 24 height 16
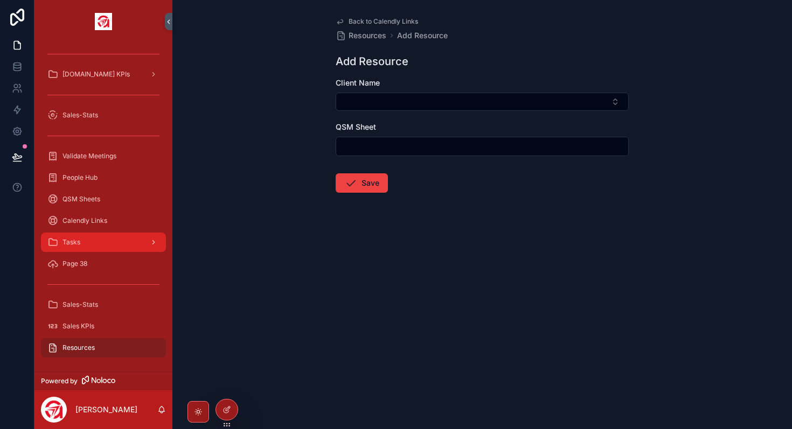
click at [98, 243] on div "Tasks" at bounding box center [103, 242] width 112 height 17
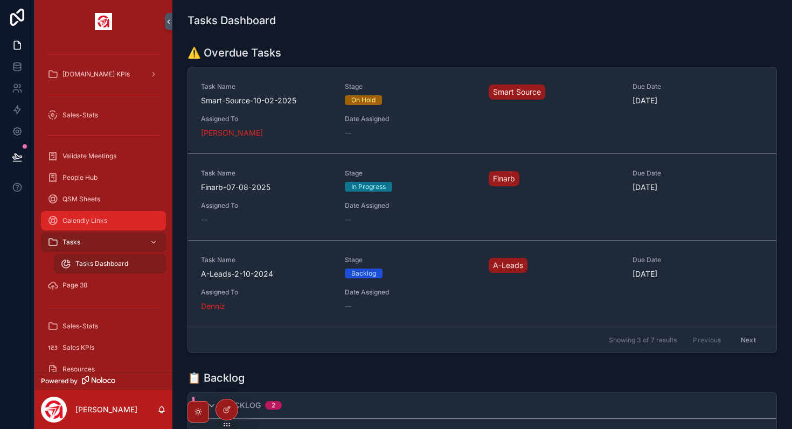
click at [104, 227] on div "Calendly Links" at bounding box center [103, 220] width 112 height 17
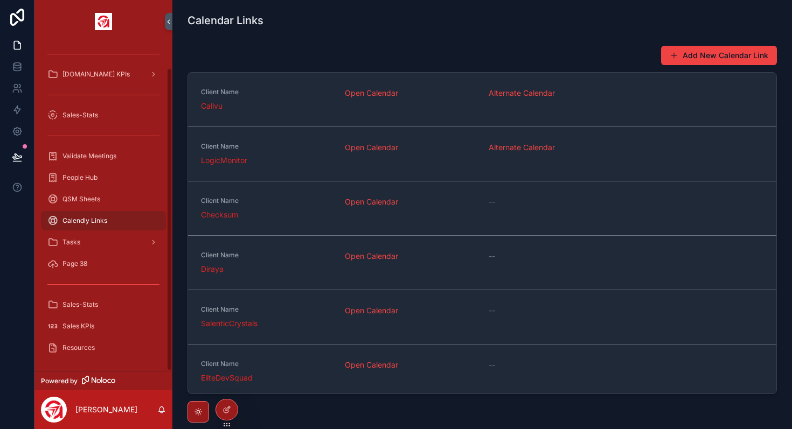
scroll to position [27, 0]
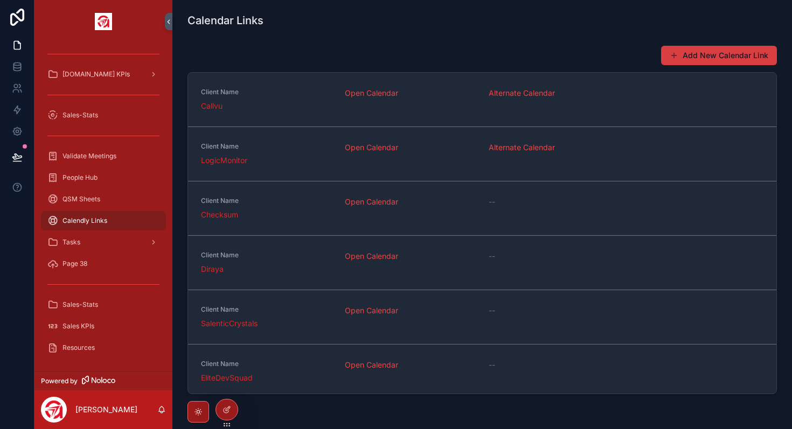
click at [759, 55] on button "Add New Calendar Link" at bounding box center [719, 55] width 116 height 19
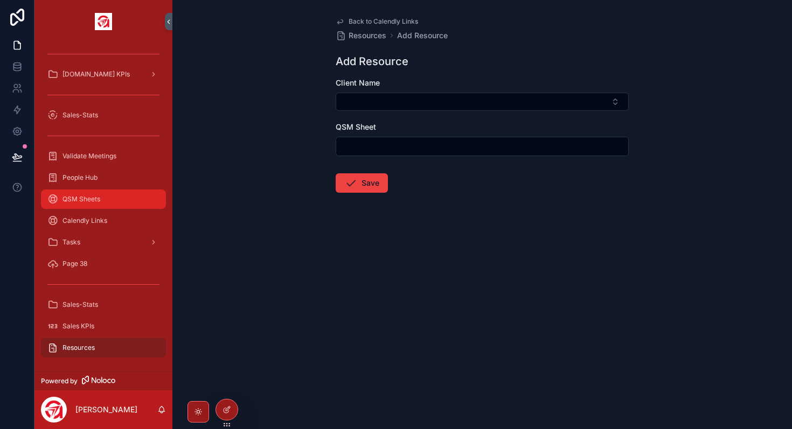
click at [98, 199] on span "QSM Sheets" at bounding box center [81, 199] width 38 height 9
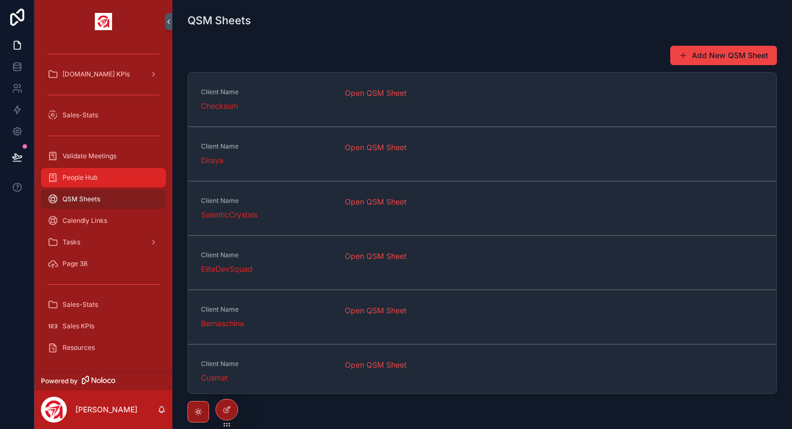
click at [102, 182] on div "People Hub" at bounding box center [103, 177] width 112 height 17
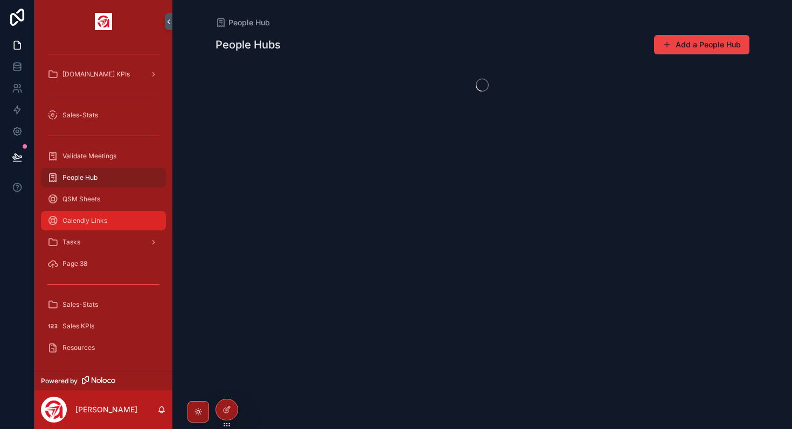
click at [102, 225] on div "Calendly Links" at bounding box center [103, 220] width 112 height 17
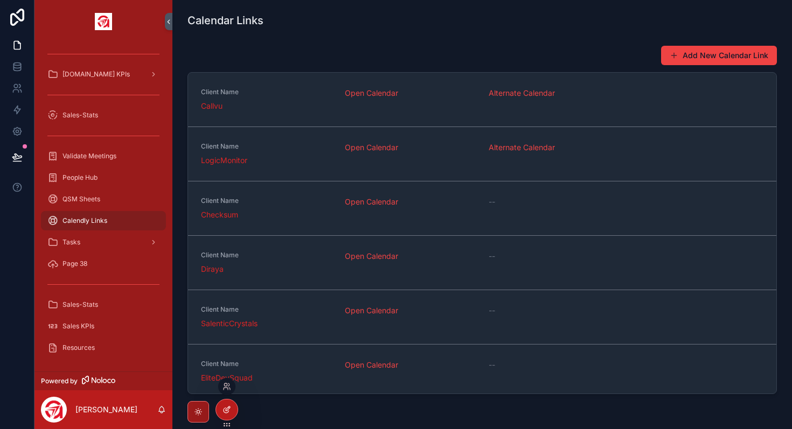
click at [226, 402] on div at bounding box center [227, 410] width 22 height 20
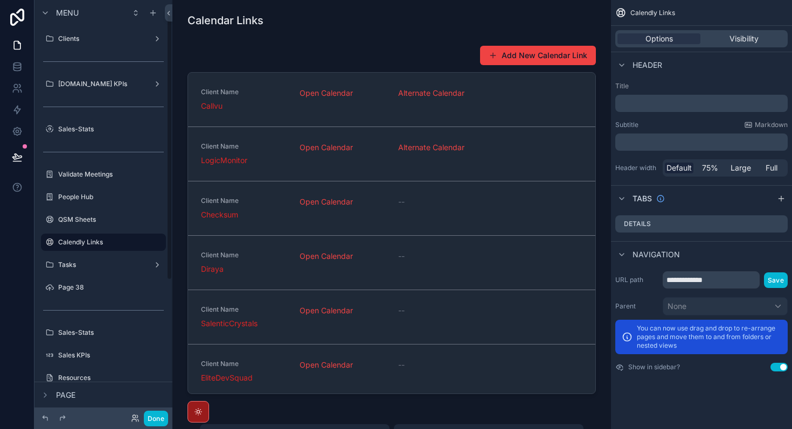
scroll to position [22, 0]
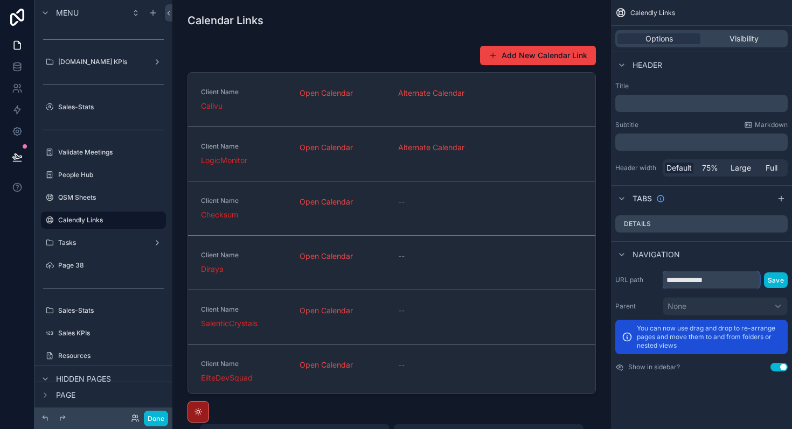
click at [709, 281] on input "**********" at bounding box center [711, 279] width 97 height 17
type input "**********"
click at [778, 282] on button "Save" at bounding box center [776, 281] width 24 height 16
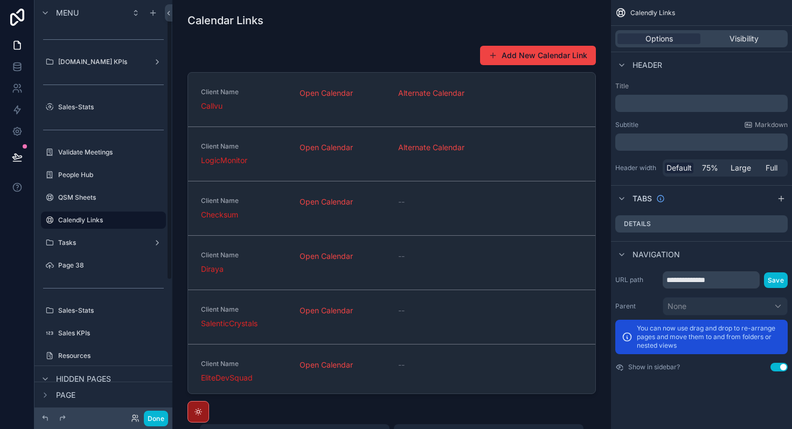
click at [131, 207] on div "scrollable content" at bounding box center [103, 208] width 138 height 2
click at [107, 198] on label "QSM Sheets" at bounding box center [101, 197] width 86 height 9
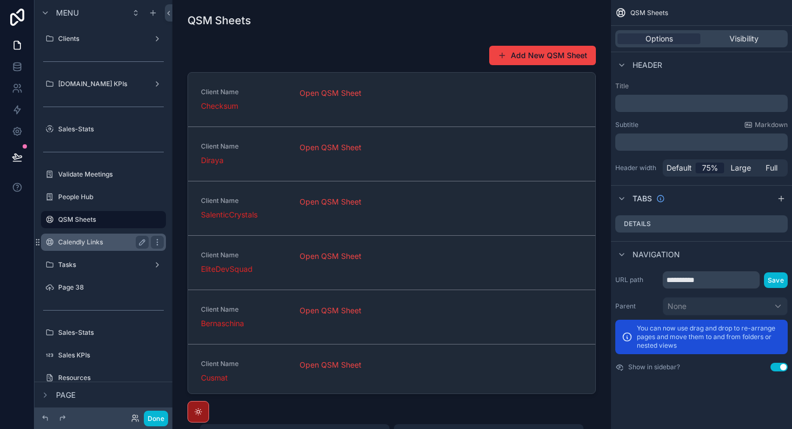
click at [97, 235] on div "Calendly Links" at bounding box center [103, 242] width 121 height 17
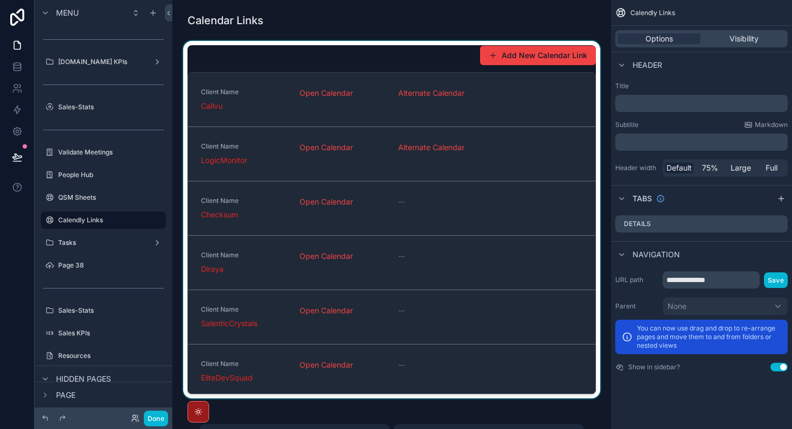
click at [539, 63] on div "scrollable content" at bounding box center [391, 220] width 421 height 358
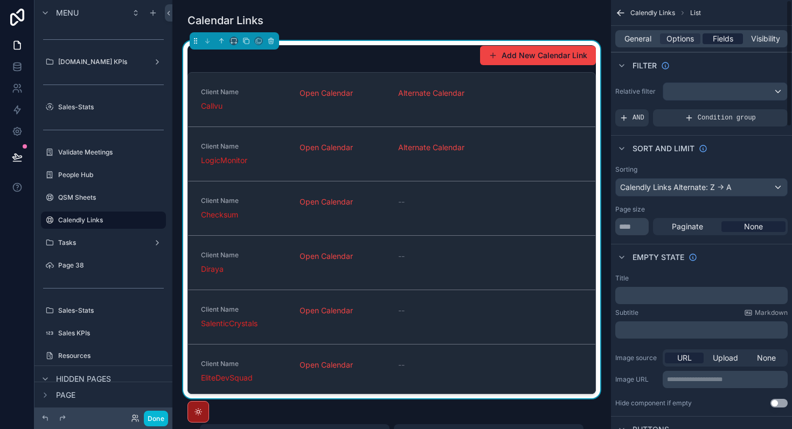
click at [727, 43] on span "Fields" at bounding box center [723, 38] width 20 height 11
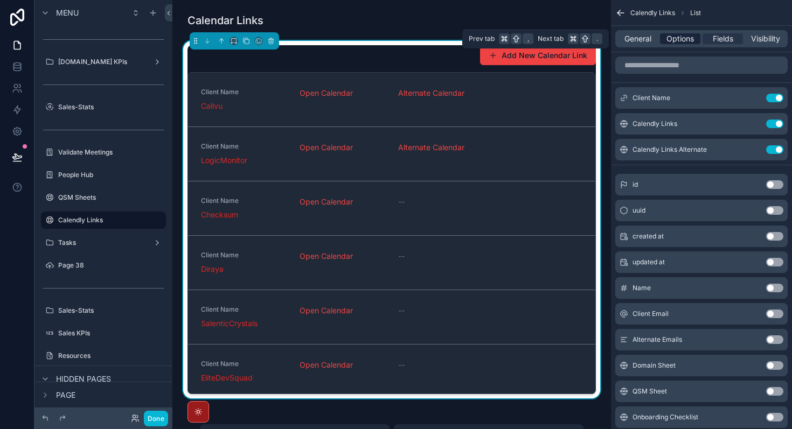
click at [691, 39] on span "Options" at bounding box center [679, 38] width 27 height 11
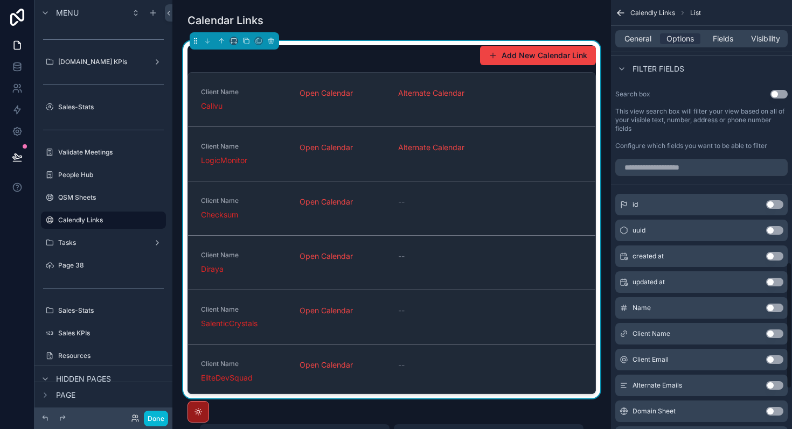
scroll to position [413, 0]
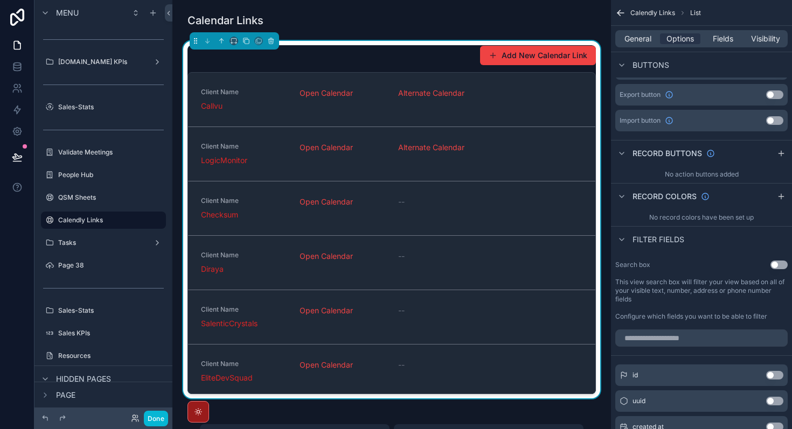
click at [721, 47] on div "General Options Fields Visibility" at bounding box center [701, 39] width 181 height 26
click at [722, 41] on span "Fields" at bounding box center [723, 38] width 20 height 11
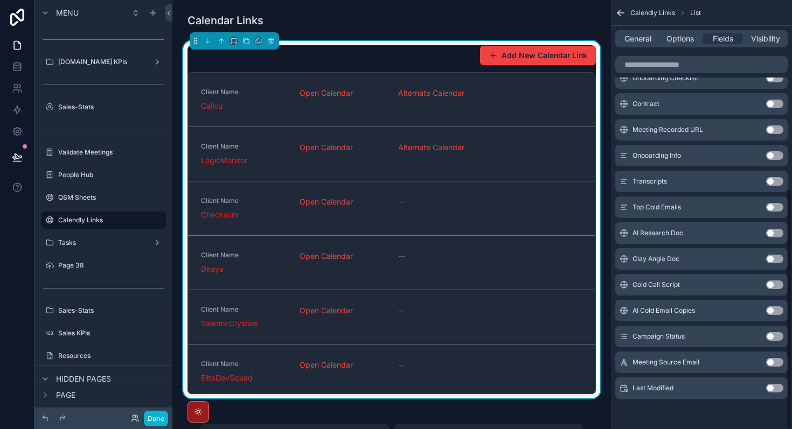
scroll to position [0, 0]
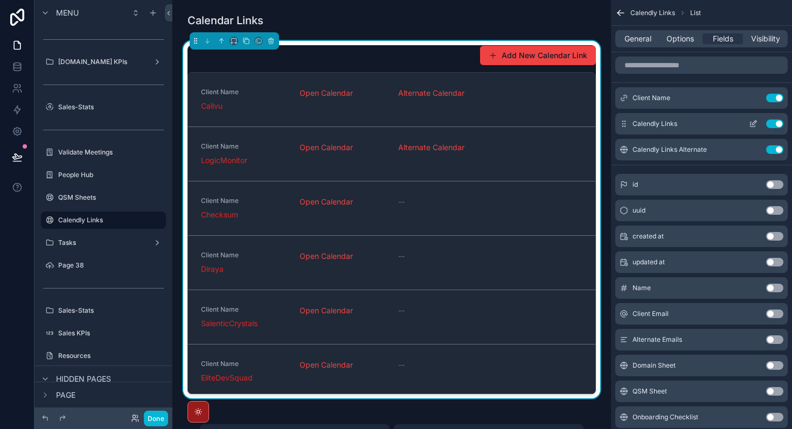
click at [751, 124] on icon "scrollable content" at bounding box center [753, 124] width 9 height 9
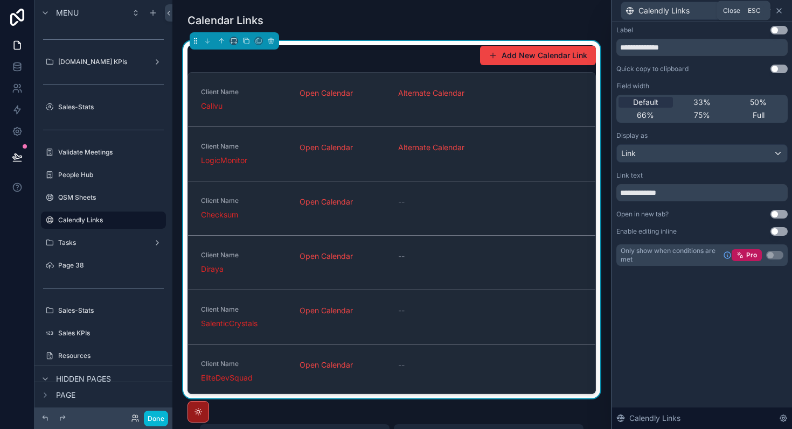
click at [776, 10] on icon at bounding box center [779, 10] width 9 height 9
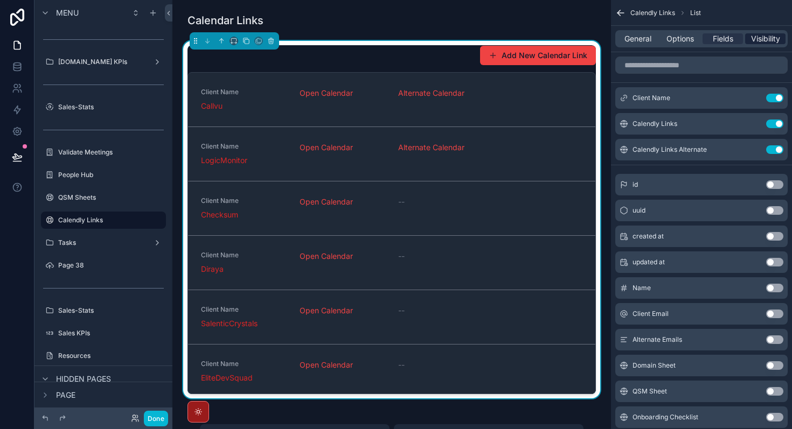
click at [764, 35] on span "Visibility" at bounding box center [765, 38] width 29 height 11
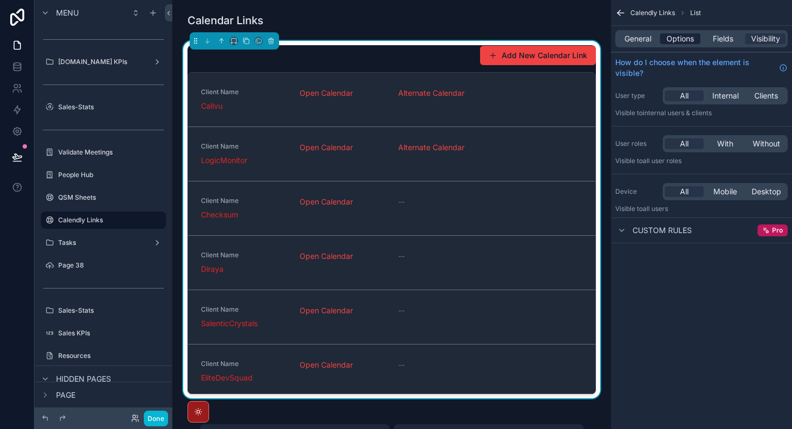
click at [684, 38] on span "Options" at bounding box center [679, 38] width 27 height 11
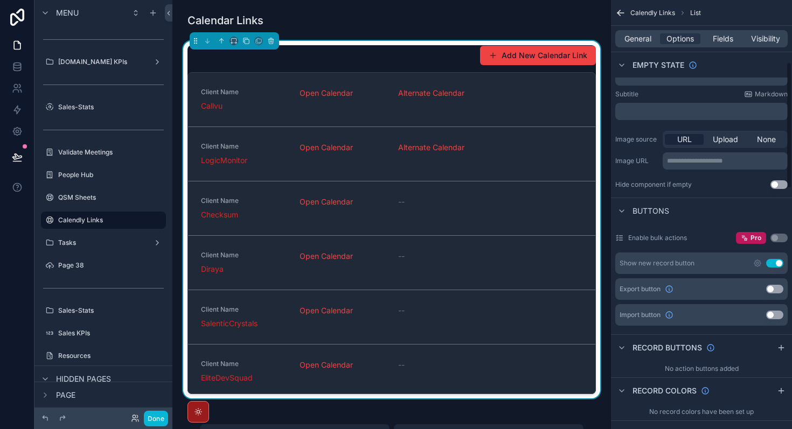
scroll to position [232, 0]
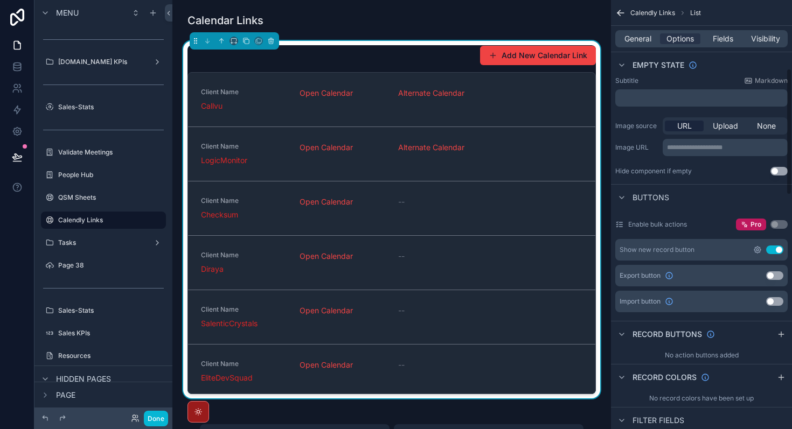
click at [757, 249] on icon "scrollable content" at bounding box center [757, 250] width 2 height 2
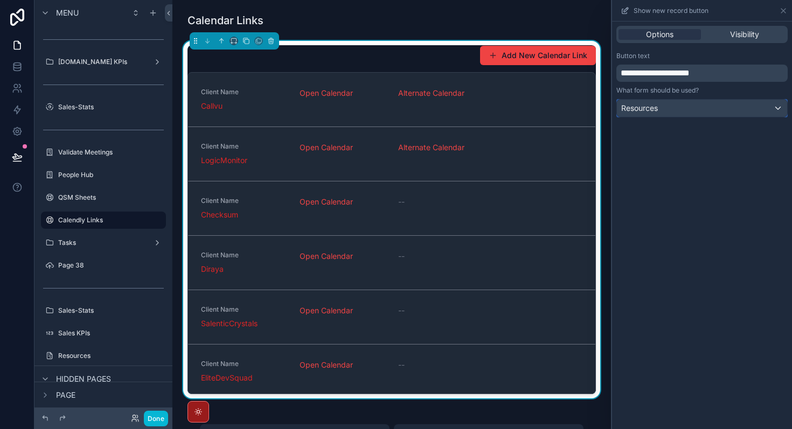
click at [737, 112] on div "Resources" at bounding box center [702, 108] width 170 height 17
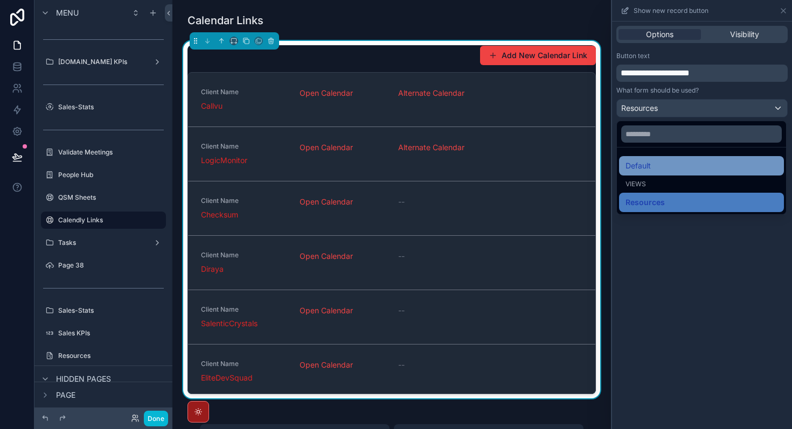
click at [667, 165] on div "Default" at bounding box center [701, 165] width 152 height 13
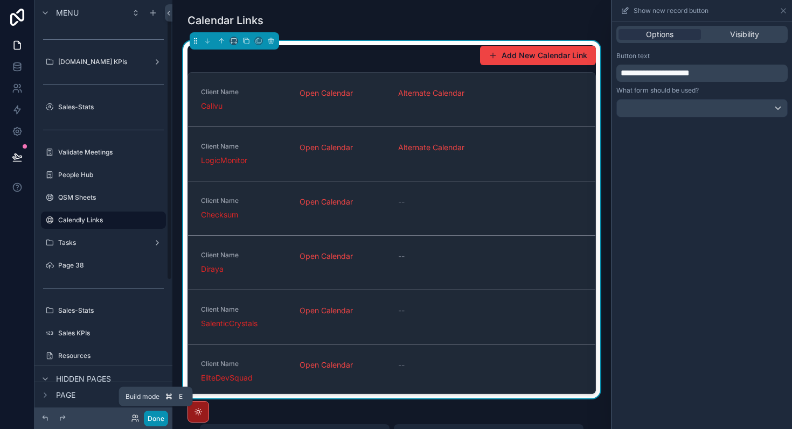
click at [149, 419] on button "Done" at bounding box center [156, 419] width 24 height 16
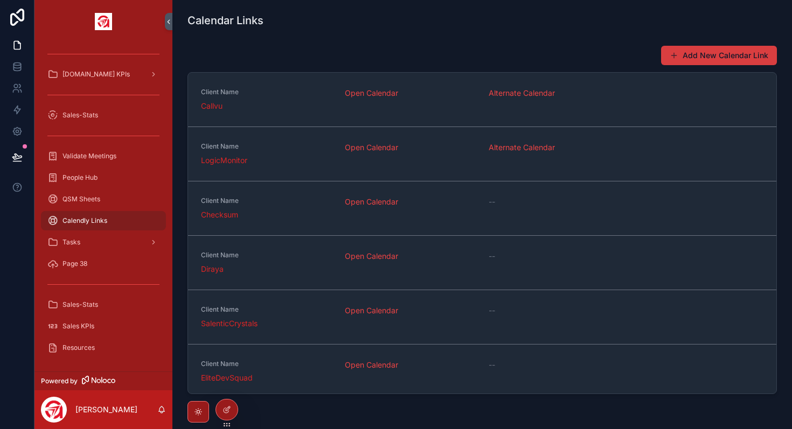
click at [743, 54] on button "Add New Calendar Link" at bounding box center [719, 55] width 116 height 19
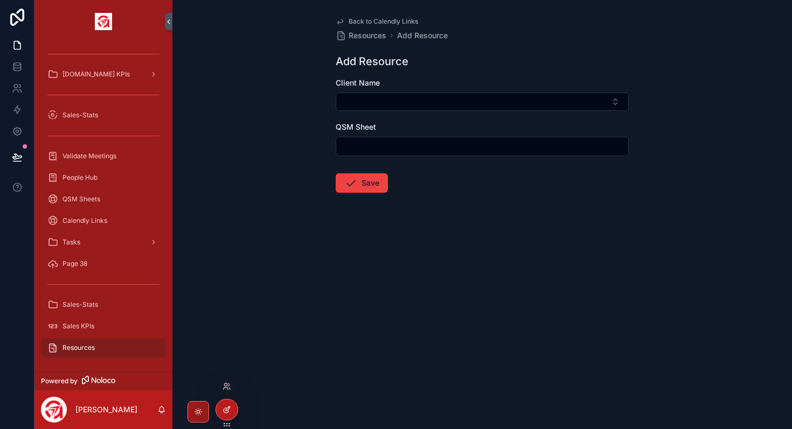
click at [222, 410] on icon at bounding box center [226, 410] width 9 height 9
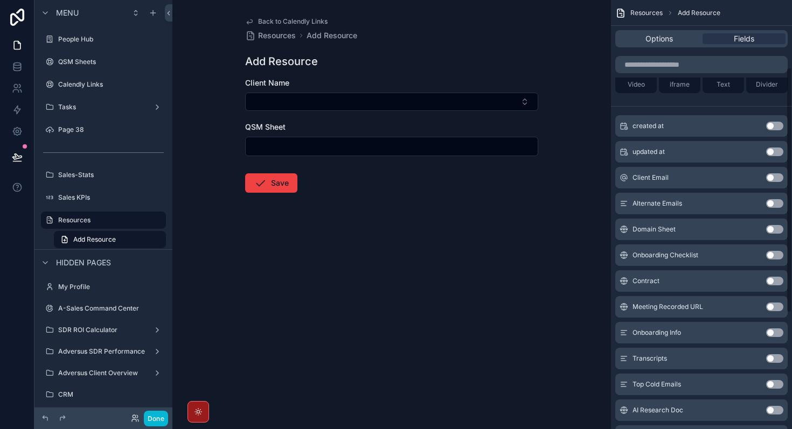
scroll to position [117, 0]
click at [442, 334] on div "Back to Calendly Links Resources Add Resource Add Resource Client Name QSM Shee…" at bounding box center [391, 214] width 438 height 429
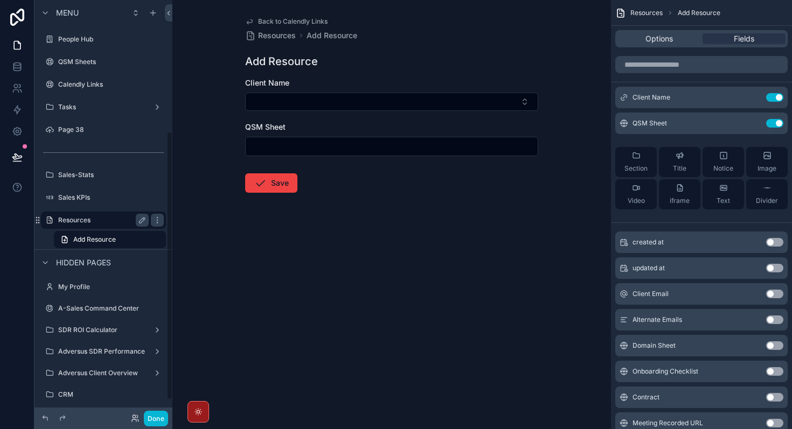
scroll to position [219, 0]
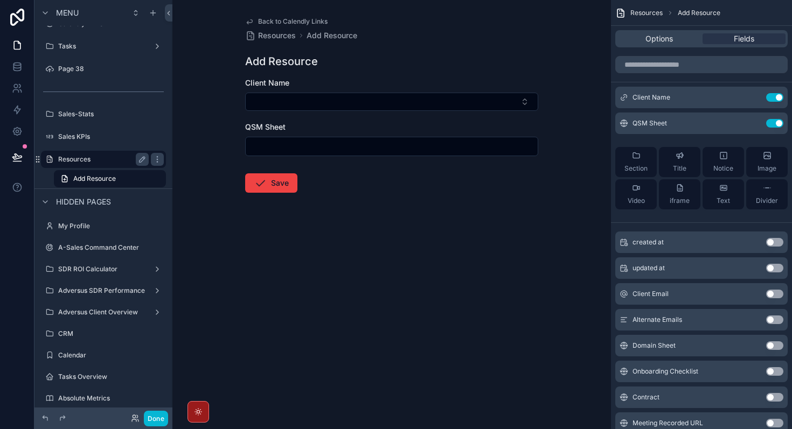
click at [85, 159] on label "Resources" at bounding box center [101, 159] width 86 height 9
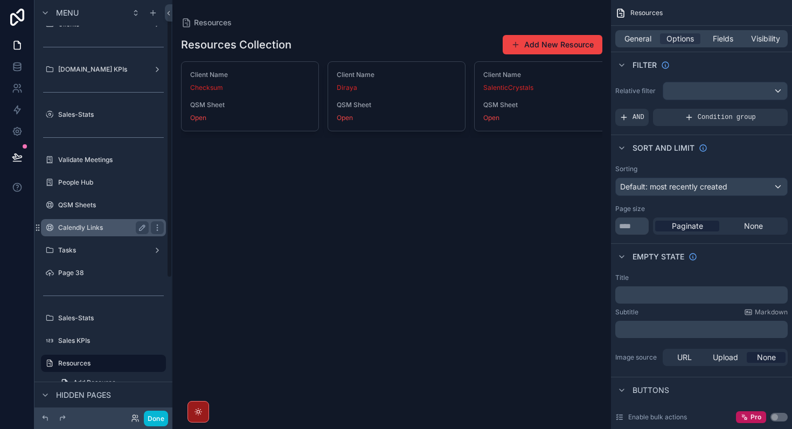
click at [87, 224] on label "Calendly Links" at bounding box center [101, 228] width 86 height 9
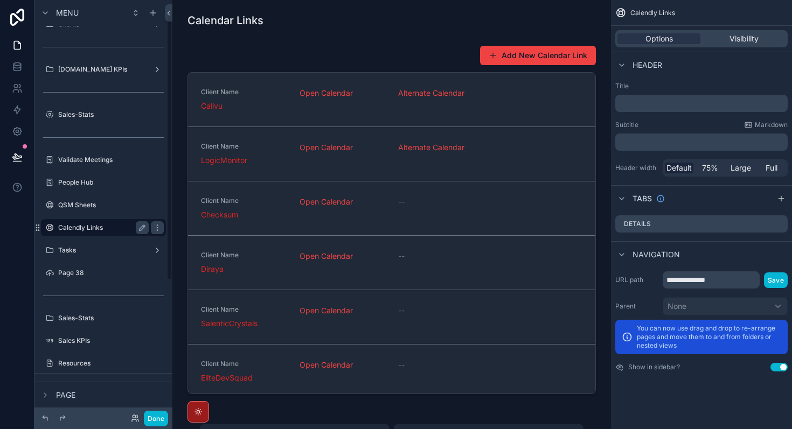
scroll to position [22, 0]
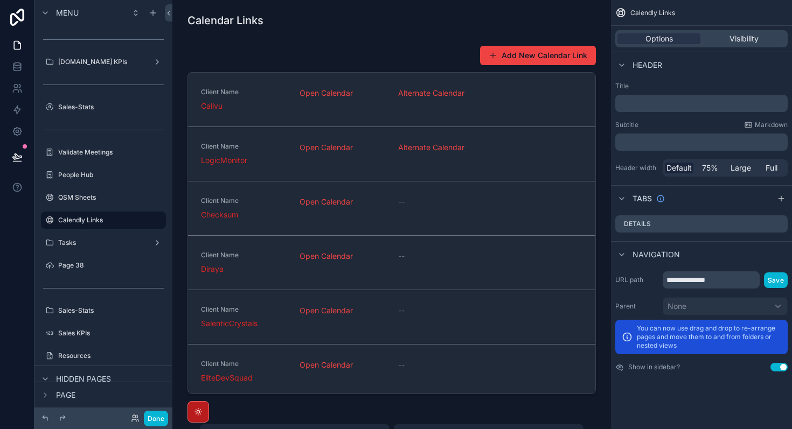
click at [206, 413] on div "scrollable content" at bounding box center [198, 412] width 22 height 22
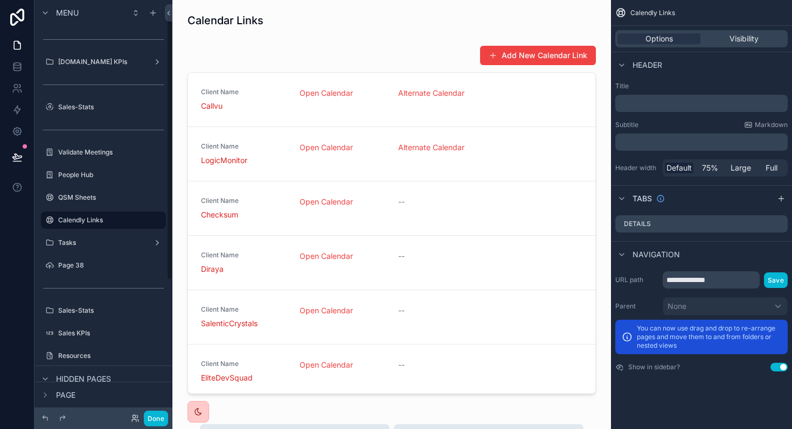
click at [201, 414] on icon "scrollable content" at bounding box center [198, 412] width 9 height 9
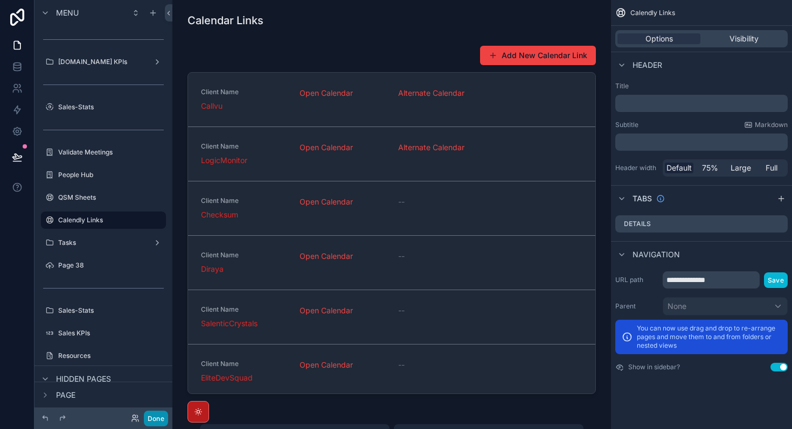
click at [158, 422] on button "Done" at bounding box center [156, 419] width 24 height 16
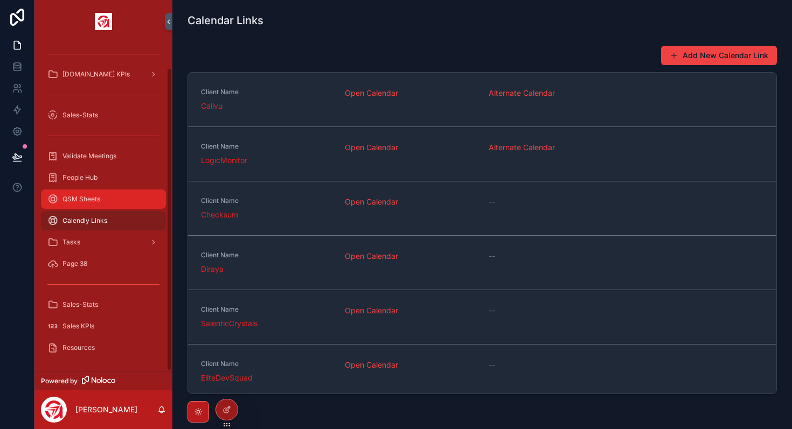
click at [90, 192] on div "QSM Sheets" at bounding box center [103, 199] width 112 height 17
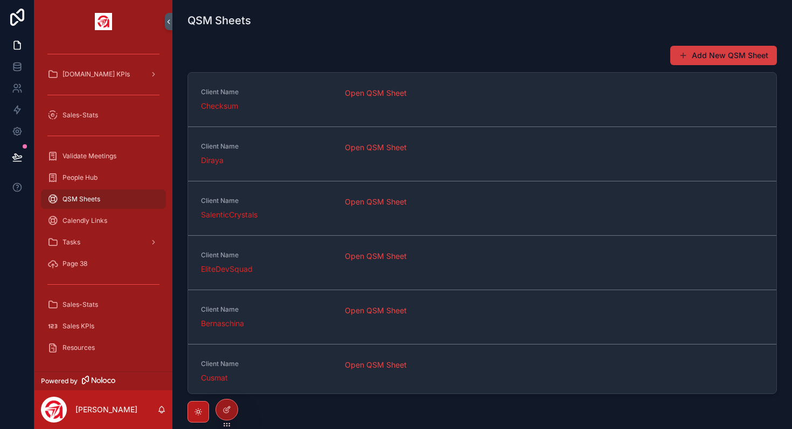
click at [721, 59] on button "Add New QSM Sheet" at bounding box center [723, 55] width 107 height 19
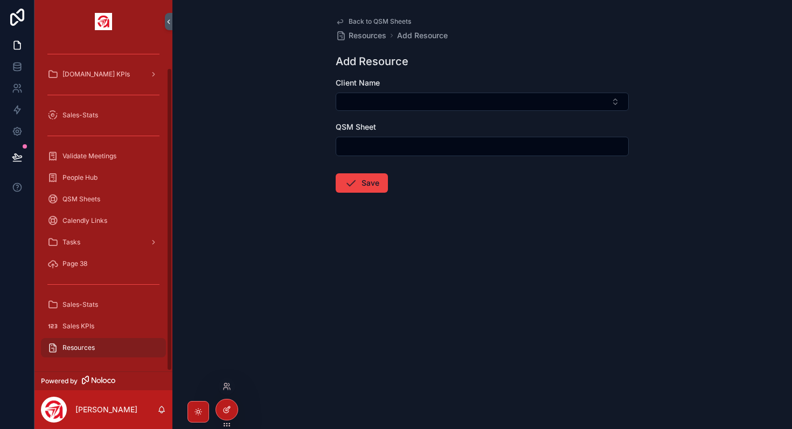
click at [228, 406] on icon at bounding box center [226, 410] width 9 height 9
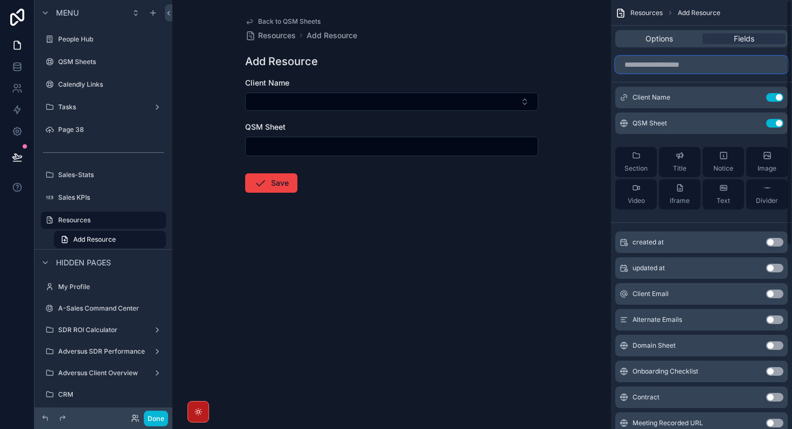
click at [684, 63] on input "scrollable content" at bounding box center [701, 64] width 172 height 17
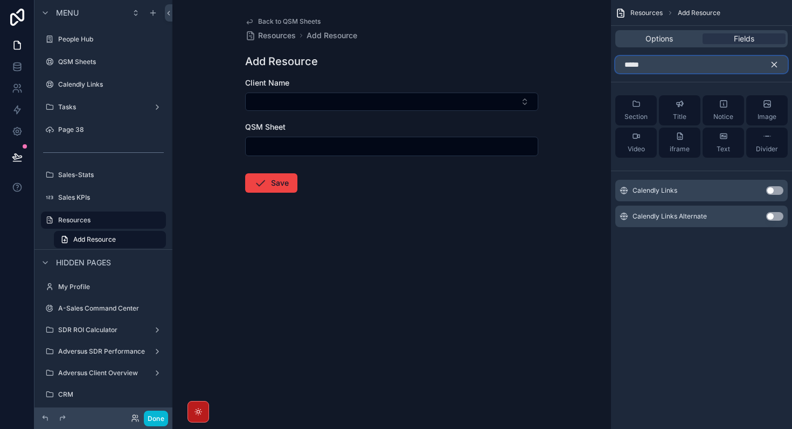
type input "*****"
click at [773, 190] on button "Use setting" at bounding box center [774, 190] width 17 height 9
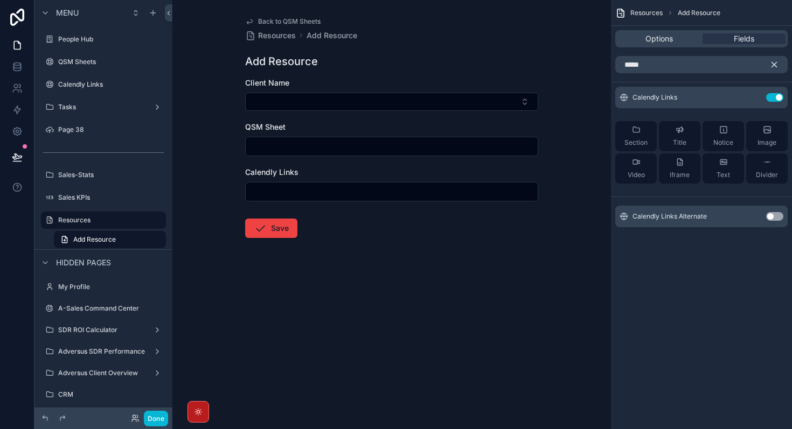
click at [775, 214] on button "Use setting" at bounding box center [774, 216] width 17 height 9
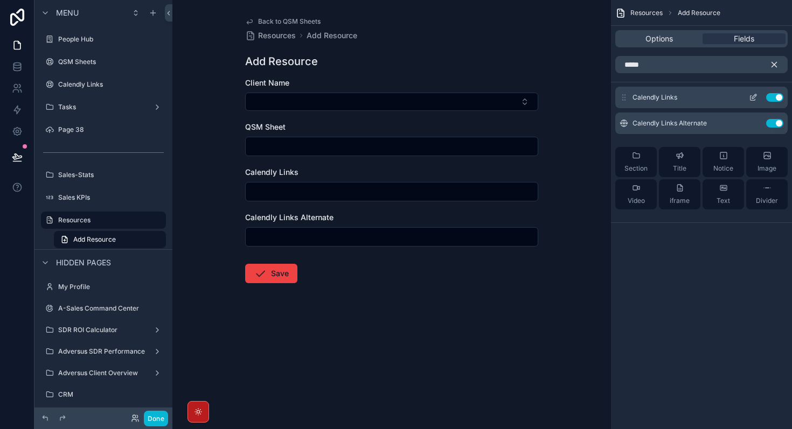
click at [754, 100] on icon "scrollable content" at bounding box center [752, 98] width 5 height 5
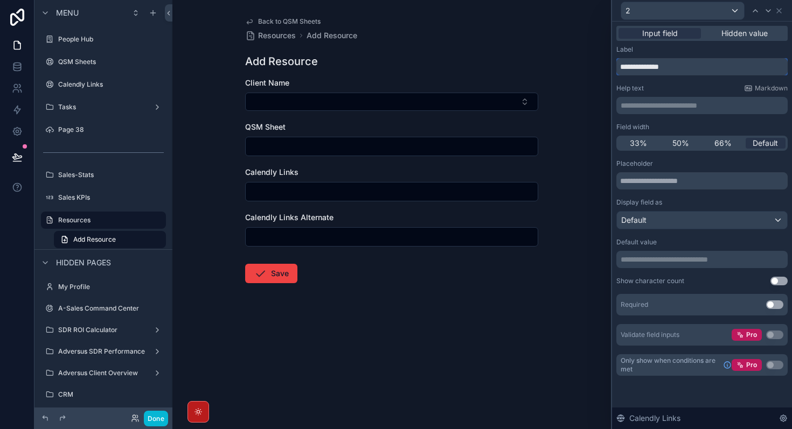
click at [694, 66] on input "**********" at bounding box center [701, 66] width 171 height 17
type input "**********"
click at [779, 12] on icon at bounding box center [779, 10] width 9 height 9
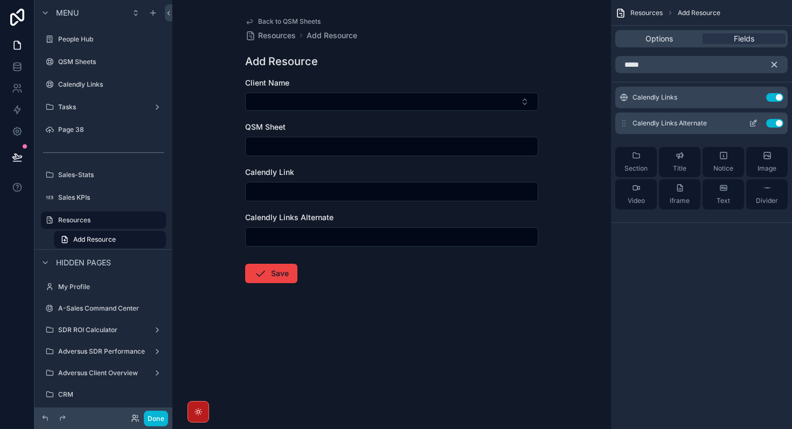
click at [751, 126] on icon "scrollable content" at bounding box center [752, 124] width 5 height 5
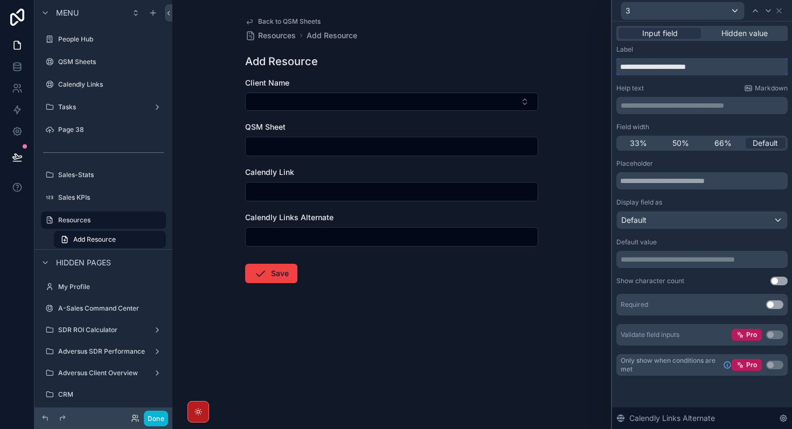
drag, startPoint x: 653, startPoint y: 68, endPoint x: 568, endPoint y: 68, distance: 85.1
click at [568, 68] on div "**********" at bounding box center [396, 214] width 792 height 429
click at [719, 71] on input "**********" at bounding box center [701, 66] width 171 height 17
paste input "********"
click at [640, 67] on input "**********" at bounding box center [701, 66] width 171 height 17
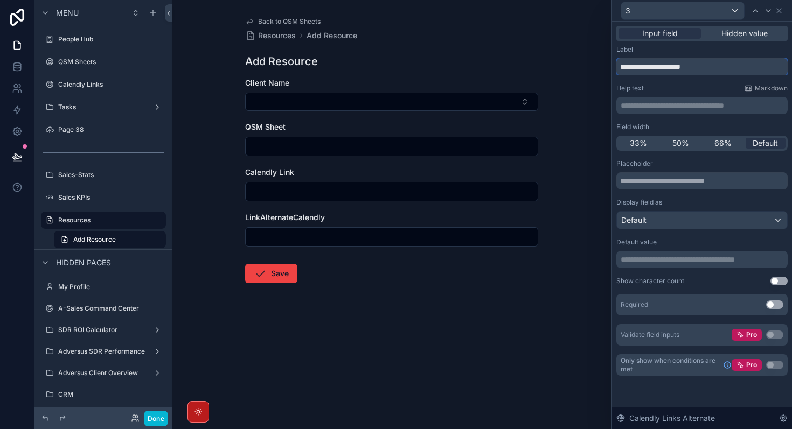
drag, startPoint x: 636, startPoint y: 67, endPoint x: 600, endPoint y: 67, distance: 36.6
click at [600, 67] on div "**********" at bounding box center [396, 214] width 792 height 429
click at [701, 66] on input "**********" at bounding box center [701, 66] width 171 height 17
paste input "*****"
click at [651, 67] on input "**********" at bounding box center [701, 66] width 171 height 17
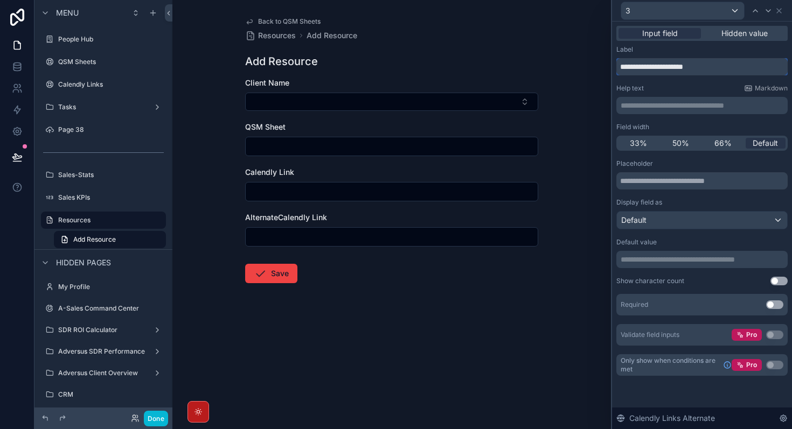
type input "**********"
click at [473, 372] on div "Back to QSM Sheets Resources Add Resource Add Resource Client Name QSM Sheet Ca…" at bounding box center [391, 214] width 438 height 429
click at [284, 272] on button "Save" at bounding box center [271, 273] width 52 height 19
click at [287, 276] on button "Save" at bounding box center [271, 273] width 52 height 19
click at [259, 275] on icon "scrollable content" at bounding box center [260, 273] width 13 height 13
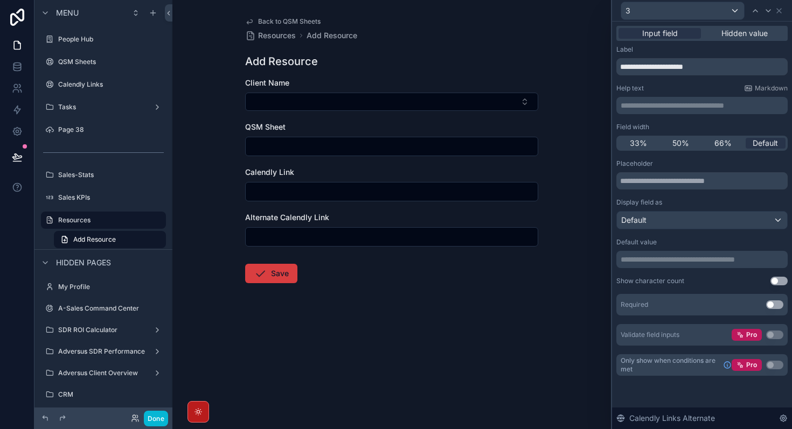
click at [259, 273] on icon "scrollable content" at bounding box center [260, 273] width 13 height 13
click at [155, 419] on button "Done" at bounding box center [156, 419] width 24 height 16
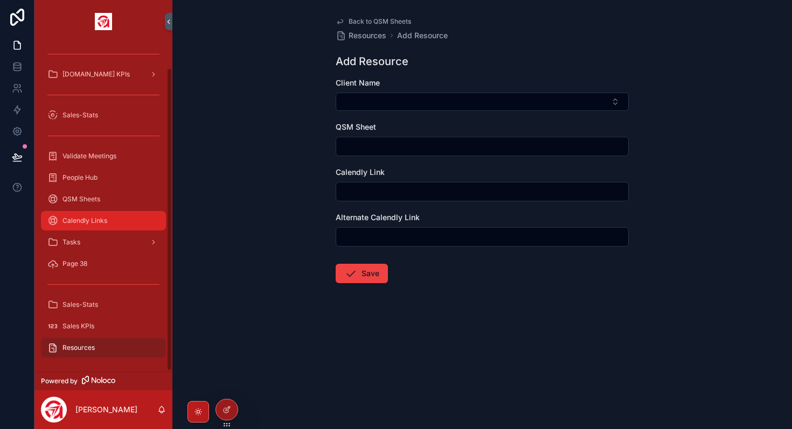
click at [128, 221] on div "Calendly Links" at bounding box center [103, 220] width 112 height 17
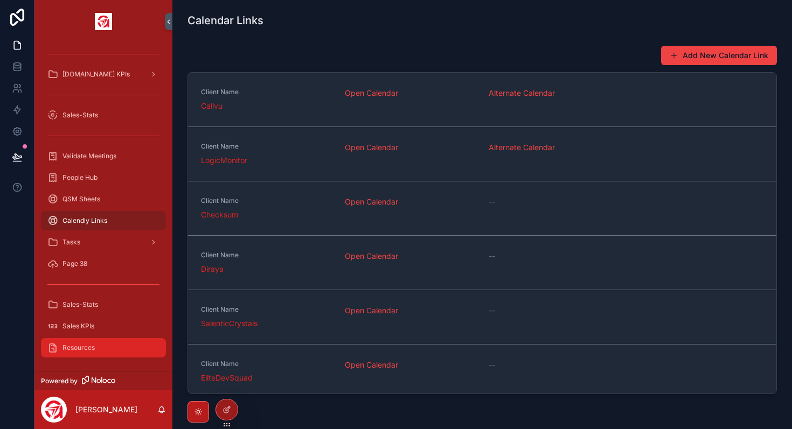
click at [87, 346] on span "Resources" at bounding box center [78, 348] width 32 height 9
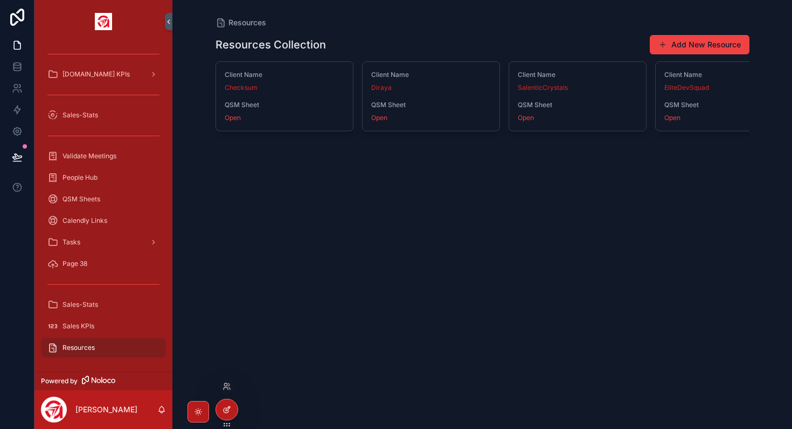
click at [229, 418] on div at bounding box center [227, 410] width 22 height 20
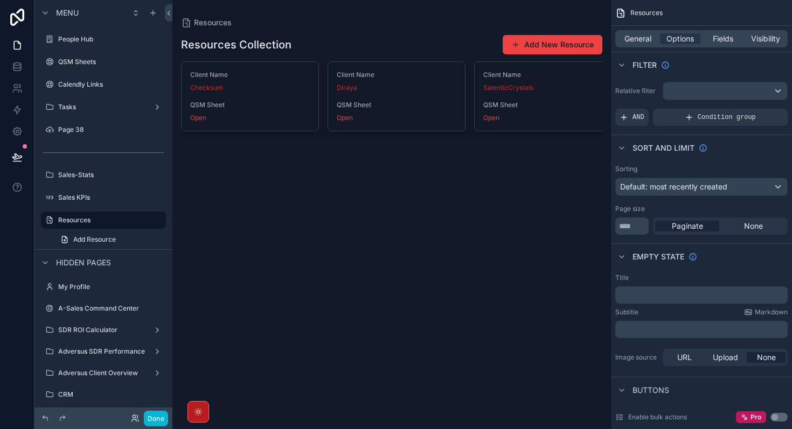
click at [765, 29] on div "General Options Fields Visibility" at bounding box center [701, 39] width 181 height 26
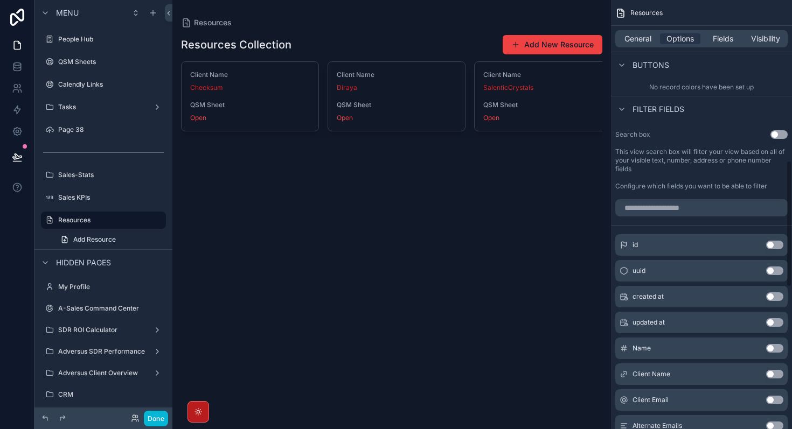
scroll to position [543, 0]
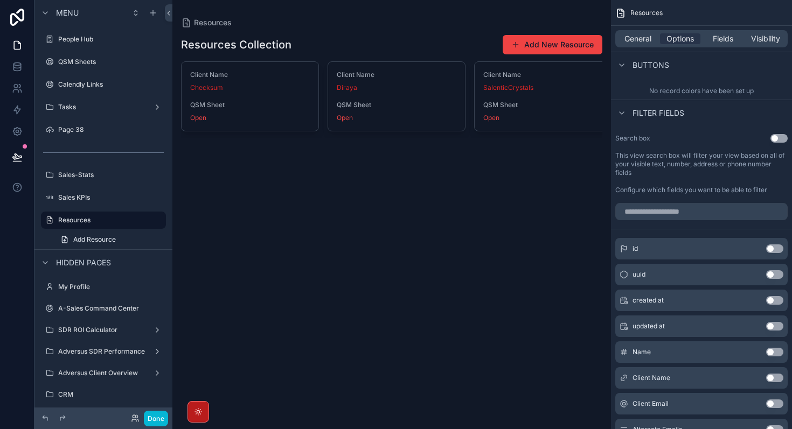
click at [764, 44] on div "General Options Fields Visibility" at bounding box center [701, 38] width 172 height 17
click at [765, 40] on span "Visibility" at bounding box center [765, 38] width 29 height 11
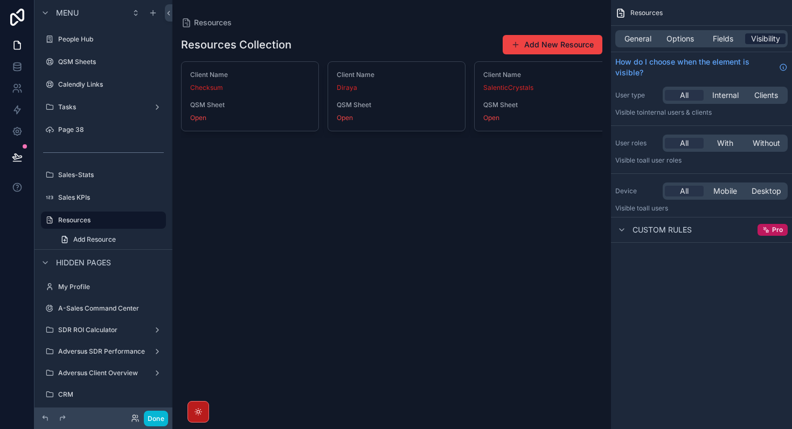
scroll to position [0, 0]
click at [719, 40] on span "Fields" at bounding box center [723, 38] width 20 height 11
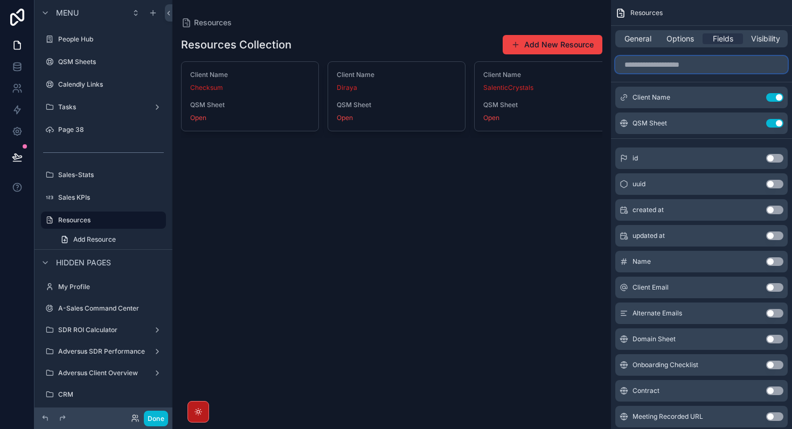
click at [679, 66] on input "scrollable content" at bounding box center [701, 64] width 172 height 17
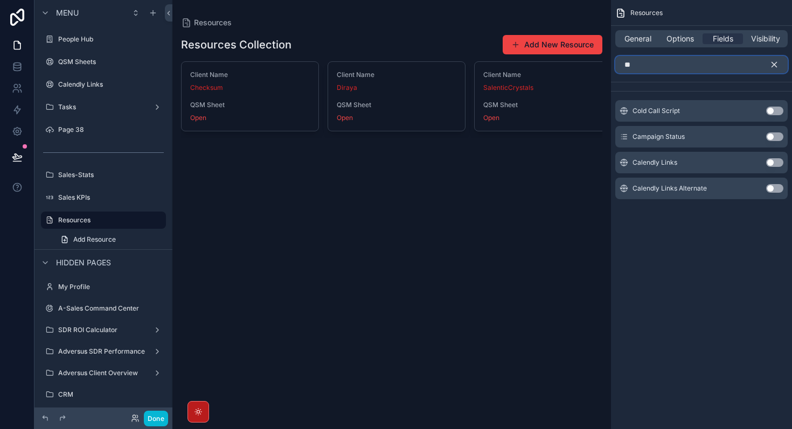
type input "**"
click at [779, 164] on button "Use setting" at bounding box center [774, 162] width 17 height 9
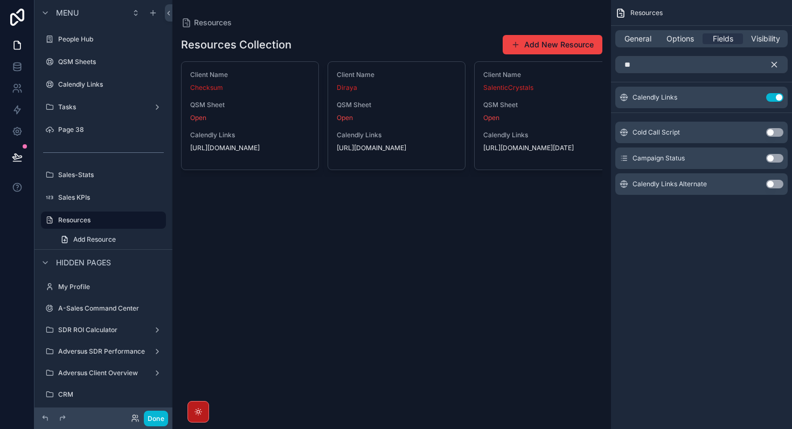
click at [776, 184] on button "Use setting" at bounding box center [774, 184] width 17 height 9
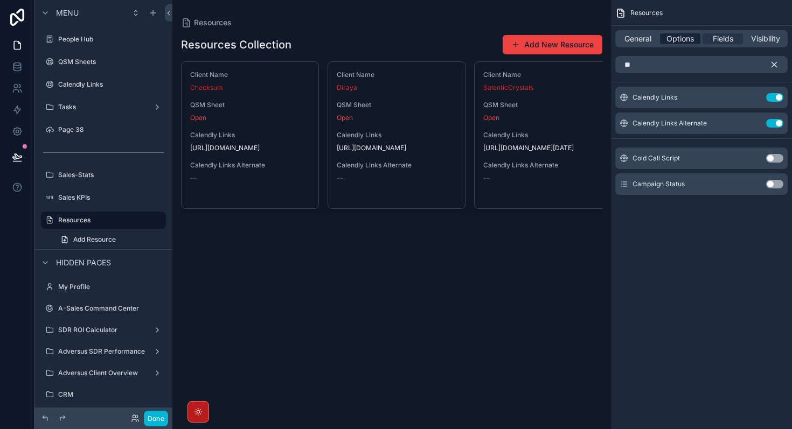
click at [681, 42] on span "Options" at bounding box center [679, 38] width 27 height 11
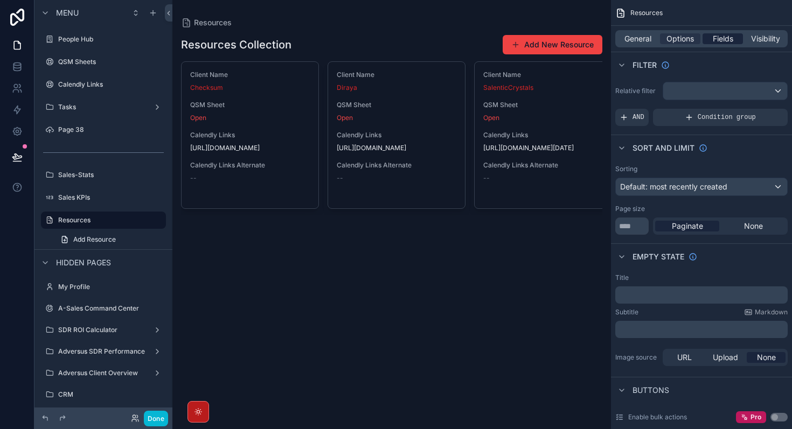
click at [708, 42] on div "Fields" at bounding box center [722, 38] width 40 height 11
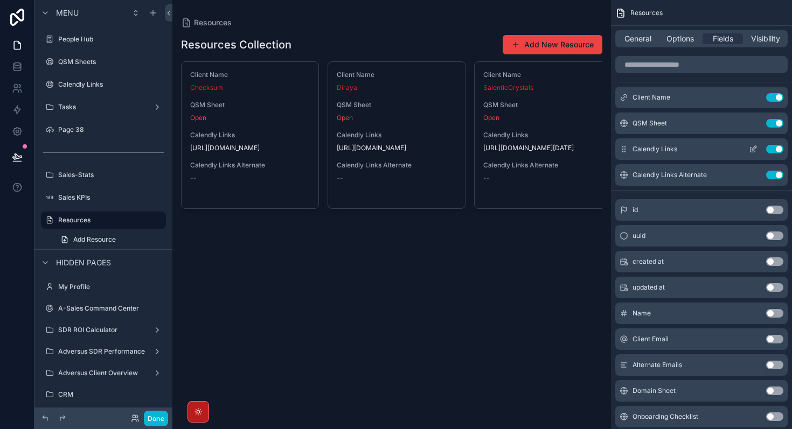
click at [755, 155] on div "Calendly Links Use setting" at bounding box center [701, 149] width 172 height 22
click at [754, 151] on icon "scrollable content" at bounding box center [753, 149] width 9 height 9
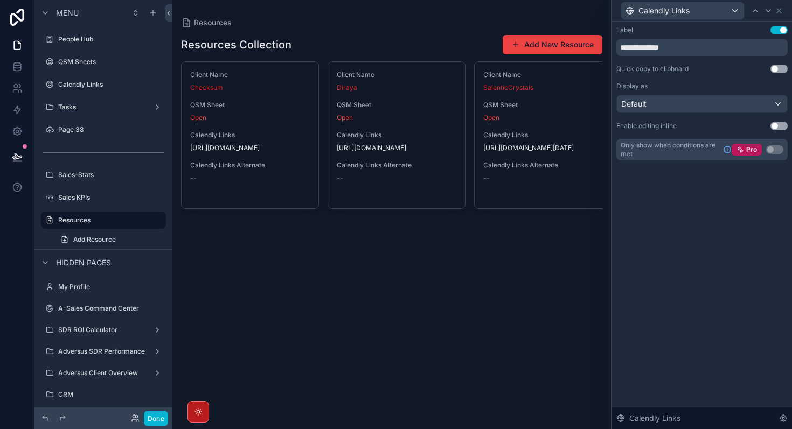
click at [776, 71] on button "Use setting" at bounding box center [778, 69] width 17 height 9
click at [754, 101] on div "Default" at bounding box center [702, 103] width 170 height 17
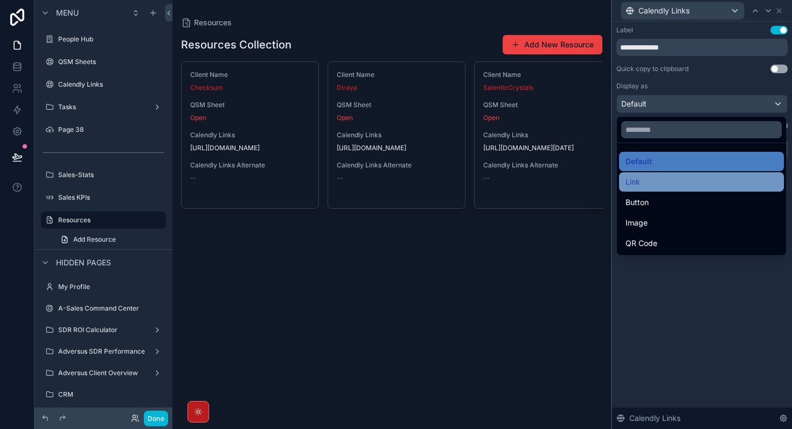
click at [693, 174] on div "Link" at bounding box center [701, 181] width 165 height 19
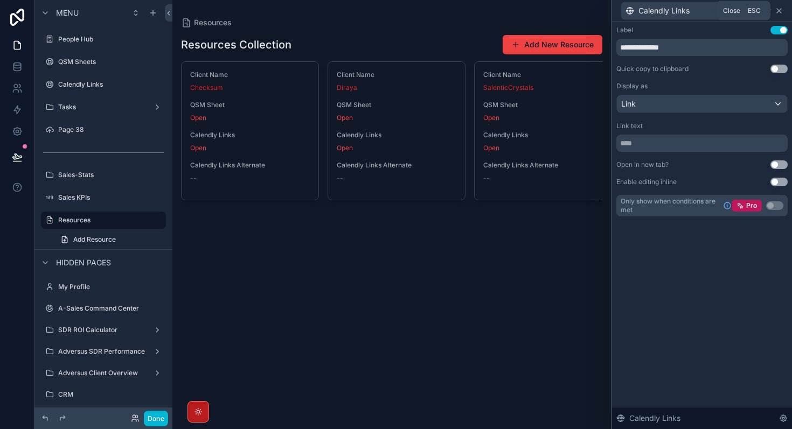
click at [782, 10] on icon at bounding box center [779, 10] width 9 height 9
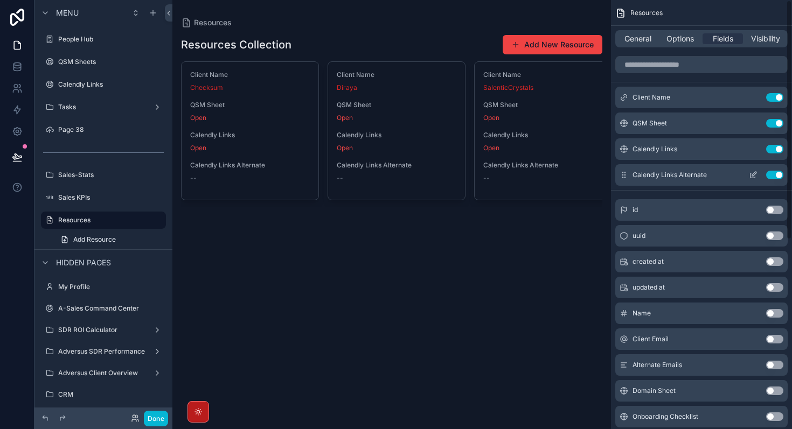
click at [754, 172] on icon "scrollable content" at bounding box center [753, 175] width 9 height 9
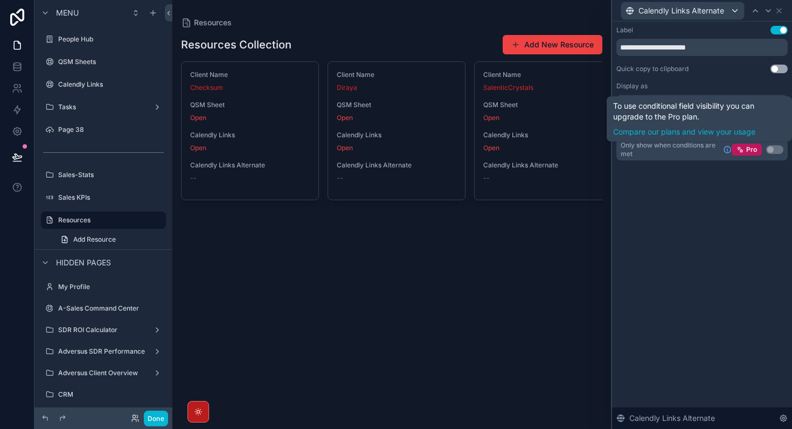
click at [732, 78] on div "**********" at bounding box center [701, 93] width 171 height 135
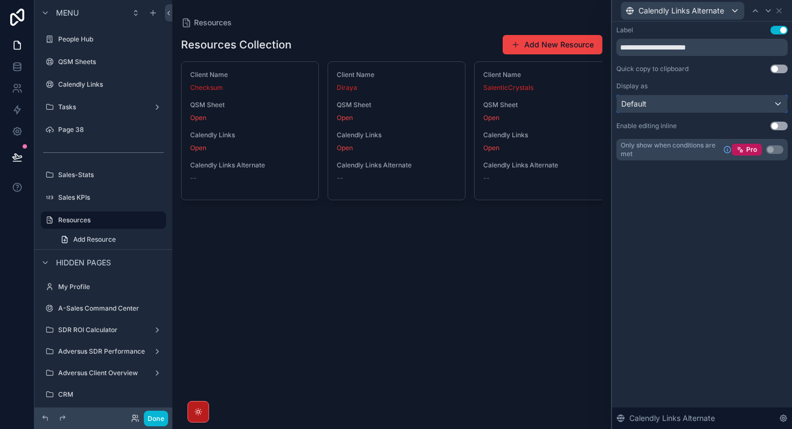
click at [758, 108] on div "Default" at bounding box center [702, 103] width 170 height 17
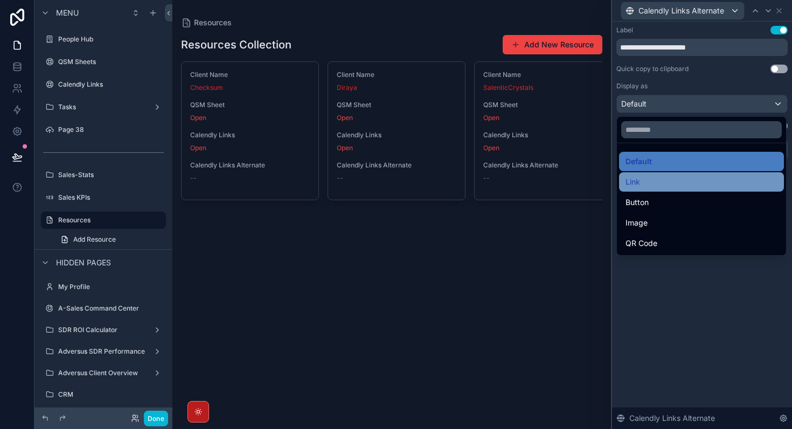
click at [705, 178] on div "Link" at bounding box center [701, 182] width 152 height 13
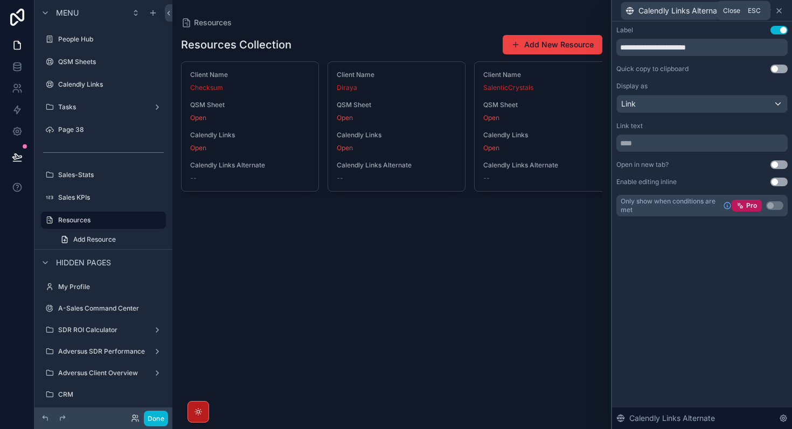
click at [780, 10] on icon at bounding box center [779, 10] width 9 height 9
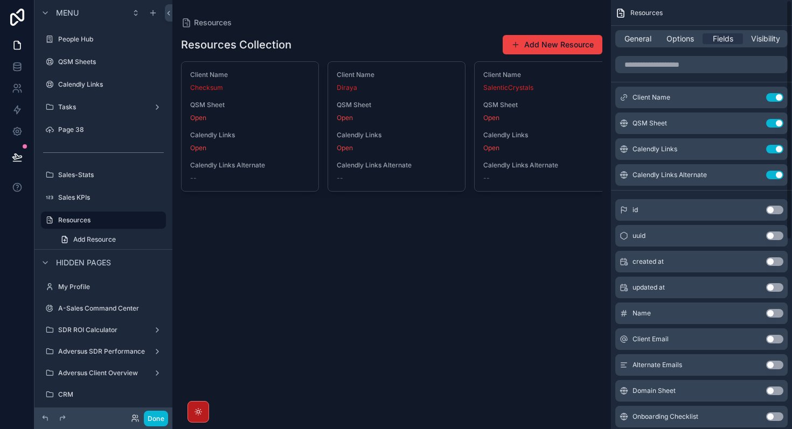
click at [679, 32] on div "General Options Fields Visibility" at bounding box center [701, 38] width 172 height 17
click at [679, 41] on span "Options" at bounding box center [679, 38] width 27 height 11
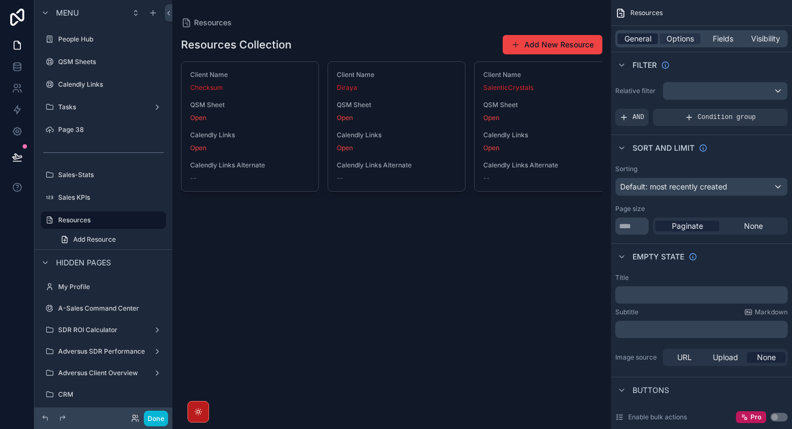
click at [631, 43] on span "General" at bounding box center [637, 38] width 27 height 11
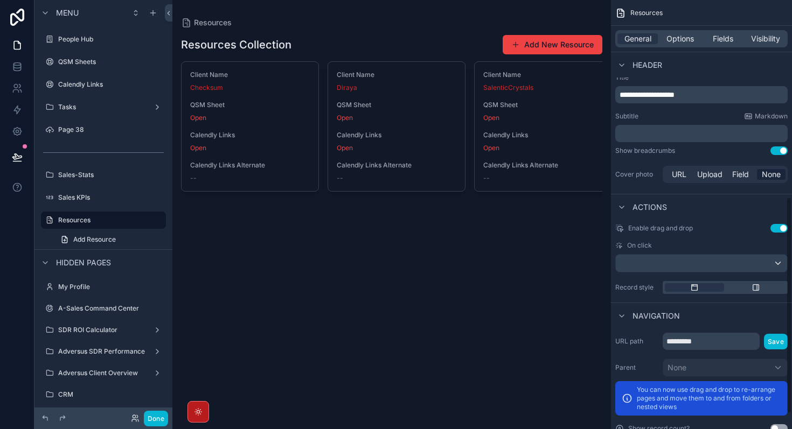
scroll to position [421, 0]
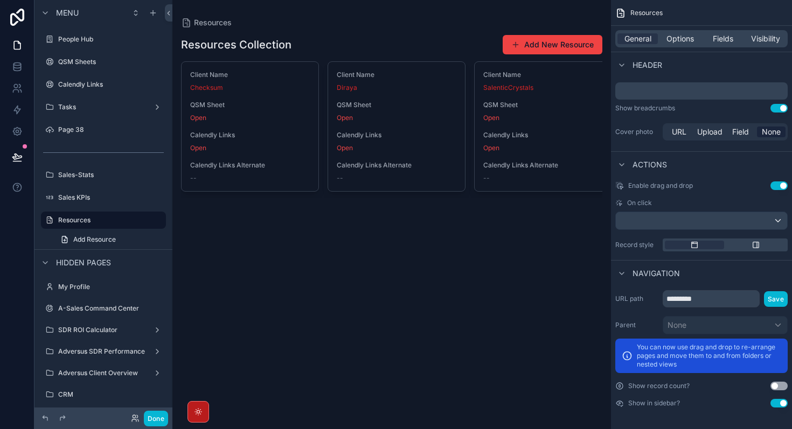
click at [777, 405] on button "Use setting" at bounding box center [778, 403] width 17 height 9
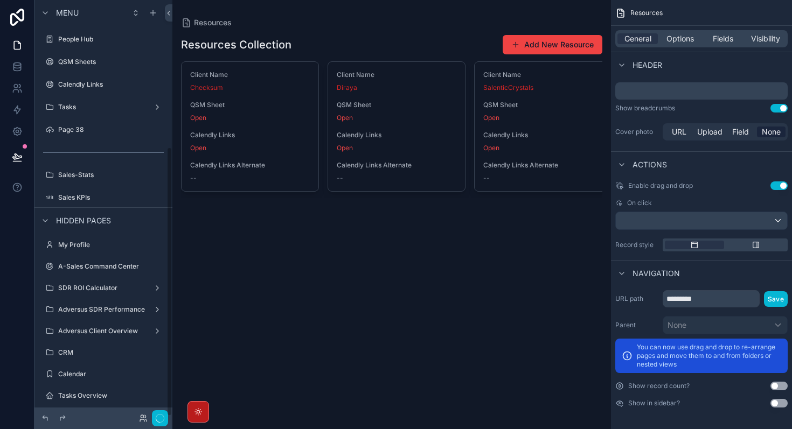
scroll to position [227, 0]
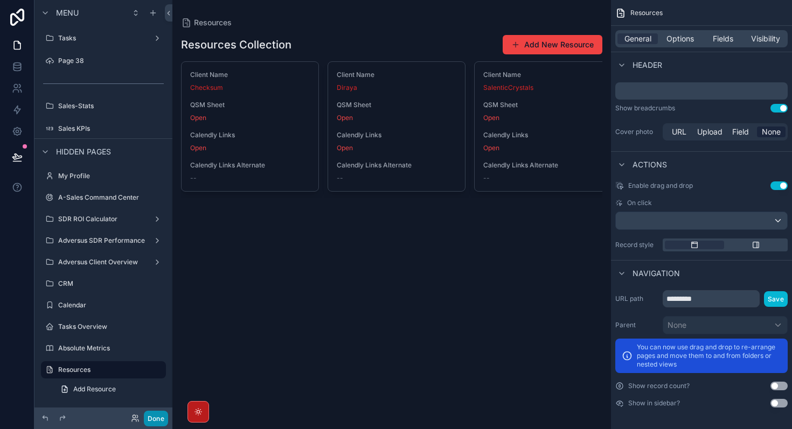
click at [158, 416] on button "Done" at bounding box center [156, 419] width 24 height 16
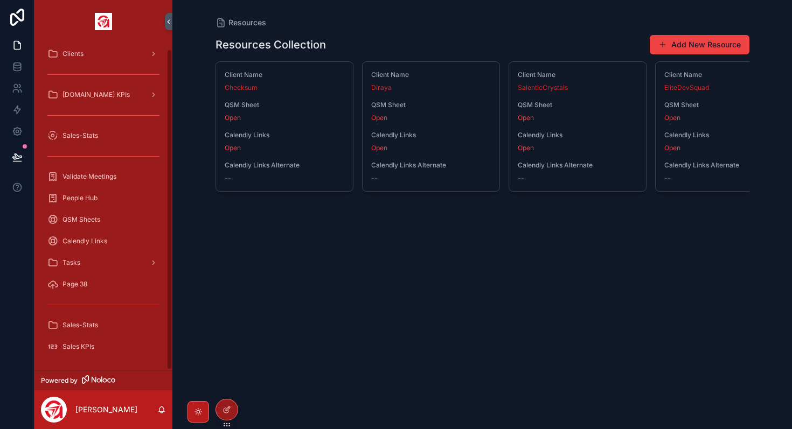
scroll to position [6, 0]
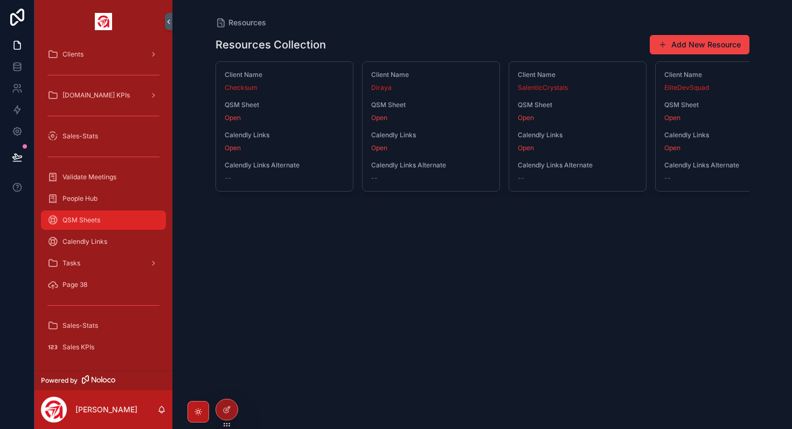
click at [87, 221] on span "QSM Sheets" at bounding box center [81, 220] width 38 height 9
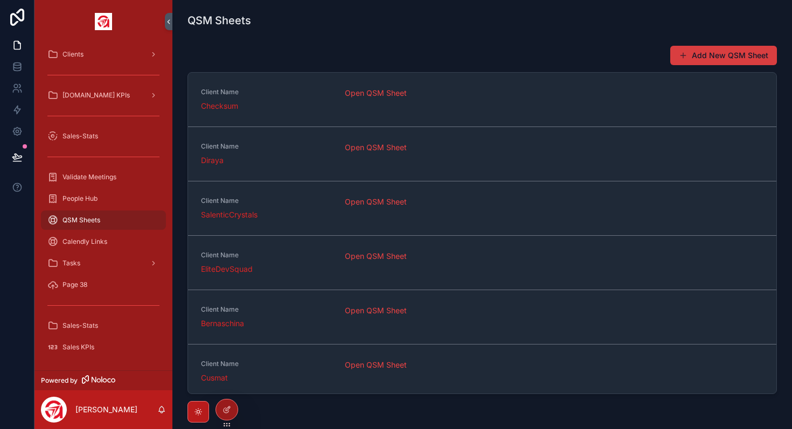
click at [716, 53] on button "Add New QSM Sheet" at bounding box center [723, 55] width 107 height 19
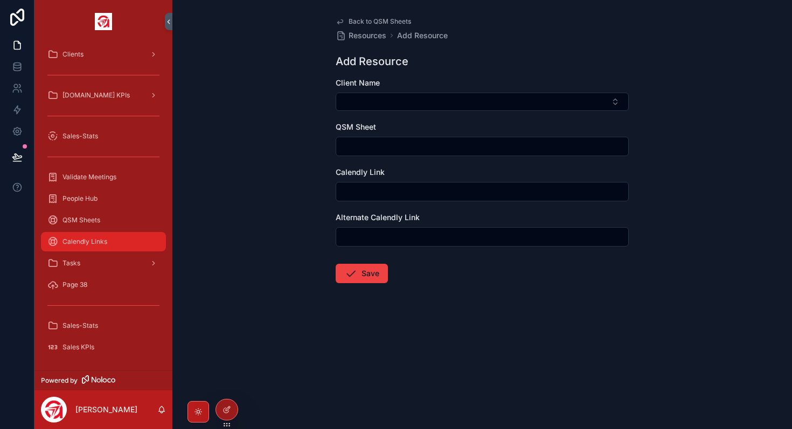
click at [120, 245] on div "Calendly Links" at bounding box center [103, 241] width 112 height 17
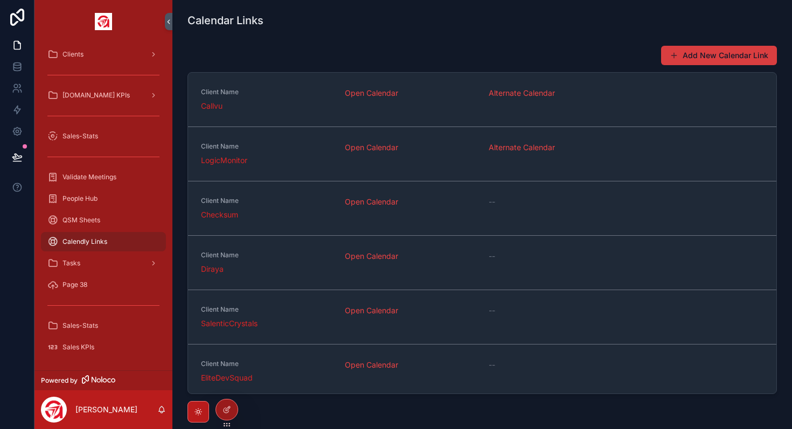
click at [733, 58] on button "Add New Calendar Link" at bounding box center [719, 55] width 116 height 19
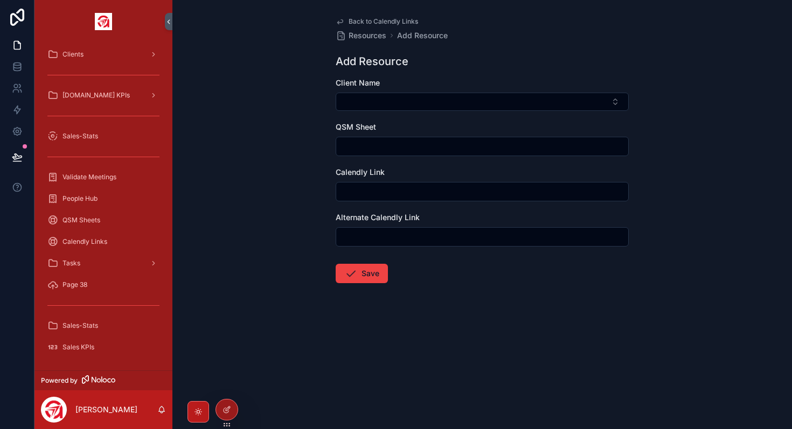
click at [296, 371] on div "Back to Calendly Links Resources Add Resource Add Resource Client Name QSM Shee…" at bounding box center [481, 214] width 619 height 429
